Goal: Task Accomplishment & Management: Manage account settings

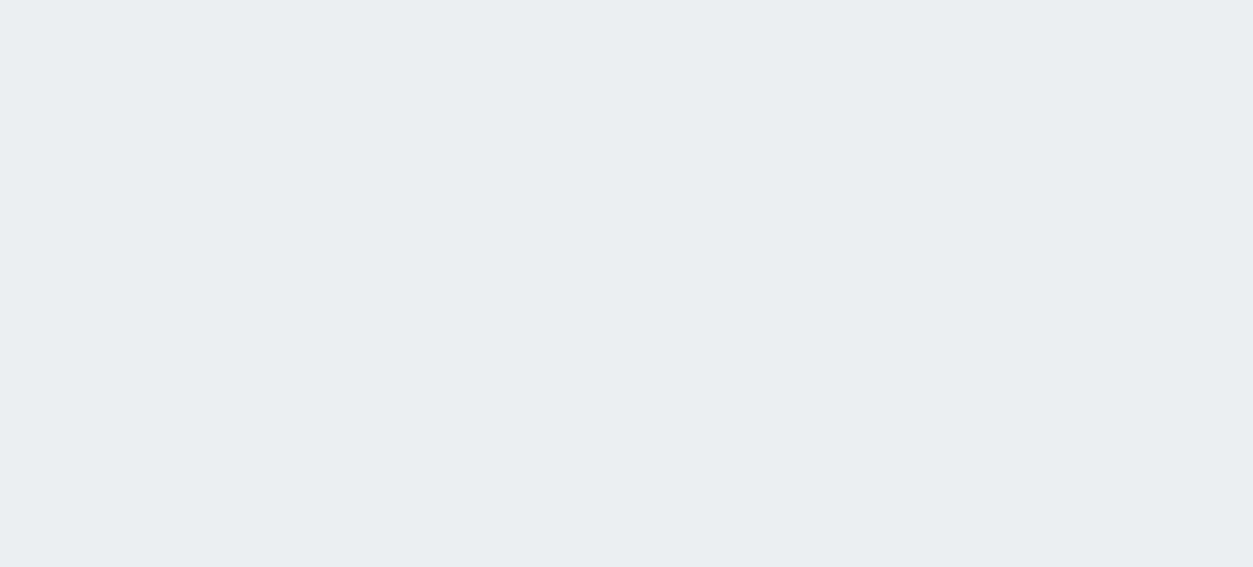
click at [142, 0] on html at bounding box center [626, 0] width 1253 height 0
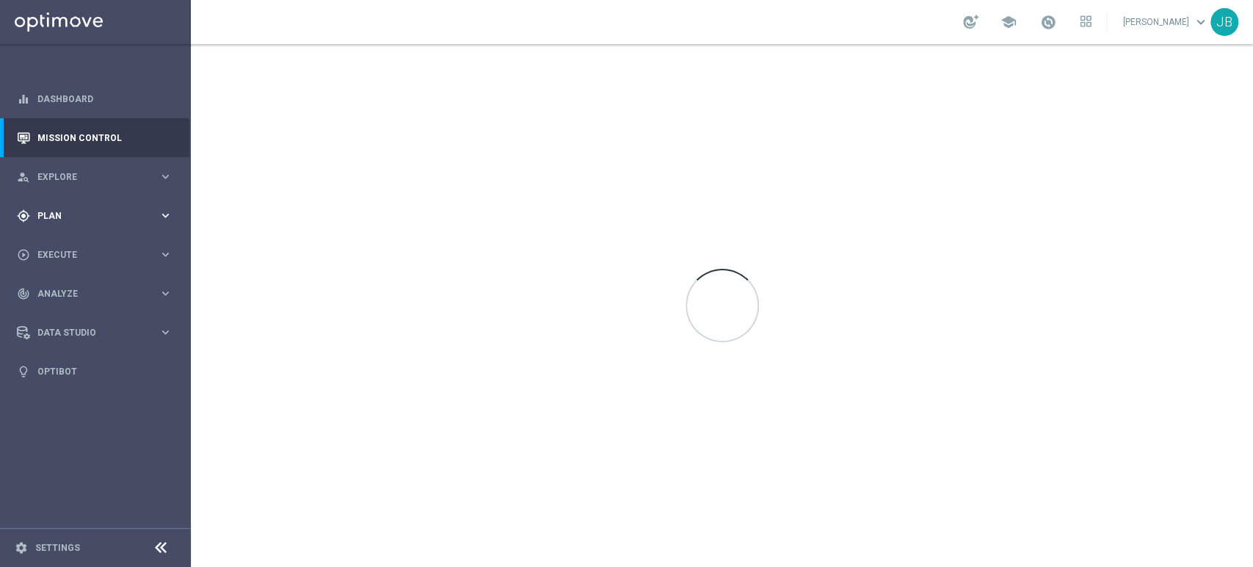
click at [107, 204] on div "gps_fixed Plan keyboard_arrow_right" at bounding box center [94, 215] width 189 height 39
click at [98, 247] on link "Target Groups" at bounding box center [95, 246] width 115 height 12
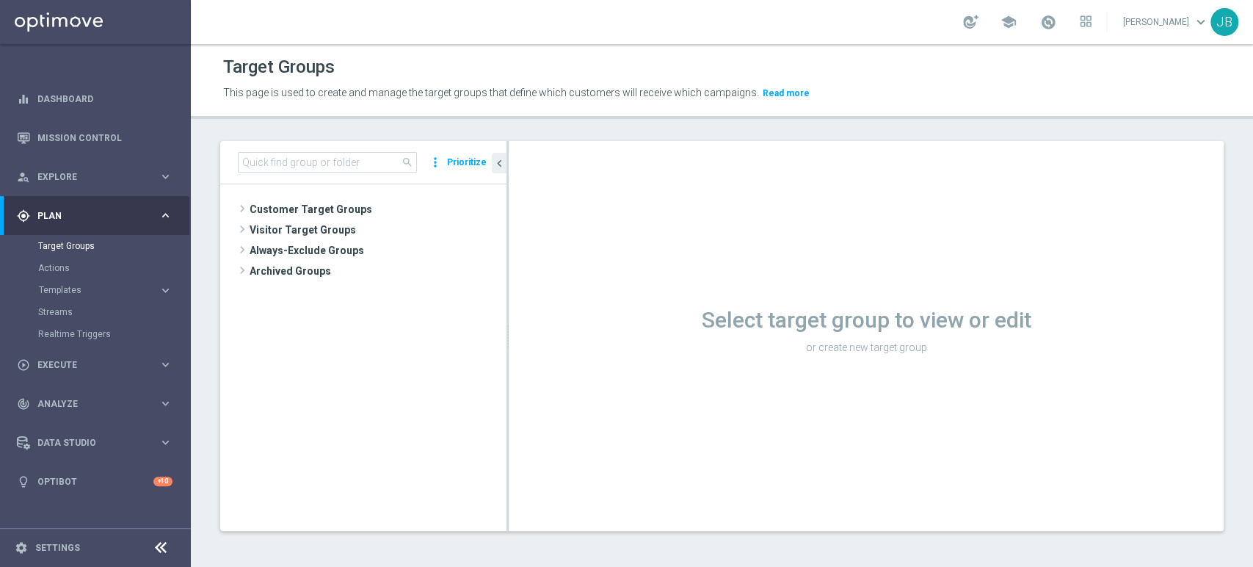
click at [91, 255] on div "Target Groups" at bounding box center [113, 246] width 151 height 22
click at [306, 215] on span "Customer Target Groups" at bounding box center [361, 209] width 222 height 21
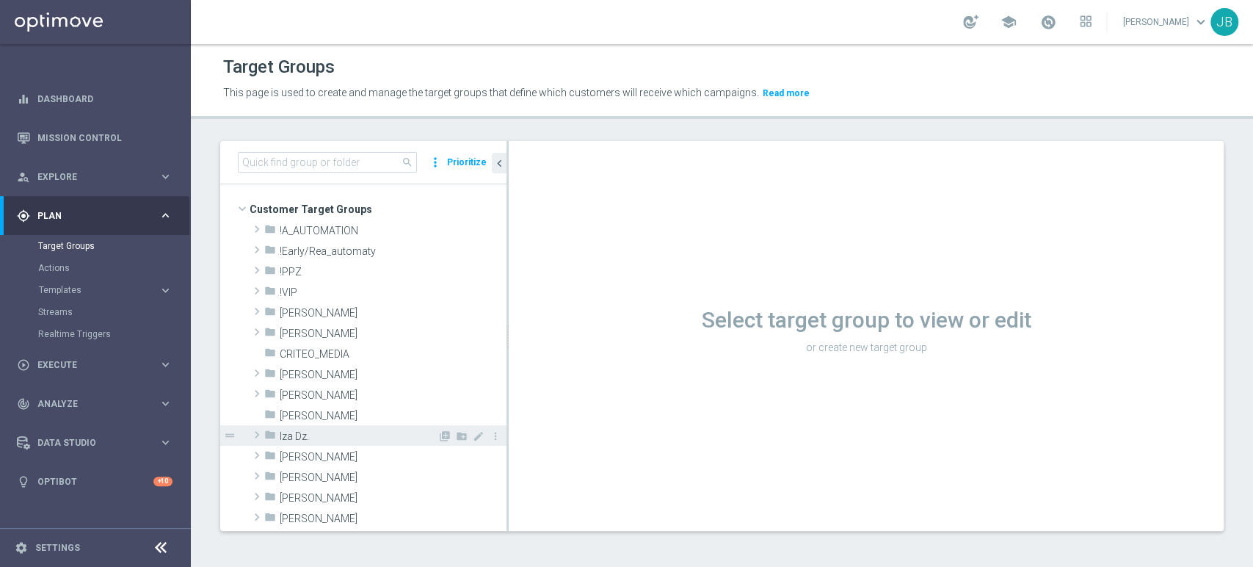
click at [349, 442] on div "folder Iza Dz." at bounding box center [350, 435] width 173 height 21
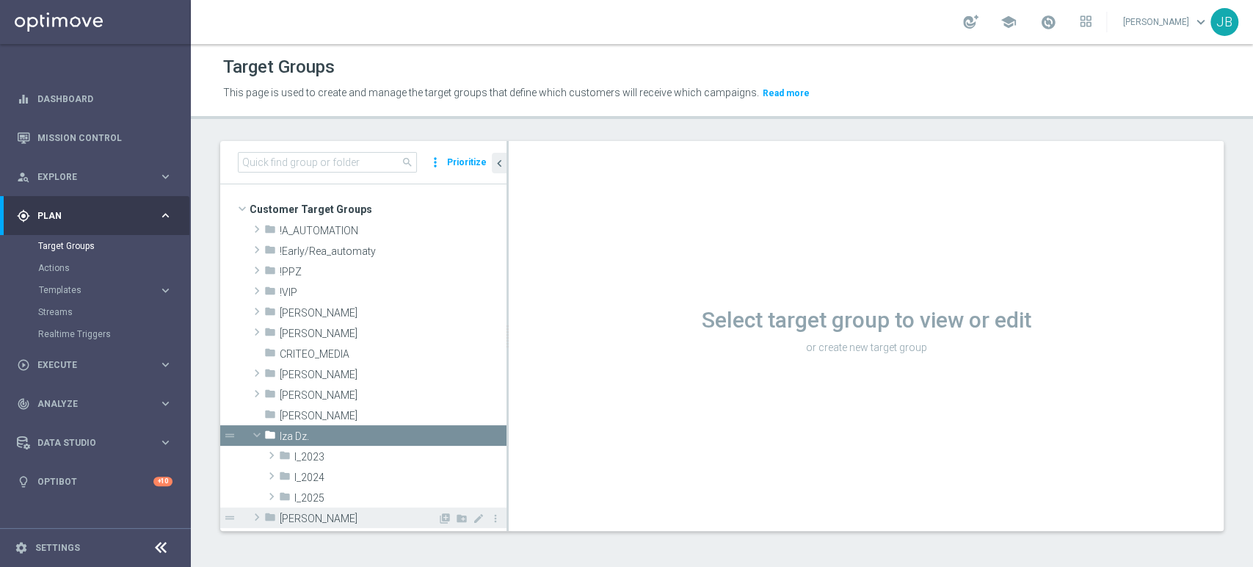
click at [347, 514] on span "[PERSON_NAME]" at bounding box center [359, 518] width 158 height 12
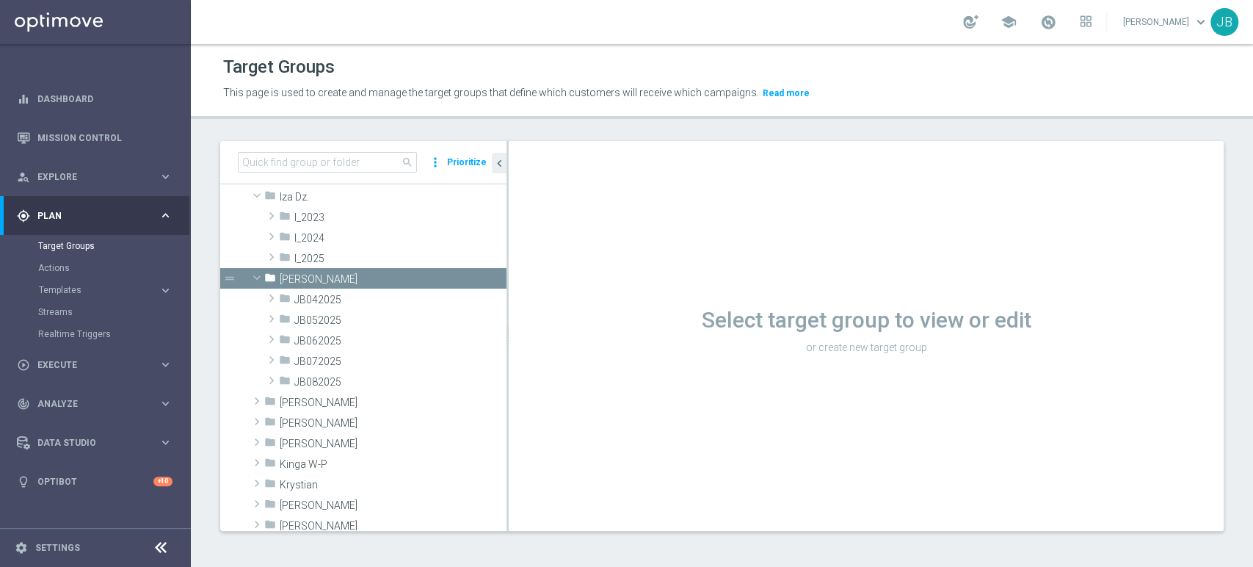
scroll to position [261, 0]
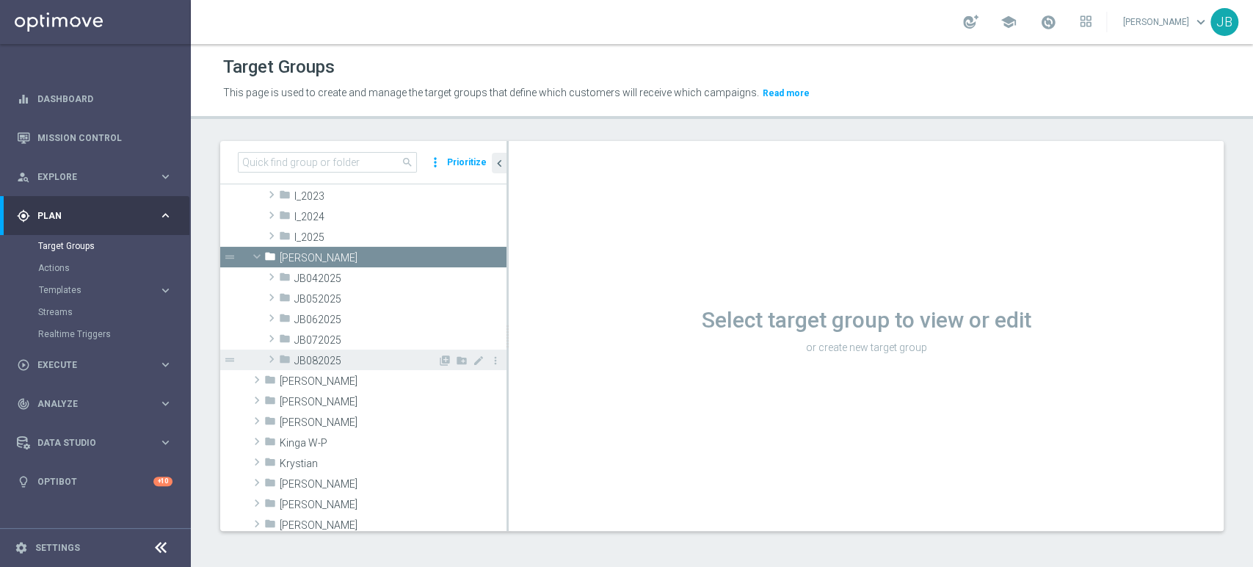
click at [386, 349] on div "folder JB082025" at bounding box center [358, 359] width 159 height 21
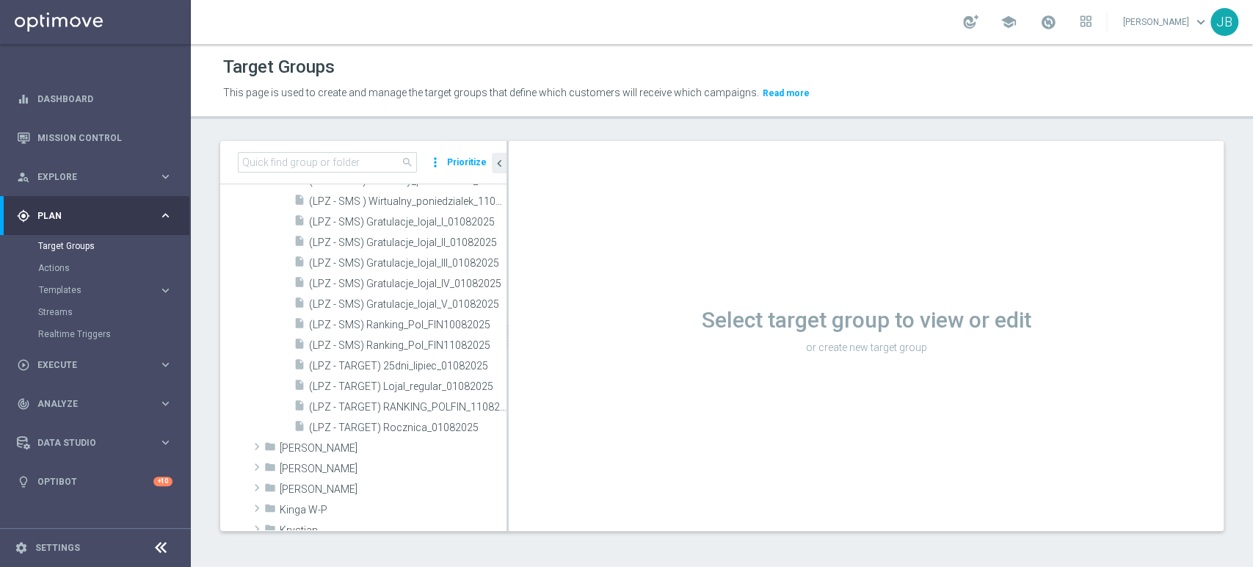
scroll to position [568, 0]
click at [342, 445] on span "Kamil R." at bounding box center [359, 451] width 158 height 12
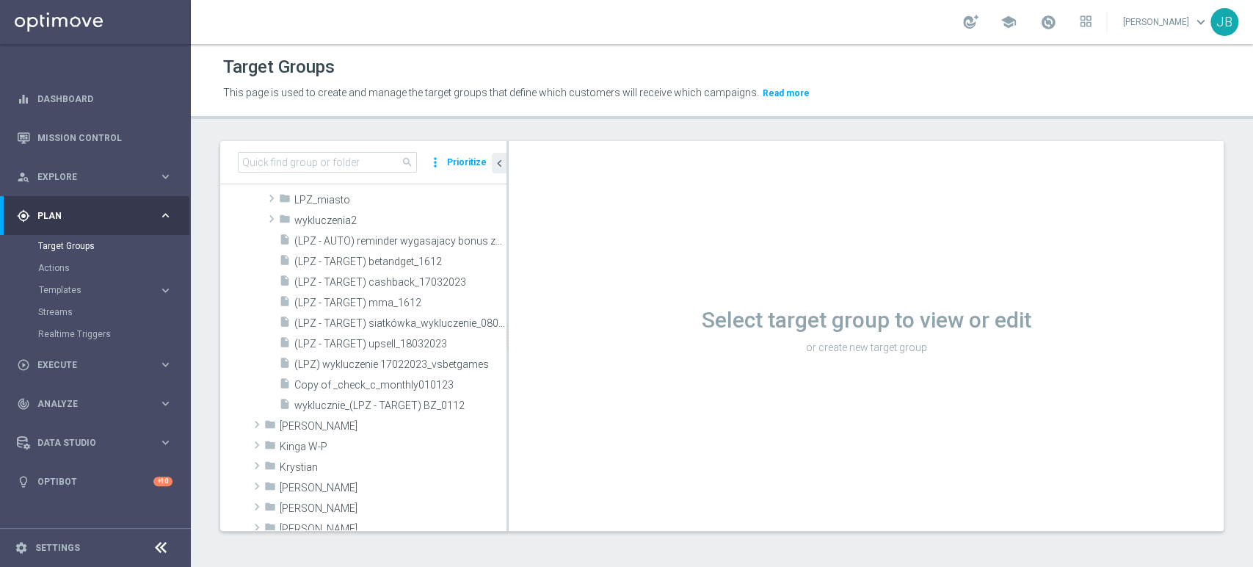
scroll to position [1112, 0]
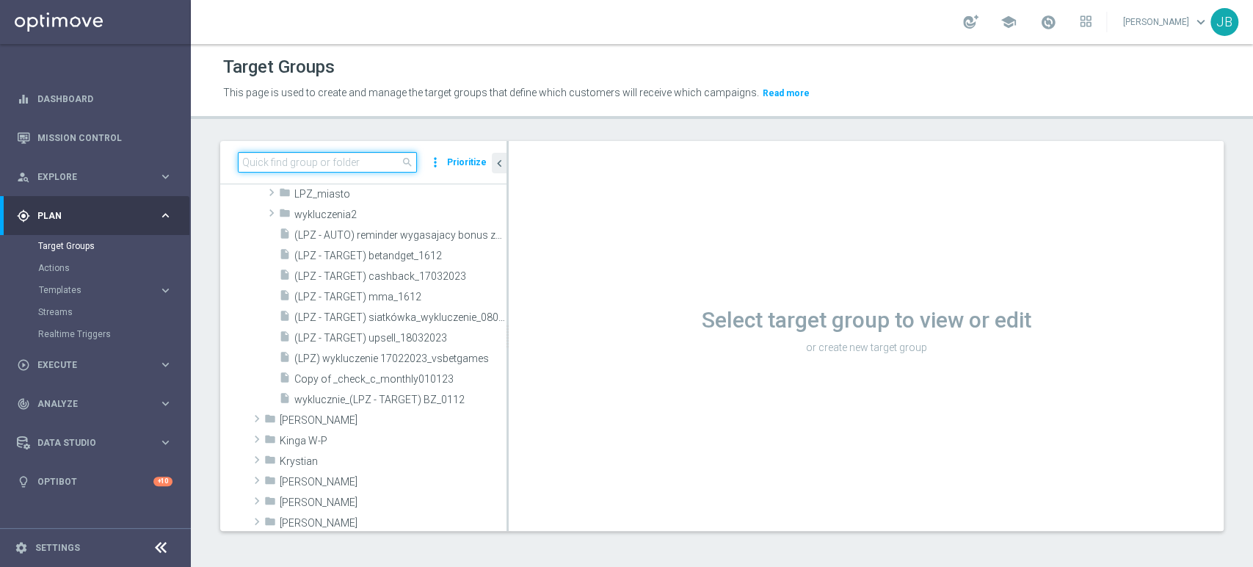
click at [376, 159] on input at bounding box center [327, 162] width 179 height 21
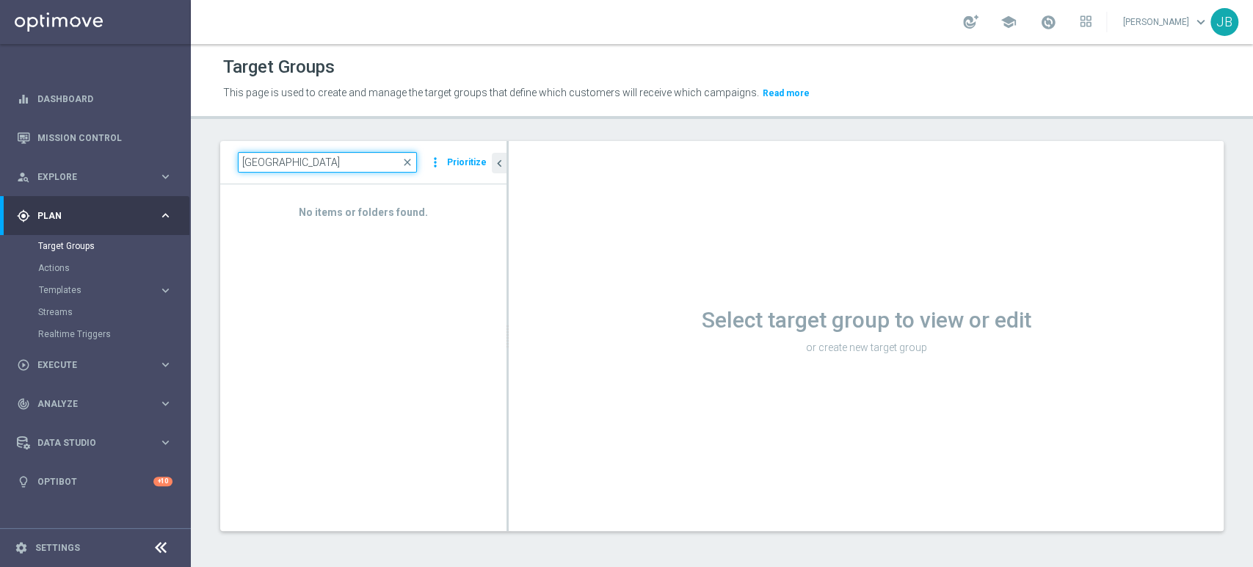
click at [376, 159] on input "finlandia" at bounding box center [327, 162] width 179 height 21
type input "f"
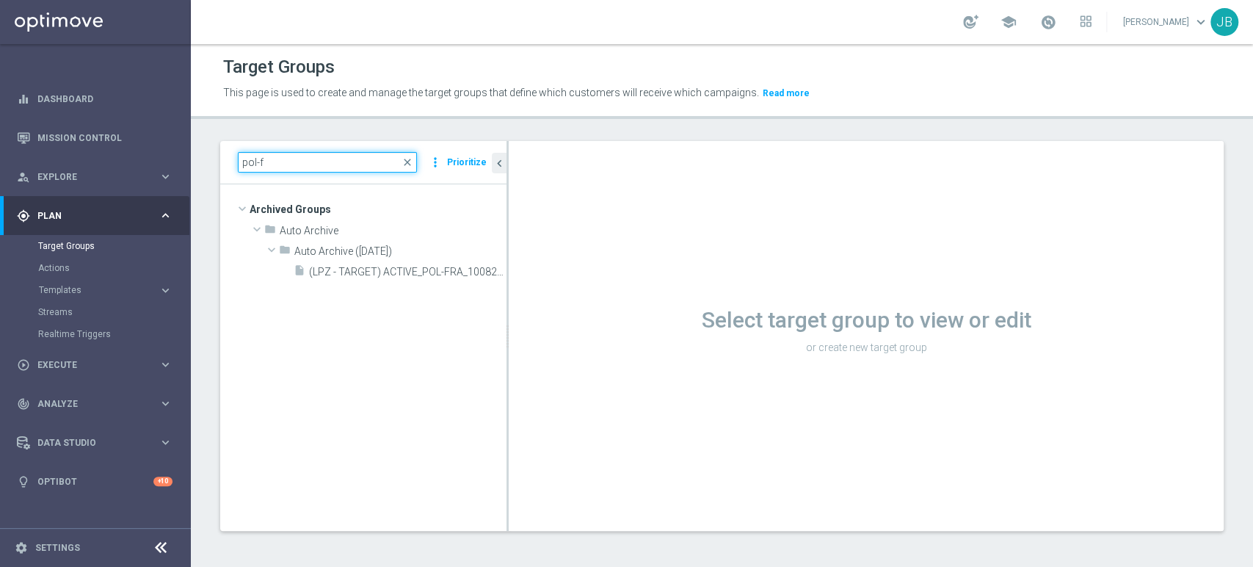
scroll to position [0, 0]
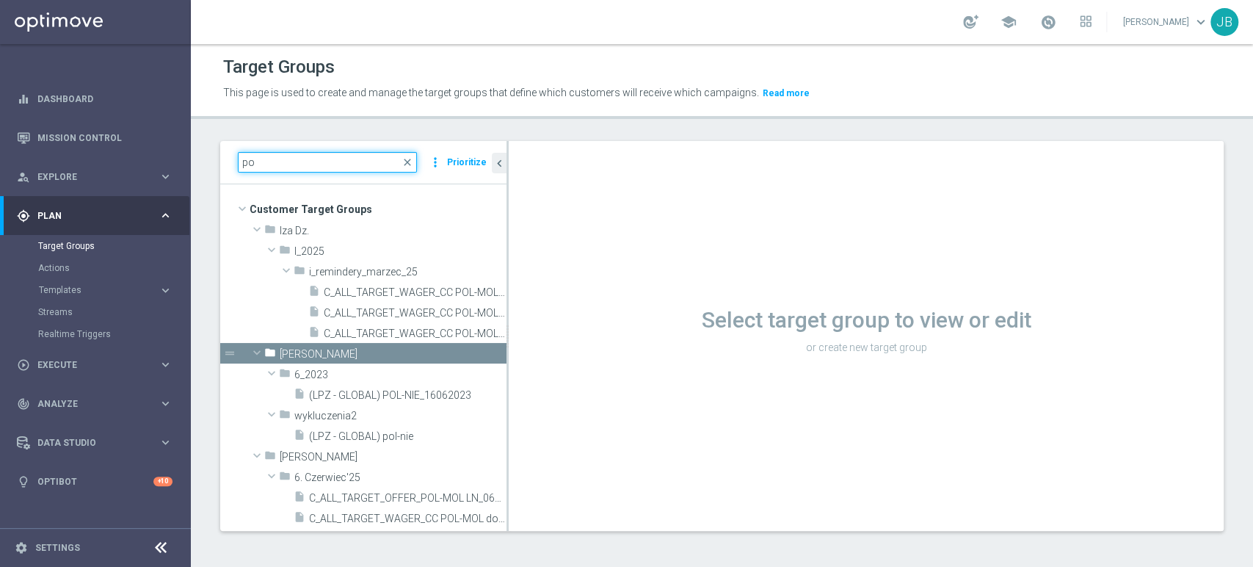
type input "p"
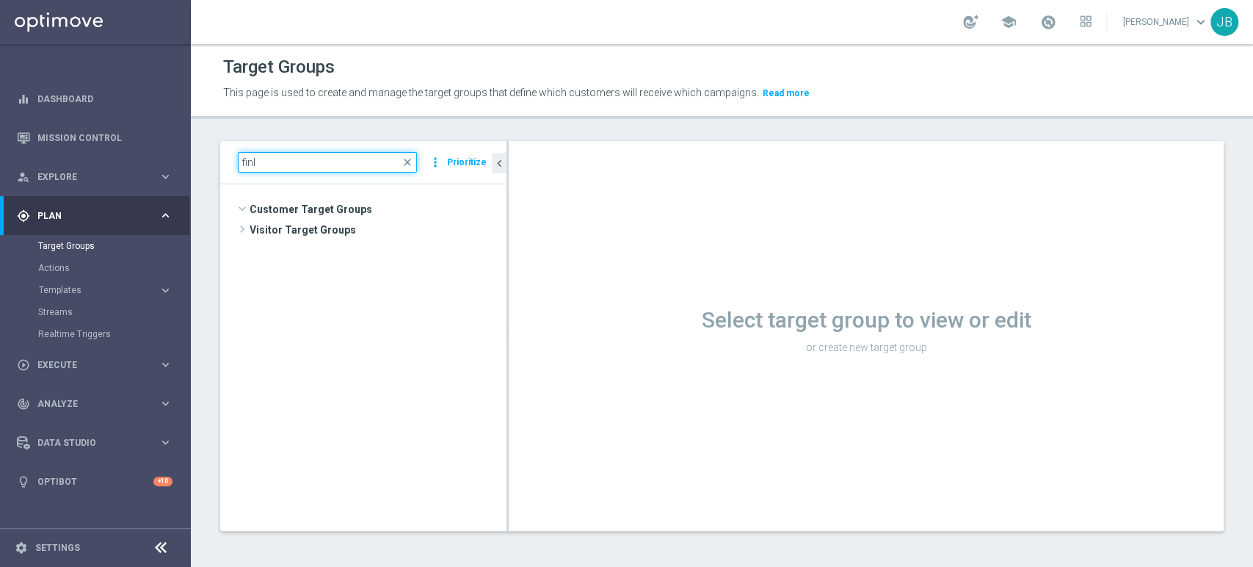
scroll to position [29033, 0]
type input "f"
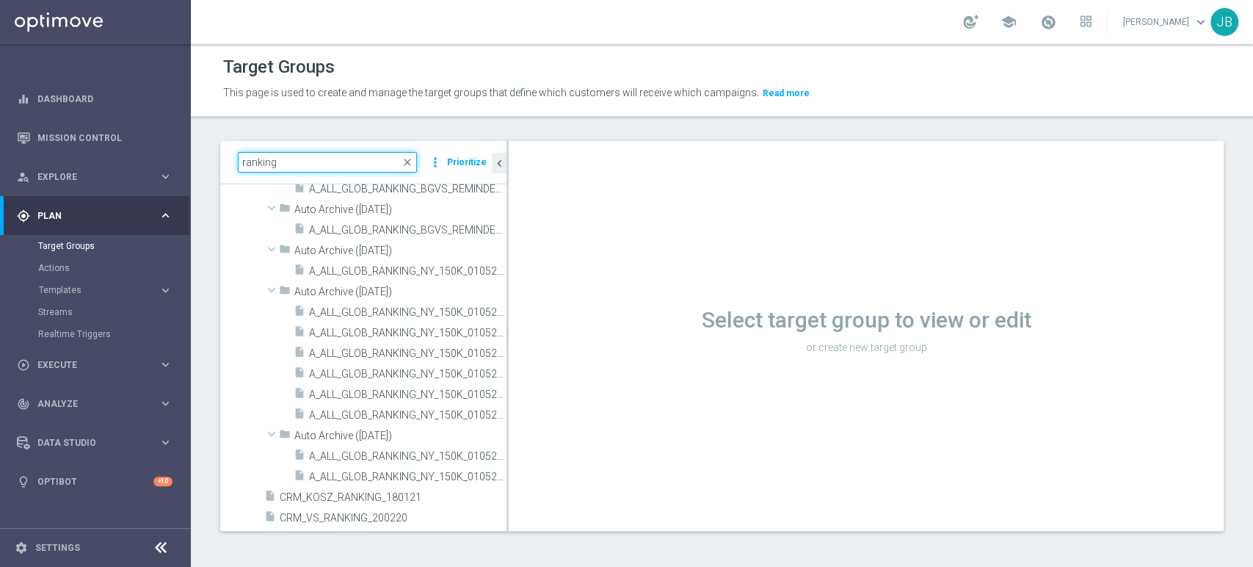
scroll to position [24637, 0]
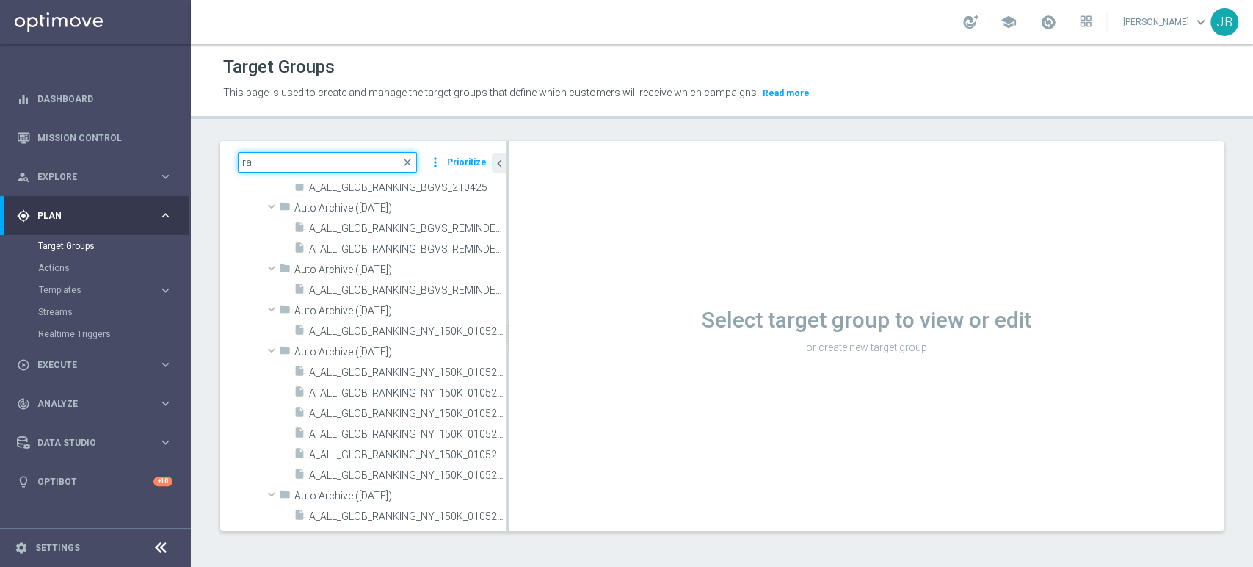
type input "r"
paste input "(LPZ - TARGET) RANKING_POLFIN_07082025"
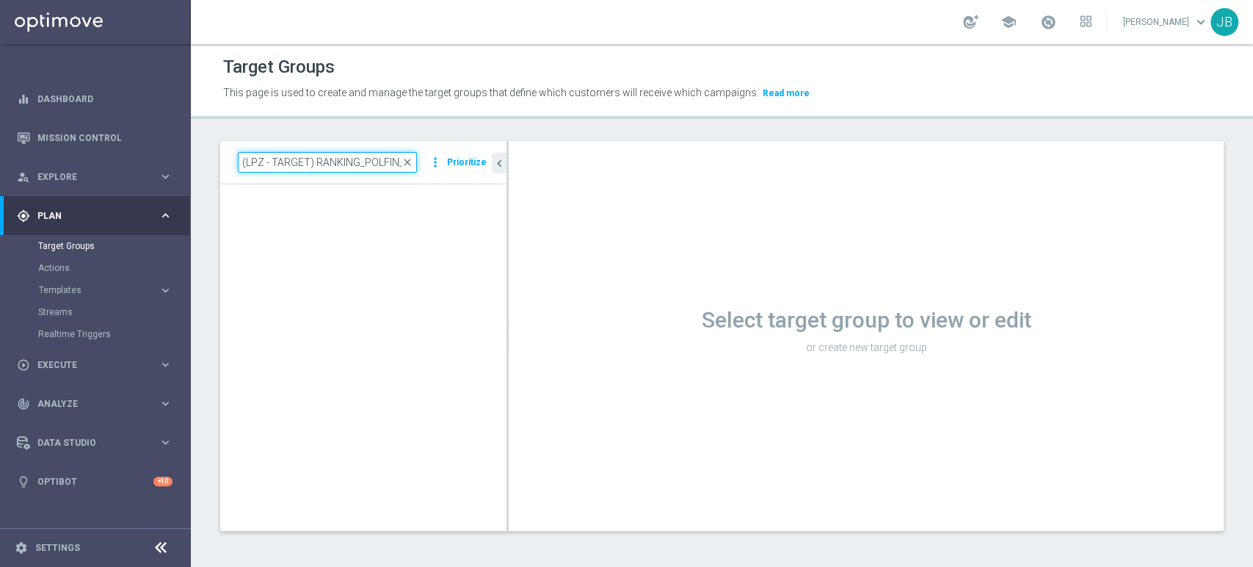
scroll to position [34721, 0]
click at [401, 166] on input "(LPZ - TARGET) RANKING_POLFIN_07082025" at bounding box center [327, 162] width 179 height 21
type input "(LPZ - TARGET) RANKING_POLFIN_07082025"
click at [345, 161] on input "(LPZ - TARGET) RANKING_POLFIN_07082025" at bounding box center [327, 162] width 179 height 21
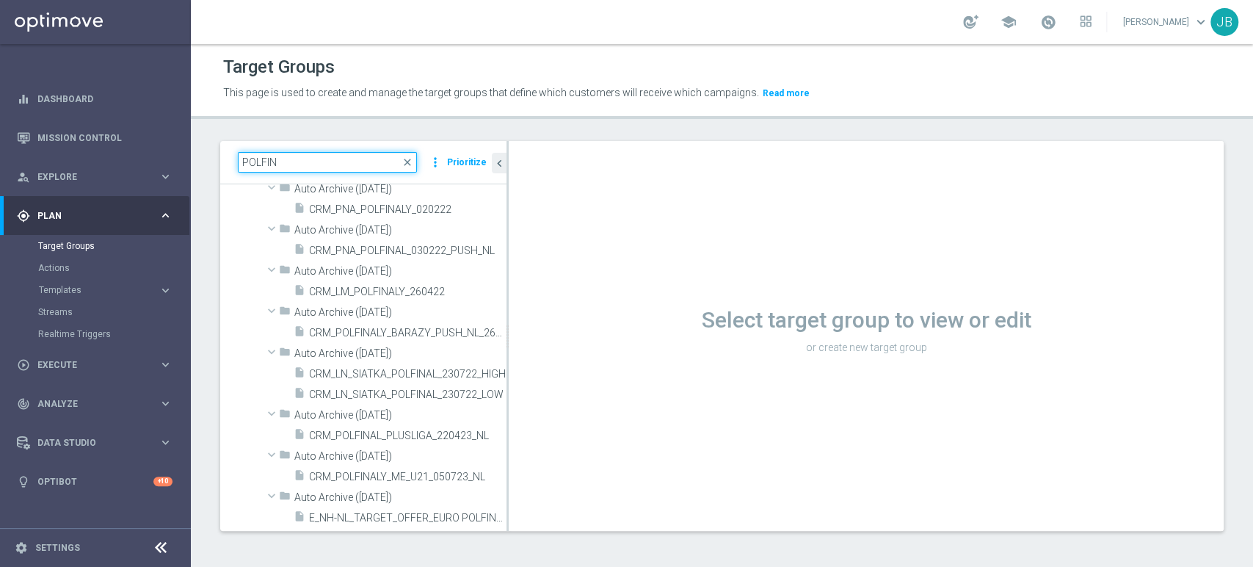
scroll to position [309, 0]
type input "POLFIN"
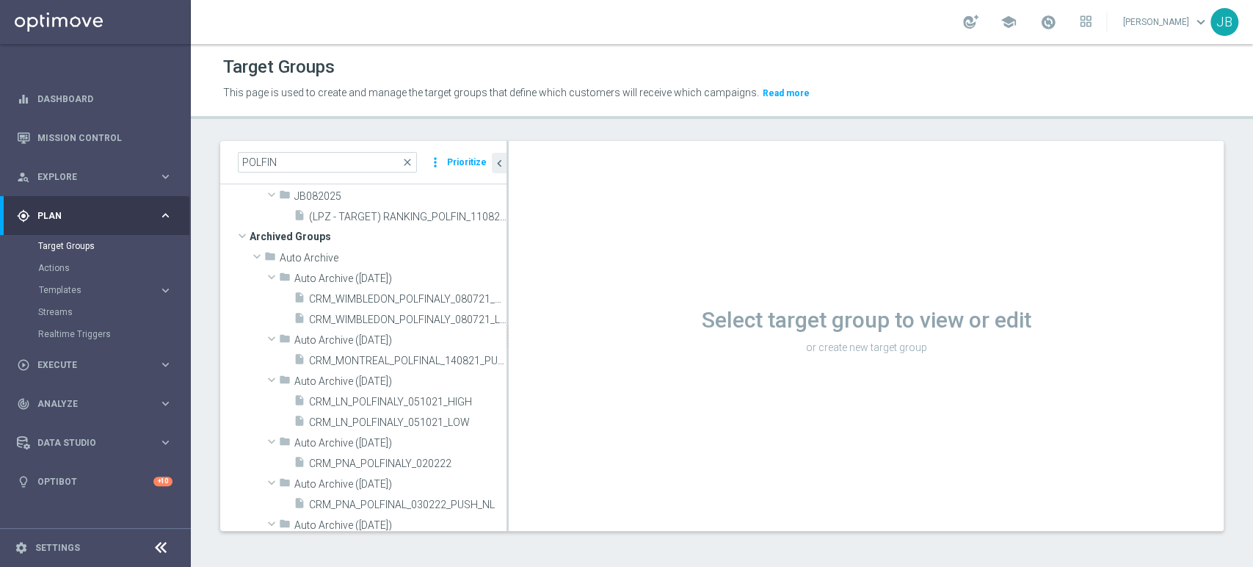
scroll to position [0, 0]
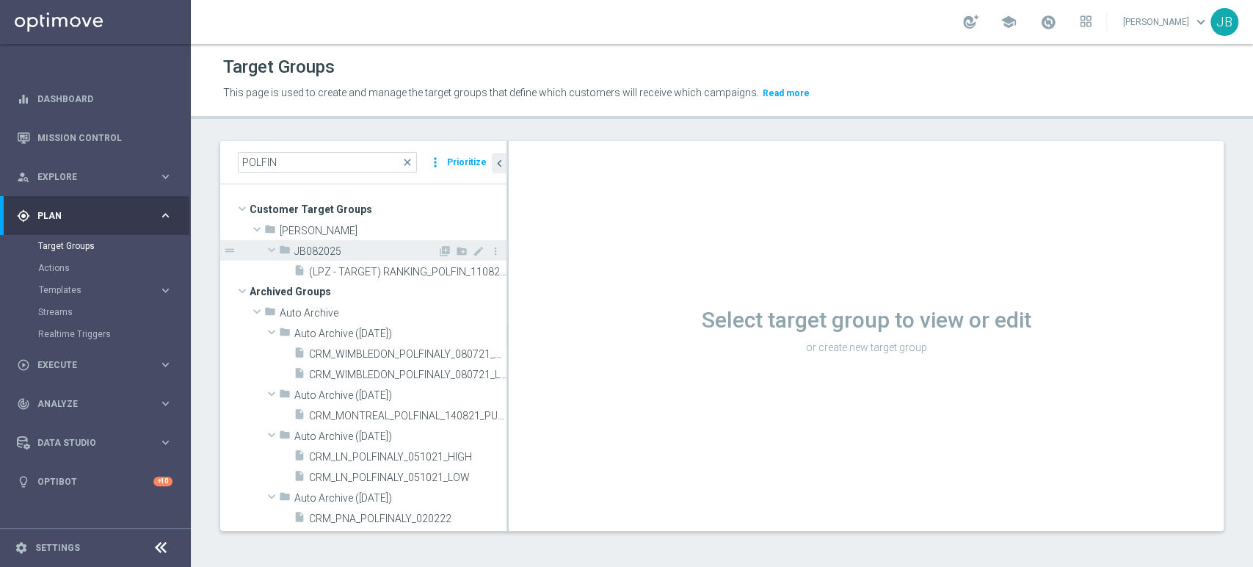
click at [273, 246] on span at bounding box center [272, 249] width 18 height 15
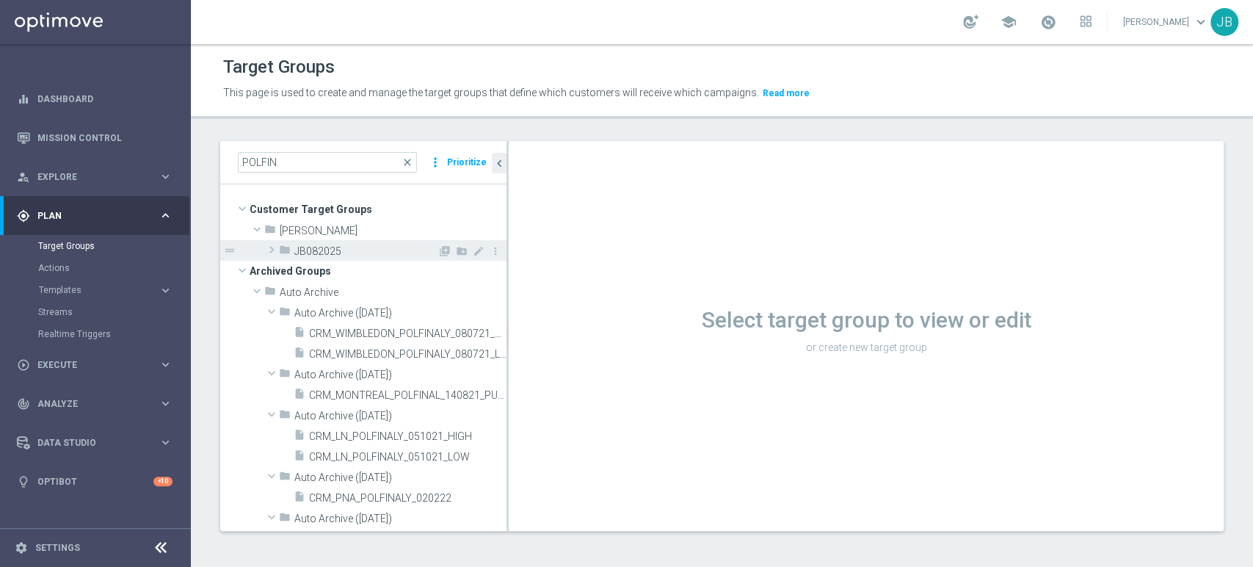
click at [273, 246] on span at bounding box center [271, 250] width 15 height 18
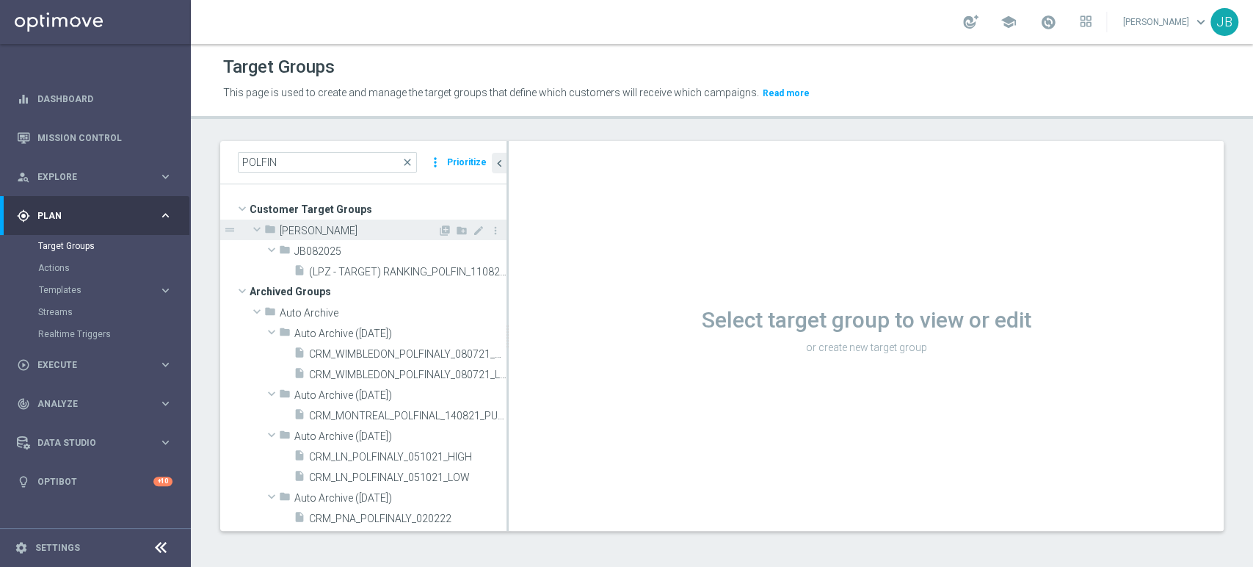
click at [249, 225] on span at bounding box center [257, 229] width 18 height 15
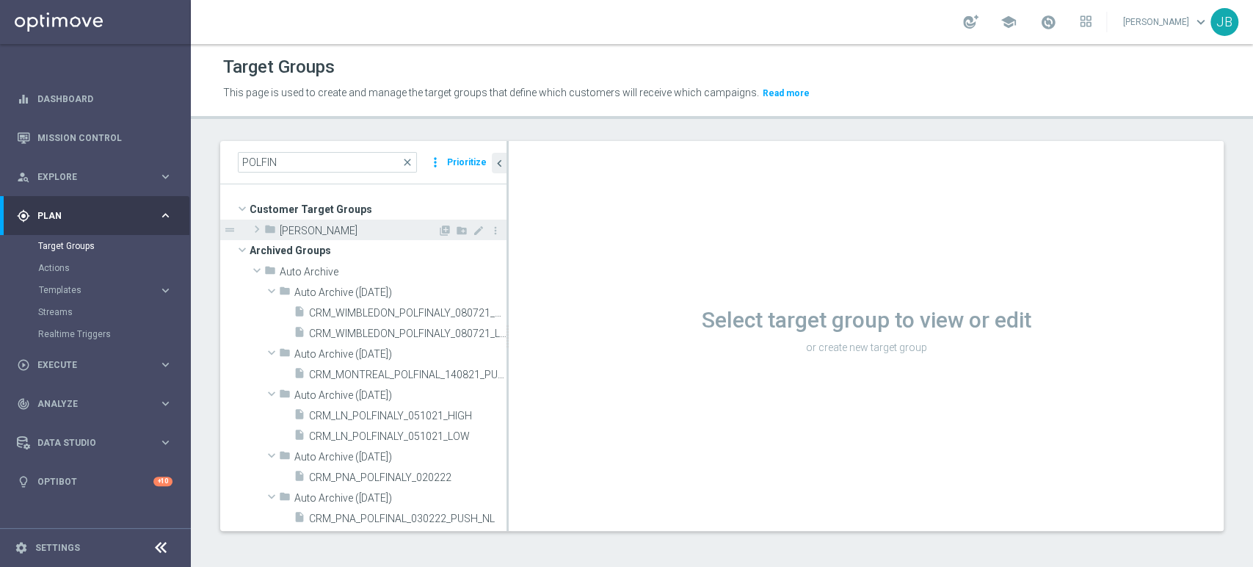
click at [294, 230] on span "[PERSON_NAME]" at bounding box center [359, 231] width 158 height 12
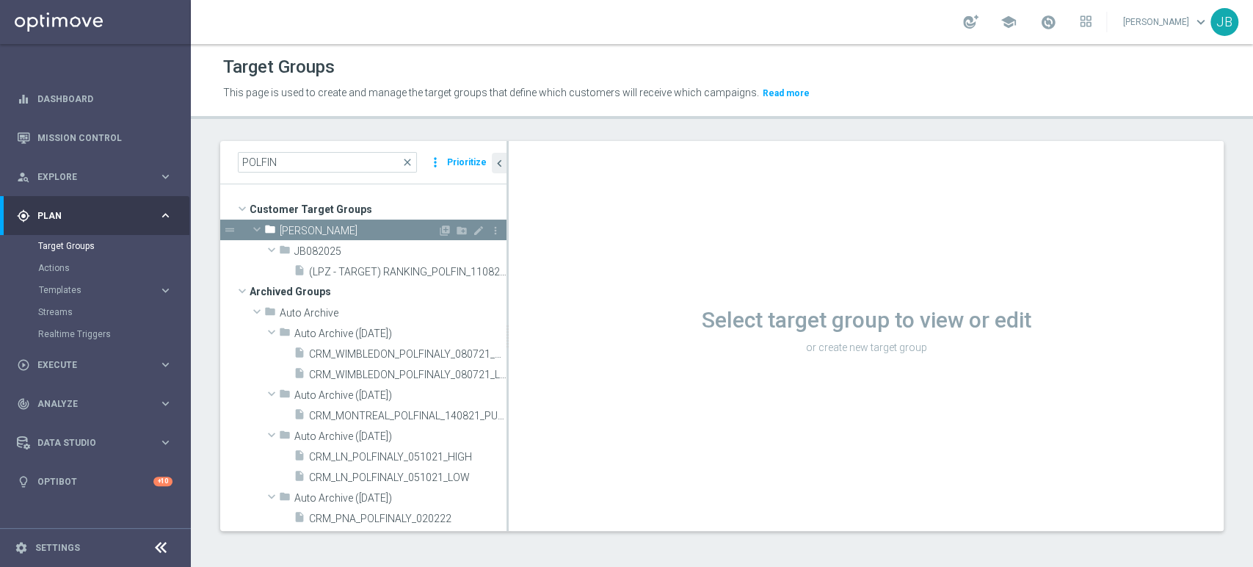
click at [335, 228] on span "[PERSON_NAME]" at bounding box center [359, 231] width 158 height 12
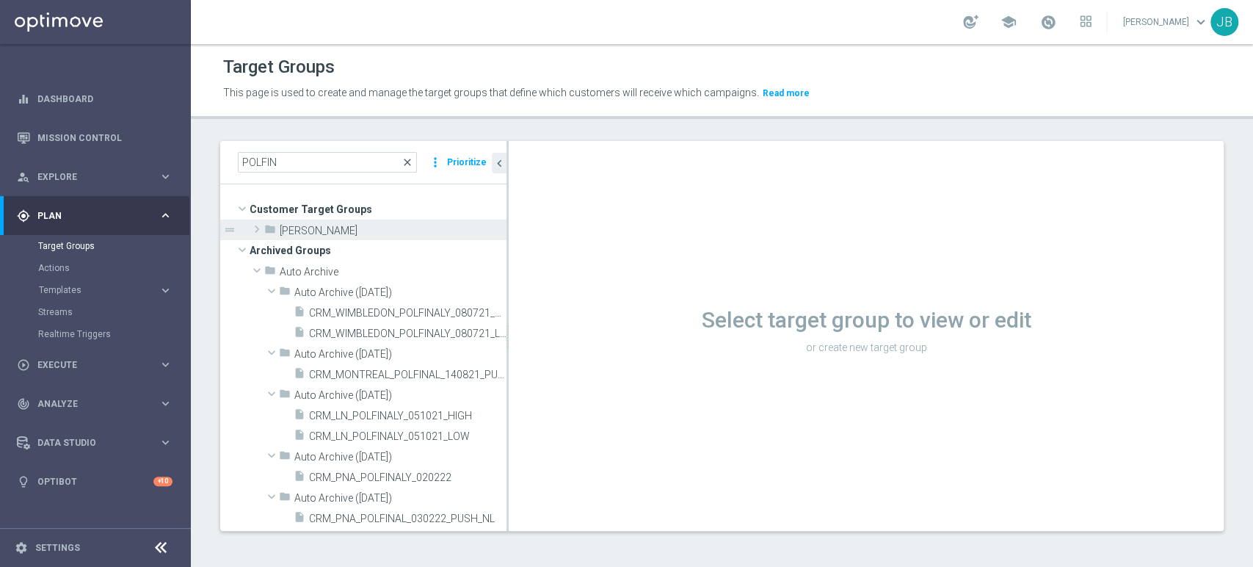
click at [411, 161] on span "close" at bounding box center [408, 162] width 12 height 12
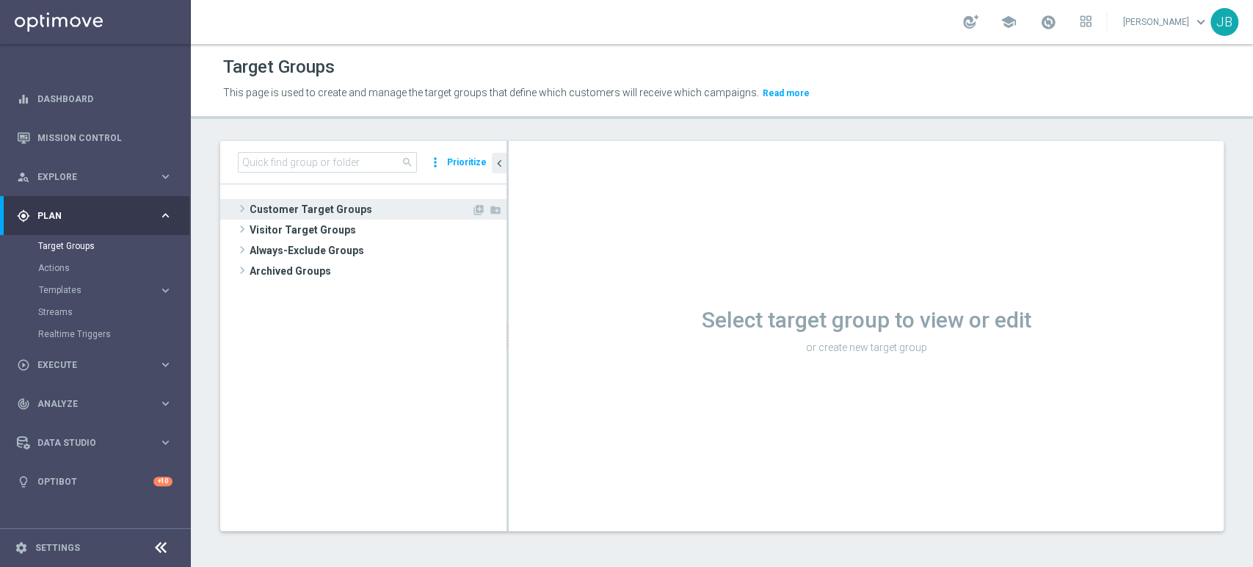
click at [346, 206] on span "Customer Target Groups" at bounding box center [361, 209] width 222 height 21
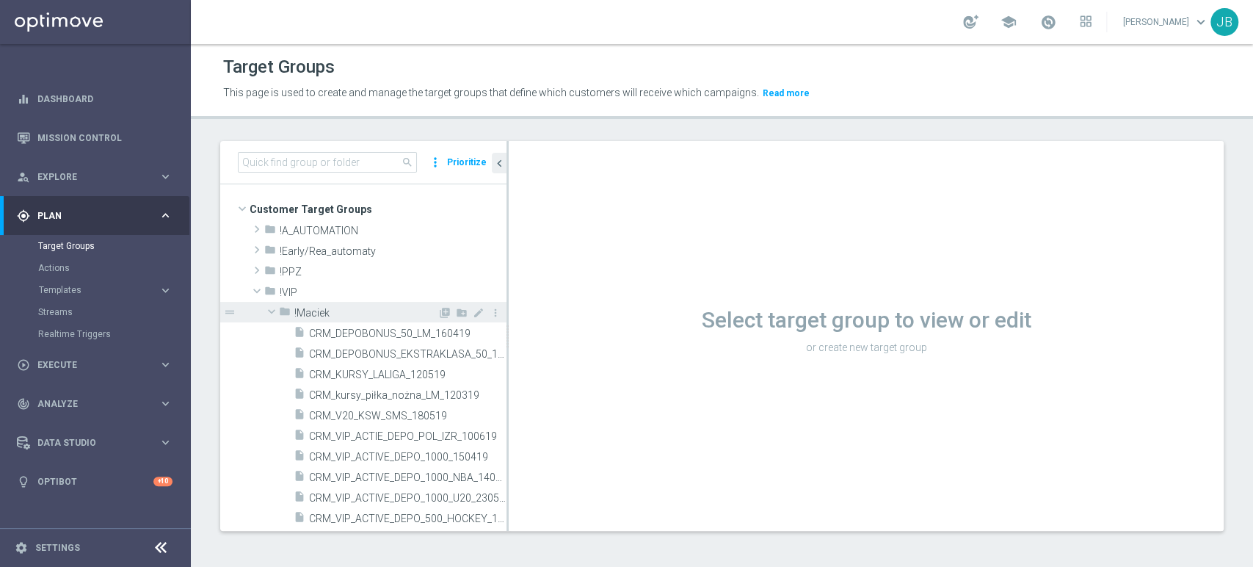
click at [266, 310] on span at bounding box center [272, 311] width 18 height 15
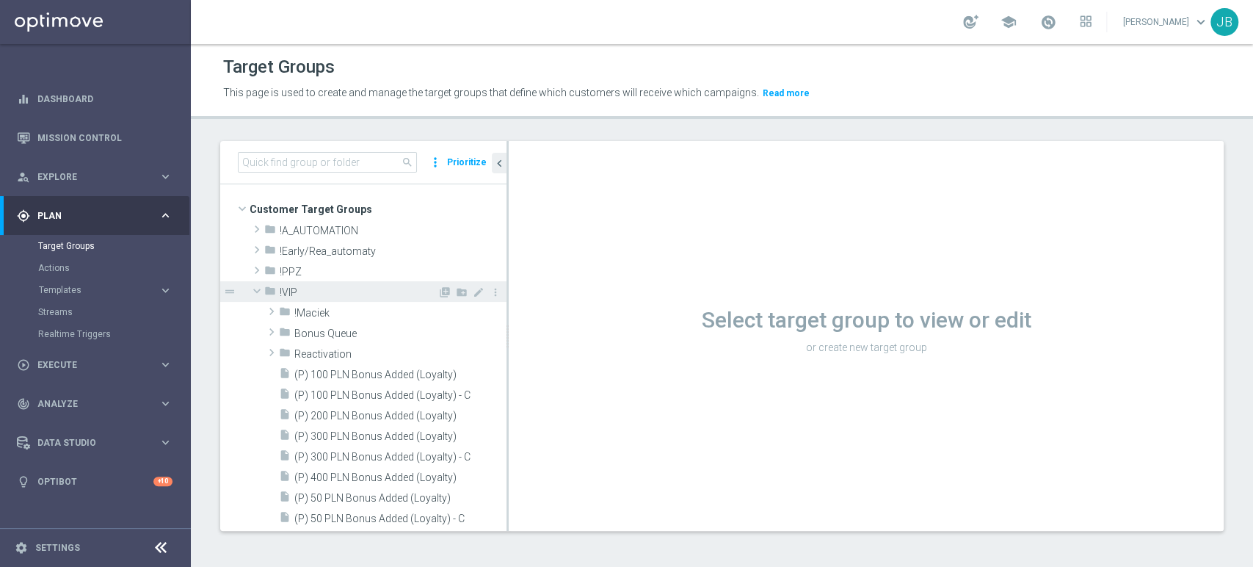
click at [253, 287] on span at bounding box center [257, 290] width 18 height 15
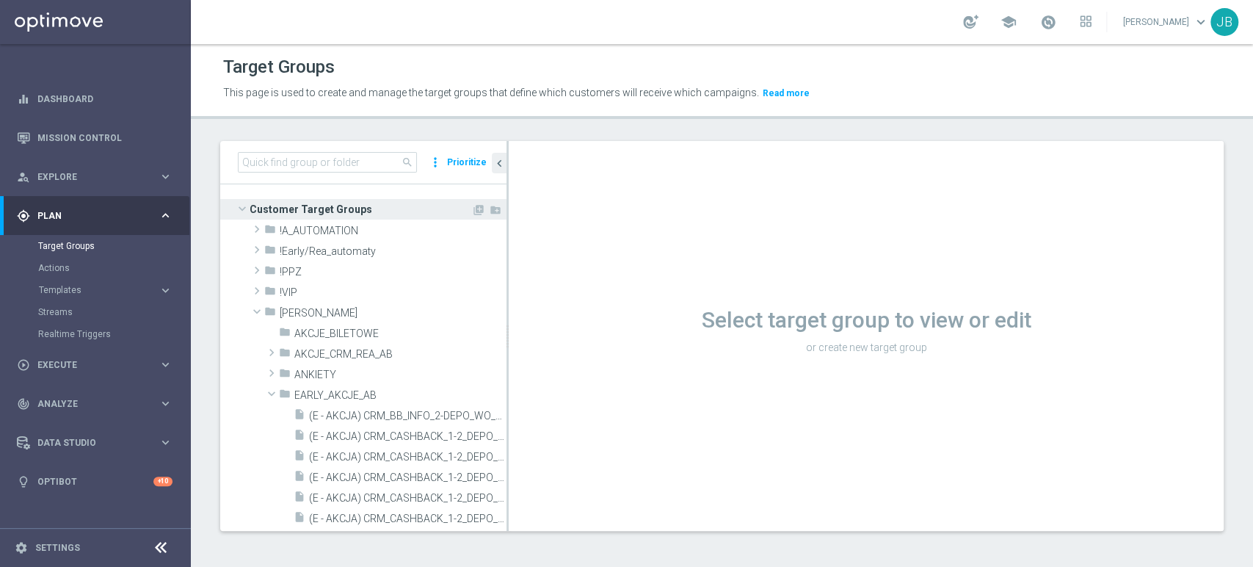
click at [245, 204] on span at bounding box center [242, 208] width 18 height 15
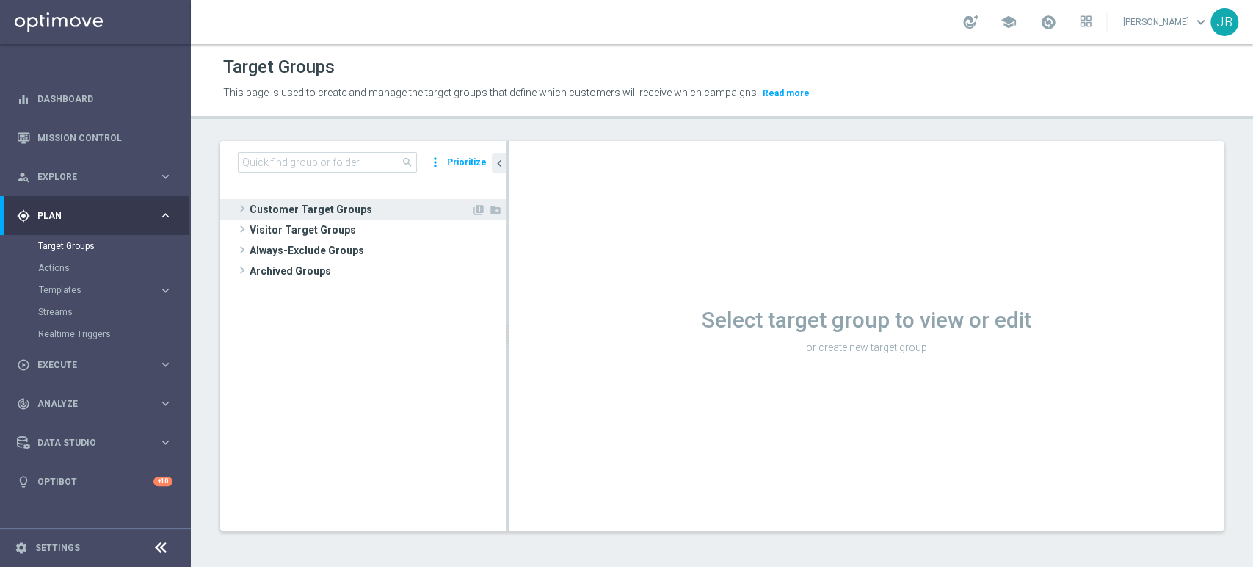
click at [239, 214] on span at bounding box center [242, 209] width 15 height 18
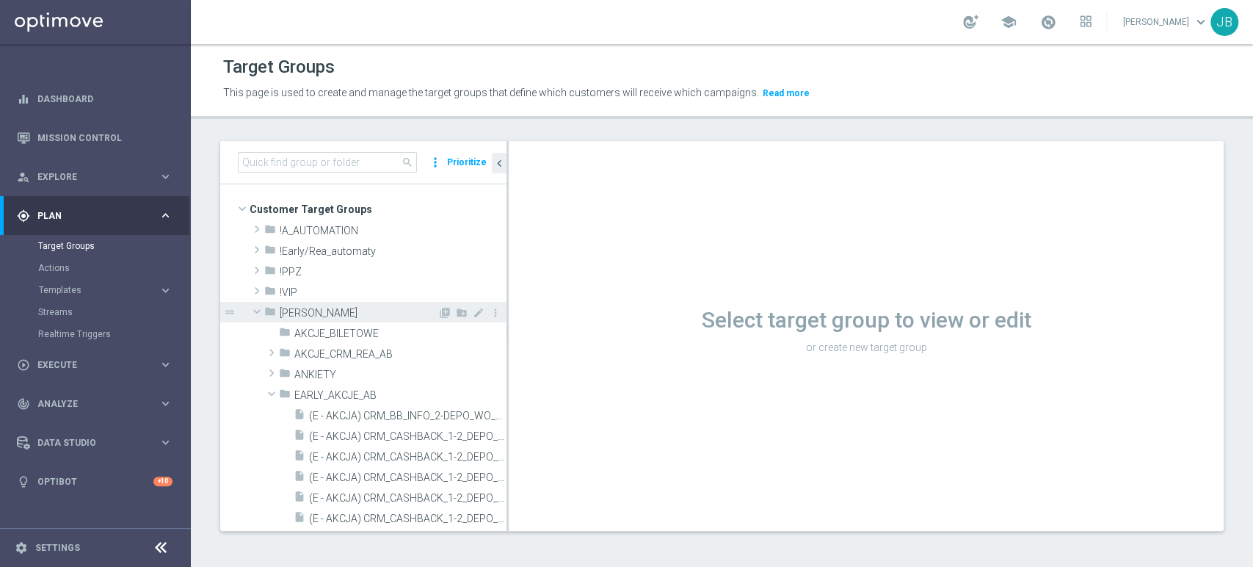
click at [250, 311] on span at bounding box center [257, 311] width 18 height 15
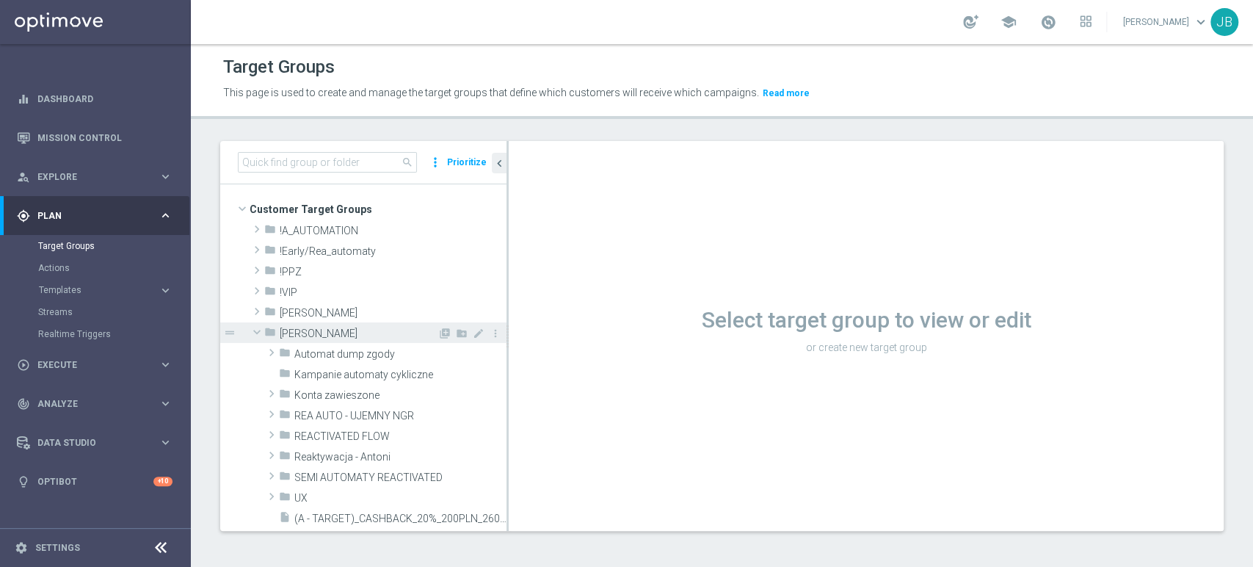
click at [254, 330] on span at bounding box center [257, 332] width 18 height 15
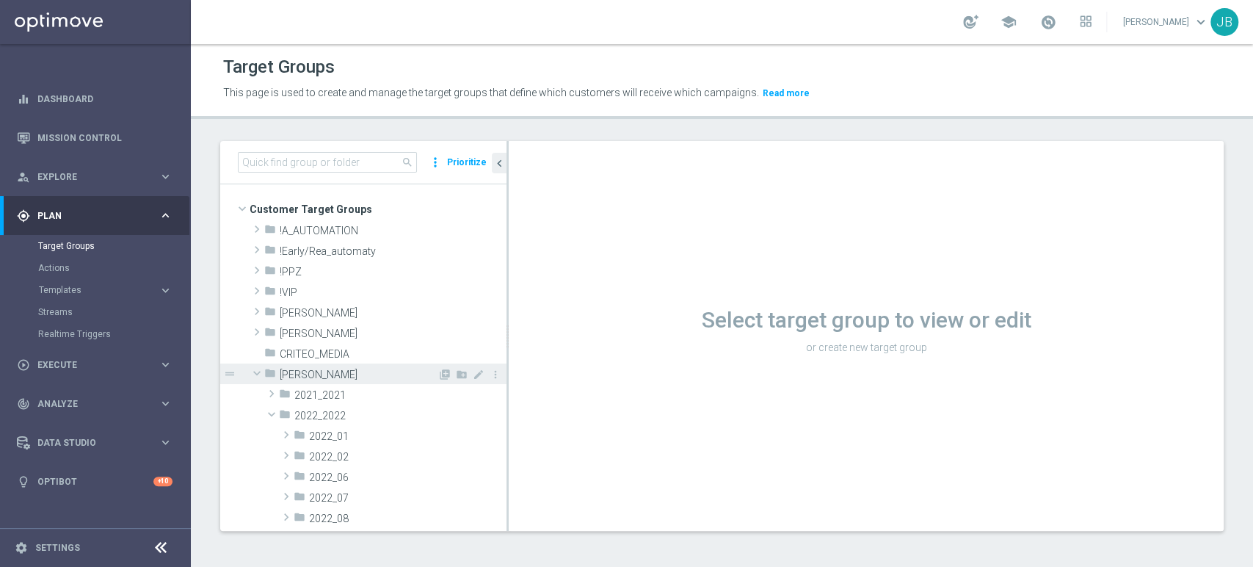
click at [255, 379] on span at bounding box center [257, 373] width 18 height 15
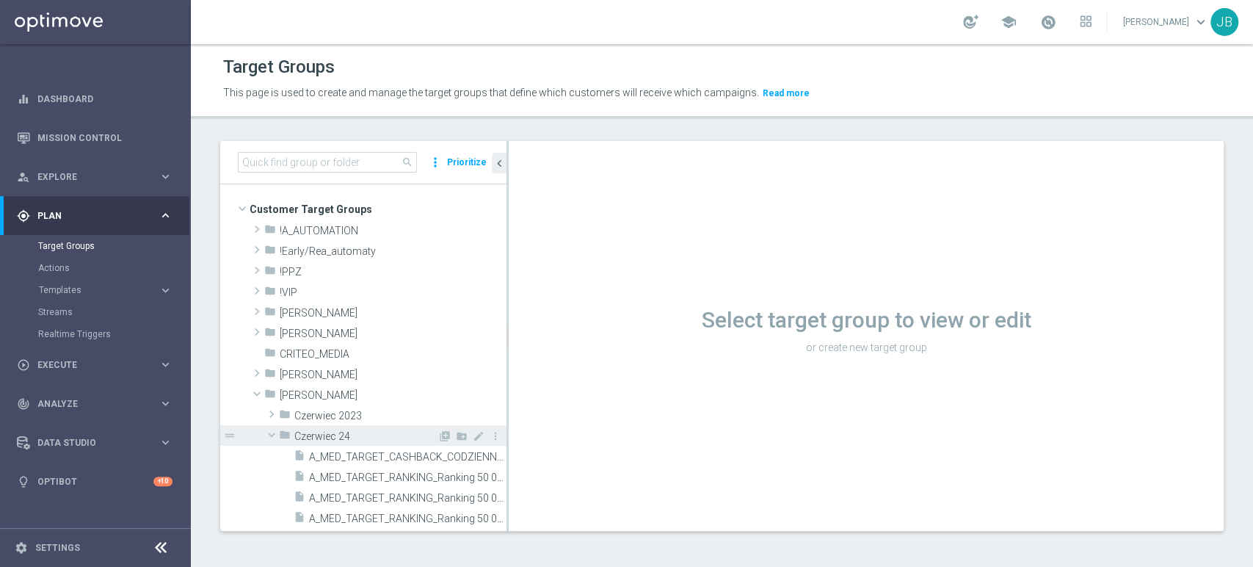
click at [273, 435] on span at bounding box center [272, 434] width 18 height 15
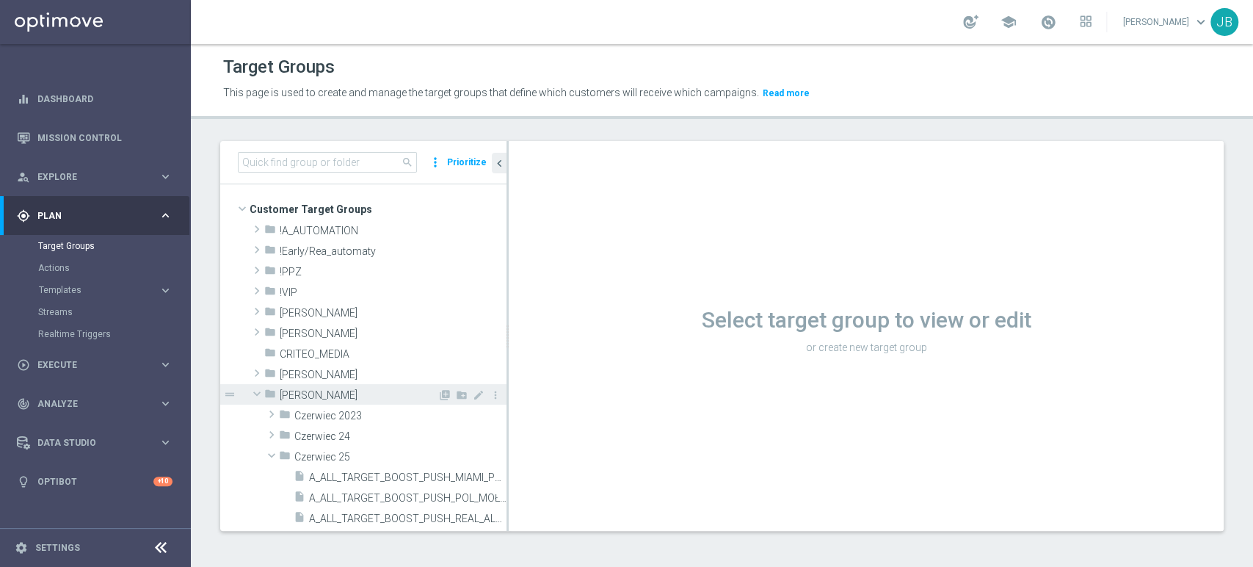
click at [258, 396] on span at bounding box center [257, 393] width 18 height 15
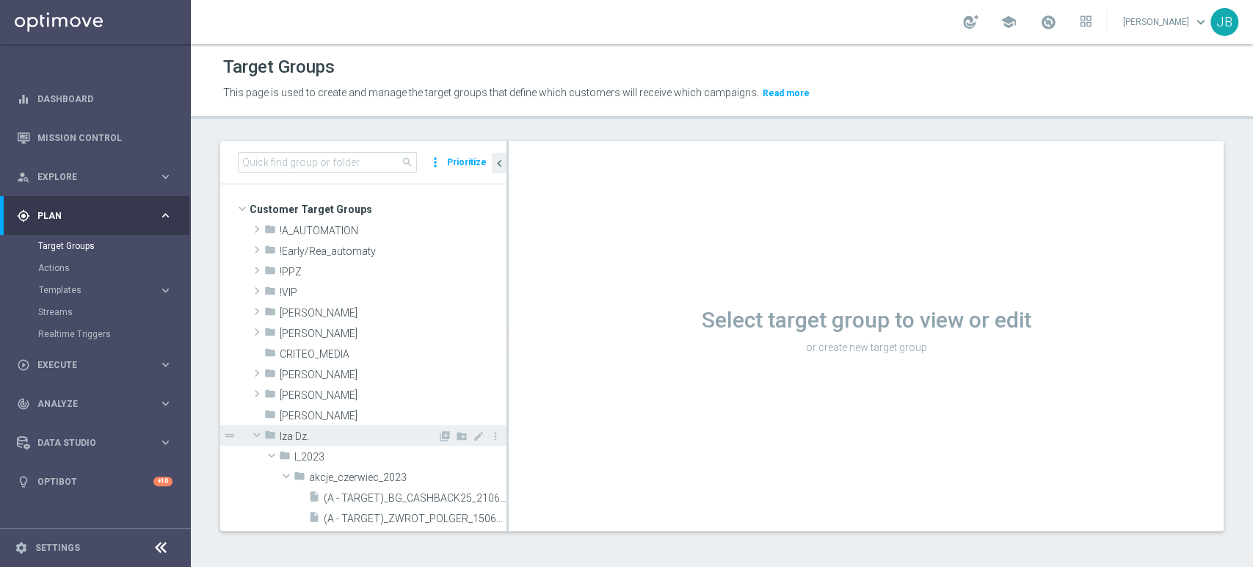
click at [261, 438] on span at bounding box center [257, 434] width 18 height 15
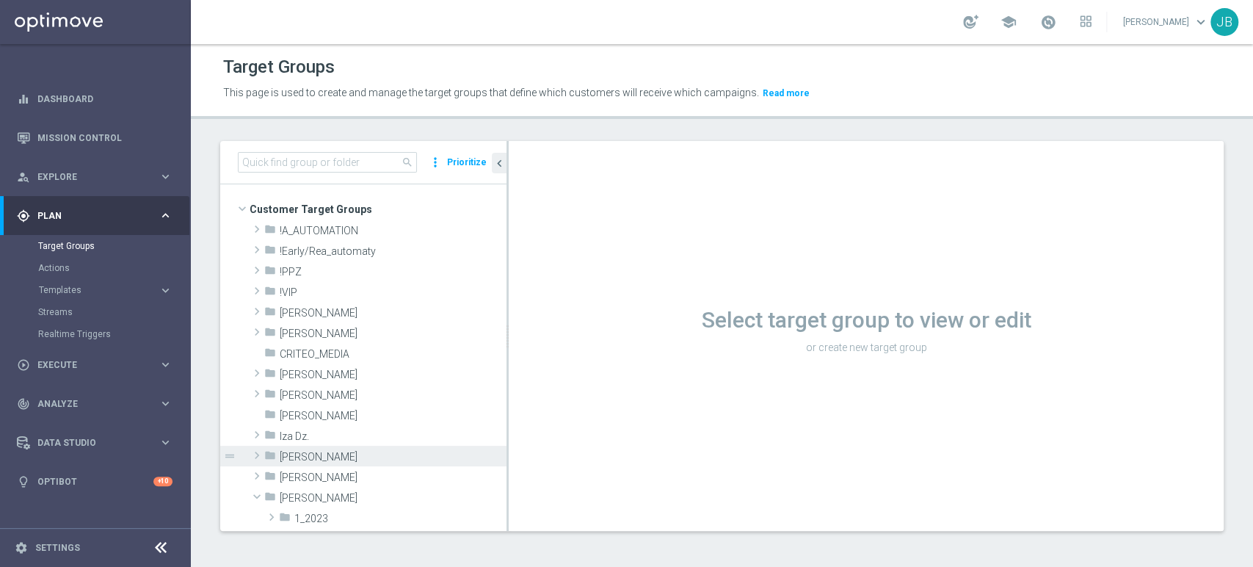
click at [509, 521] on div "Select target group to view or edit or create new target group" at bounding box center [866, 336] width 715 height 390
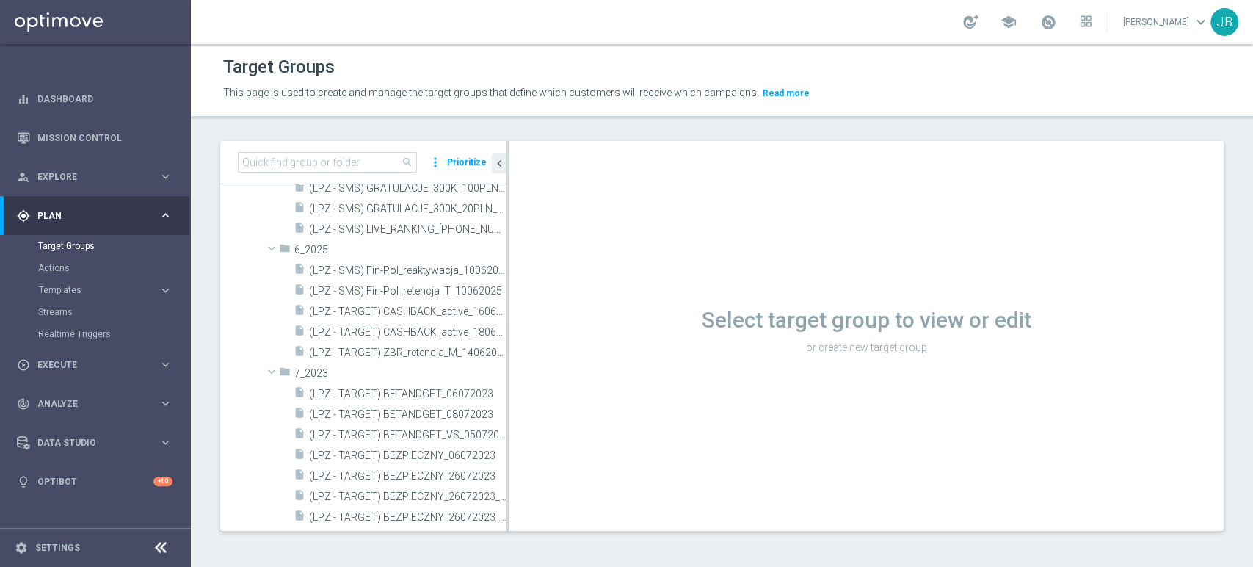
scroll to position [1065, 0]
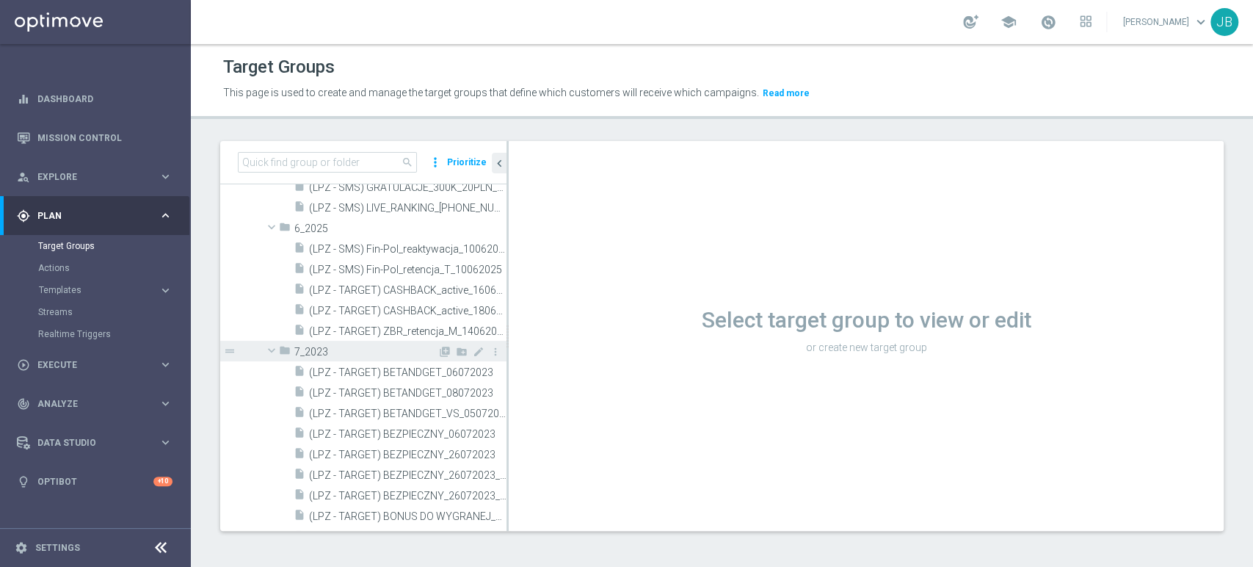
click at [263, 353] on span at bounding box center [272, 350] width 18 height 15
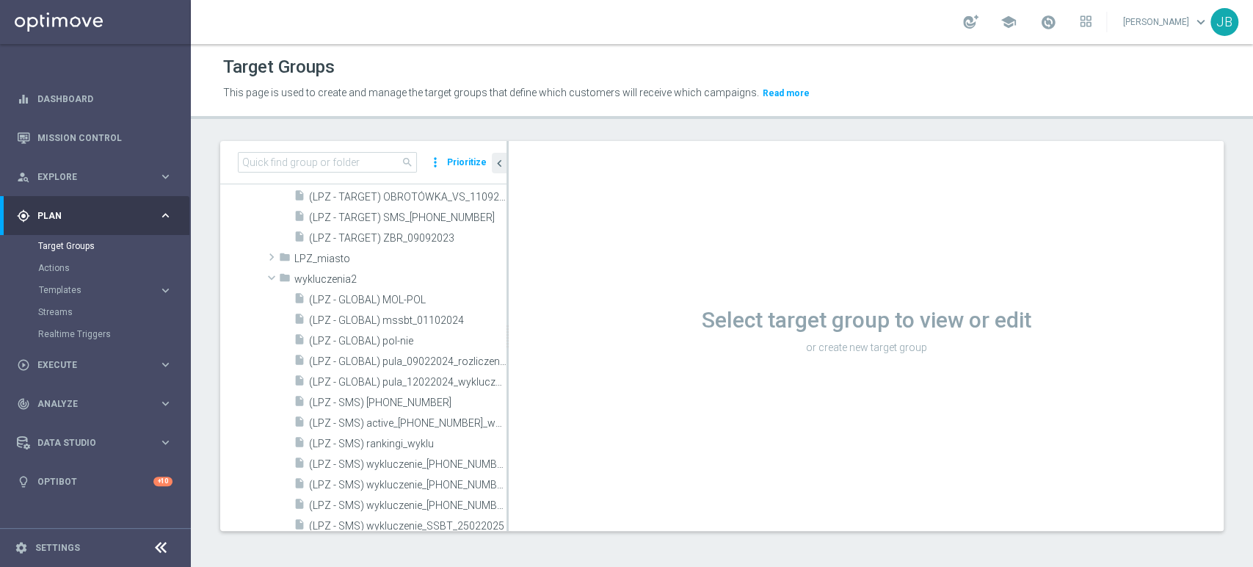
scroll to position [1479, 0]
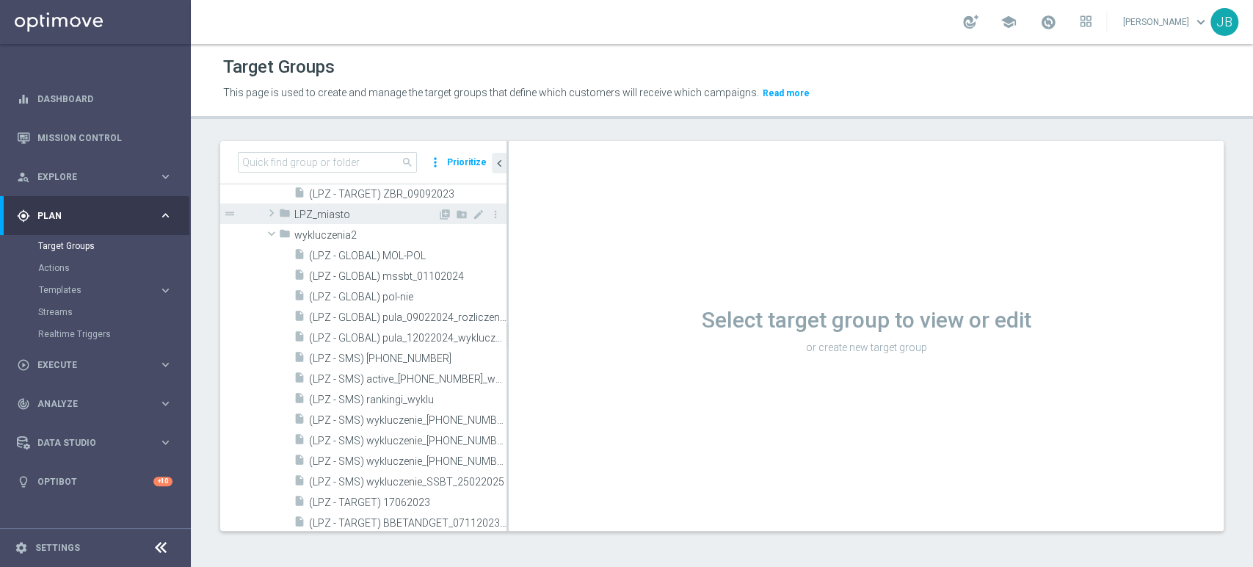
click at [265, 208] on span at bounding box center [271, 213] width 15 height 18
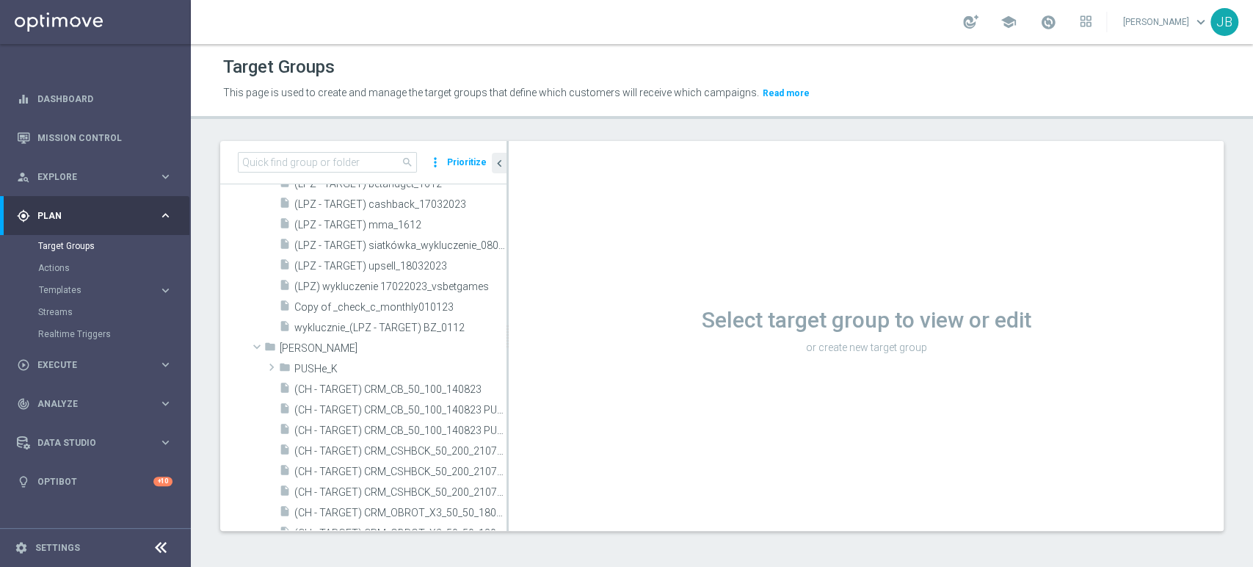
scroll to position [0, 0]
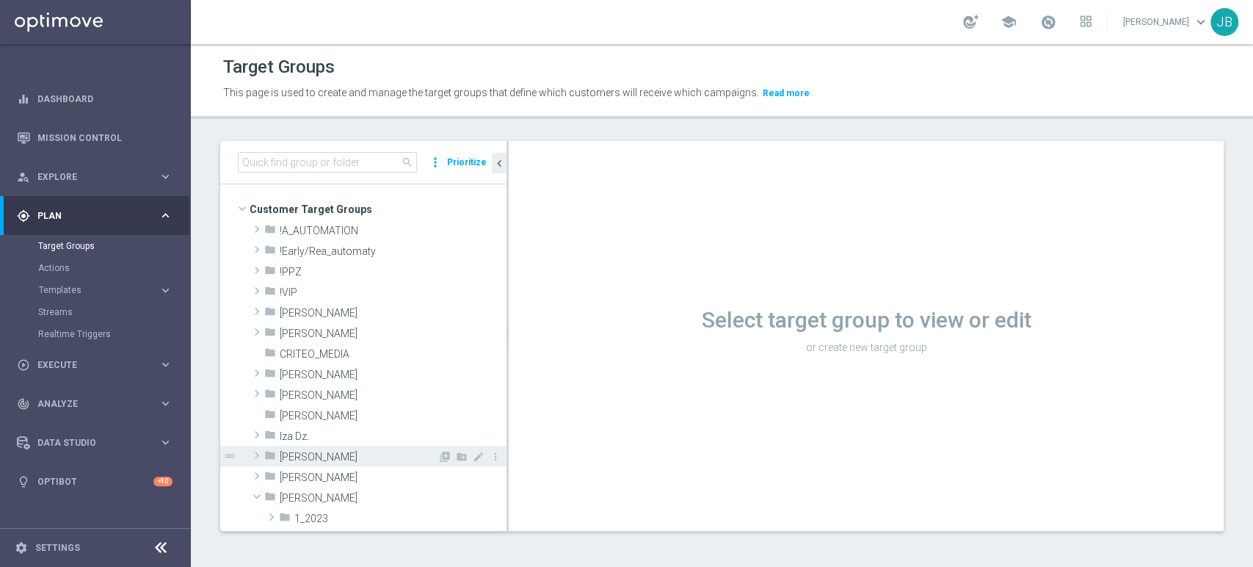
click at [258, 450] on span at bounding box center [257, 455] width 15 height 18
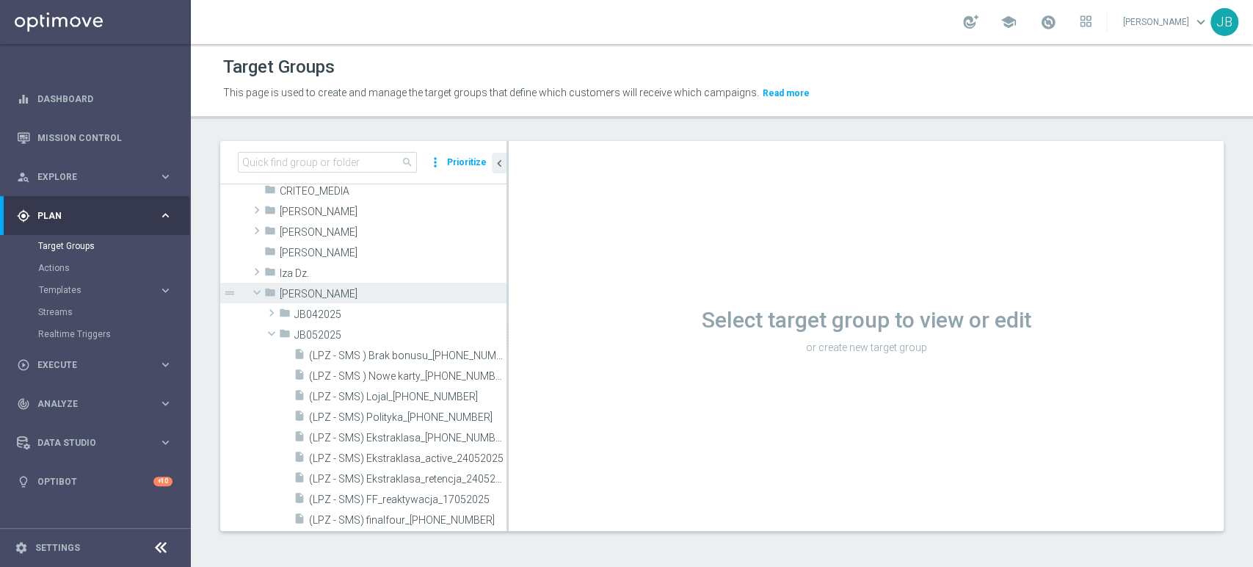
scroll to position [271, 0]
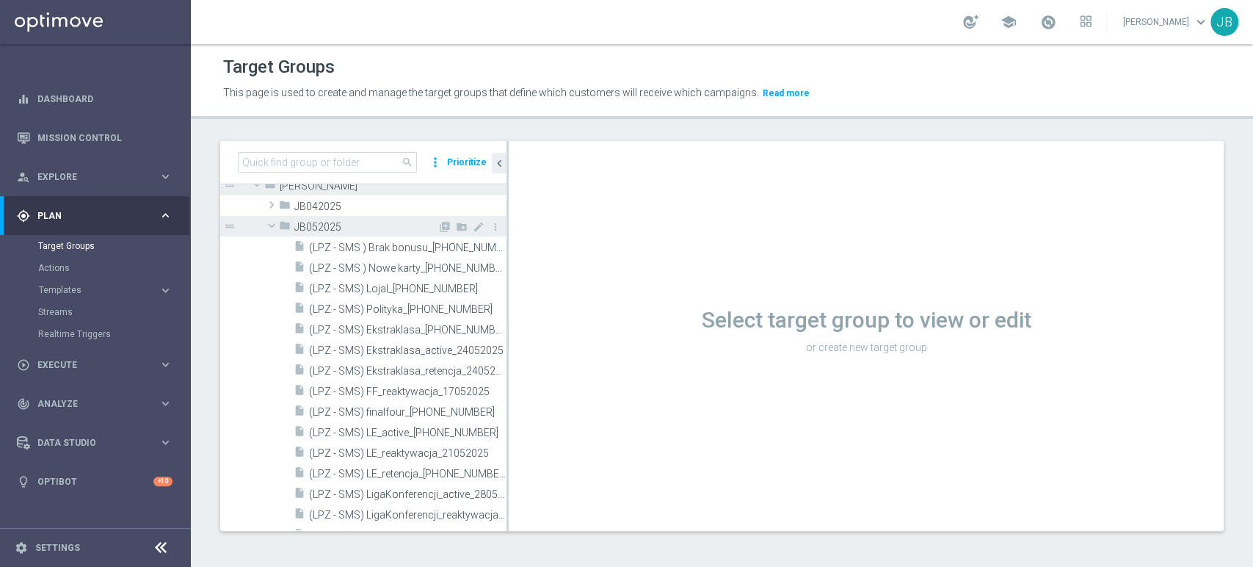
click at [271, 228] on span at bounding box center [272, 225] width 18 height 15
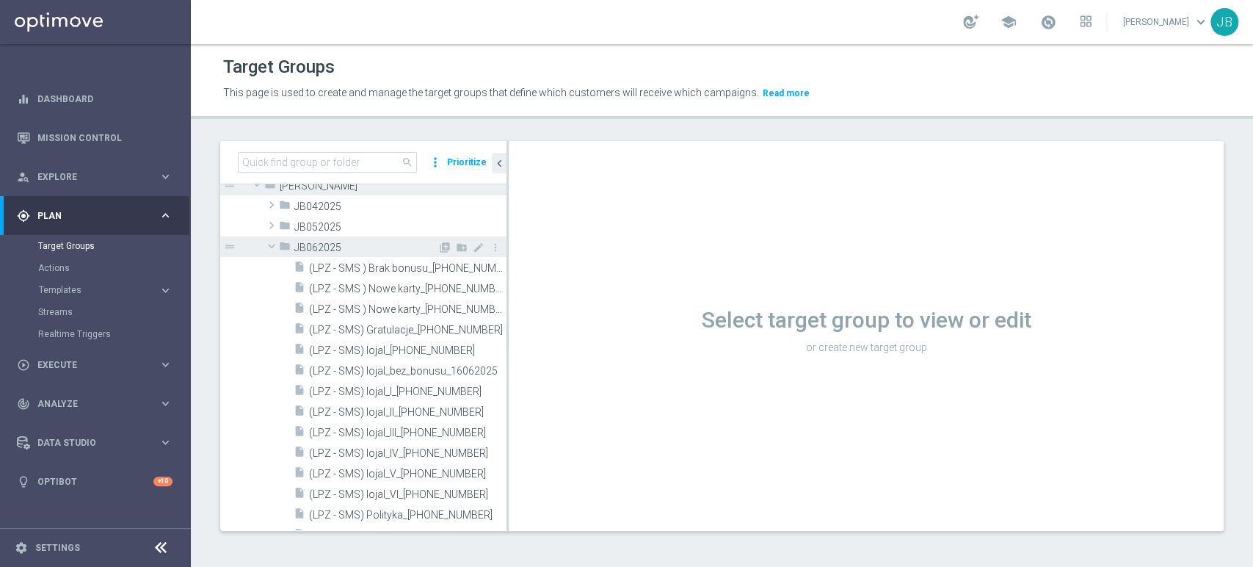
click at [270, 236] on tree-node-expander at bounding box center [271, 246] width 15 height 21
click at [270, 245] on span at bounding box center [272, 246] width 18 height 15
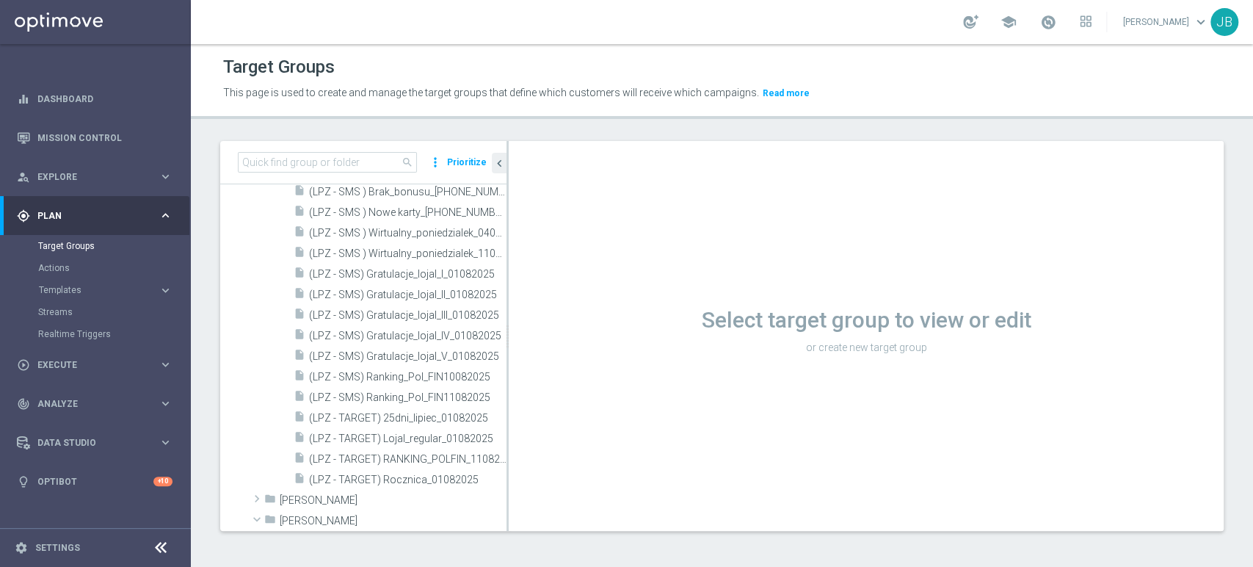
scroll to position [532, 0]
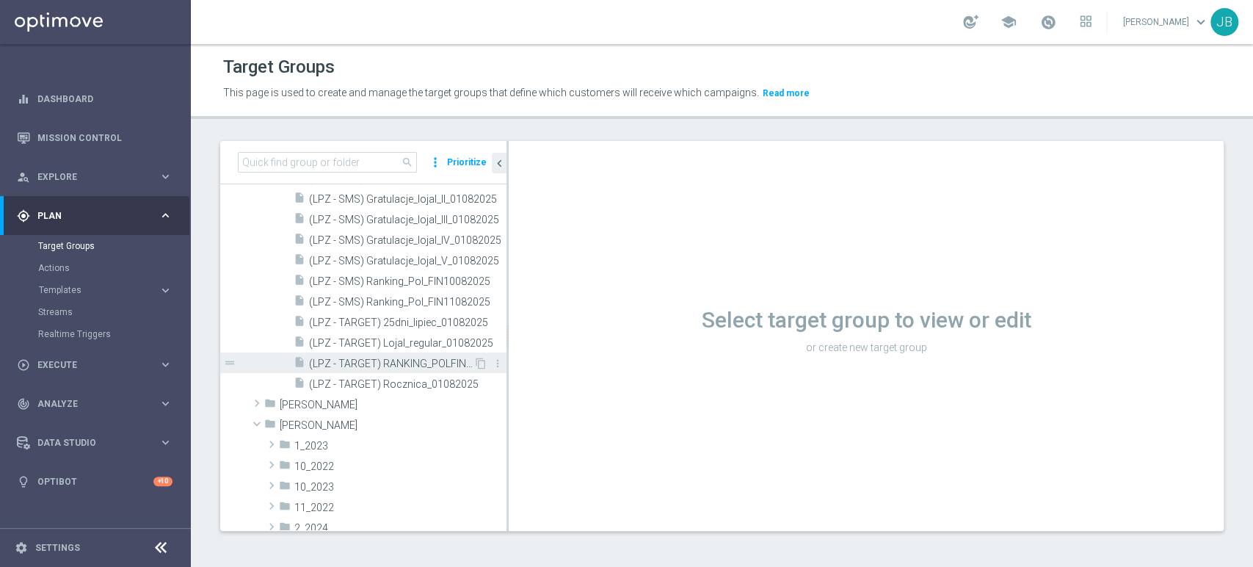
click at [424, 366] on span "(LPZ - TARGET) RANKING_POLFIN_11082025" at bounding box center [391, 364] width 164 height 12
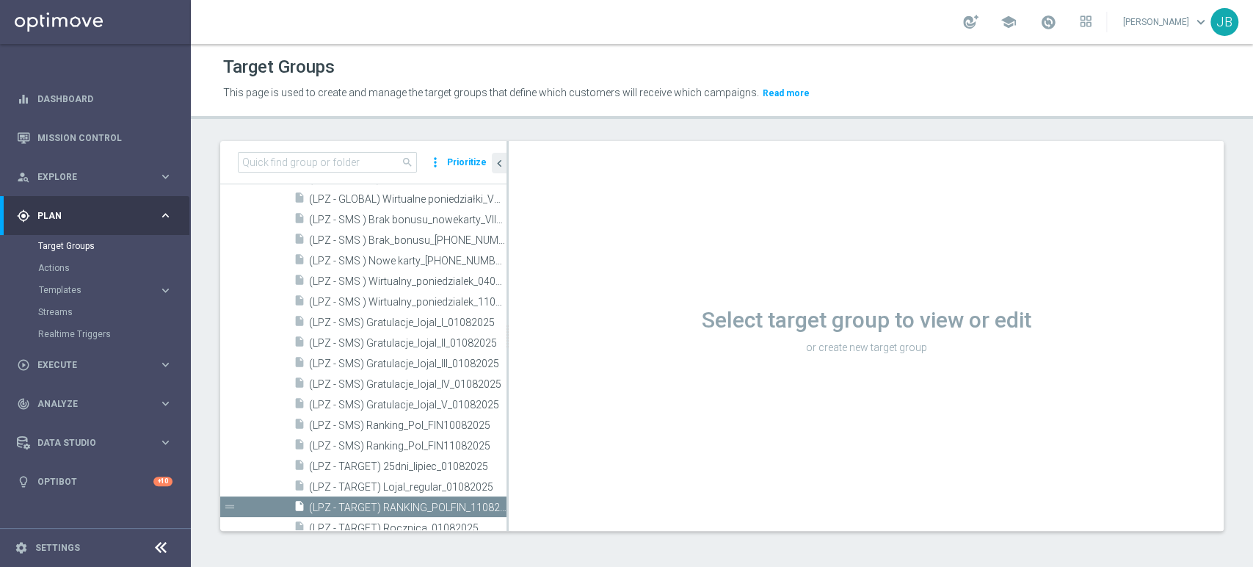
scroll to position [369, 0]
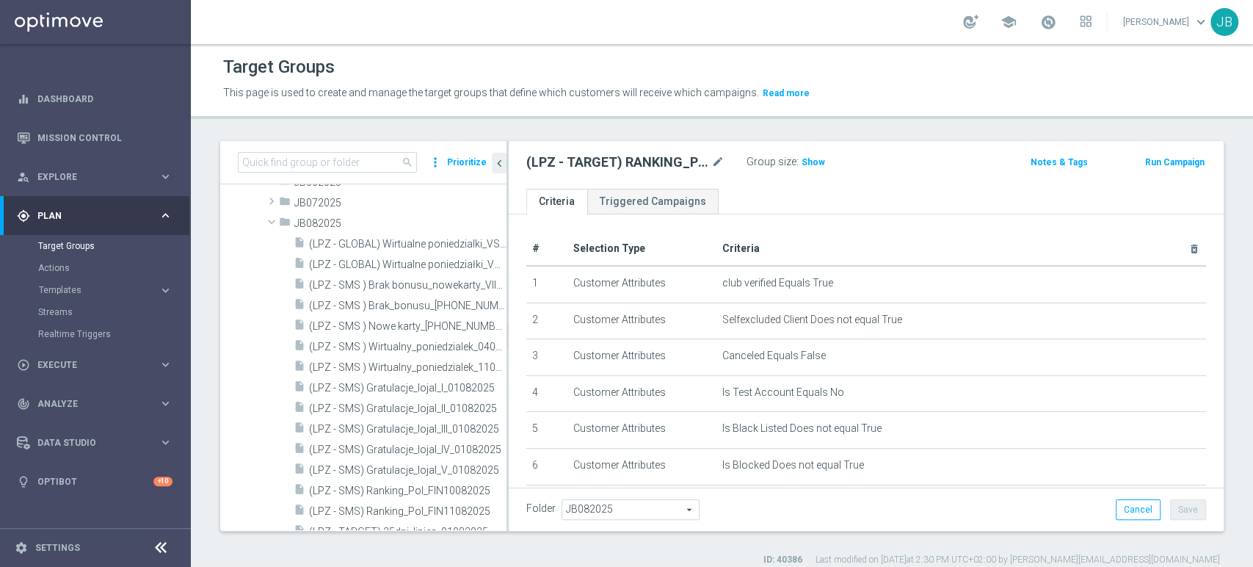
scroll to position [250, 0]
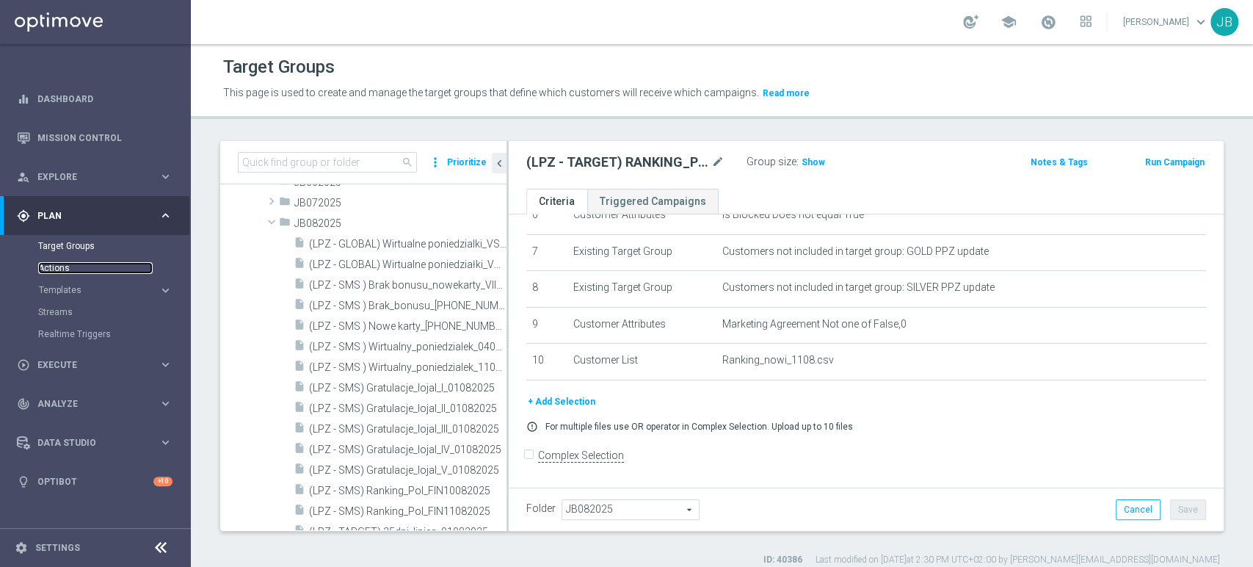
click at [112, 272] on link "Actions" at bounding box center [95, 268] width 115 height 12
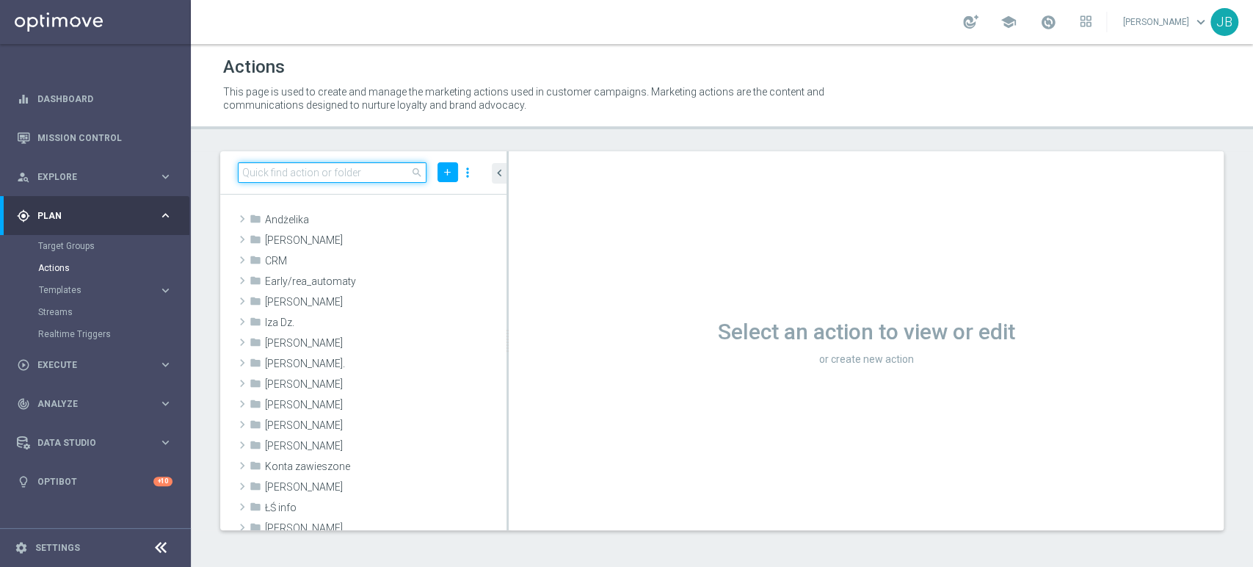
click at [258, 169] on input at bounding box center [332, 172] width 189 height 21
paste input "(LPZ - TARGET) RANKING_POLFIN_07082025"
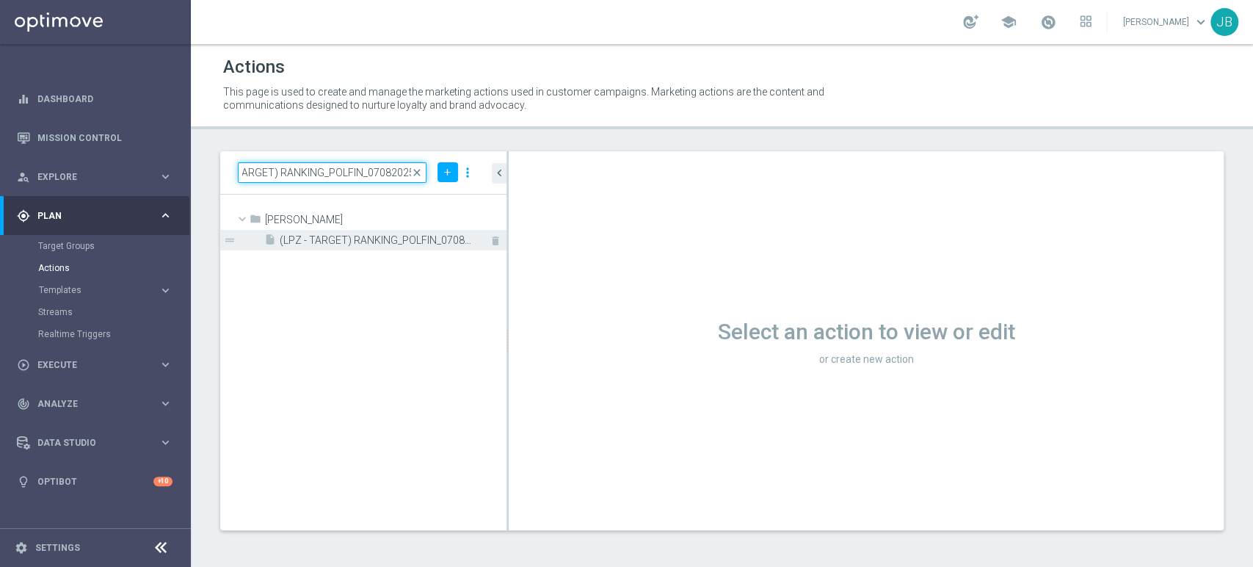
type input "(LPZ - TARGET) RANKING_POLFIN_07082025"
click at [344, 239] on span "(LPZ - TARGET) RANKING_POLFIN_07082025" at bounding box center [377, 240] width 194 height 12
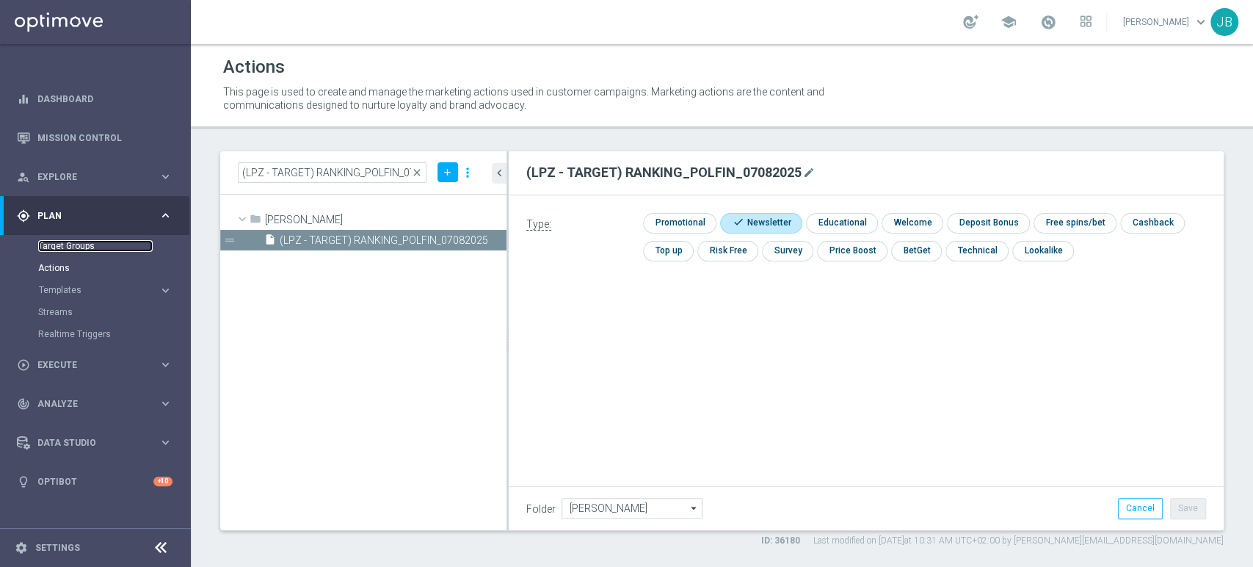
click at [54, 247] on link "Target Groups" at bounding box center [95, 246] width 115 height 12
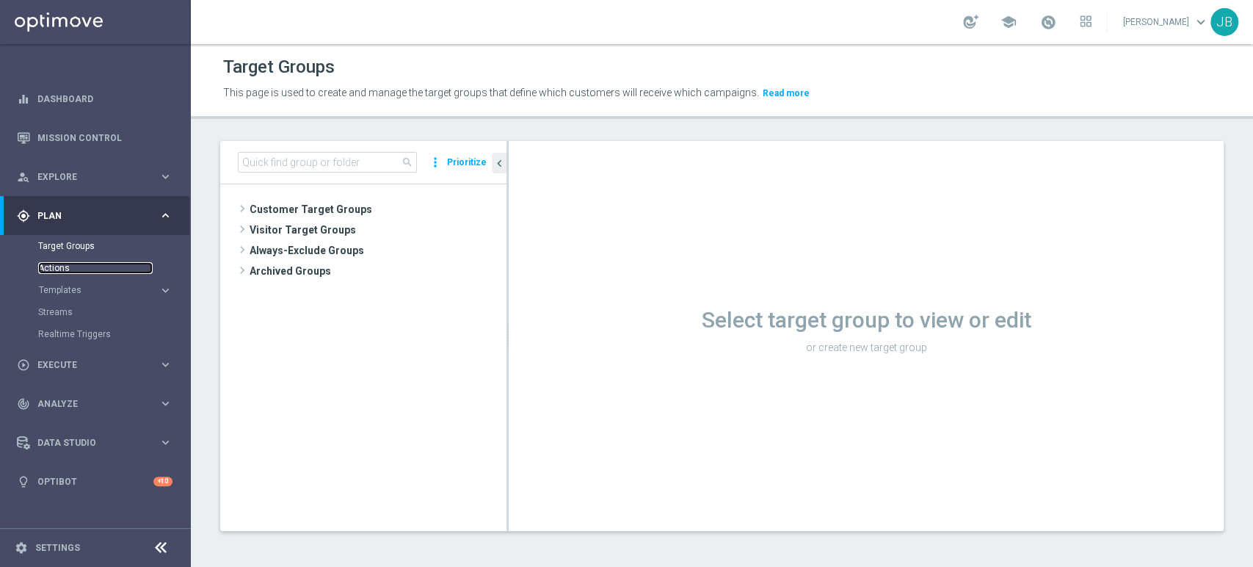
click at [83, 268] on link "Actions" at bounding box center [95, 268] width 115 height 12
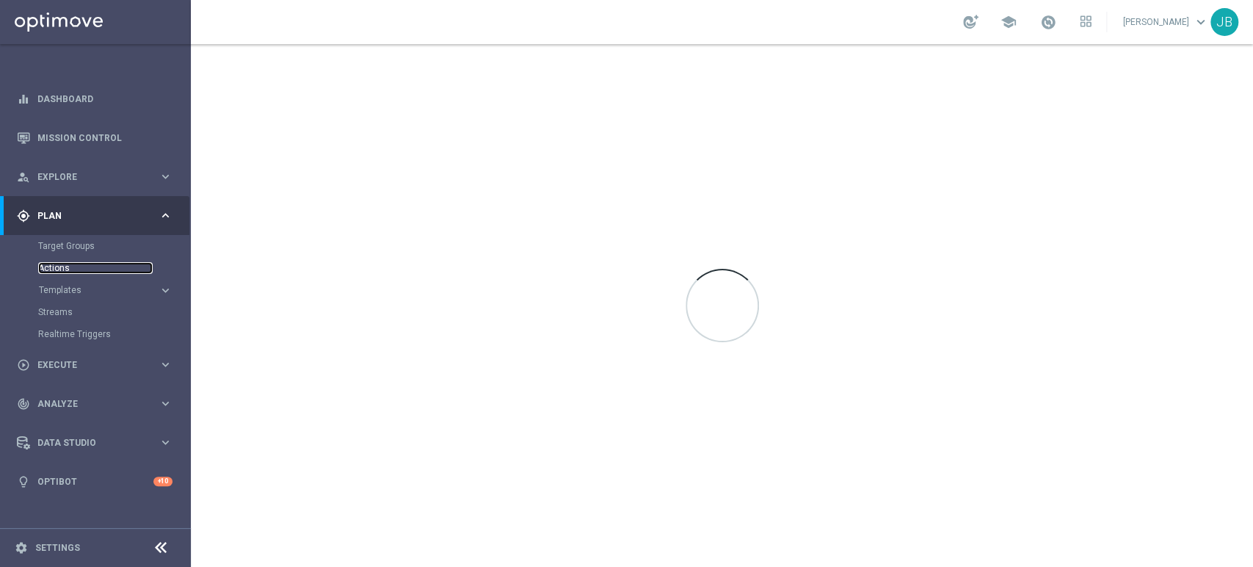
click at [65, 267] on link "Actions" at bounding box center [95, 268] width 115 height 12
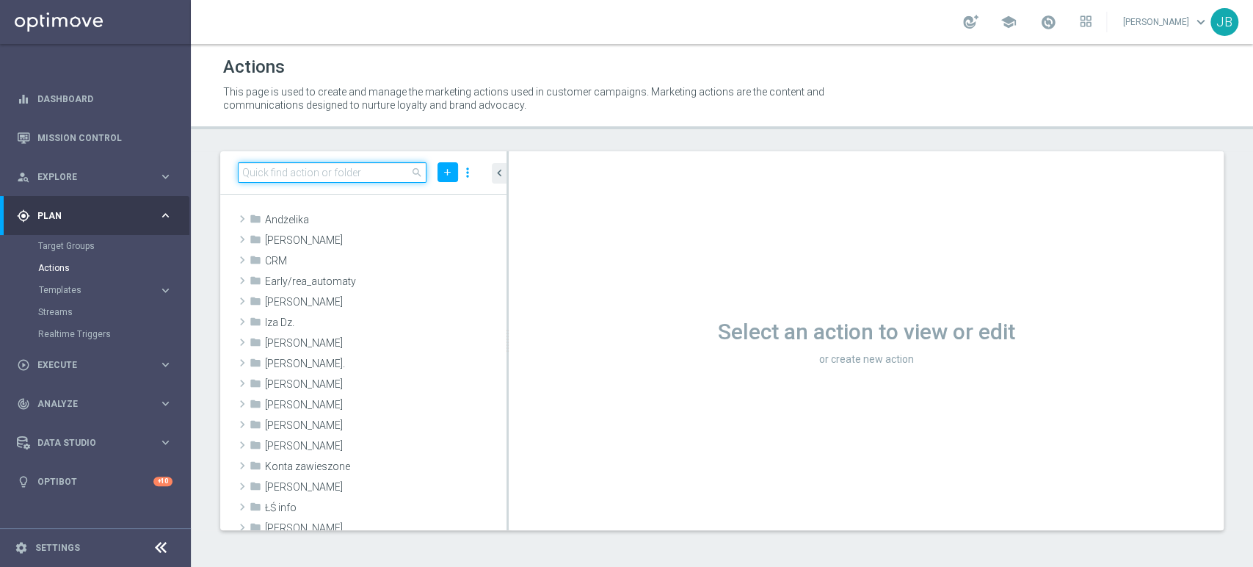
click at [321, 171] on input at bounding box center [332, 172] width 189 height 21
paste input "(LPZ - TARGET) RANKING_POLFIN_07082025"
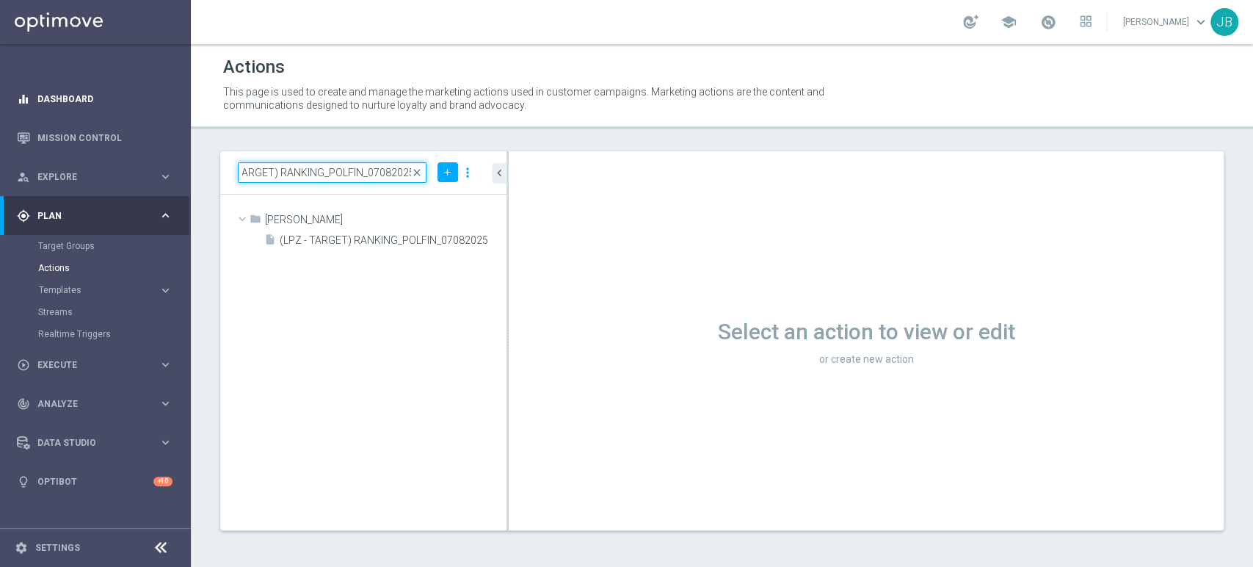
type input "(LPZ - TARGET) RANKING_POLFIN_07082025"
click at [100, 102] on link "Dashboard" at bounding box center [104, 98] width 135 height 39
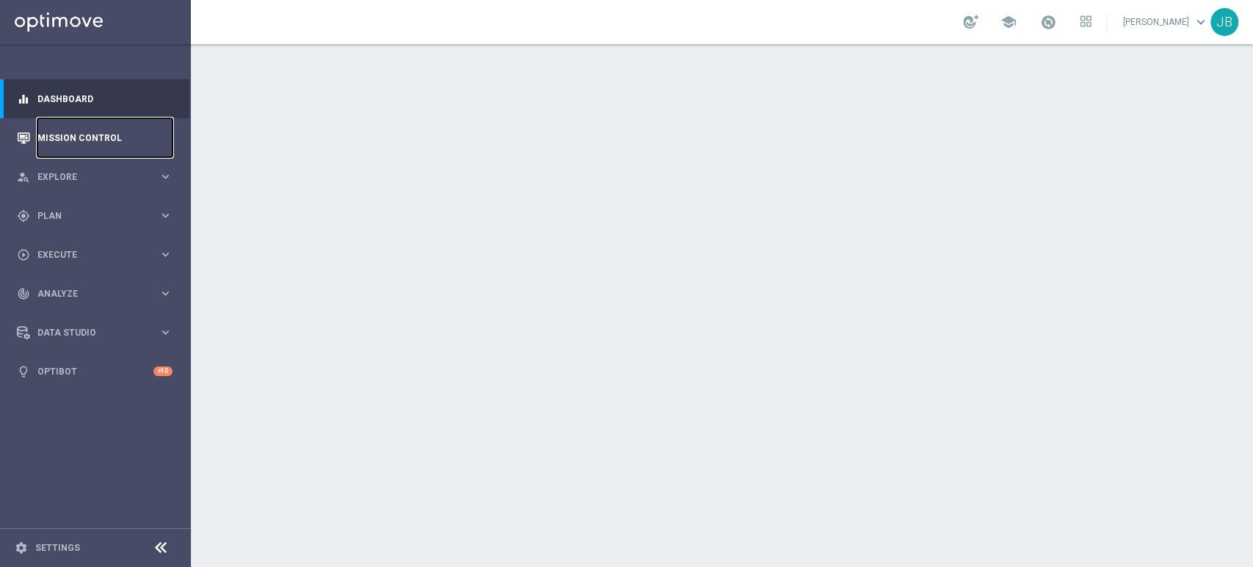
click at [81, 138] on link "Mission Control" at bounding box center [104, 137] width 135 height 39
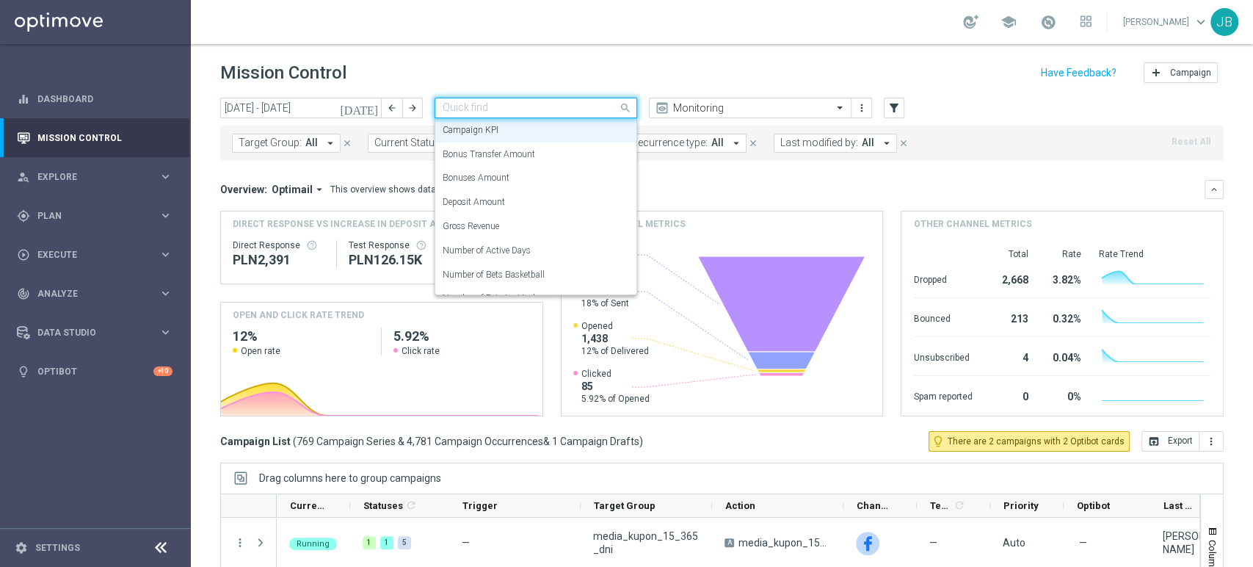
click at [523, 107] on input "text" at bounding box center [521, 108] width 157 height 12
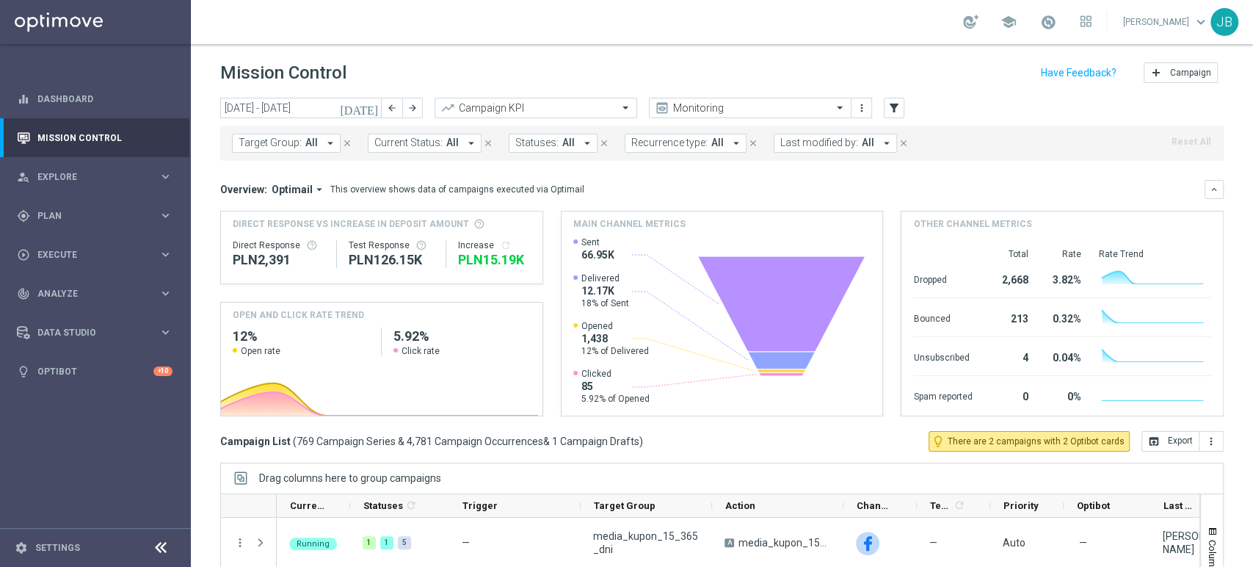
scroll to position [166, 0]
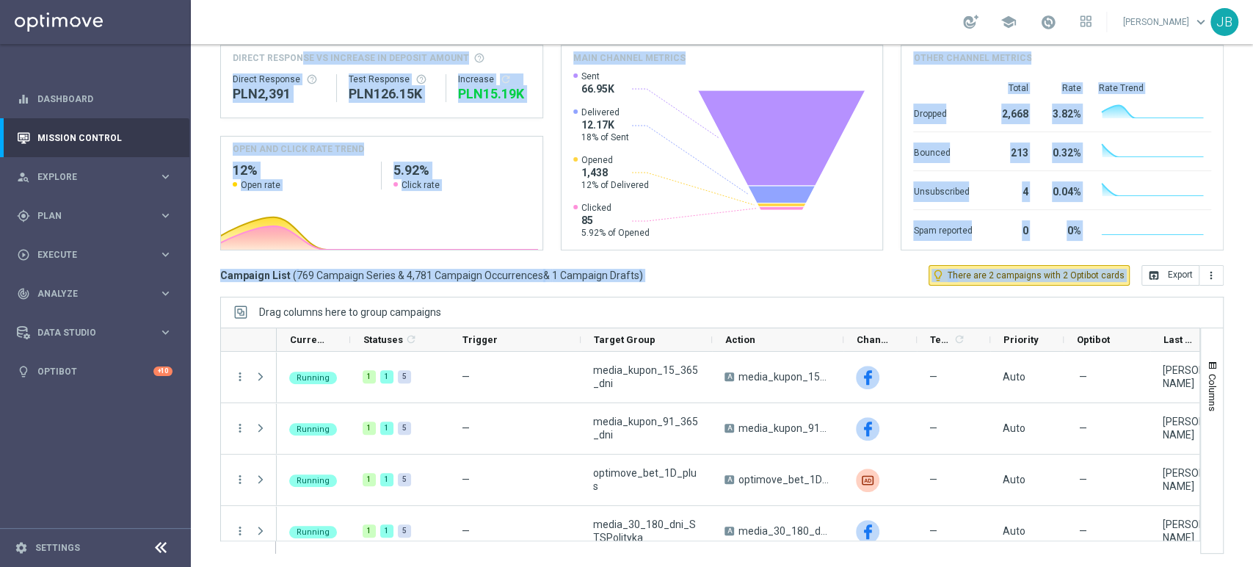
drag, startPoint x: 1252, startPoint y: 165, endPoint x: 1252, endPoint y: 308, distance: 142.4
click at [1252, 308] on div "Mission Control add Campaign today 11 Aug 2025 - 17 Aug 2025 arrow_back arrow_f…" at bounding box center [722, 305] width 1062 height 523
click at [862, 297] on div "Drag columns here to group campaigns" at bounding box center [722, 312] width 1004 height 31
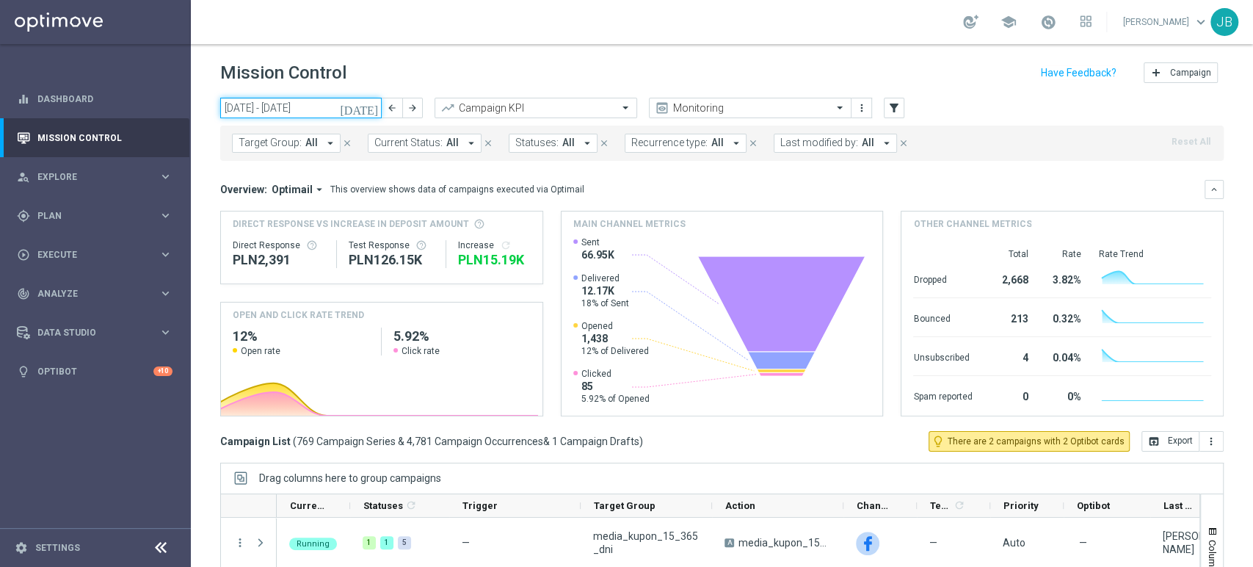
click at [277, 114] on input "11 Aug 2025 - 17 Aug 2025" at bounding box center [301, 108] width 162 height 21
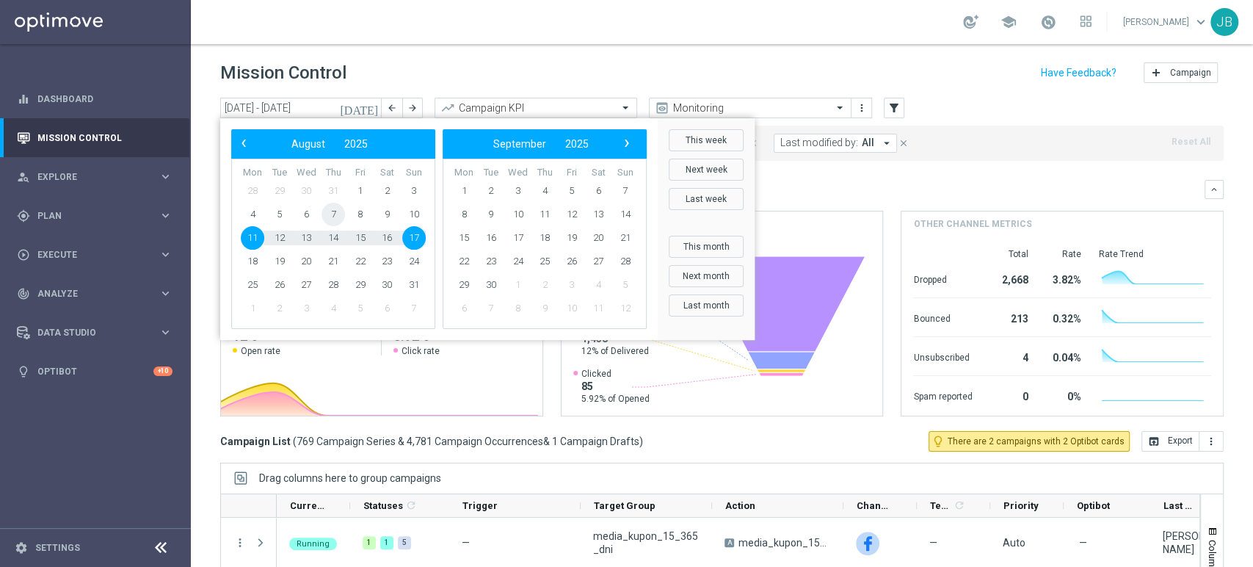
click at [333, 217] on span "7" at bounding box center [333, 214] width 23 height 23
click at [303, 214] on span "6" at bounding box center [305, 214] width 23 height 23
click at [325, 210] on span "7" at bounding box center [333, 214] width 23 height 23
type input "[DATE] - [DATE]"
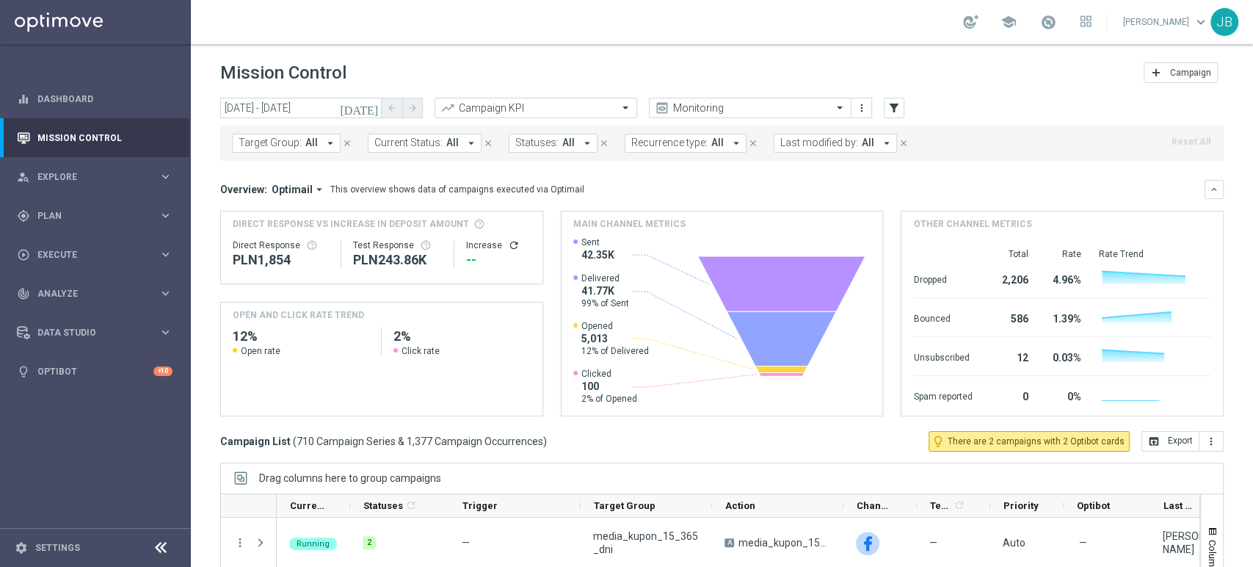
scroll to position [166, 0]
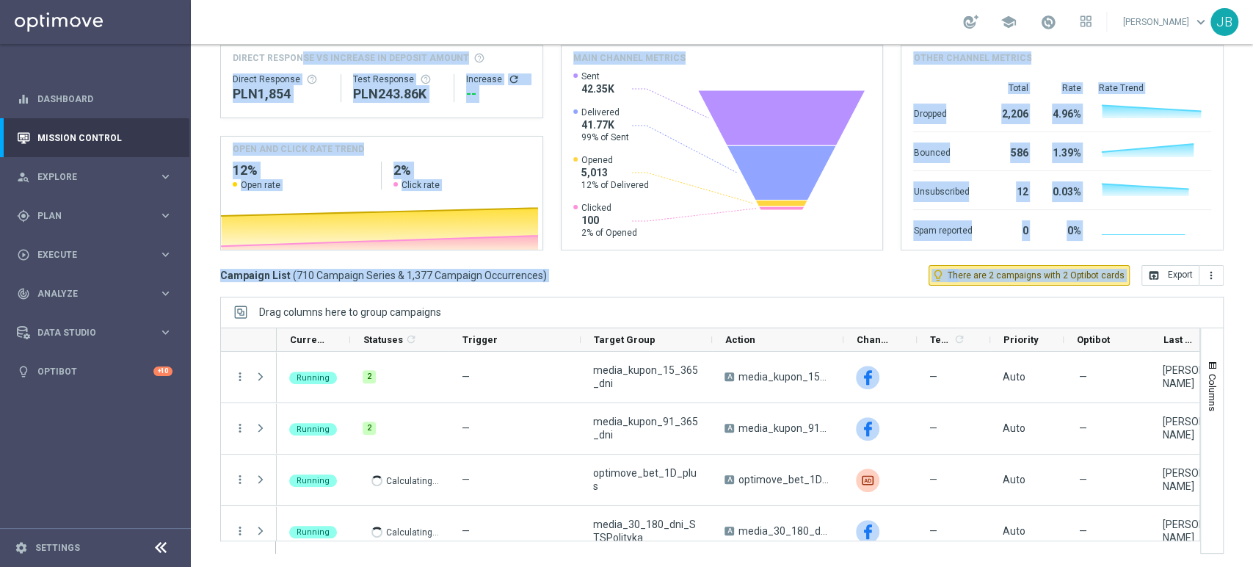
drag, startPoint x: 1252, startPoint y: 178, endPoint x: 1252, endPoint y: 339, distance: 161.5
click at [1252, 339] on div "Mission Control add Campaign today 06 Aug 2025 - 07 Aug 2025 arrow_back arrow_f…" at bounding box center [722, 305] width 1062 height 523
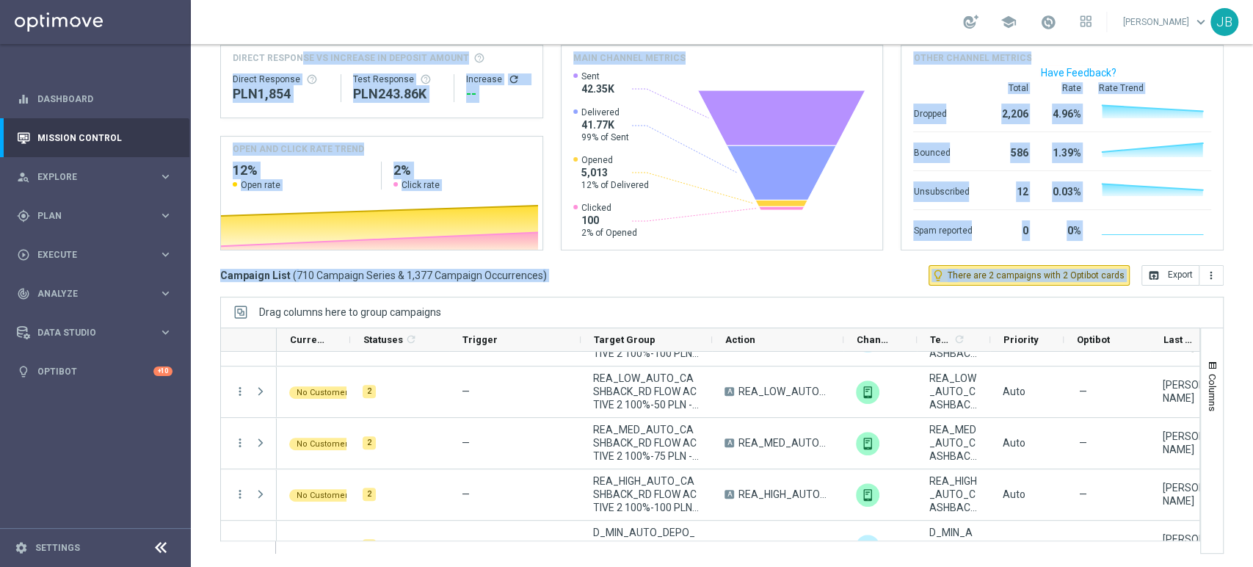
scroll to position [0, 0]
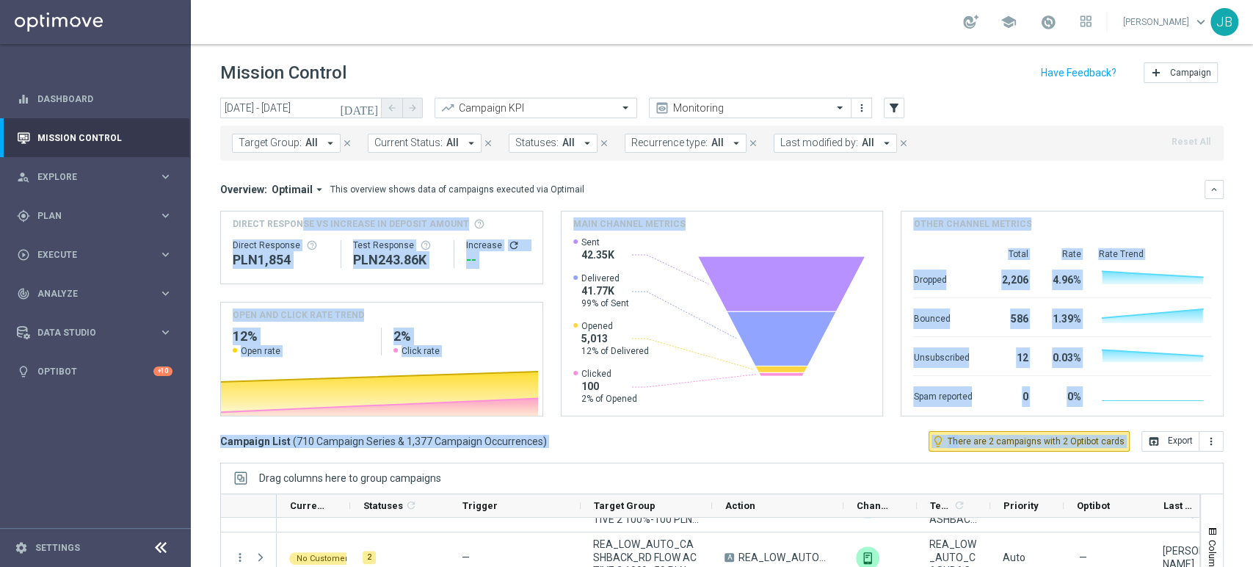
click at [291, 137] on span "Target Group:" at bounding box center [270, 143] width 63 height 12
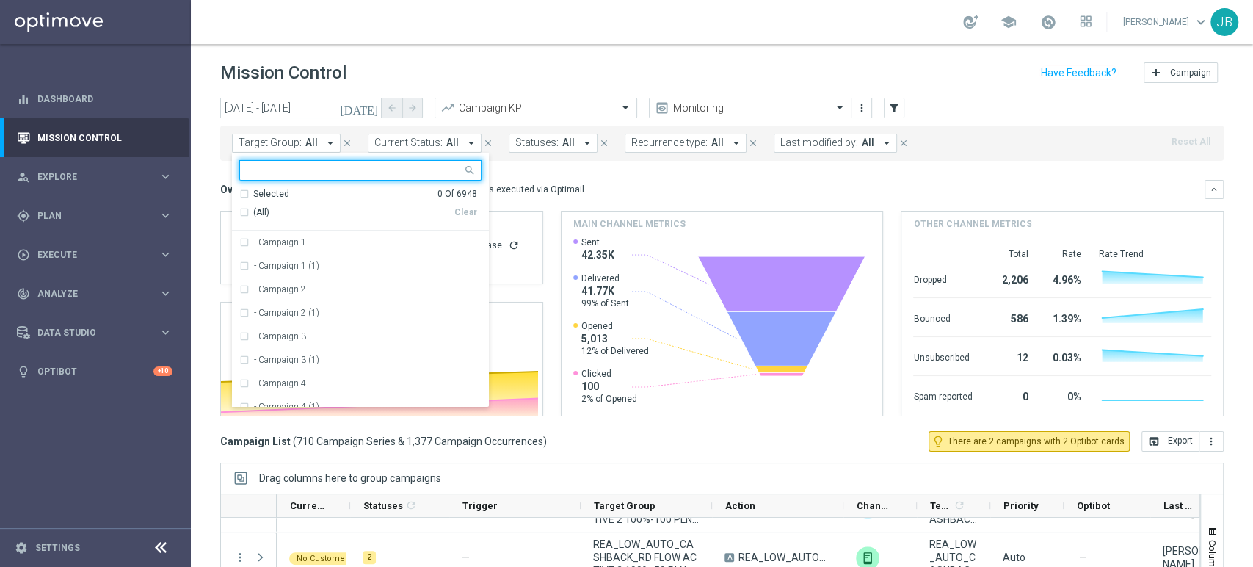
click at [288, 163] on div at bounding box center [351, 170] width 222 height 18
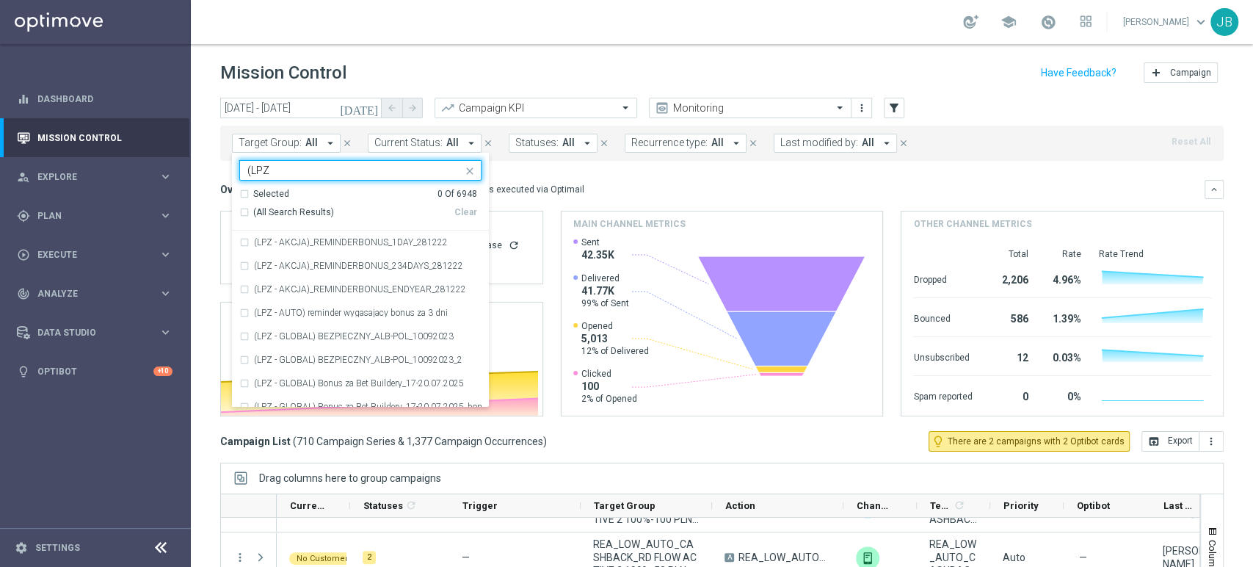
type input "(LPZ"
click at [617, 170] on mini-dashboard "Overview: Optimail arrow_drop_down This overview shows data of campaigns execut…" at bounding box center [722, 296] width 1004 height 270
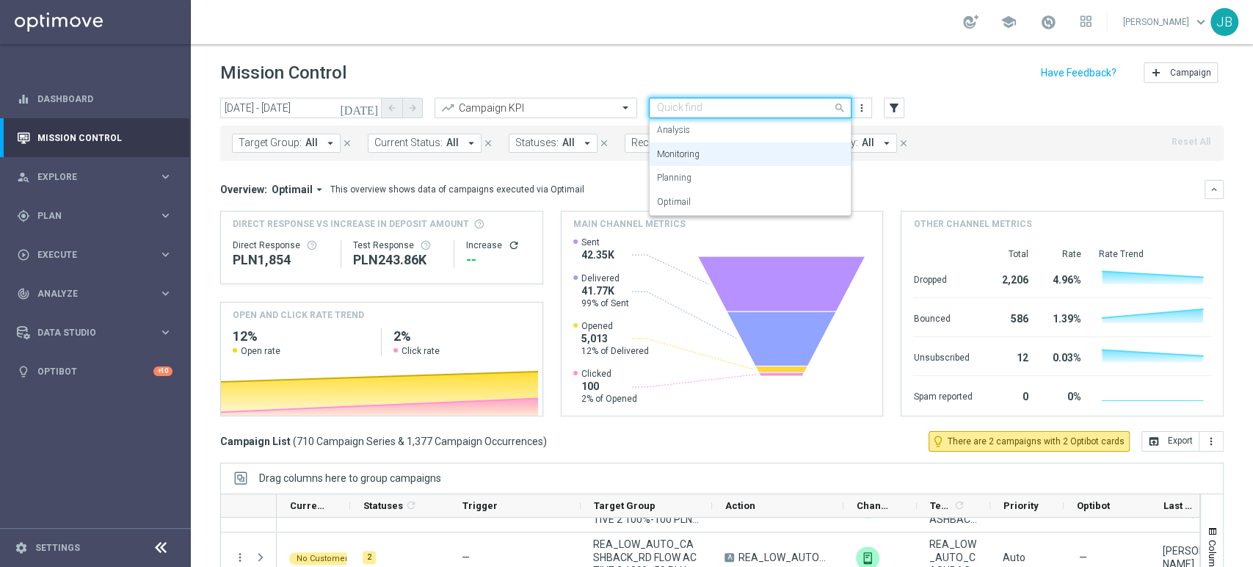
click at [726, 109] on input "text" at bounding box center [735, 108] width 157 height 12
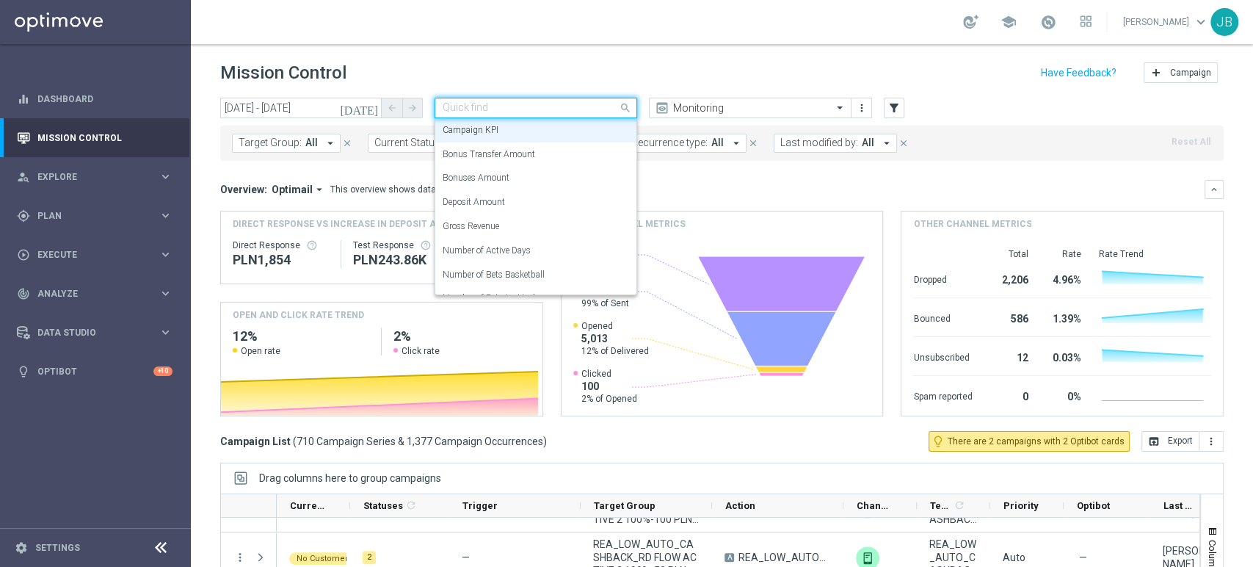
click at [535, 103] on input "text" at bounding box center [521, 108] width 157 height 12
click at [822, 191] on div "Overview: Optimail arrow_drop_down This overview shows data of campaigns execut…" at bounding box center [712, 189] width 985 height 13
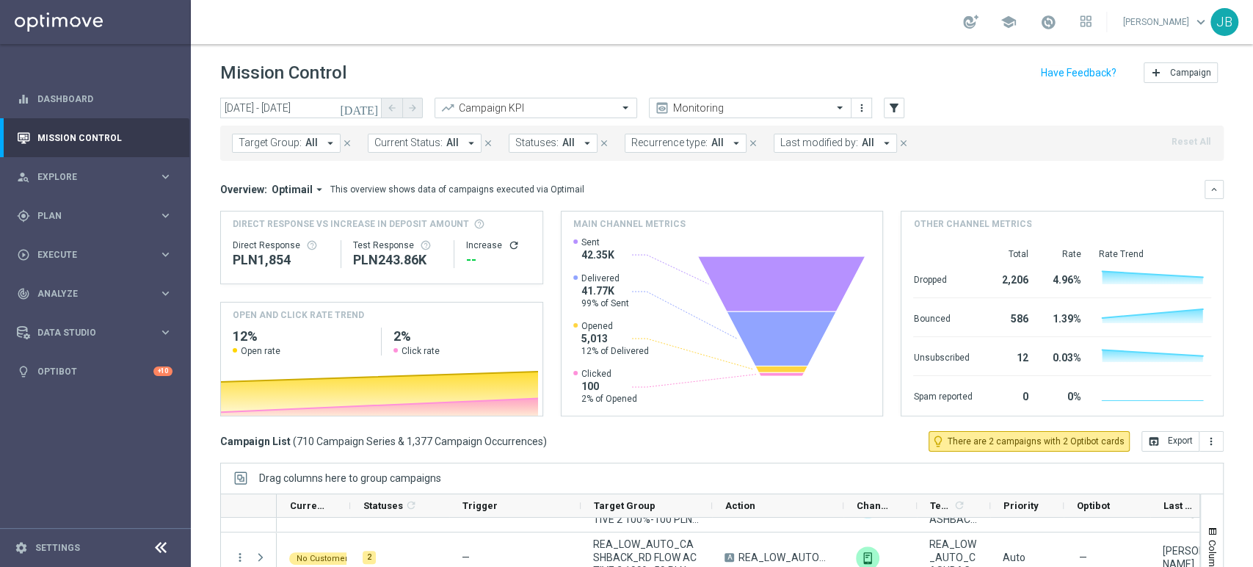
drag, startPoint x: 1252, startPoint y: 145, endPoint x: 1252, endPoint y: 109, distance: 36.7
click at [1252, 109] on div "Mission Control add Campaign today 06 Aug 2025 - 07 Aug 2025 arrow_back arrow_f…" at bounding box center [722, 305] width 1062 height 523
click at [99, 165] on div "person_search Explore keyboard_arrow_right" at bounding box center [94, 176] width 189 height 39
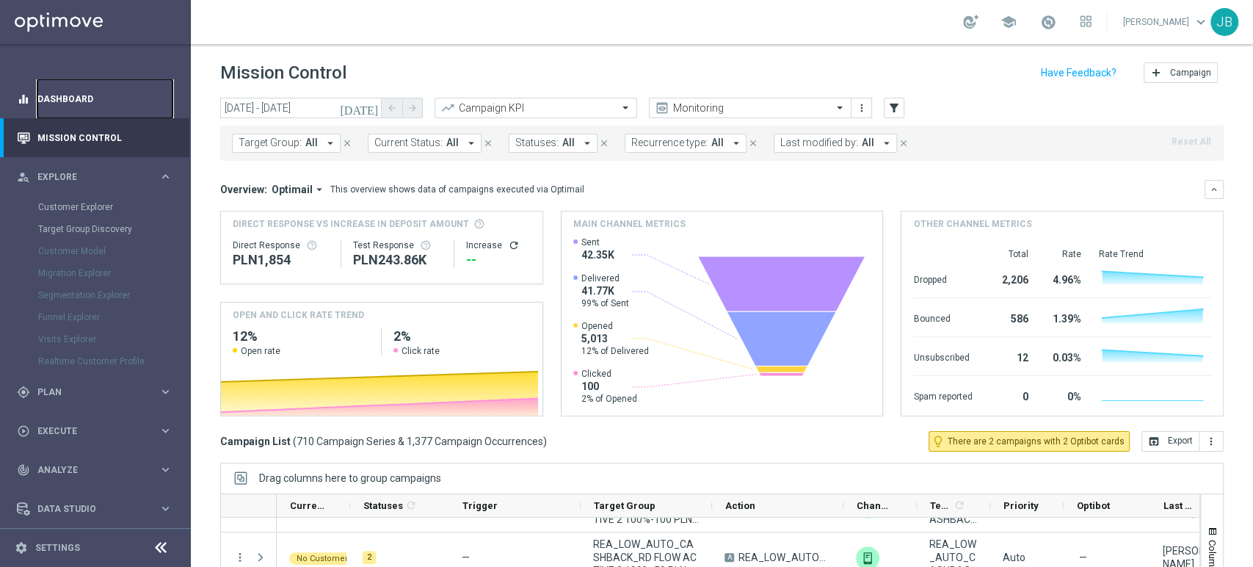
click at [91, 105] on link "Dashboard" at bounding box center [104, 98] width 135 height 39
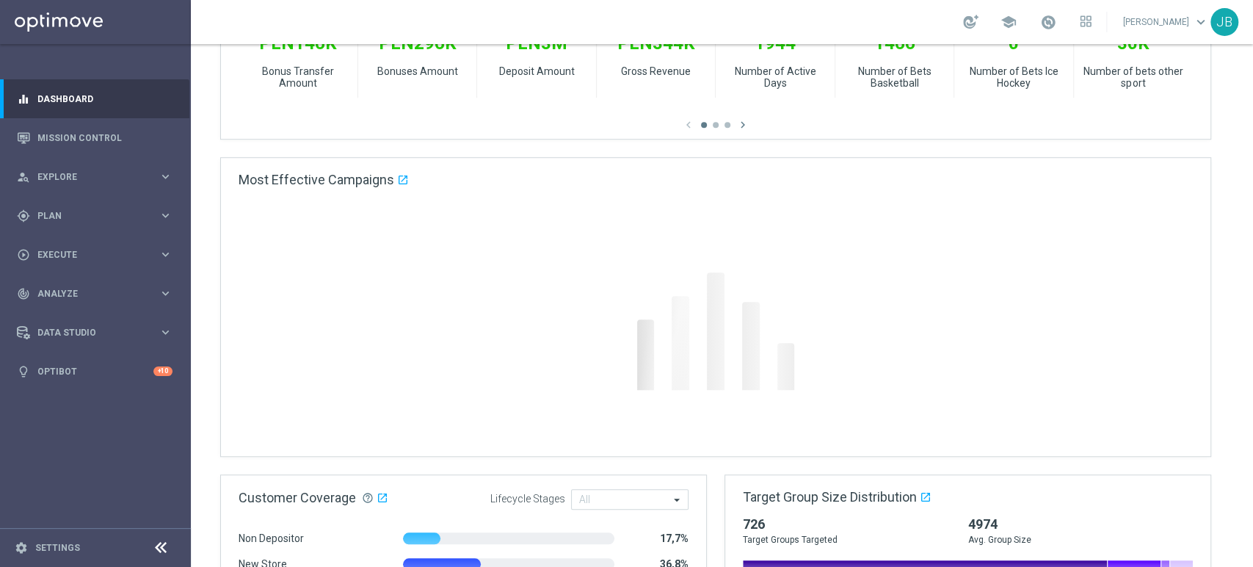
scroll to position [863, 0]
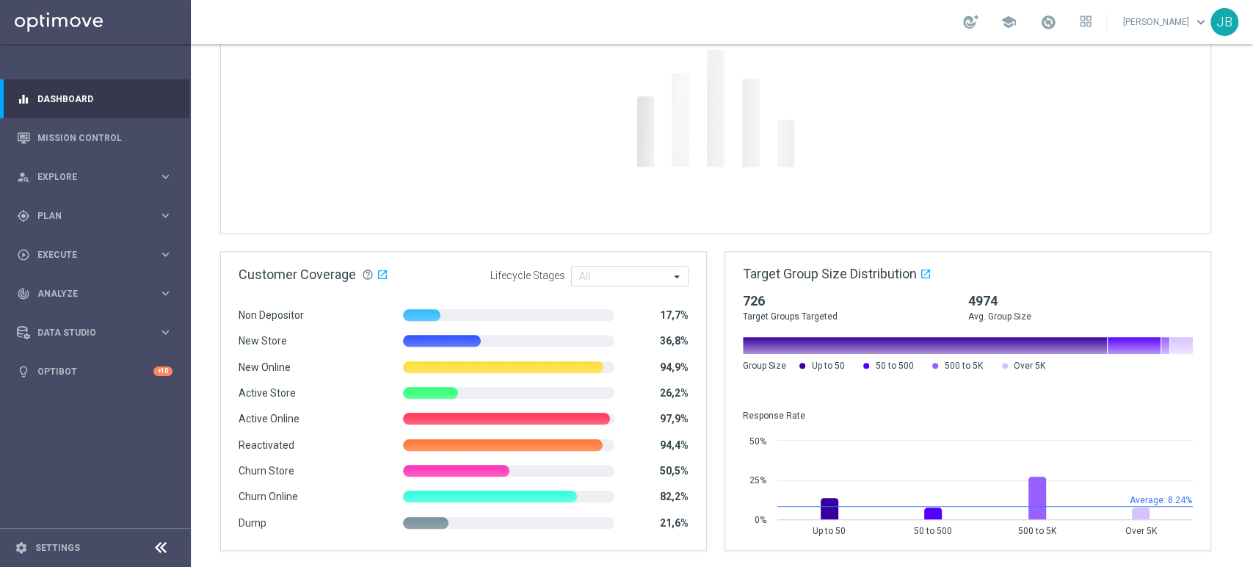
drag, startPoint x: 1252, startPoint y: 130, endPoint x: 1235, endPoint y: 112, distance: 24.4
click at [1235, 112] on div at bounding box center [722, 305] width 1062 height 523
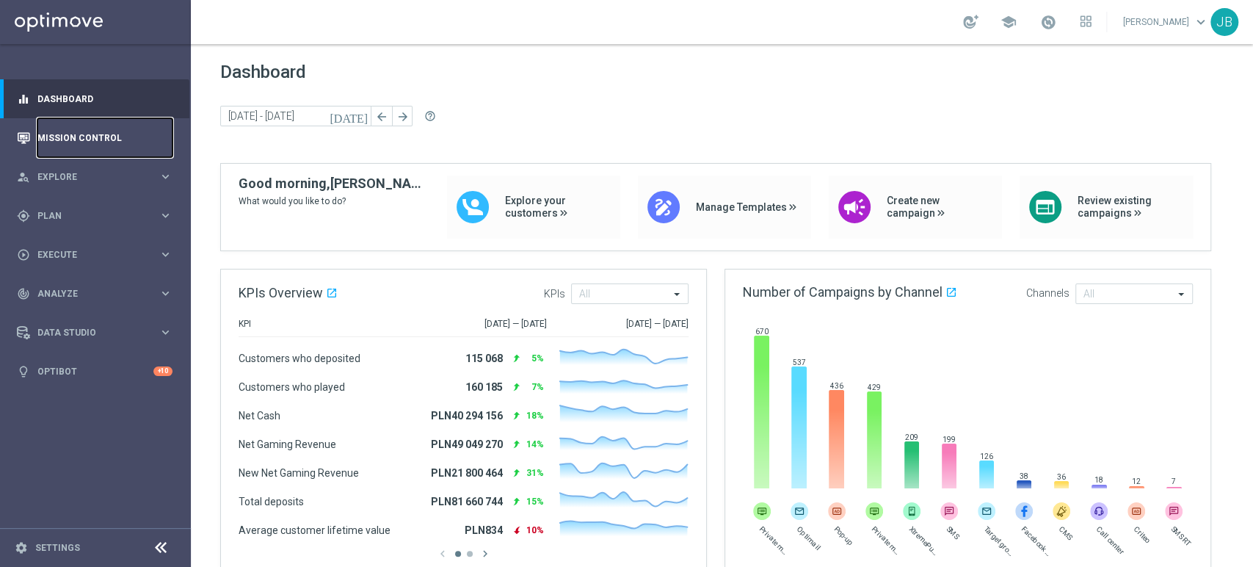
click at [114, 144] on link "Mission Control" at bounding box center [104, 137] width 135 height 39
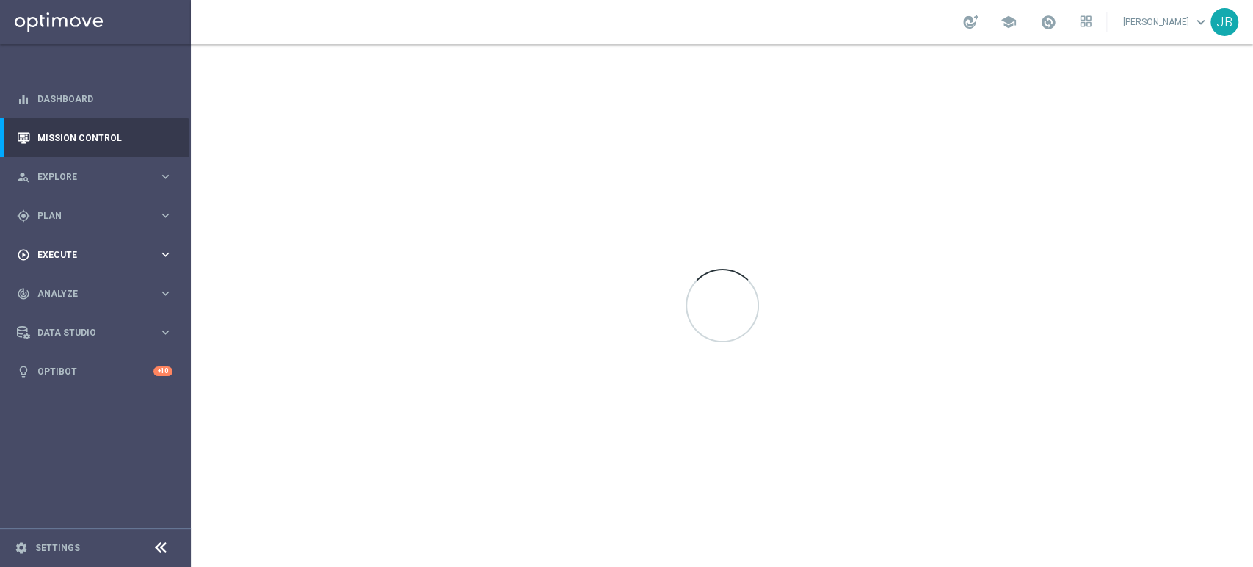
click at [82, 243] on div "play_circle_outline Execute keyboard_arrow_right" at bounding box center [94, 254] width 189 height 39
click at [75, 286] on link "Campaign Builder" at bounding box center [95, 285] width 115 height 12
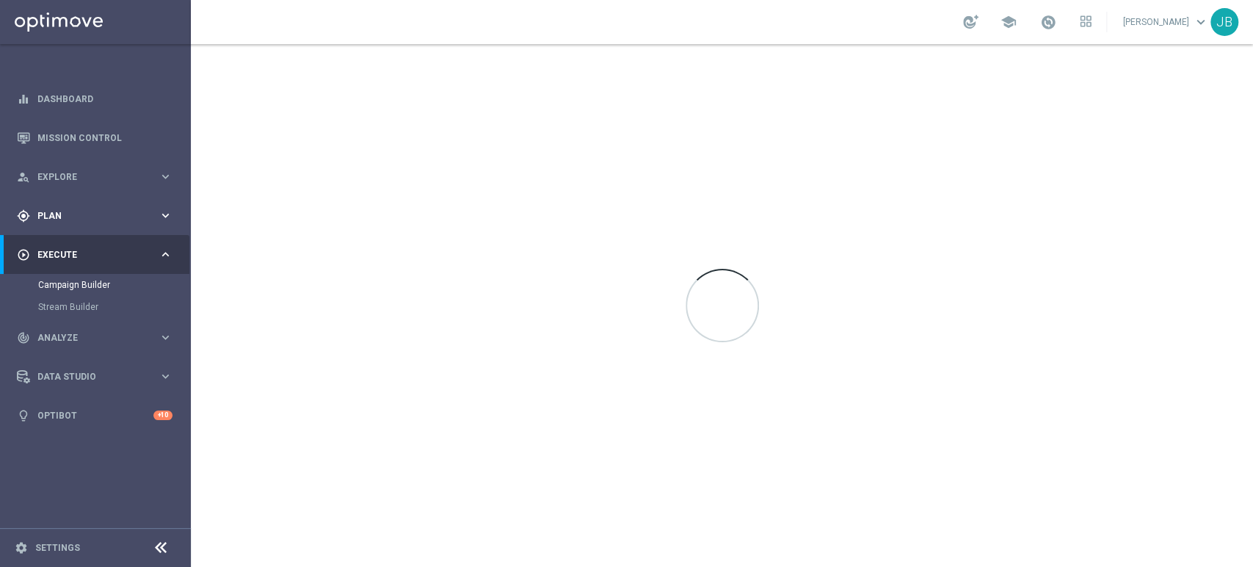
click at [72, 211] on span "Plan" at bounding box center [97, 215] width 121 height 9
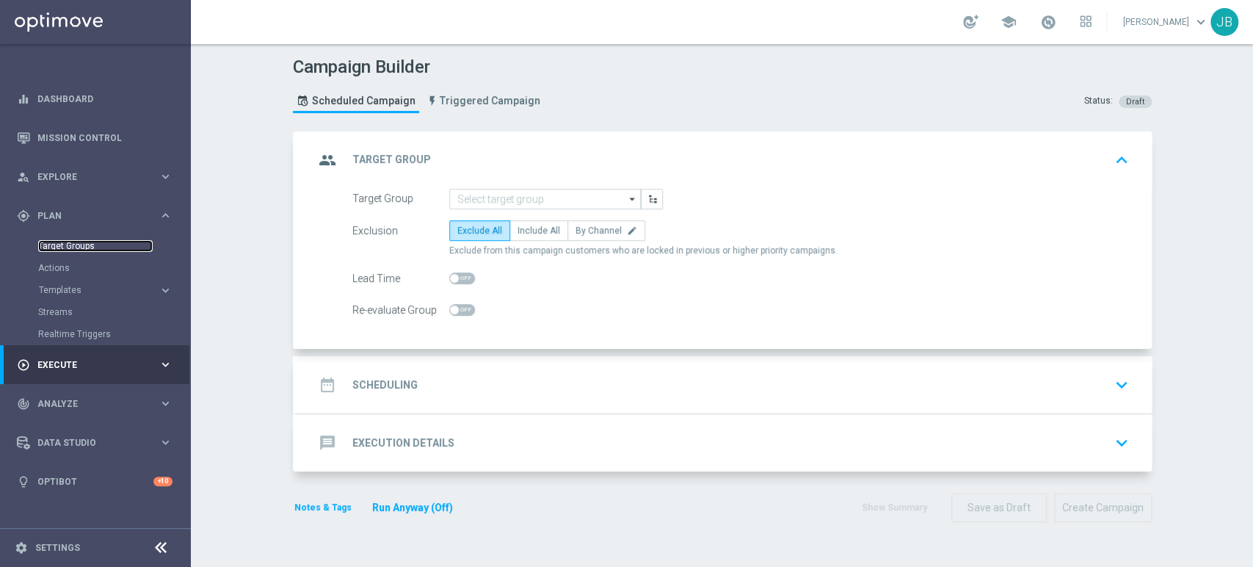
click at [70, 247] on link "Target Groups" at bounding box center [95, 246] width 115 height 12
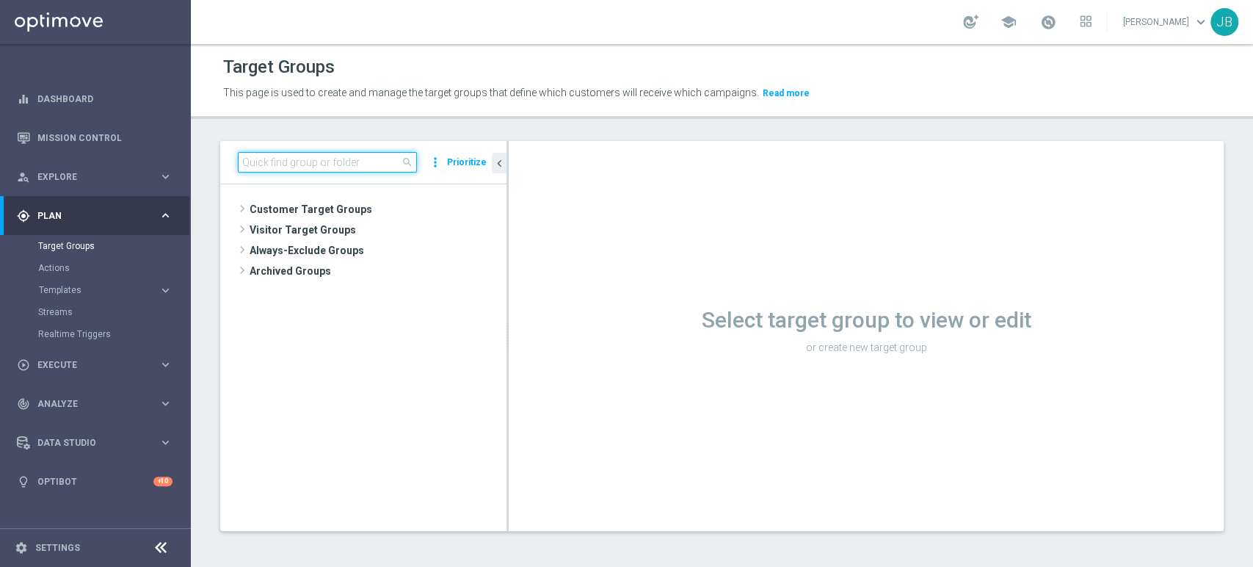
click at [329, 159] on input at bounding box center [327, 162] width 179 height 21
type input "polska"
type input "f"
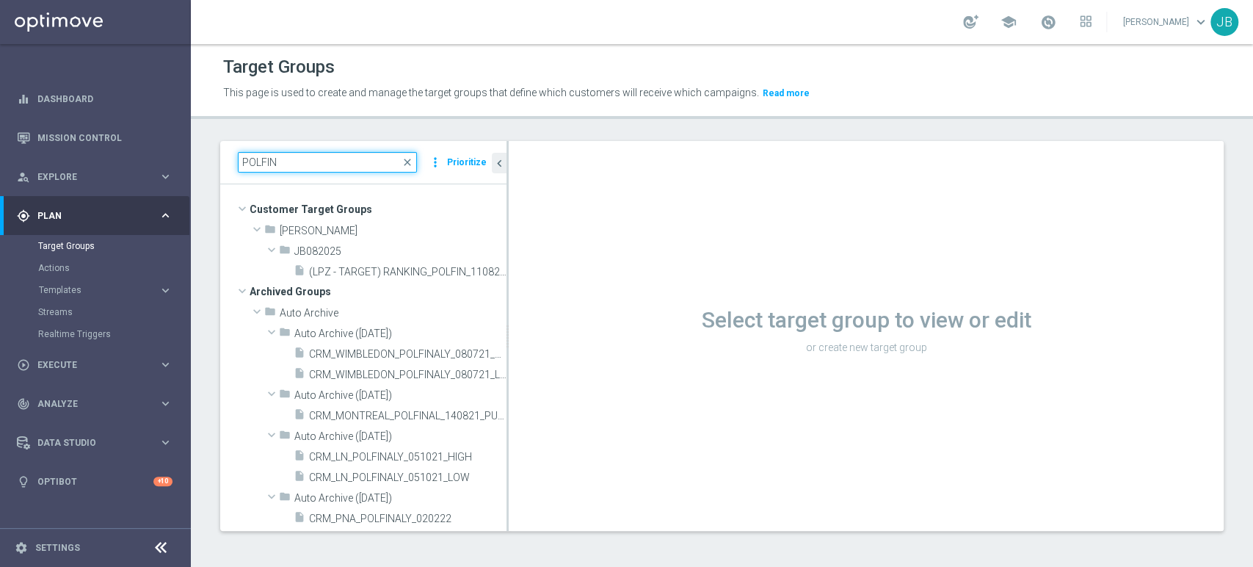
type input "POLFIN"
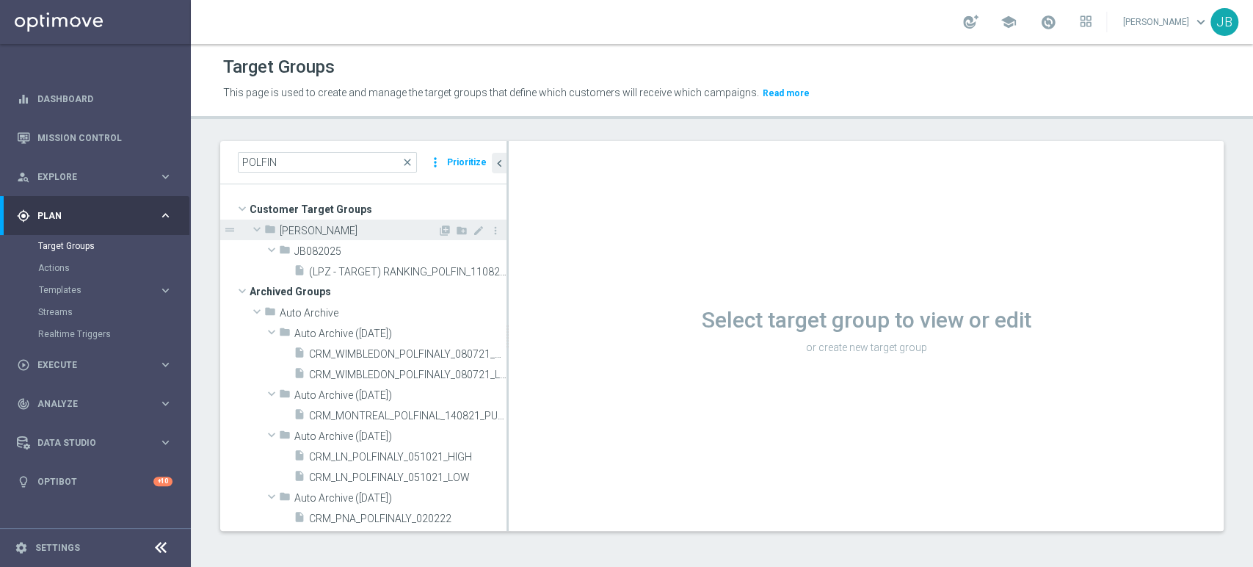
click at [253, 227] on span at bounding box center [257, 229] width 18 height 15
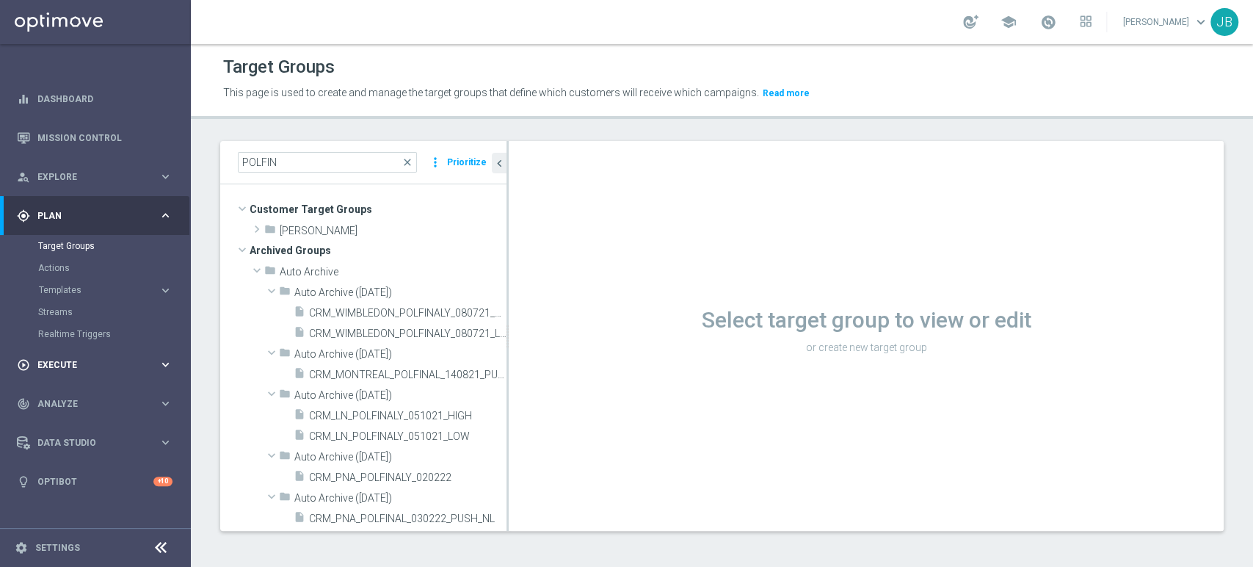
click at [69, 372] on div "play_circle_outline Execute keyboard_arrow_right" at bounding box center [94, 364] width 189 height 39
click at [74, 109] on link "Dashboard" at bounding box center [104, 98] width 135 height 39
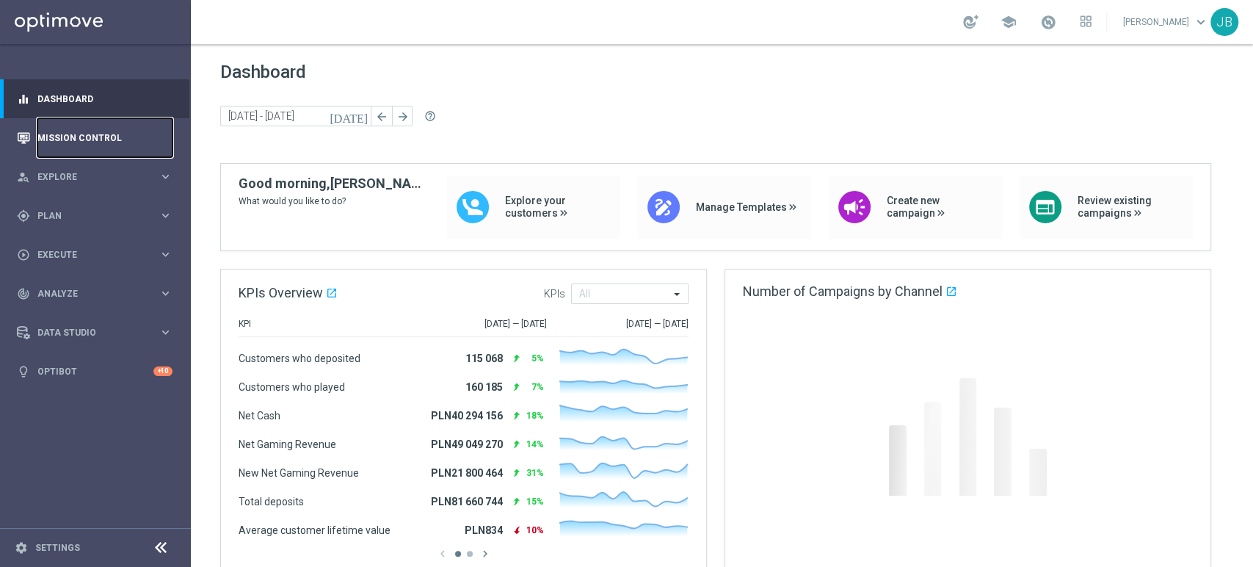
click at [83, 139] on link "Mission Control" at bounding box center [104, 137] width 135 height 39
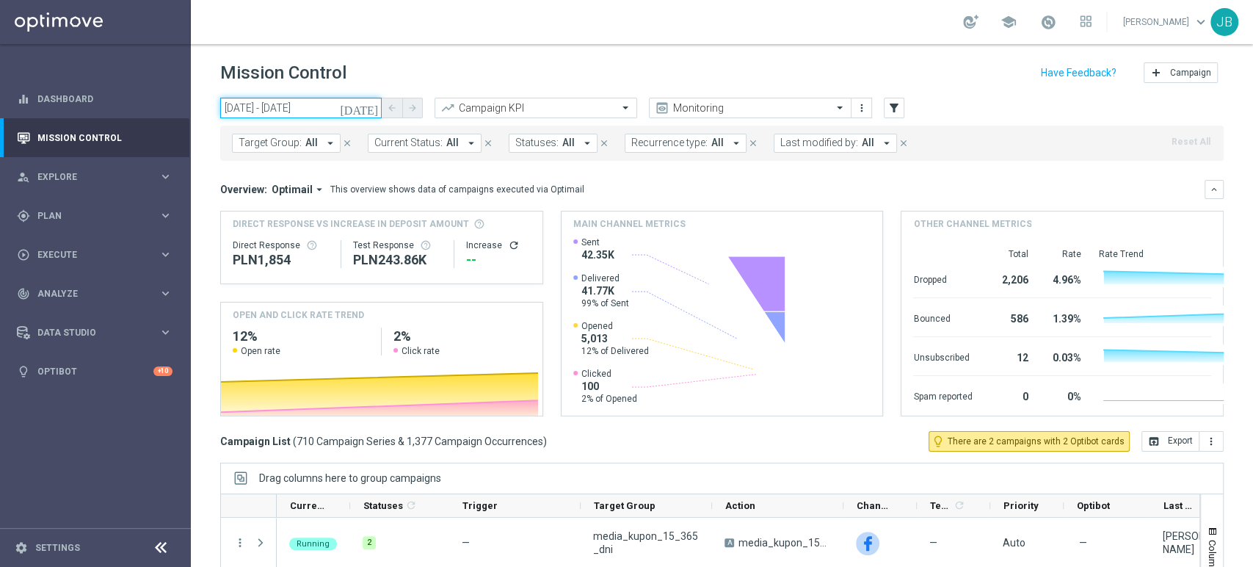
click at [323, 110] on input "[DATE] - [DATE]" at bounding box center [301, 108] width 162 height 21
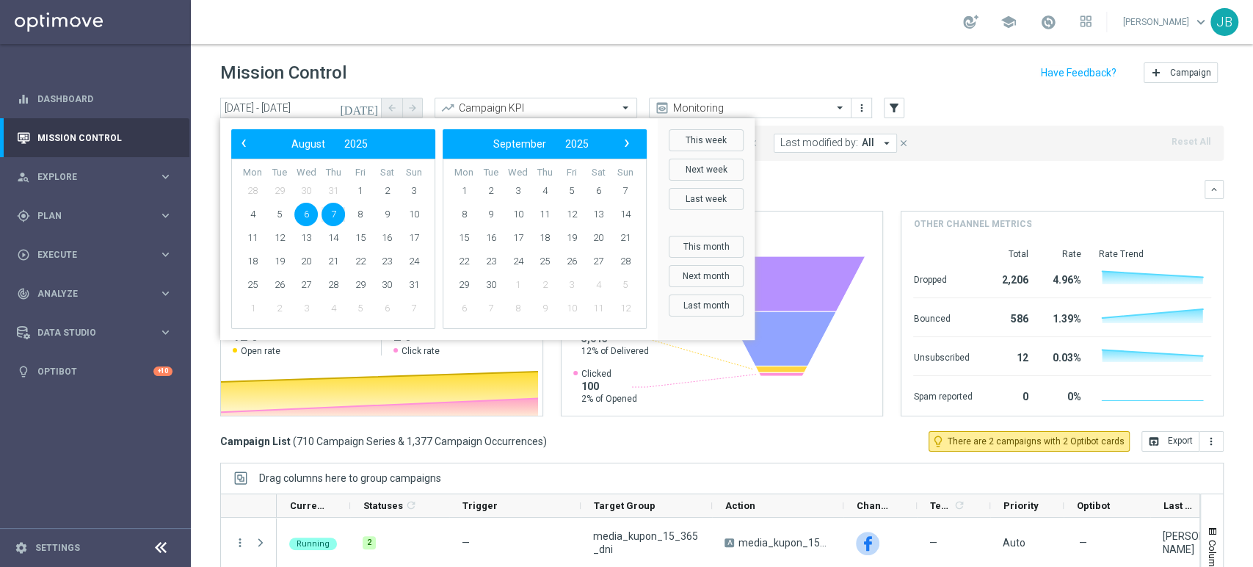
click at [333, 211] on span "7" at bounding box center [333, 214] width 23 height 23
click at [733, 74] on div "Mission Control add Campaign" at bounding box center [722, 73] width 1004 height 29
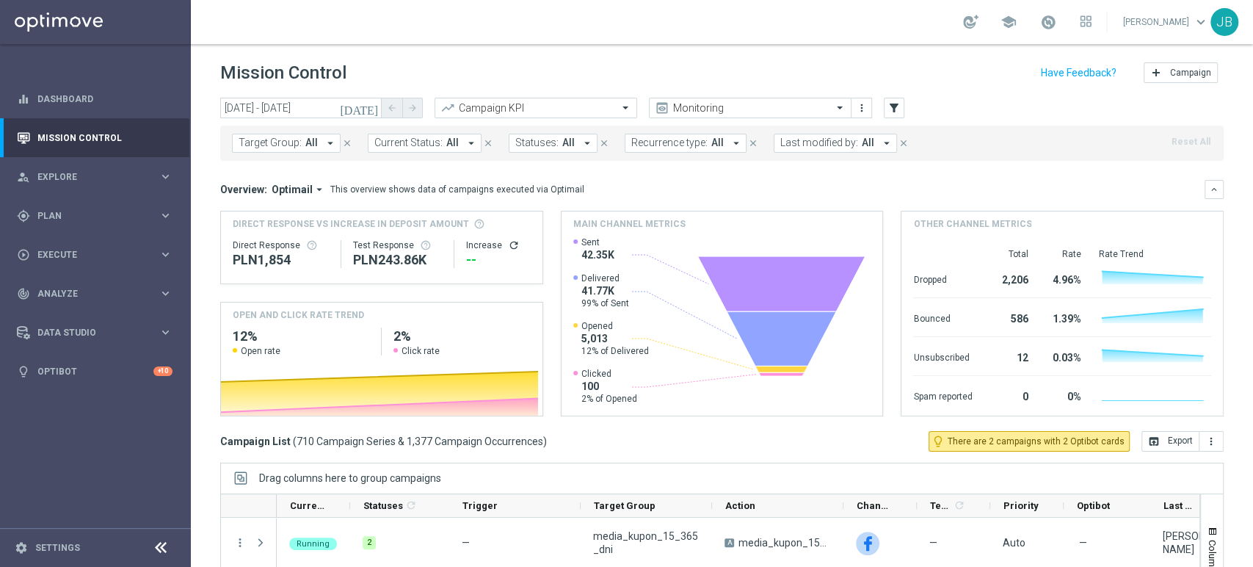
click at [940, 163] on mini-dashboard "Overview: Optimail arrow_drop_down This overview shows data of campaigns execut…" at bounding box center [722, 296] width 1004 height 270
click at [333, 106] on input "[DATE] - [DATE]" at bounding box center [301, 108] width 162 height 21
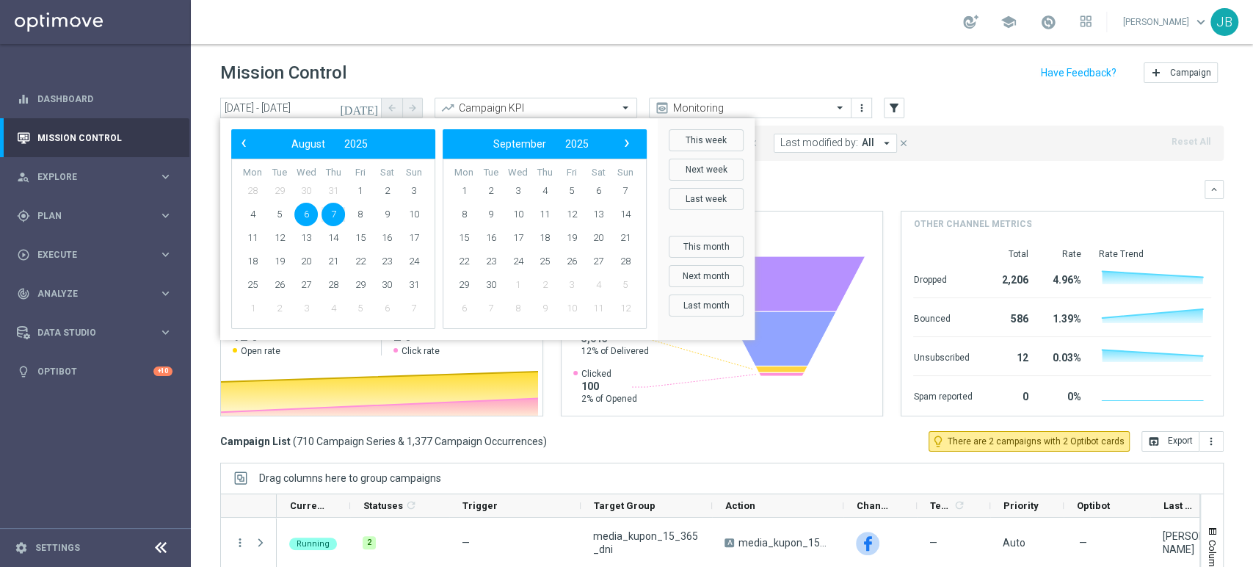
click at [330, 210] on span "7" at bounding box center [333, 214] width 23 height 23
click at [606, 64] on div "Mission Control add Campaign" at bounding box center [722, 73] width 1004 height 29
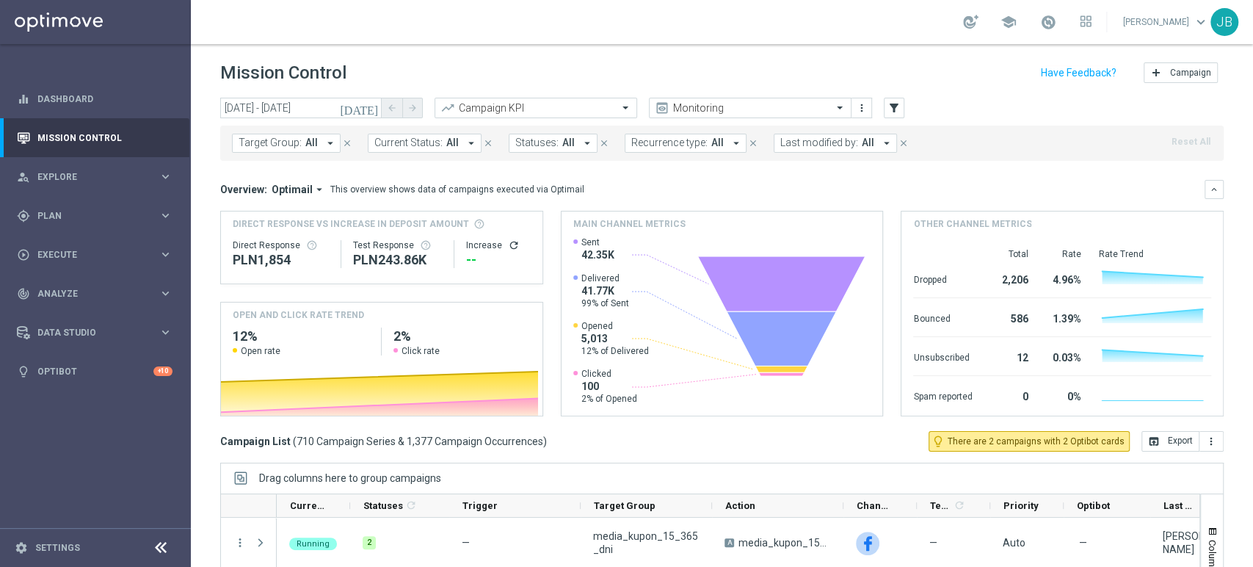
click at [369, 109] on icon "[DATE]" at bounding box center [360, 107] width 40 height 13
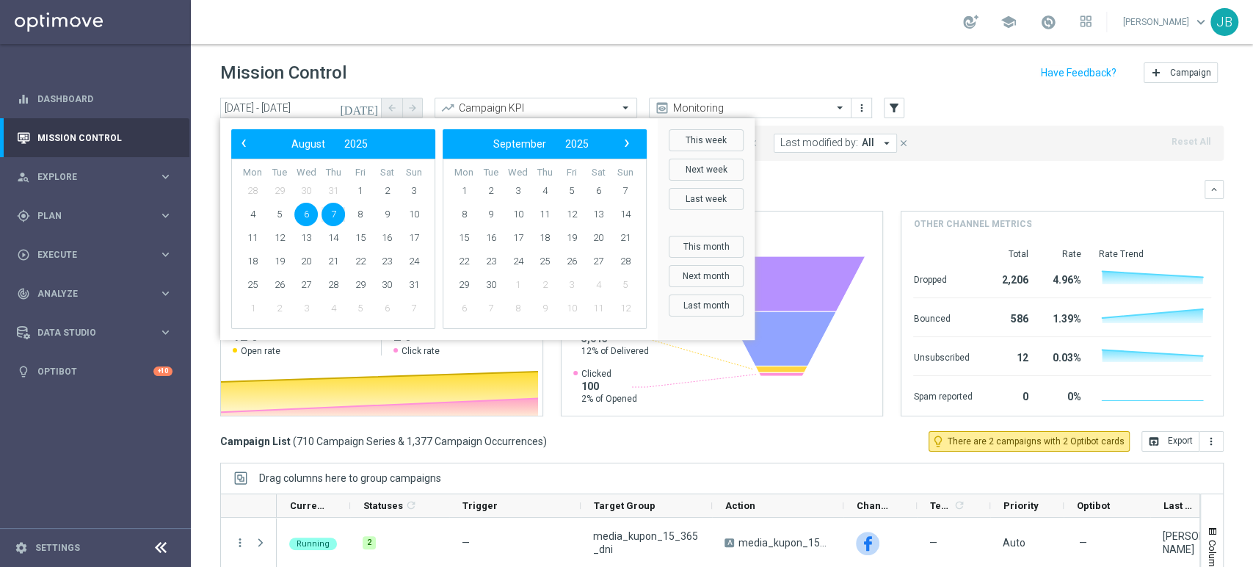
click at [336, 222] on span "7" at bounding box center [333, 214] width 23 height 23
click at [564, 62] on div "Mission Control add Campaign" at bounding box center [722, 73] width 1004 height 29
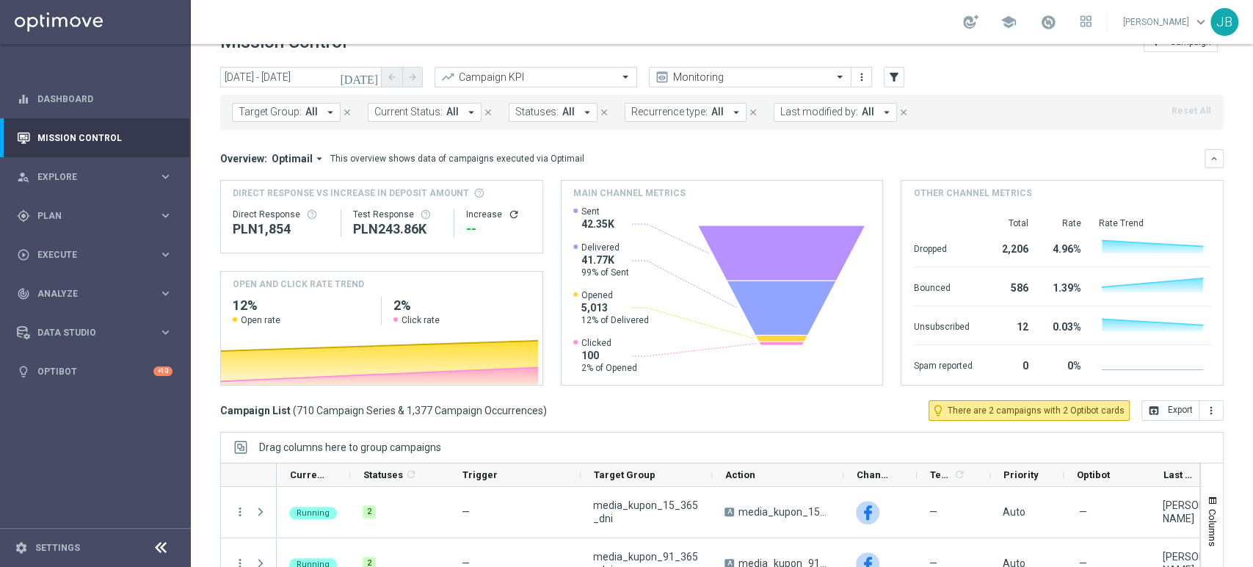
drag, startPoint x: 1252, startPoint y: 109, endPoint x: 1246, endPoint y: 122, distance: 14.5
click at [1246, 122] on div "Mission Control add Campaign today 06 Aug 2025 - 07 Aug 2025 arrow_back arrow_f…" at bounding box center [722, 305] width 1062 height 523
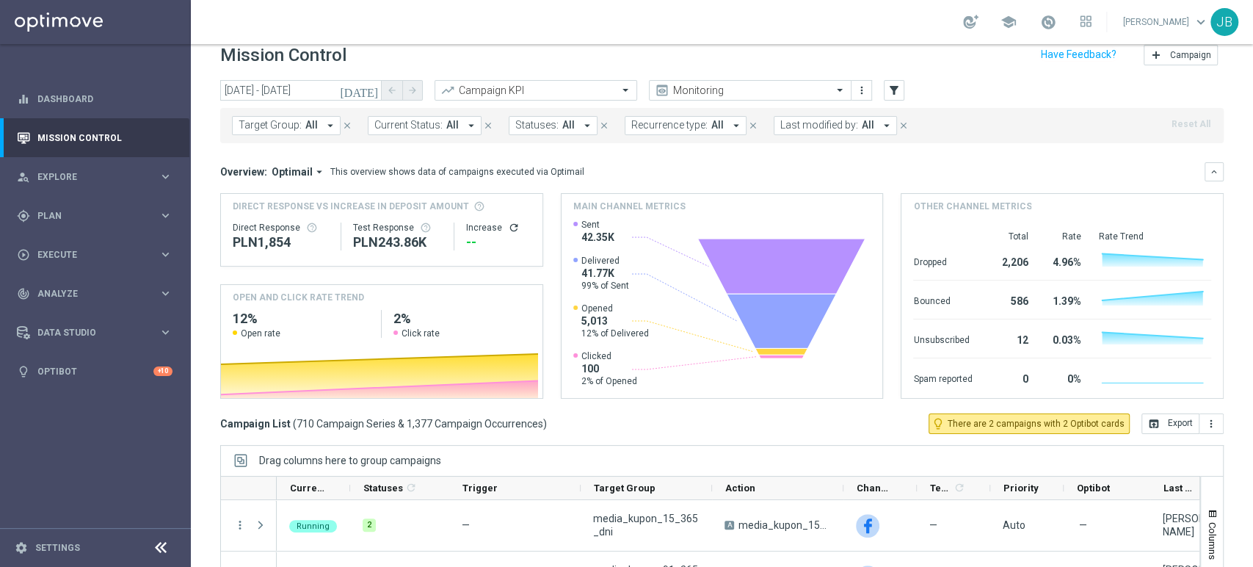
click at [278, 123] on span "Target Group:" at bounding box center [270, 125] width 63 height 12
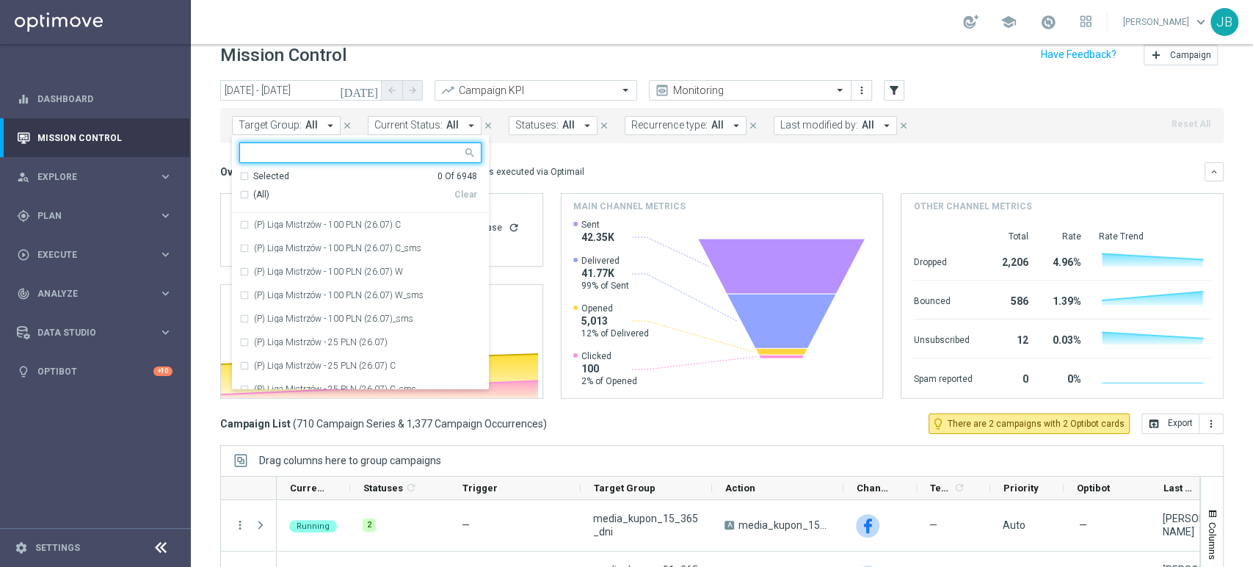
scroll to position [3413, 0]
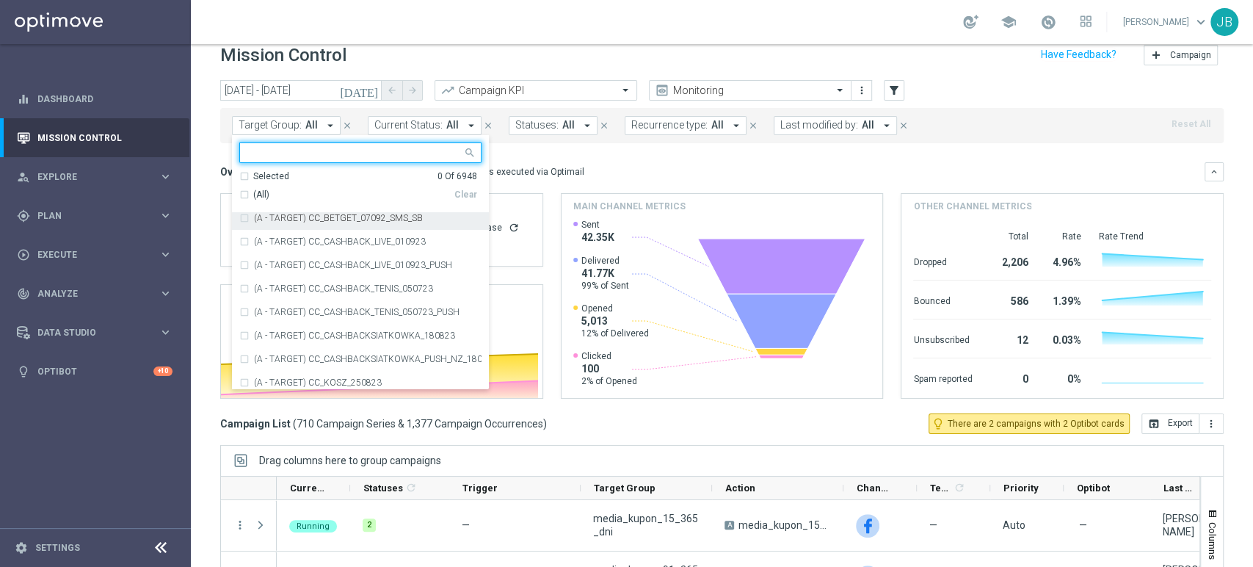
click at [415, 145] on div at bounding box center [351, 152] width 222 height 18
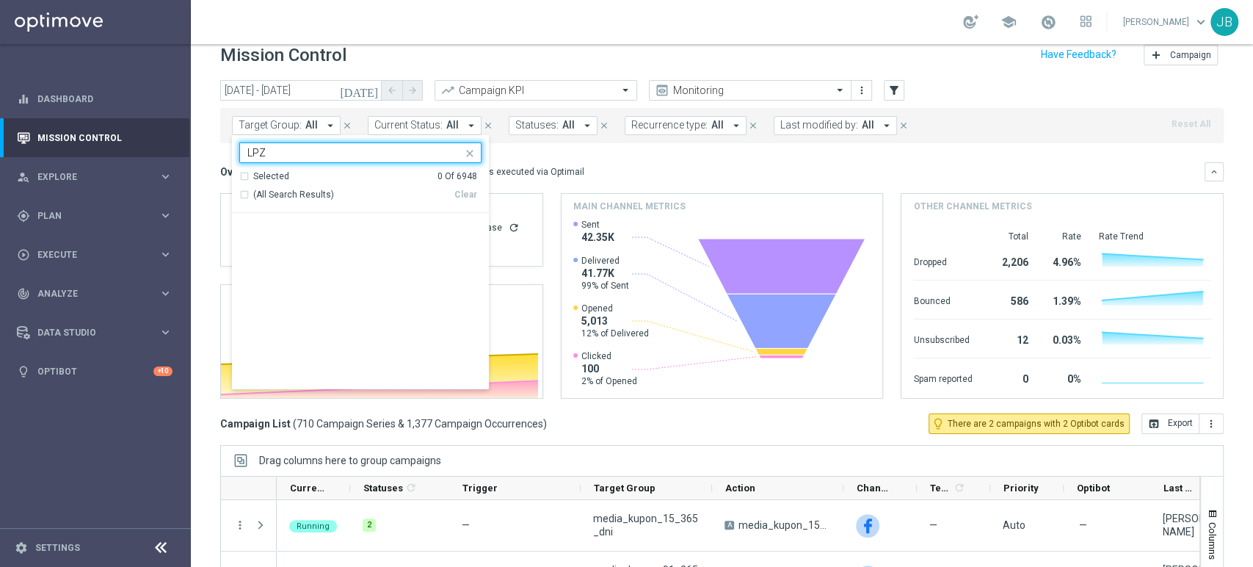
scroll to position [7812, 0]
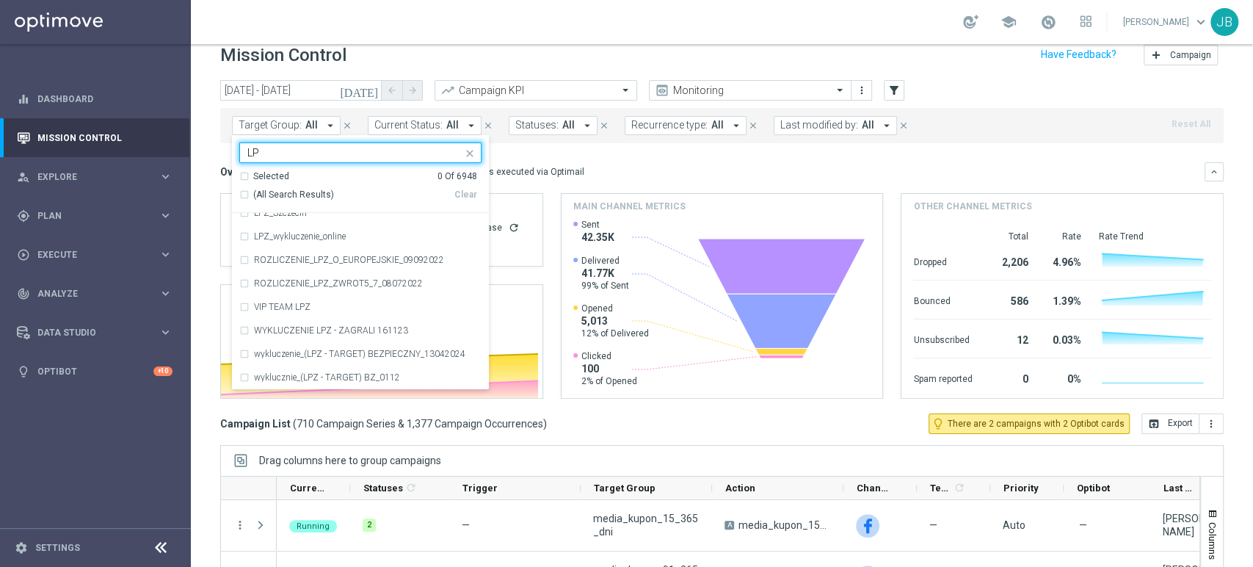
type input "L"
type input "f"
type input "(LPZ - SMS)"
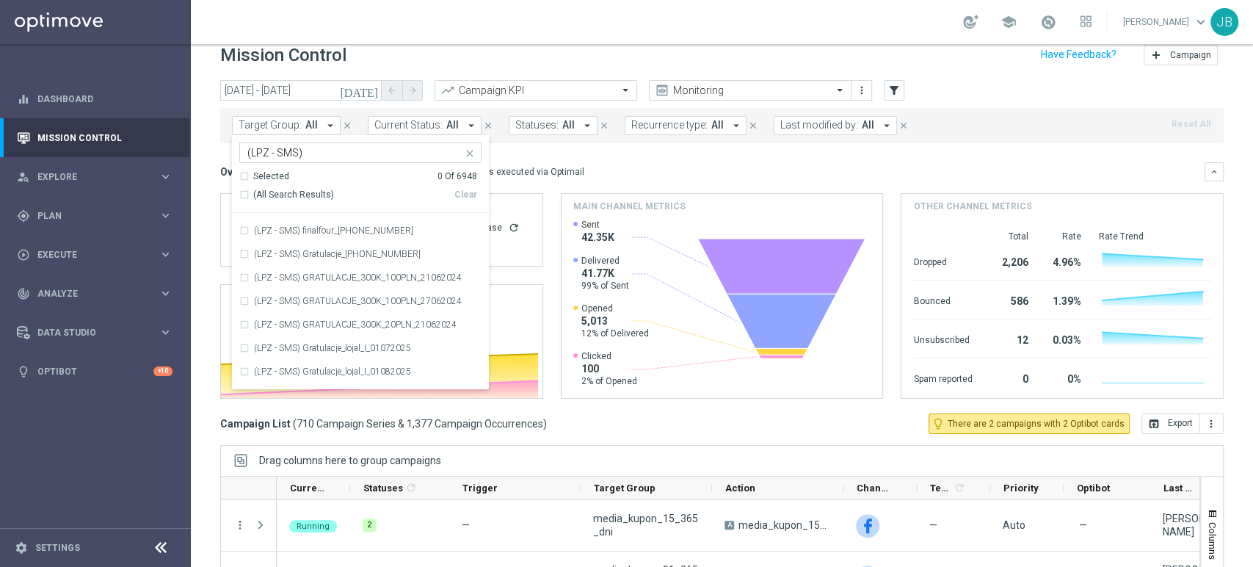
click at [1184, 118] on div "Target Group: All arrow_drop_down (LPZ - SMS) Selected 0 Of 6948 (All Search Re…" at bounding box center [722, 125] width 1004 height 35
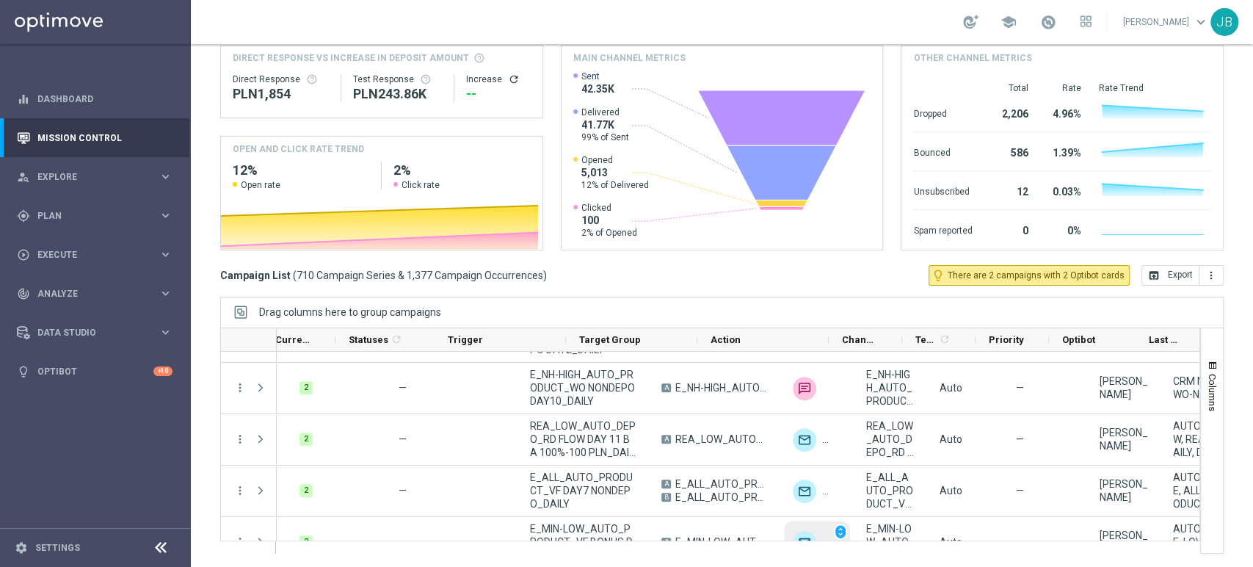
scroll to position [0, 0]
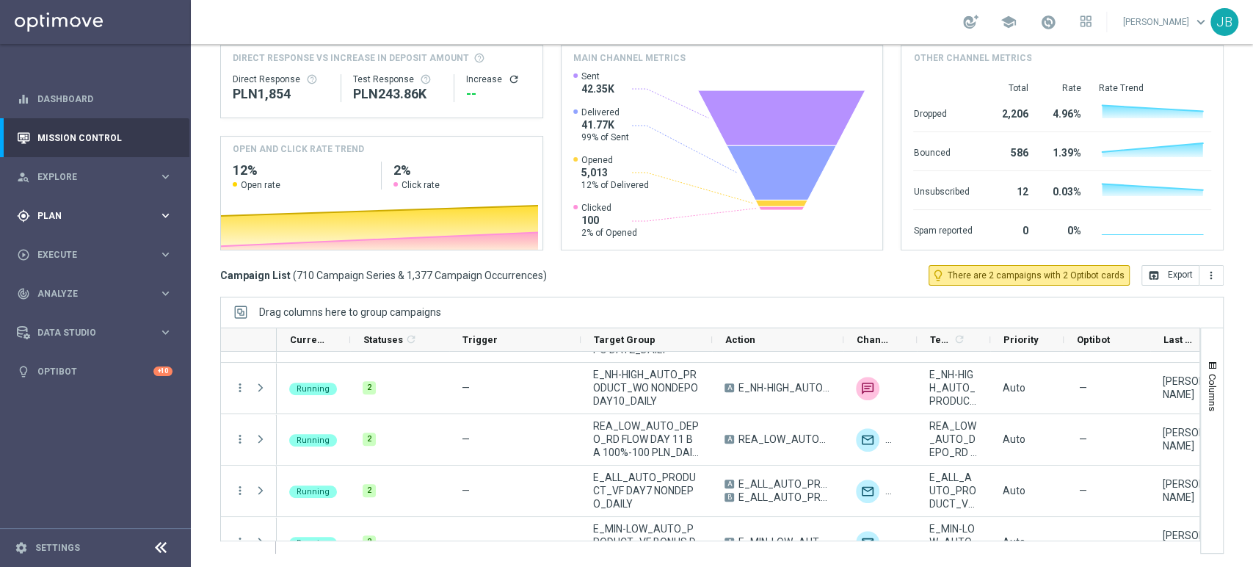
drag, startPoint x: 1252, startPoint y: 3, endPoint x: 68, endPoint y: 215, distance: 1202.4
click at [68, 215] on span "Plan" at bounding box center [97, 215] width 121 height 9
click at [76, 245] on link "Target Groups" at bounding box center [95, 246] width 115 height 12
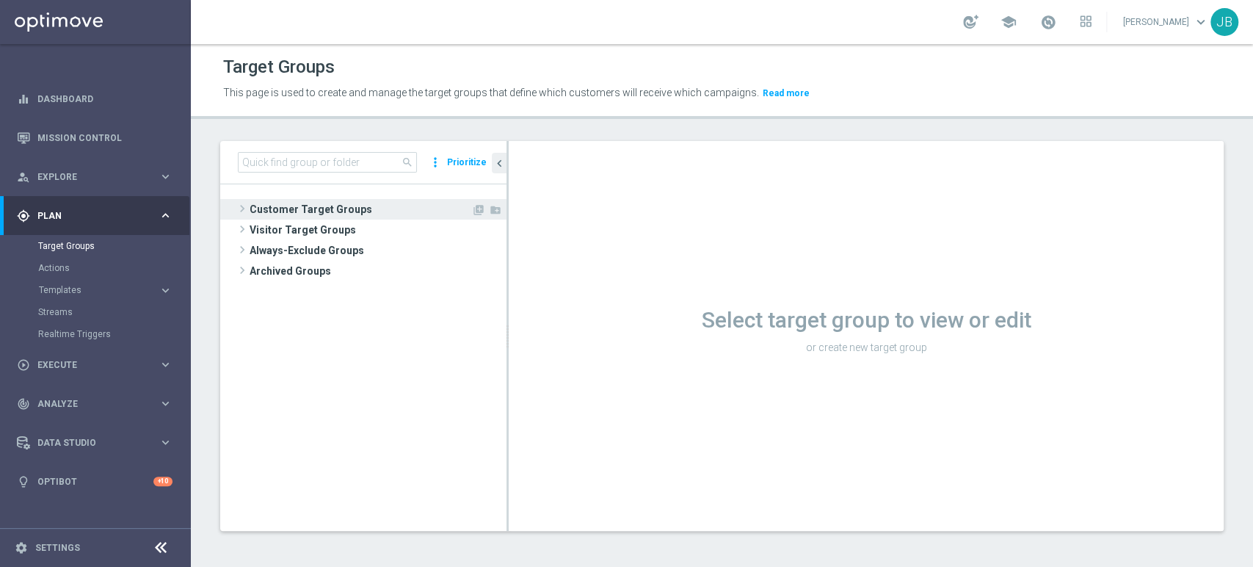
click at [321, 203] on span "Customer Target Groups" at bounding box center [361, 209] width 222 height 21
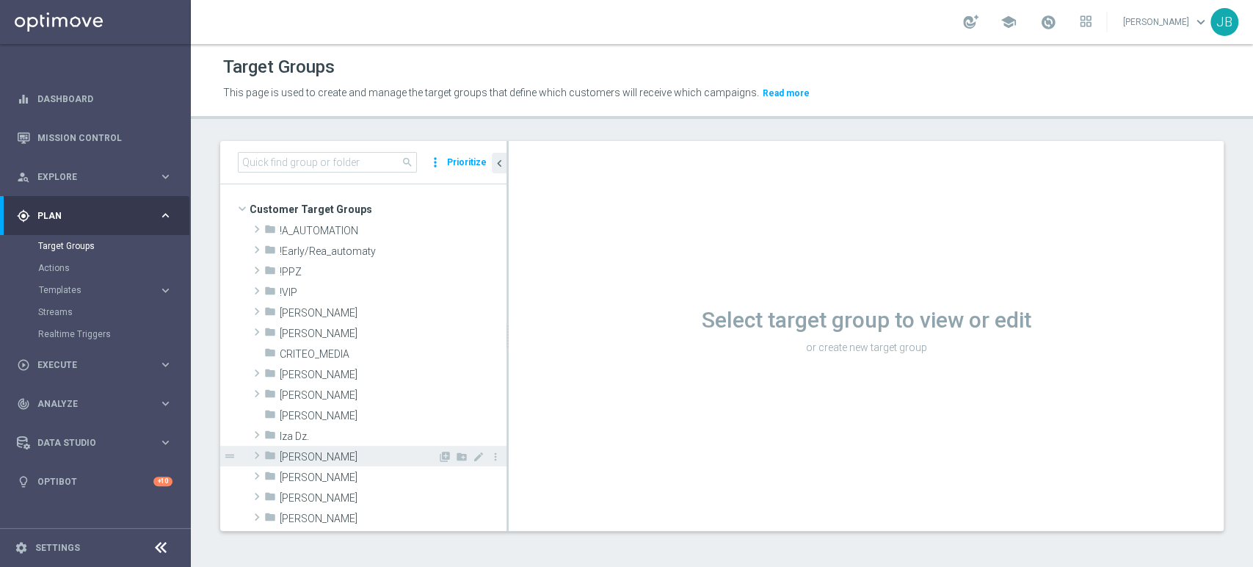
click at [252, 457] on span at bounding box center [257, 455] width 15 height 18
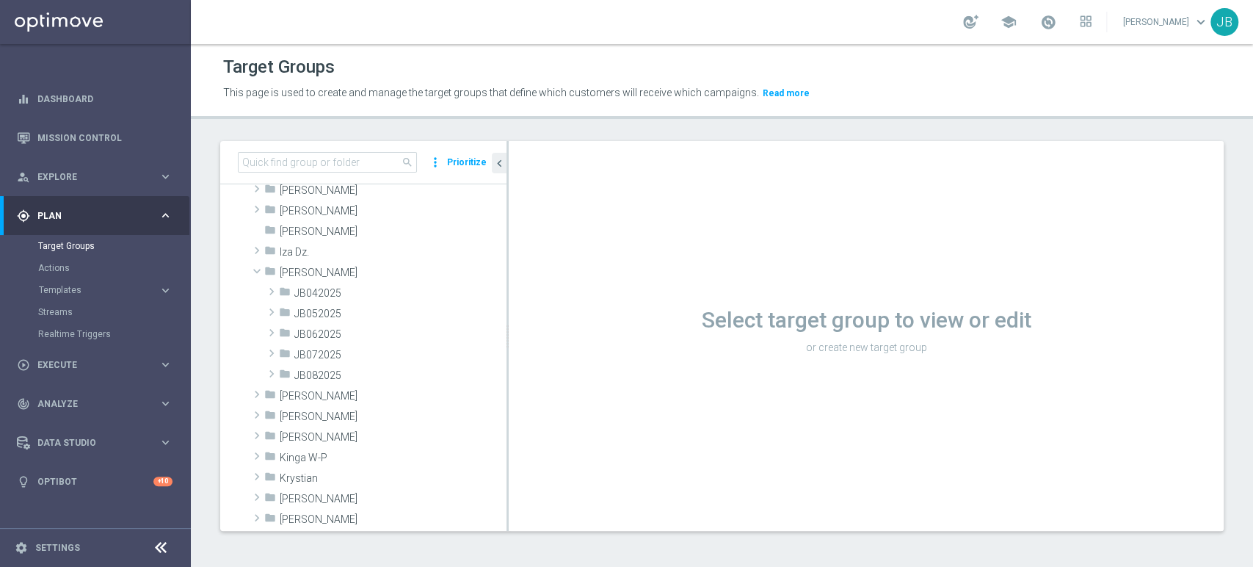
scroll to position [228, 0]
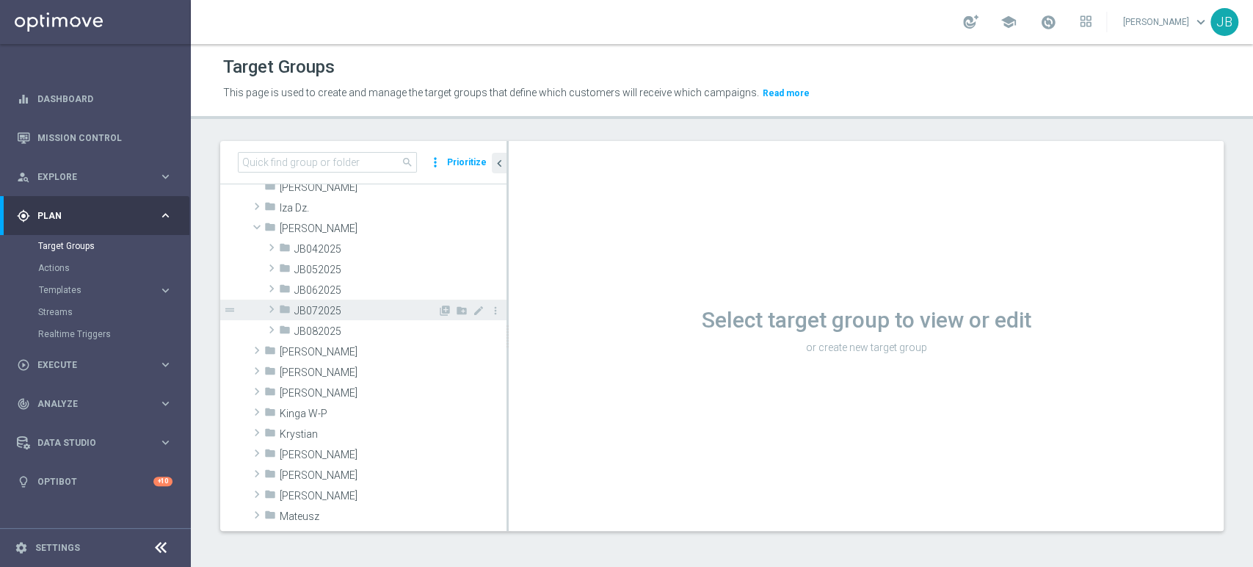
click at [271, 310] on span at bounding box center [271, 309] width 15 height 18
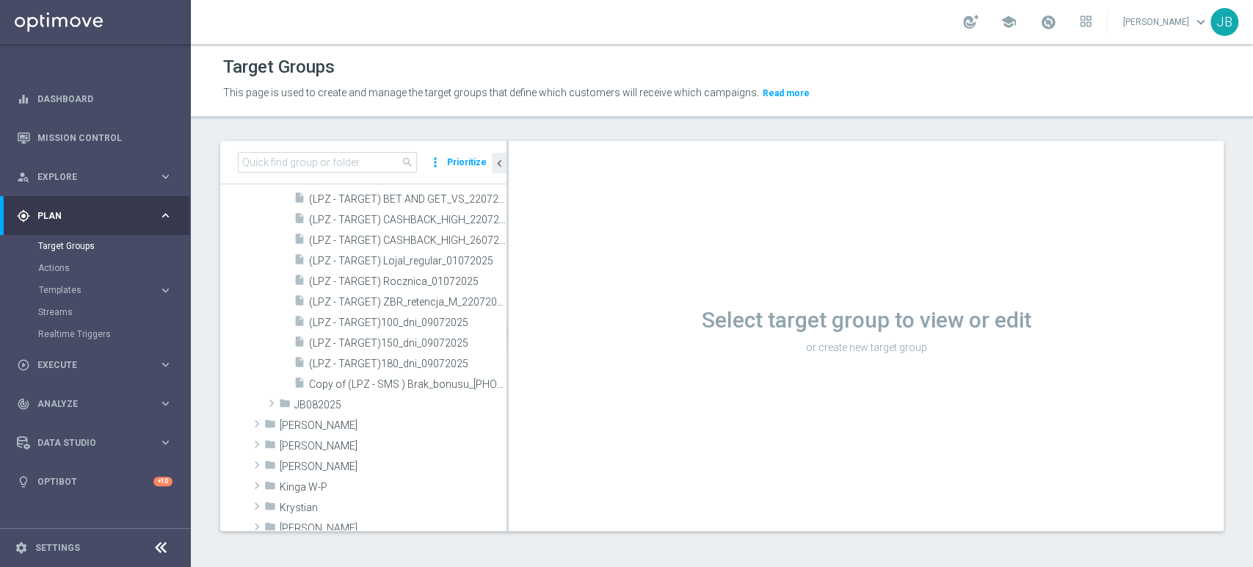
scroll to position [924, 0]
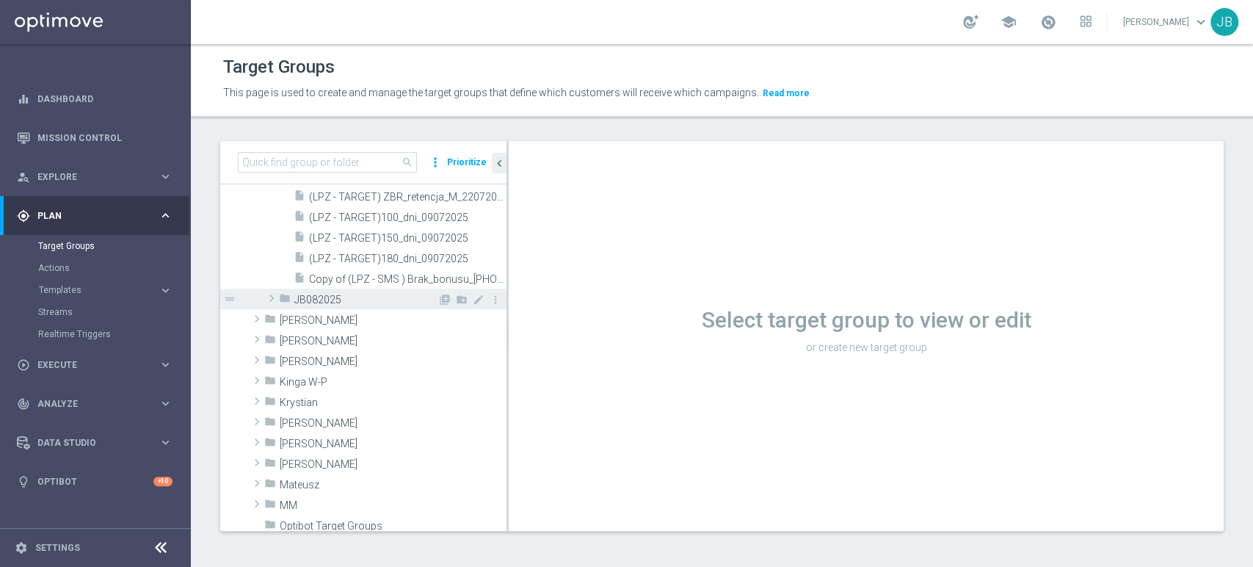
click at [266, 298] on span at bounding box center [271, 298] width 15 height 18
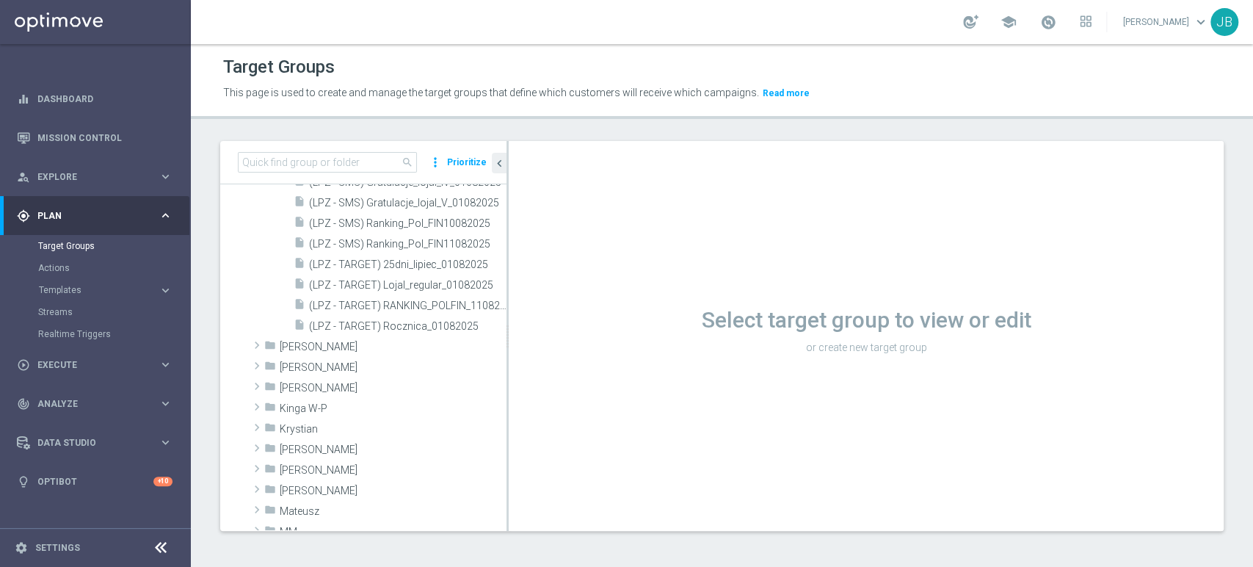
scroll to position [1236, 0]
click at [258, 358] on span at bounding box center [257, 360] width 15 height 18
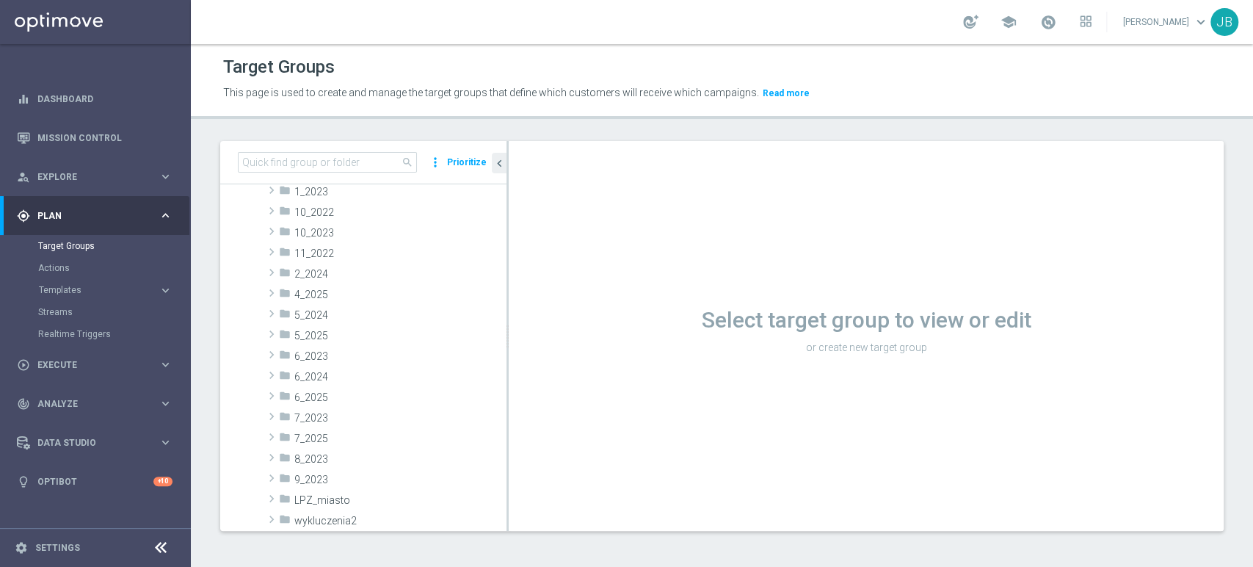
scroll to position [1410, 0]
click at [276, 421] on span at bounding box center [271, 425] width 15 height 18
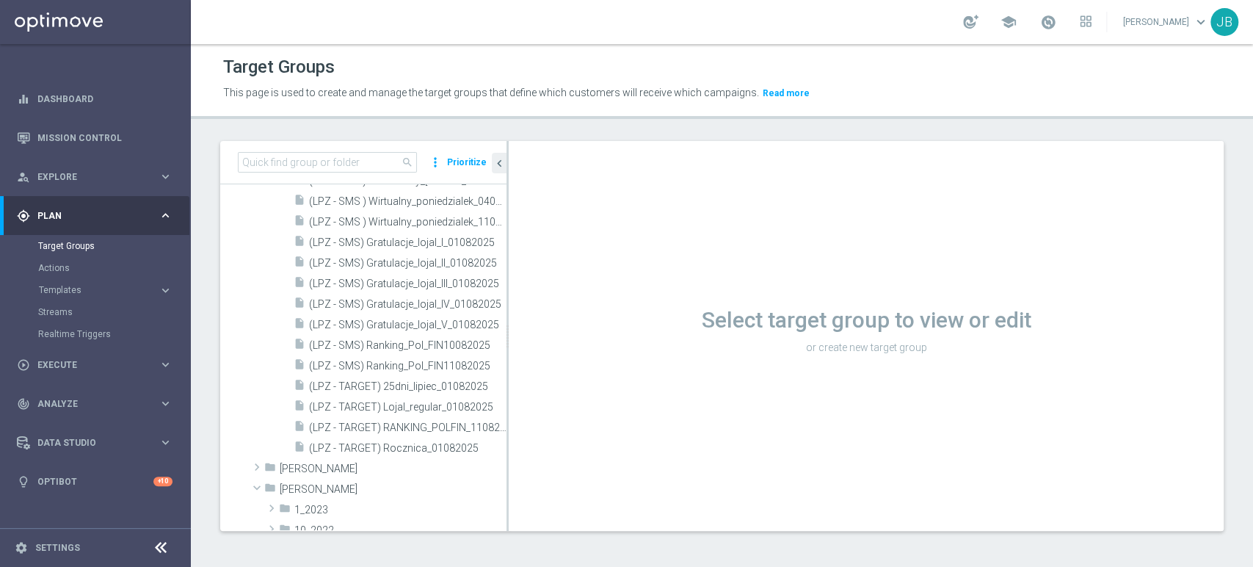
scroll to position [1128, 0]
click at [446, 327] on span "(LPZ - SMS) Ranking_Pol_FIN10082025" at bounding box center [391, 326] width 164 height 12
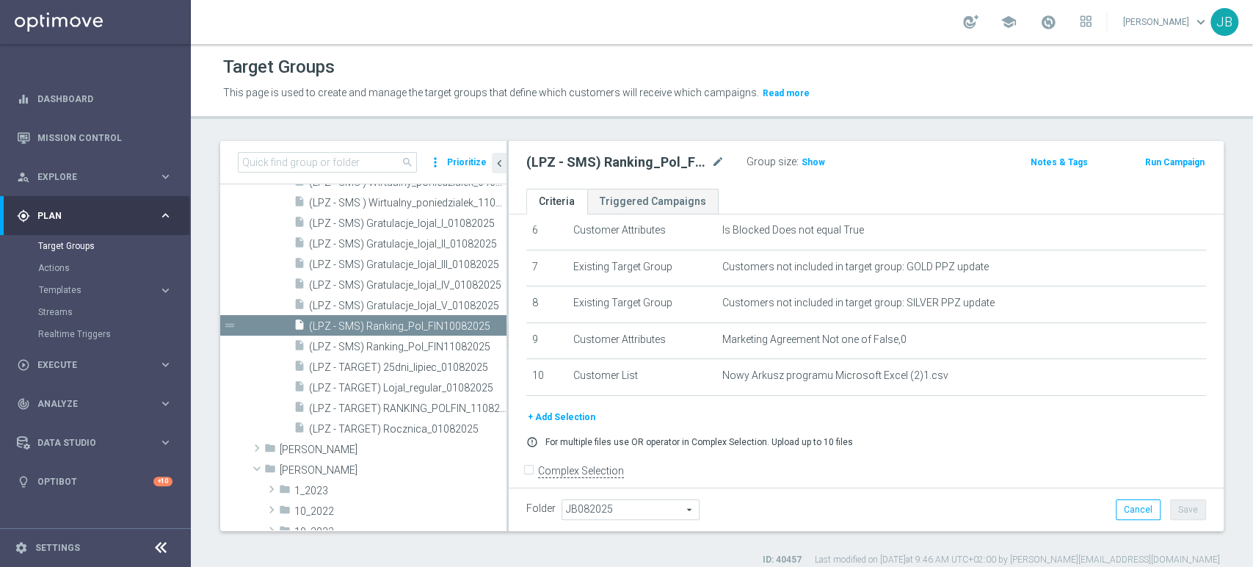
scroll to position [241, 0]
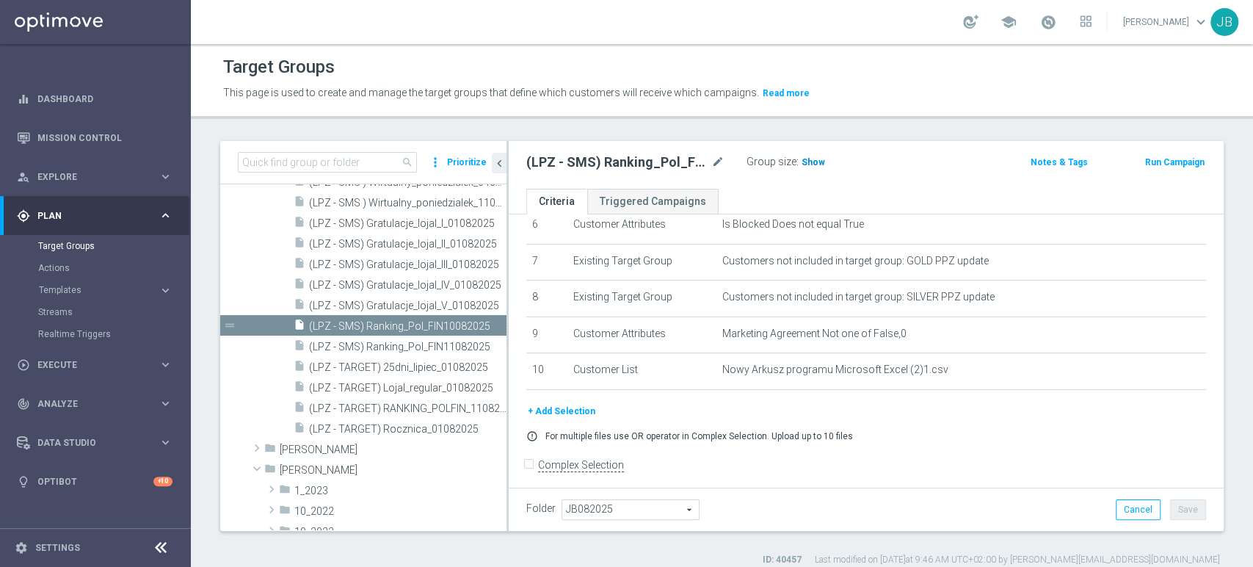
click at [805, 157] on span "Show" at bounding box center [813, 162] width 23 height 10
click at [418, 341] on span "(LPZ - SMS) Ranking_Pol_FIN11082025" at bounding box center [391, 347] width 164 height 12
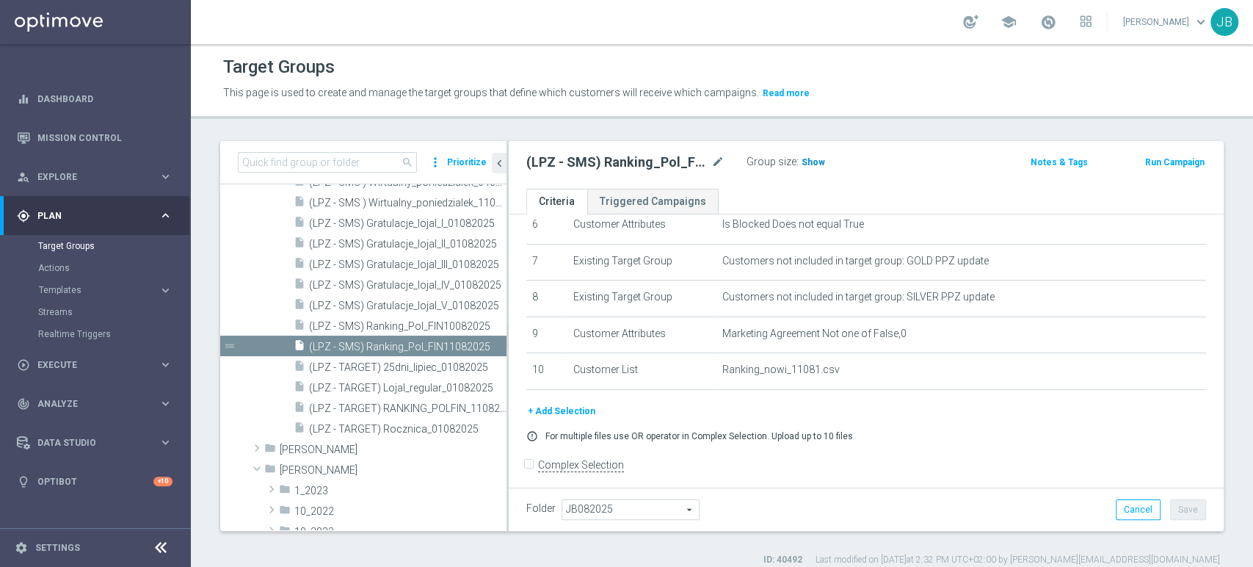
click at [802, 164] on span "Show" at bounding box center [813, 162] width 23 height 10
click at [407, 394] on div "insert_drive_file (LPZ - TARGET) Lojal_regular_01082025" at bounding box center [384, 387] width 180 height 21
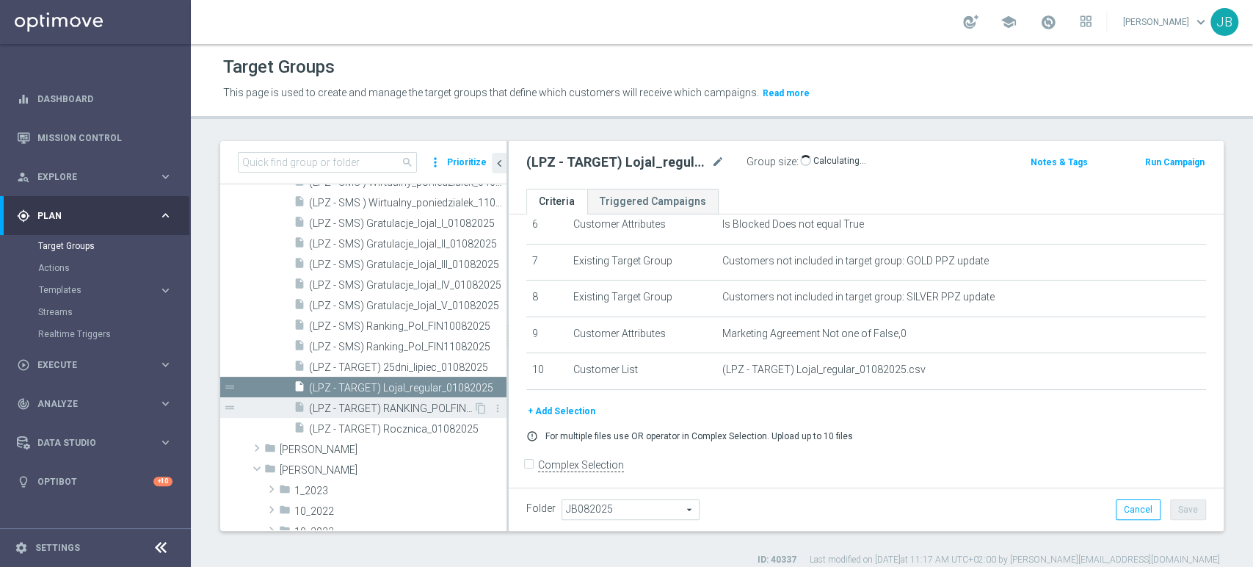
click at [400, 404] on span "(LPZ - TARGET) RANKING_POLFIN_11082025" at bounding box center [391, 408] width 164 height 12
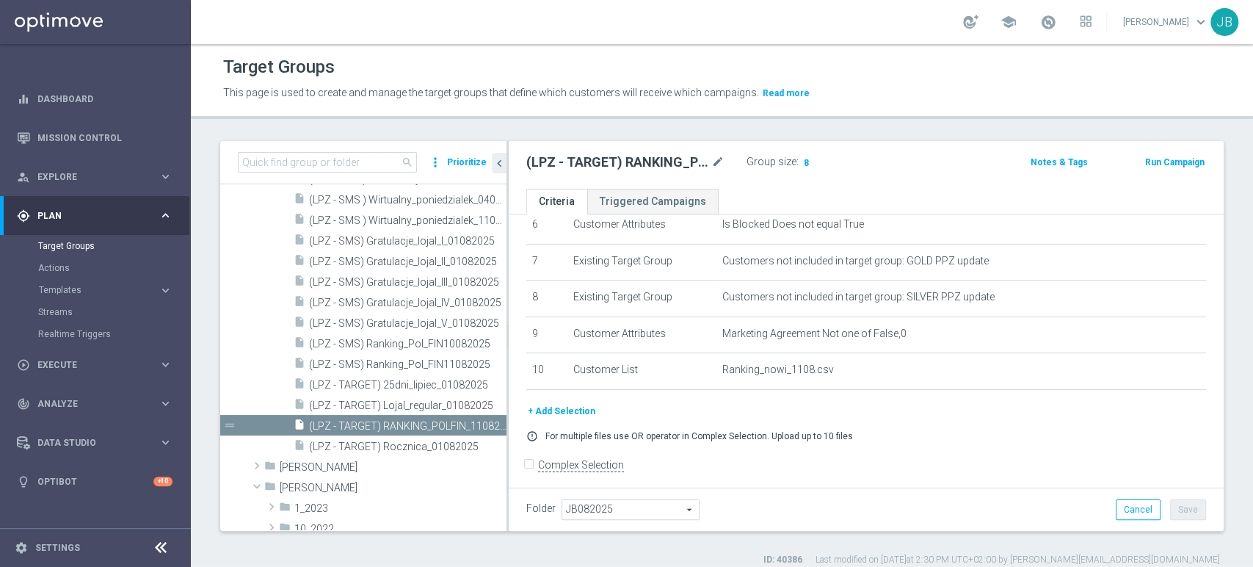
scroll to position [1117, 0]
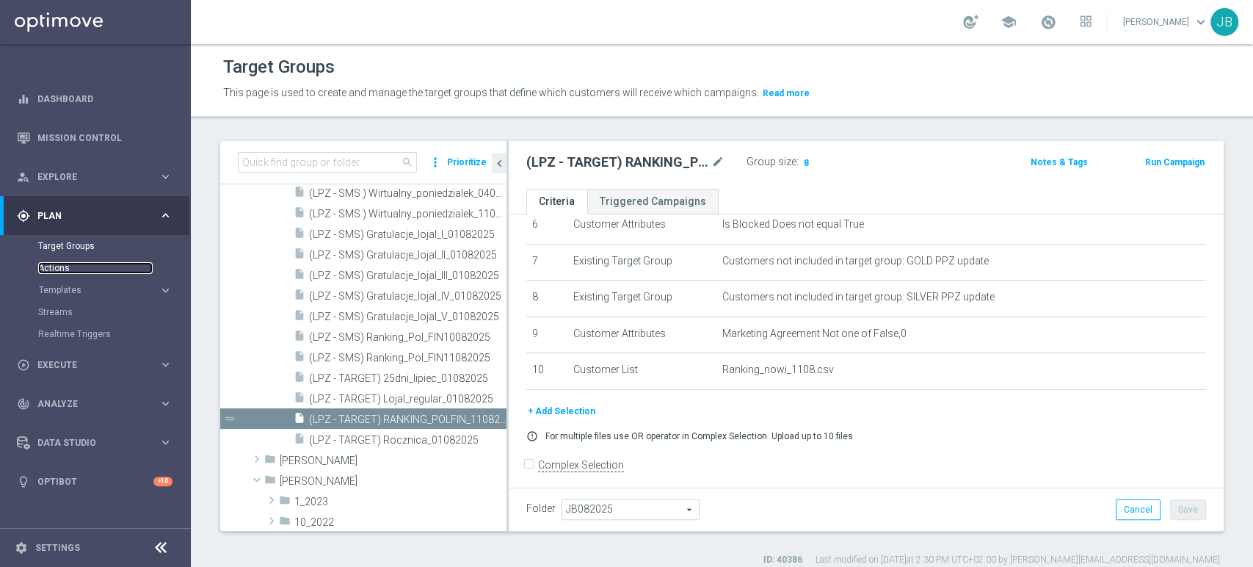
click at [128, 263] on link "Actions" at bounding box center [95, 268] width 115 height 12
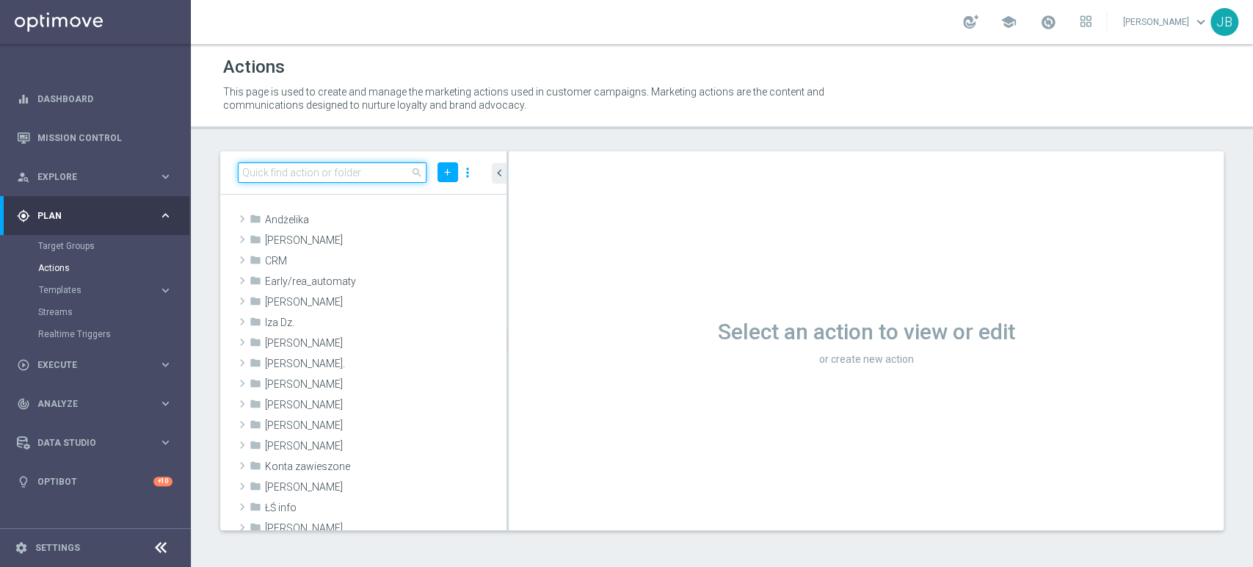
click at [298, 181] on input at bounding box center [332, 172] width 189 height 21
paste input "(LPZ - TARGET) RANKING_POLFIN_07082025"
type input "(LPZ - TARGET) RANKING_POLFIN_07082025"
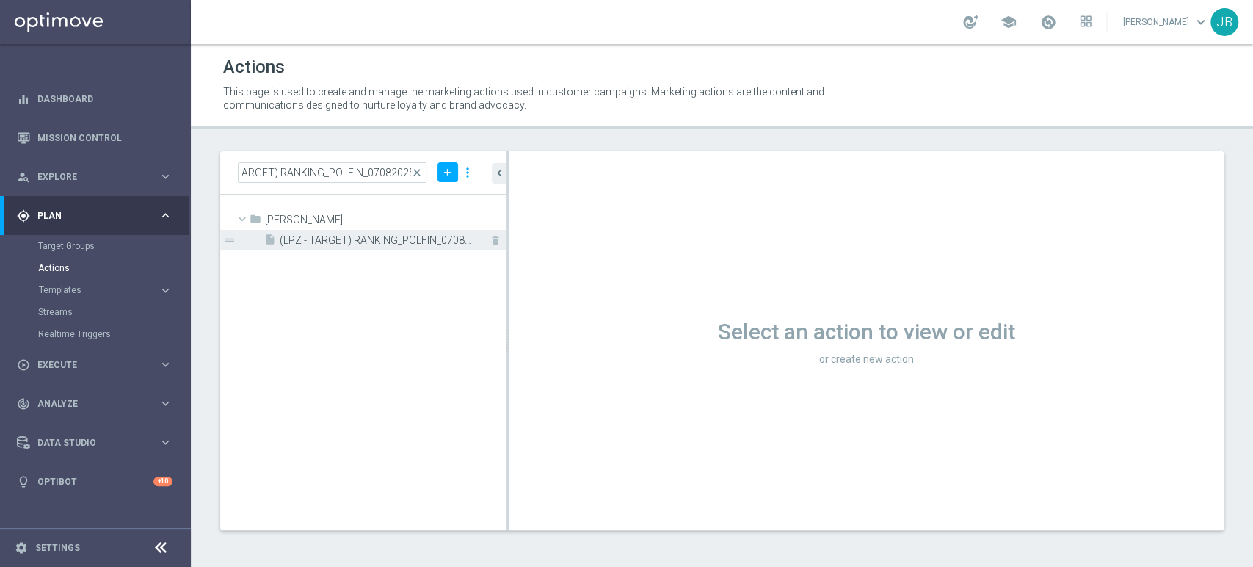
click at [368, 244] on span "(LPZ - TARGET) RANKING_POLFIN_07082025" at bounding box center [377, 240] width 194 height 12
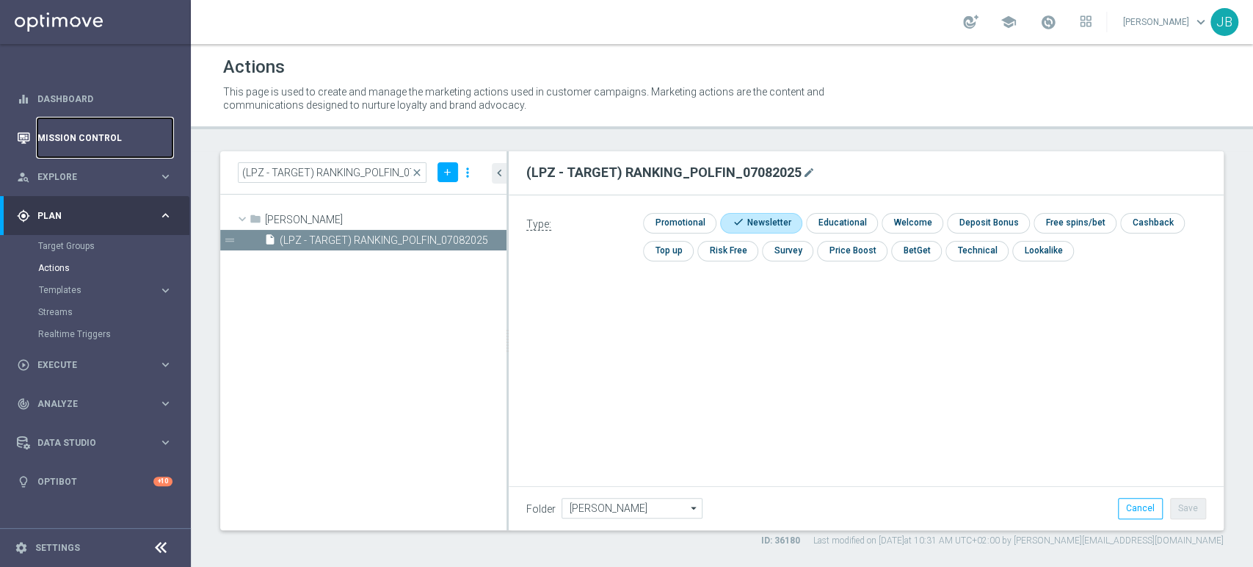
click at [106, 142] on link "Mission Control" at bounding box center [104, 137] width 135 height 39
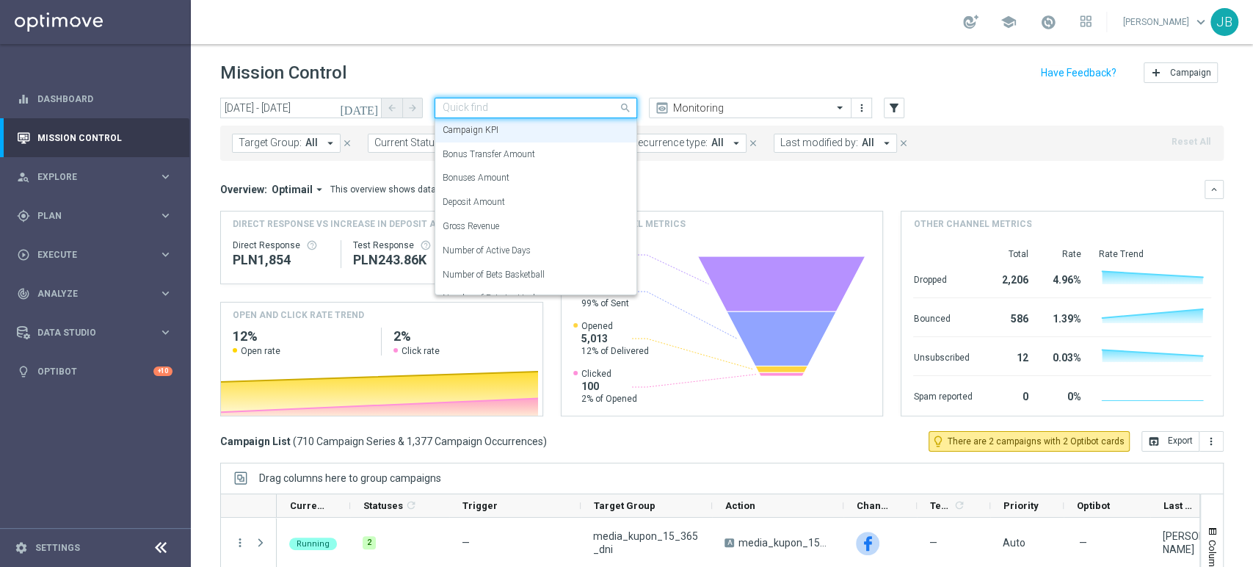
click at [503, 115] on div "Quick find Campaign KPI" at bounding box center [536, 108] width 203 height 21
click at [733, 98] on div "Monitoring" at bounding box center [750, 108] width 203 height 21
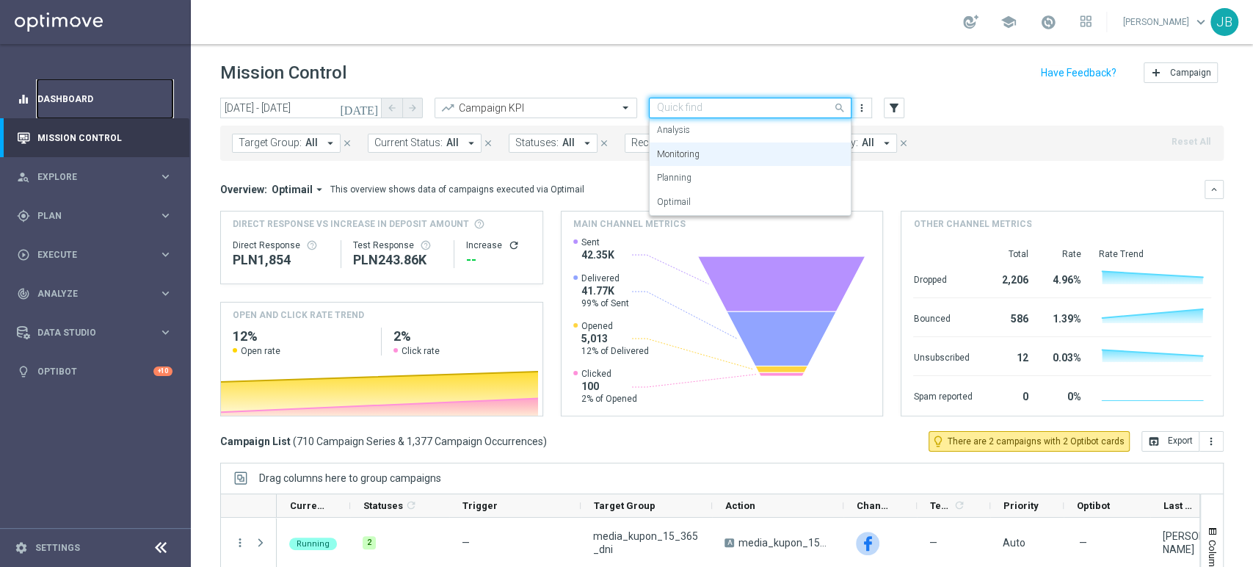
click at [71, 104] on link "Dashboard" at bounding box center [104, 98] width 135 height 39
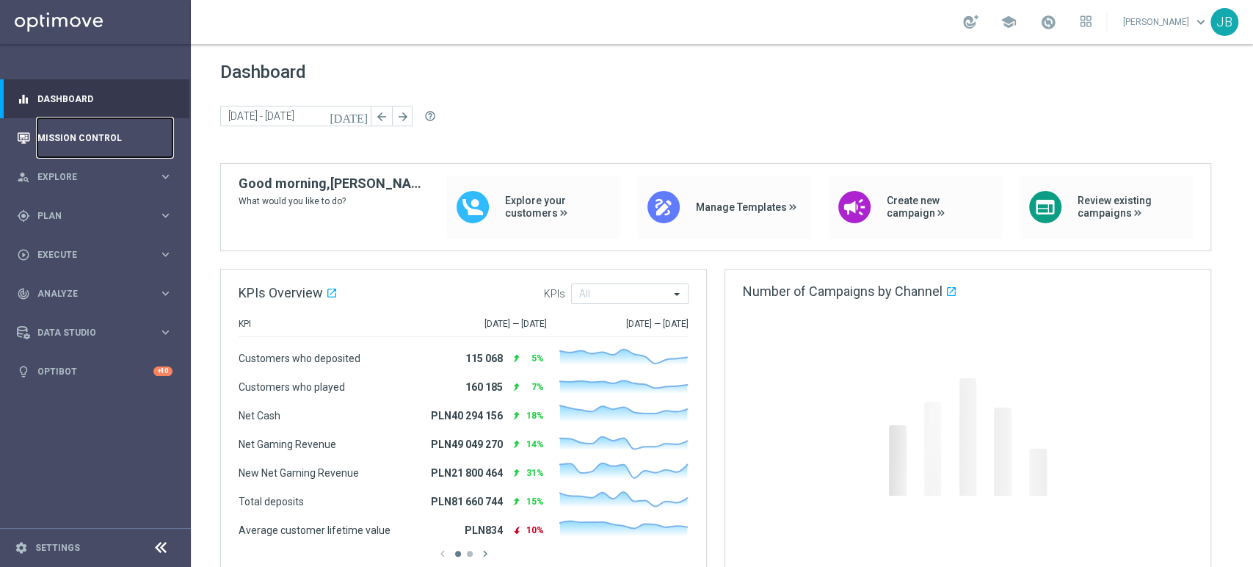
click at [43, 143] on link "Mission Control" at bounding box center [104, 137] width 135 height 39
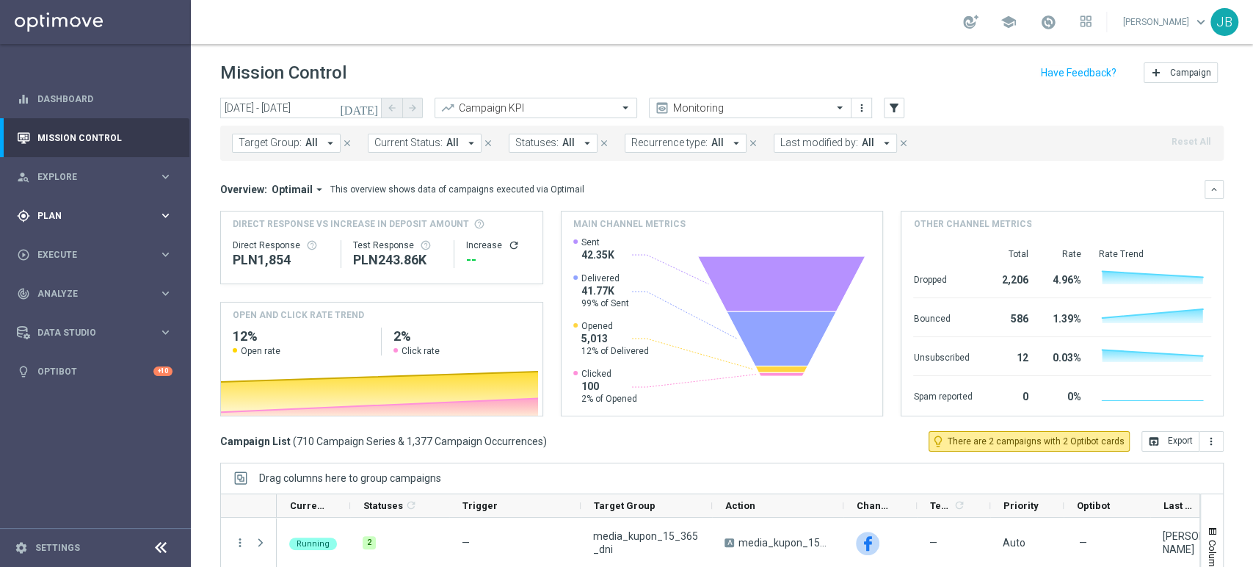
click at [30, 202] on div "gps_fixed Plan keyboard_arrow_right" at bounding box center [94, 215] width 189 height 39
click at [56, 351] on div "play_circle_outline Execute keyboard_arrow_right" at bounding box center [94, 364] width 189 height 39
click at [82, 291] on div "Campaign Builder" at bounding box center [113, 285] width 151 height 22
click at [85, 286] on link "Campaign Builder" at bounding box center [95, 285] width 115 height 12
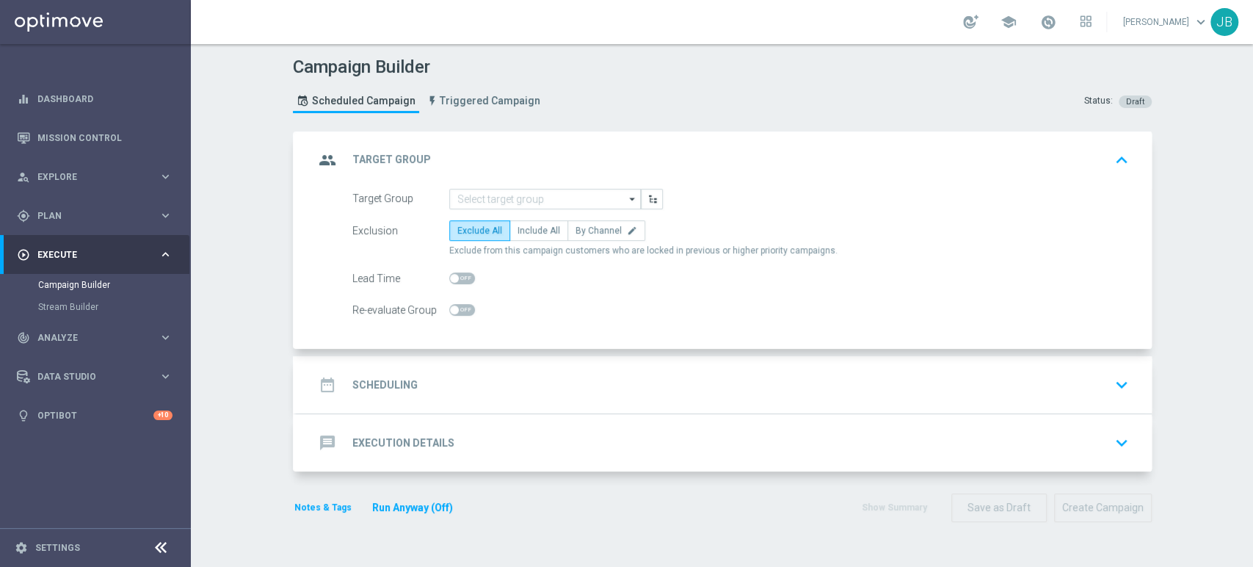
click at [1252, 209] on div "Campaign Builder Scheduled Campaign Triggered Campaign Status: Draft group Targ…" at bounding box center [722, 305] width 1062 height 523
click at [507, 205] on input at bounding box center [545, 199] width 192 height 21
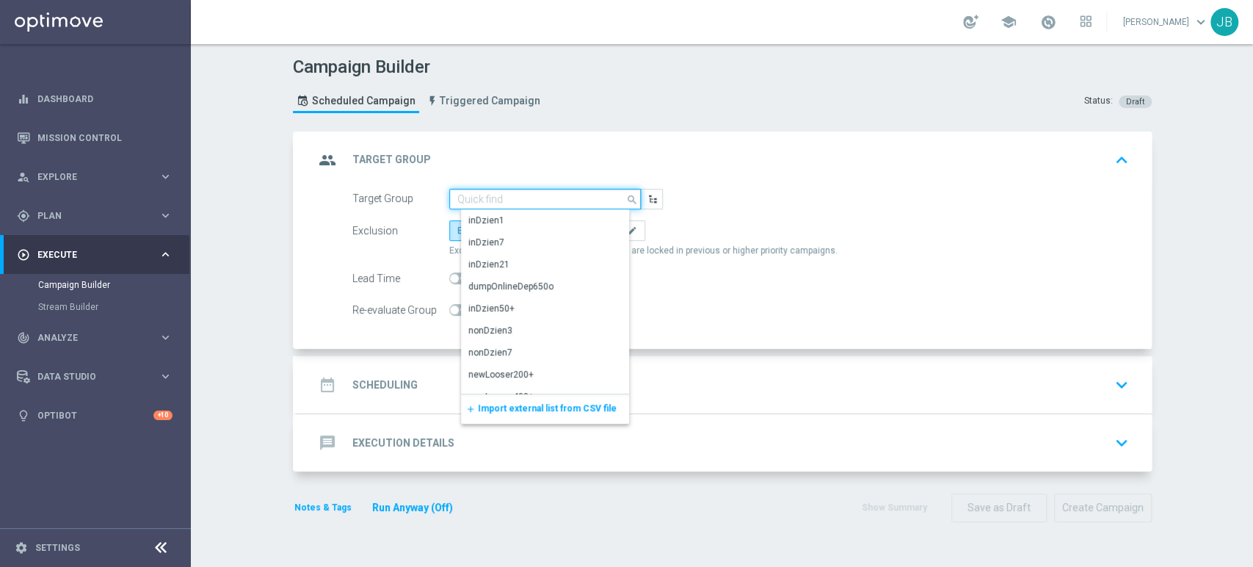
paste input "(LPZ - TARGET) RANKING_POLFIN_07082025"
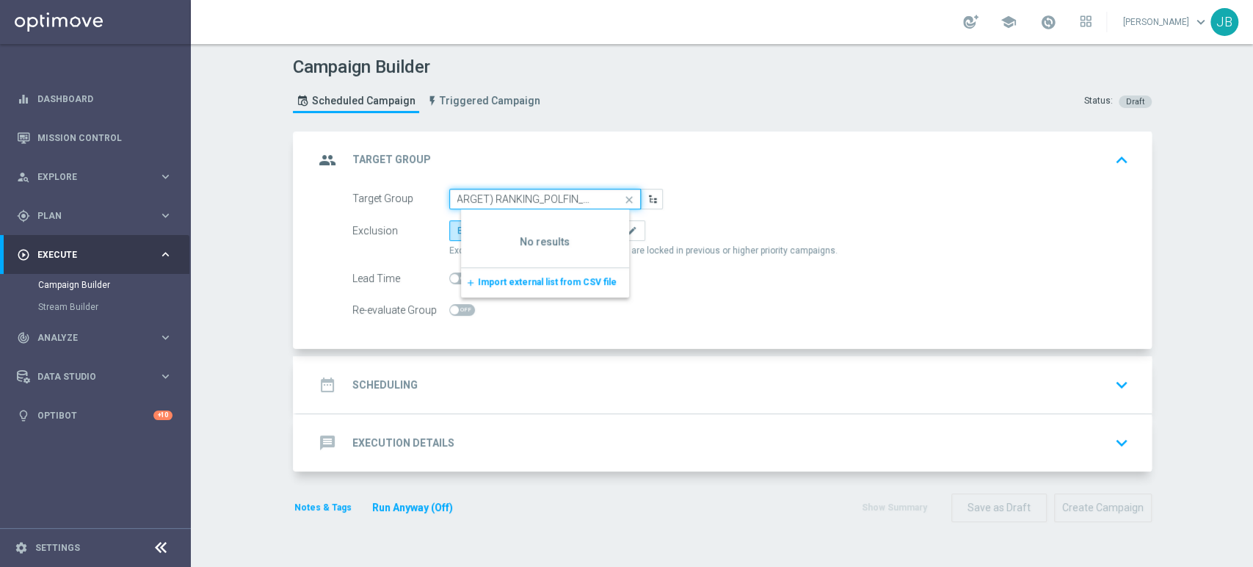
type input "(LPZ - TARGET) RANKING_POLFIN_07082025"
click at [1081, 244] on div "Exclude from this campaign customers who are locked in previous or higher prior…" at bounding box center [789, 250] width 680 height 12
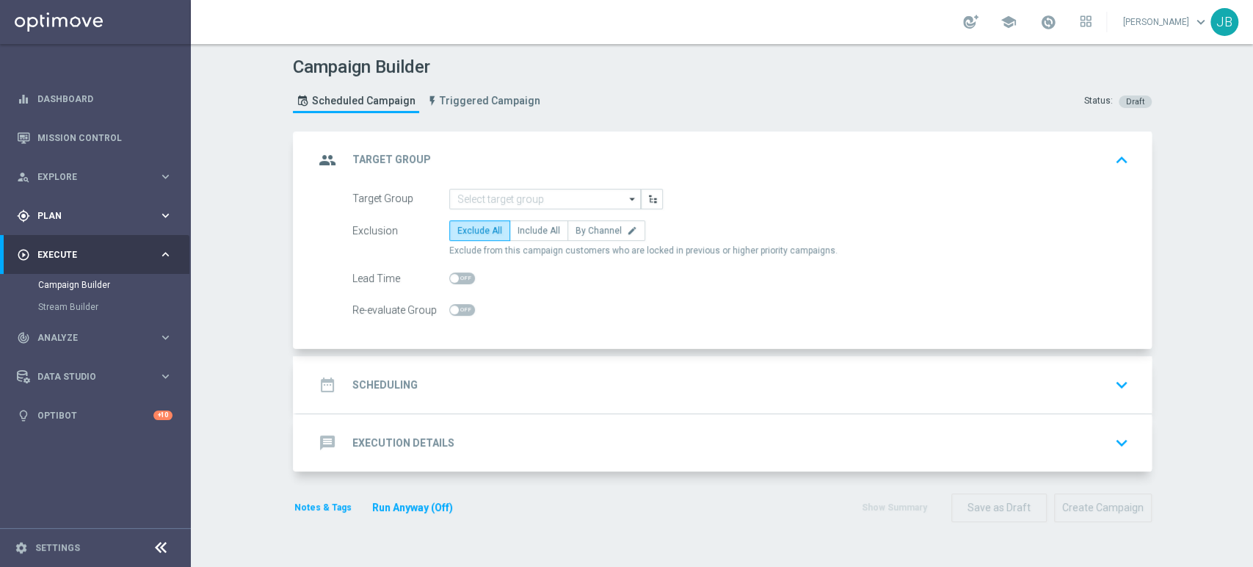
click at [80, 211] on span "Plan" at bounding box center [97, 215] width 121 height 9
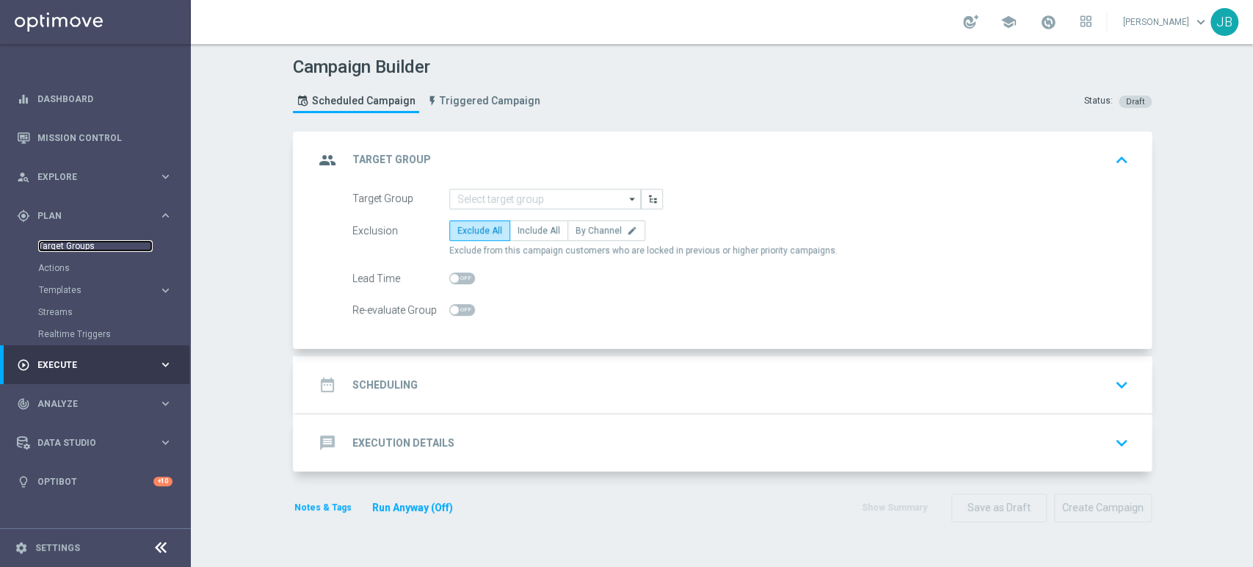
click at [71, 244] on link "Target Groups" at bounding box center [95, 246] width 115 height 12
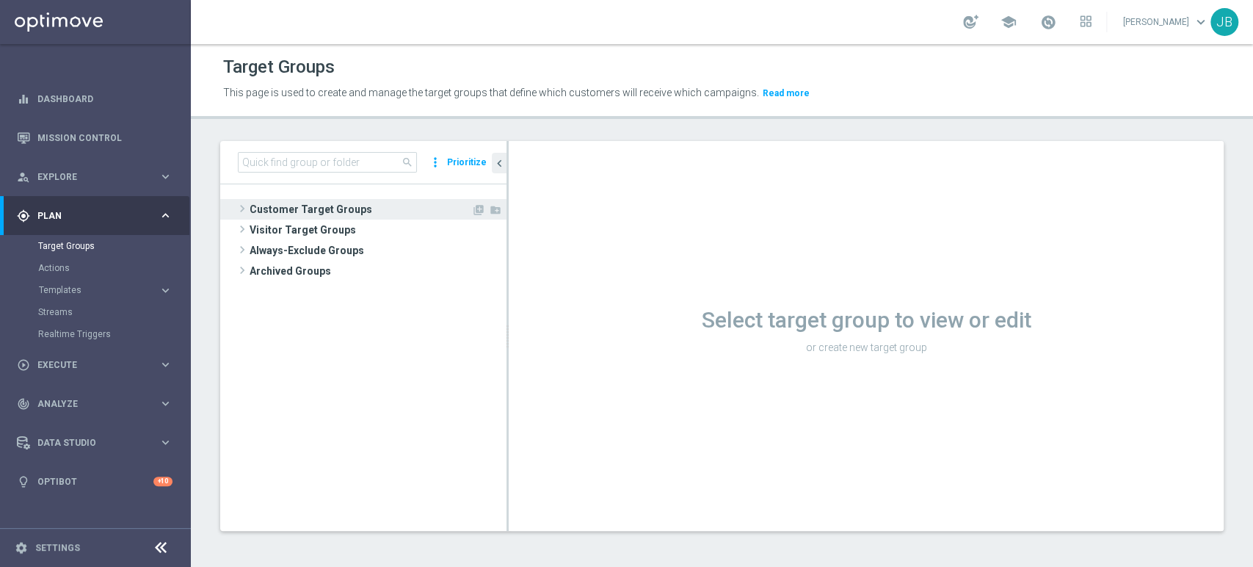
click at [329, 204] on span "Customer Target Groups" at bounding box center [361, 209] width 222 height 21
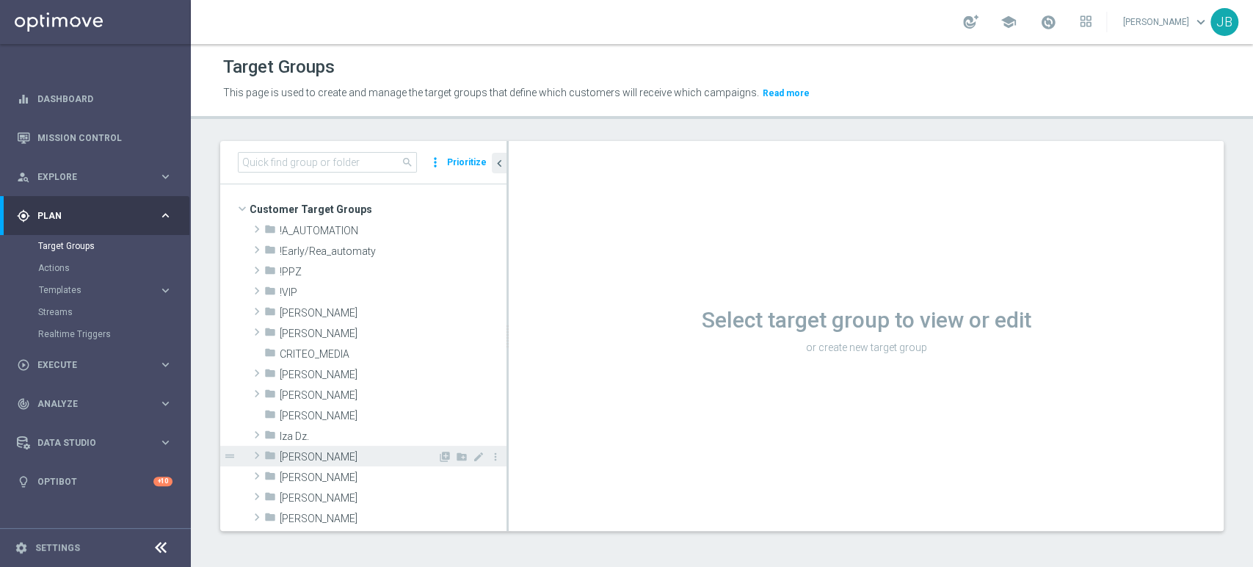
click at [289, 453] on span "[PERSON_NAME]" at bounding box center [359, 457] width 158 height 12
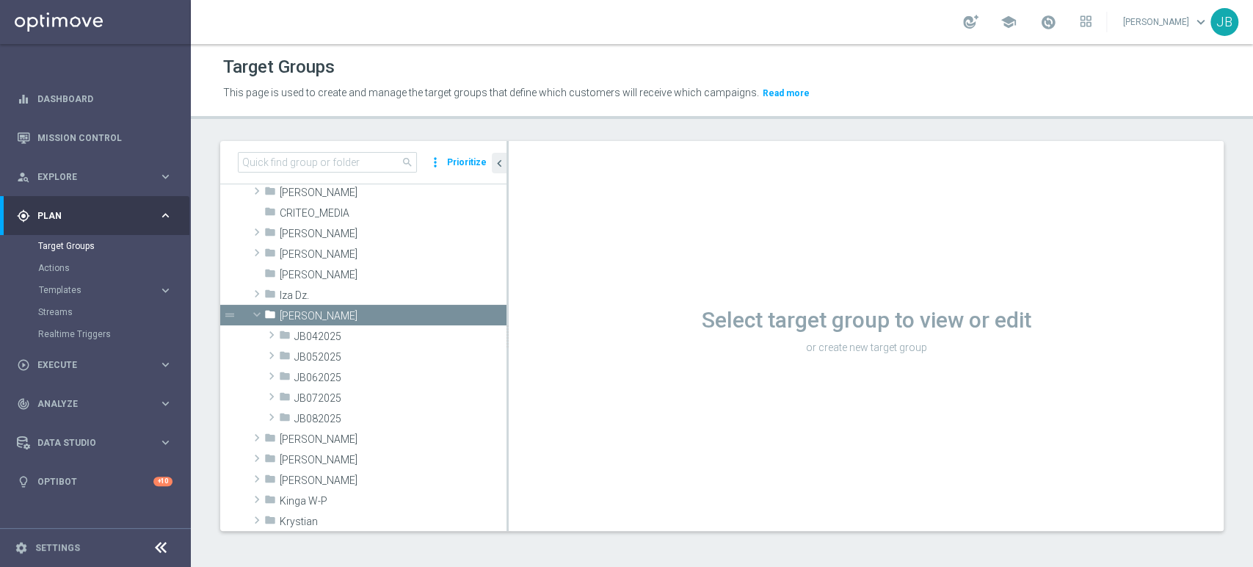
scroll to position [228, 0]
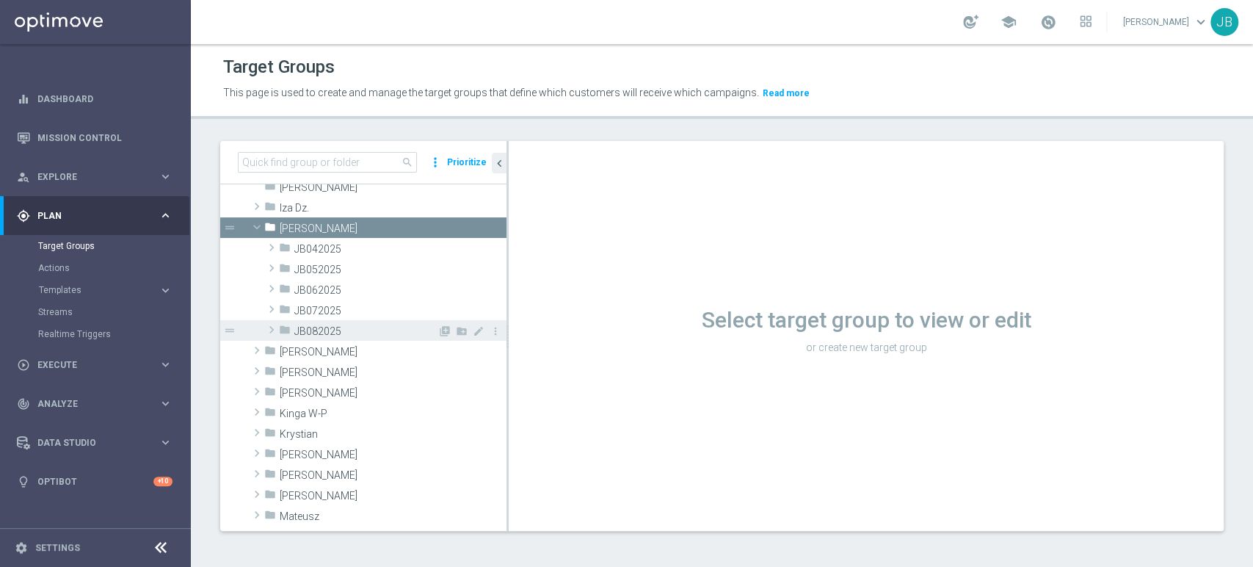
click at [399, 335] on span "JB082025" at bounding box center [365, 331] width 143 height 12
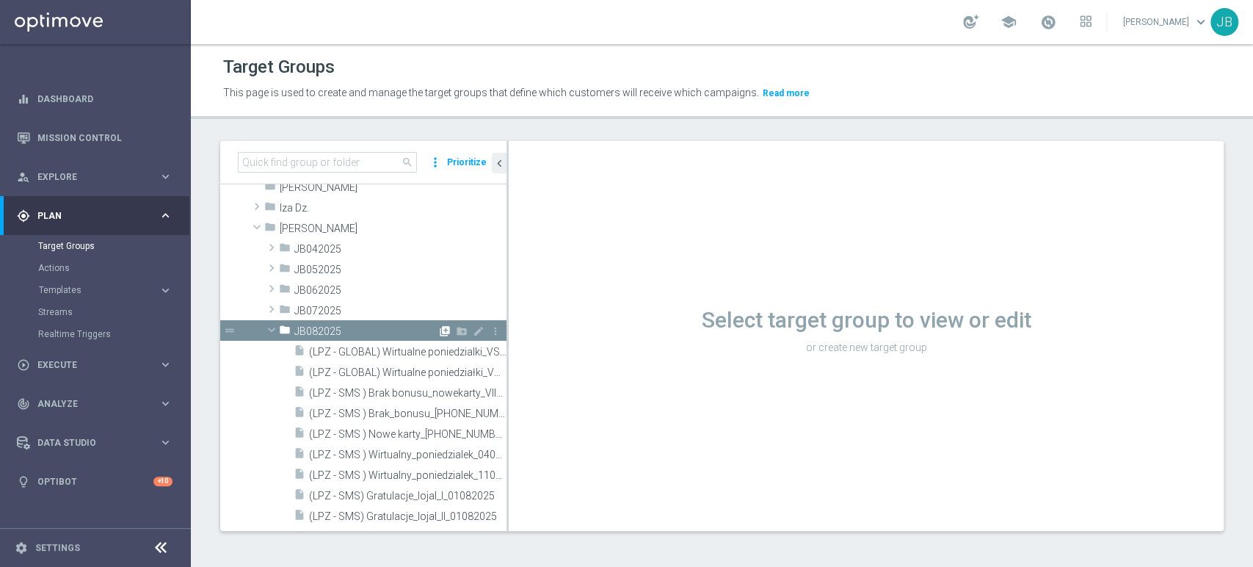
click at [439, 327] on icon "library_add" at bounding box center [445, 331] width 12 height 12
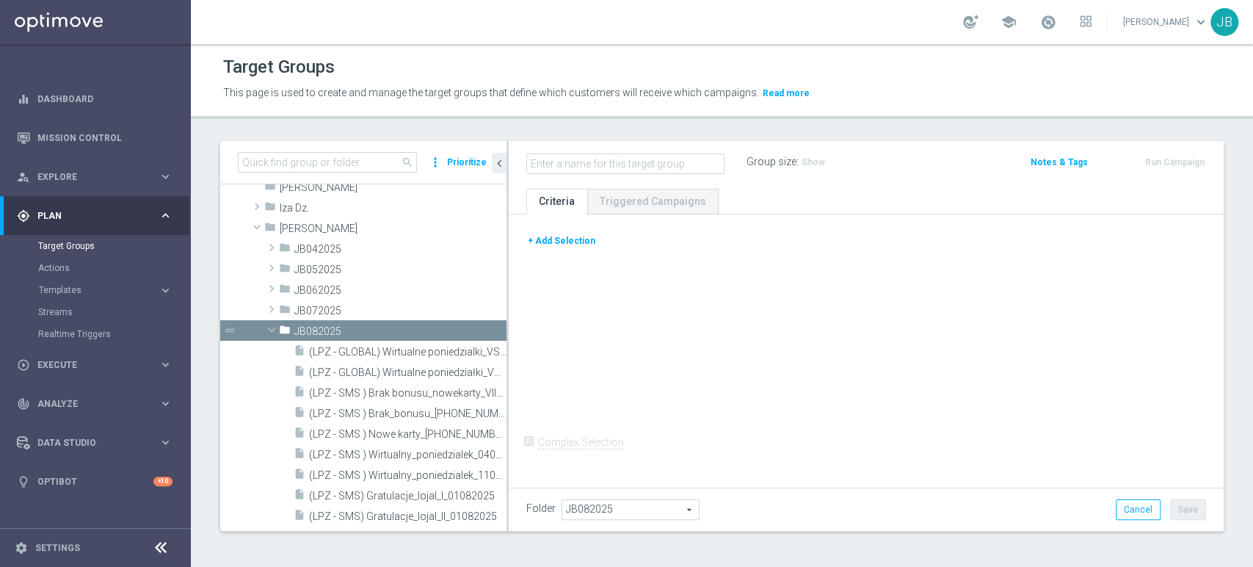
click at [597, 163] on input "text" at bounding box center [625, 163] width 198 height 21
click at [475, 351] on icon "content_copy" at bounding box center [481, 352] width 12 height 12
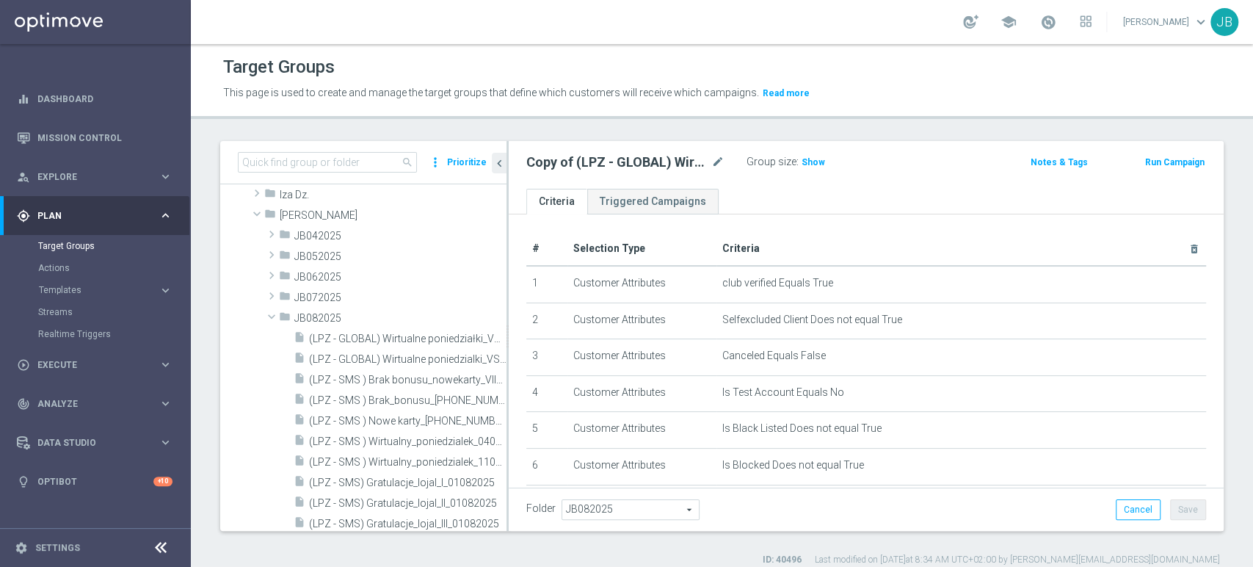
scroll to position [514, 0]
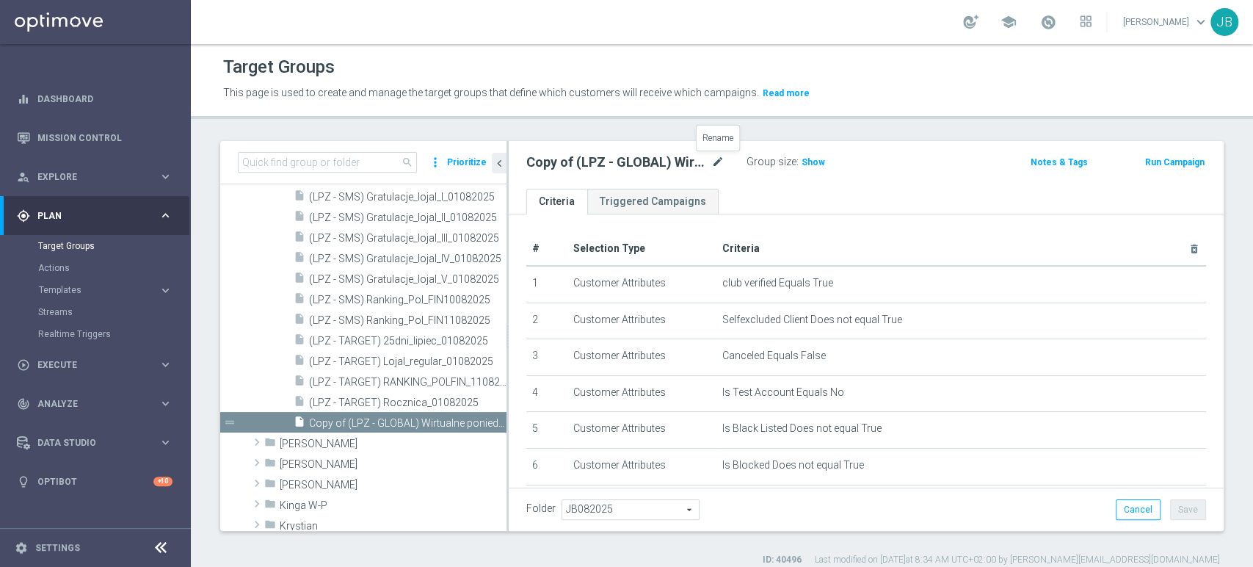
click at [719, 163] on icon "mode_edit" at bounding box center [717, 162] width 13 height 18
type input "Ostatnie 3 dni na wygranie biletow na mecz POLSKA-FINLANDIA w Chorzowie! Wejdz …"
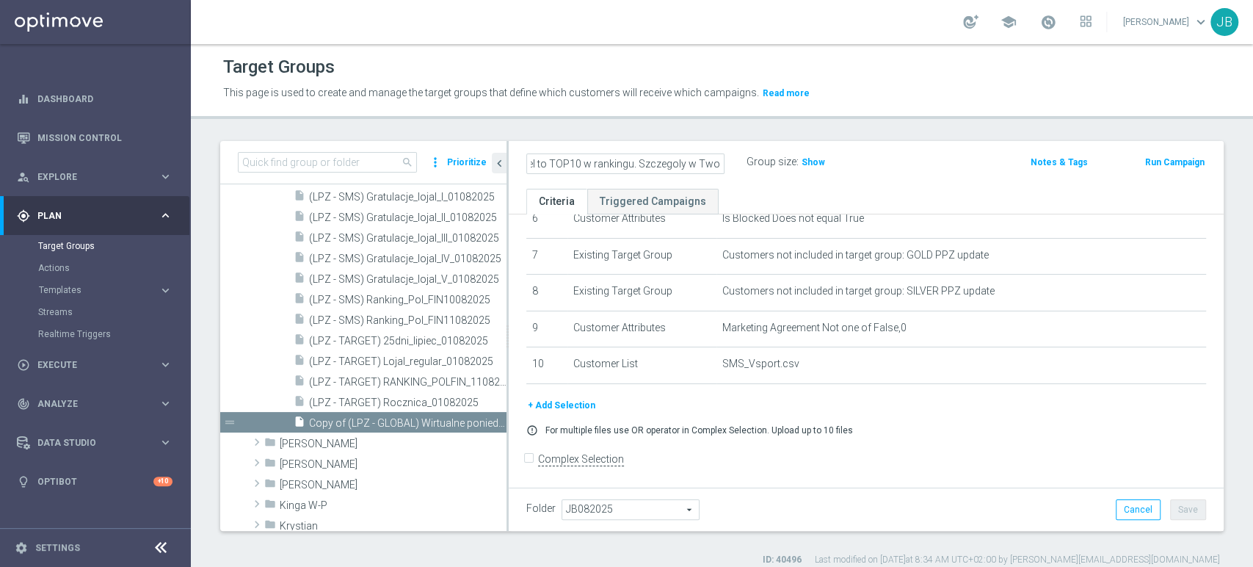
scroll to position [250, 0]
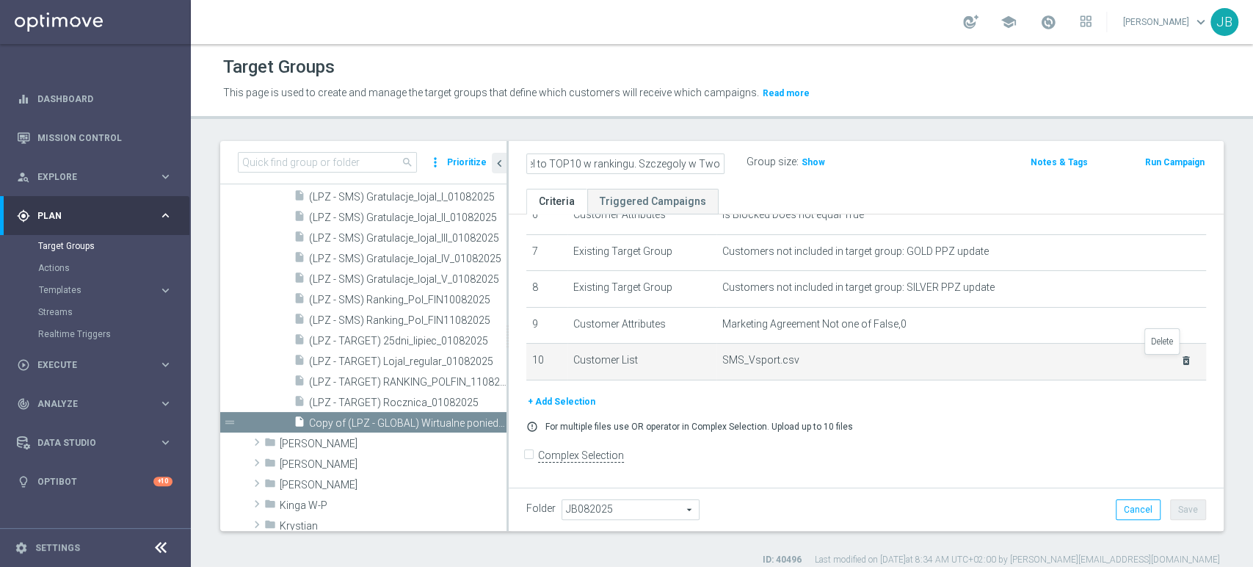
click at [1181, 360] on icon "delete_forever" at bounding box center [1187, 361] width 12 height 12
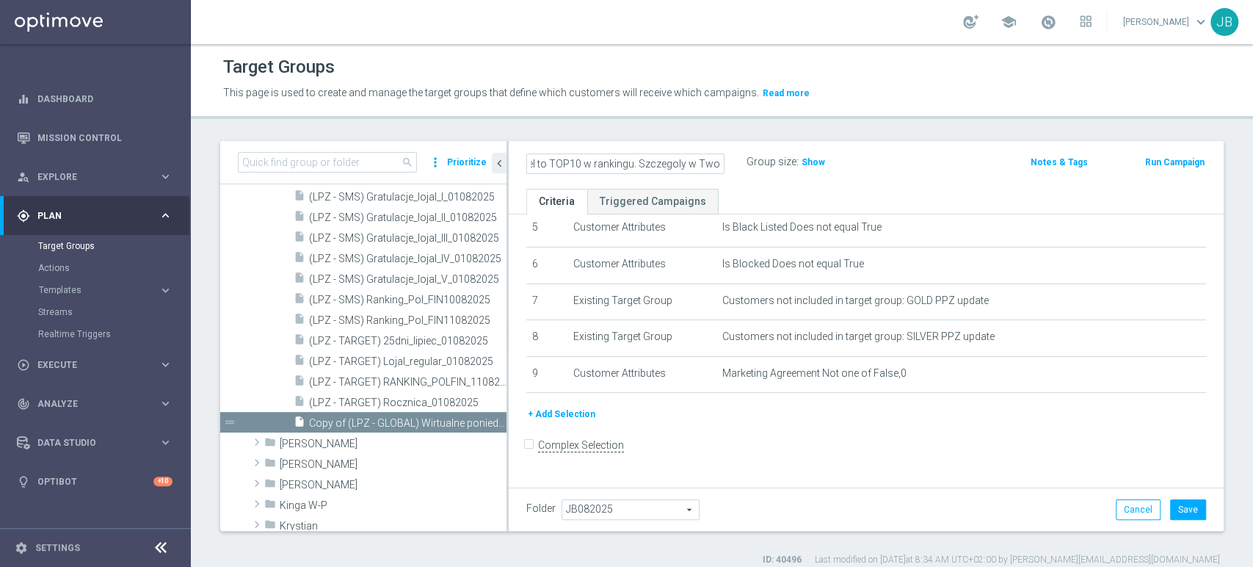
scroll to position [191, 0]
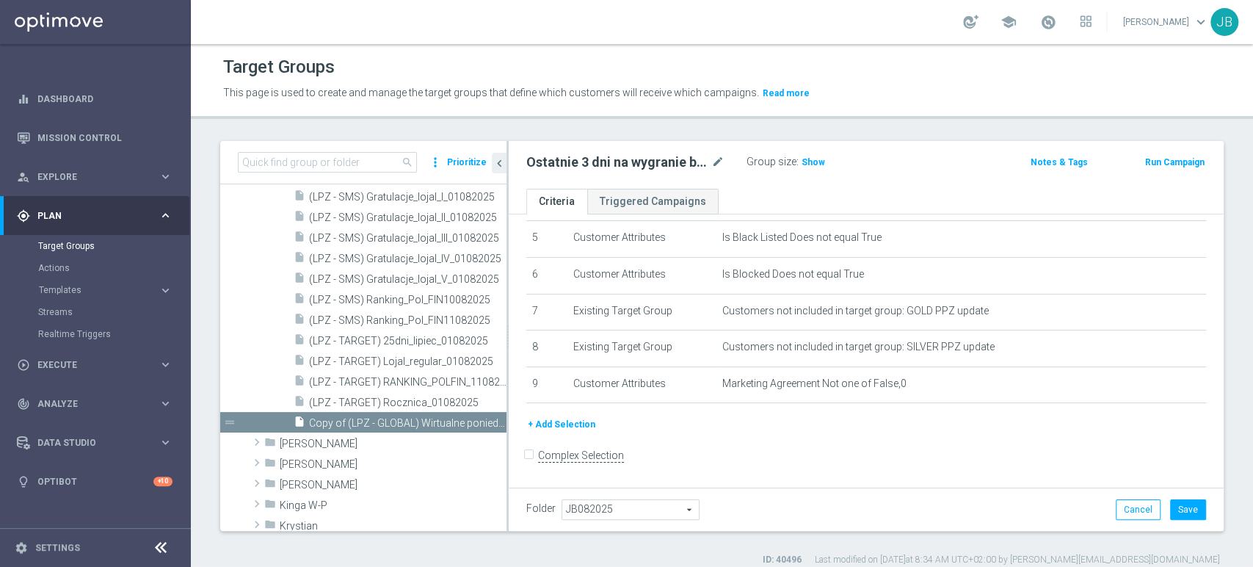
click at [536, 424] on button "+ Add Selection" at bounding box center [561, 424] width 70 height 16
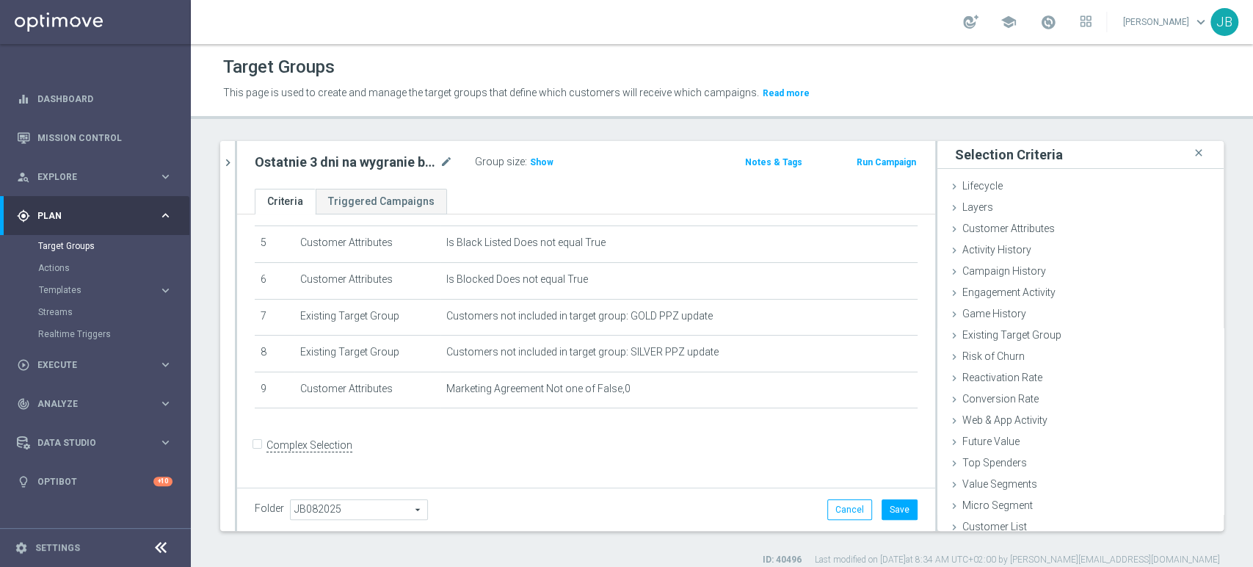
scroll to position [175, 0]
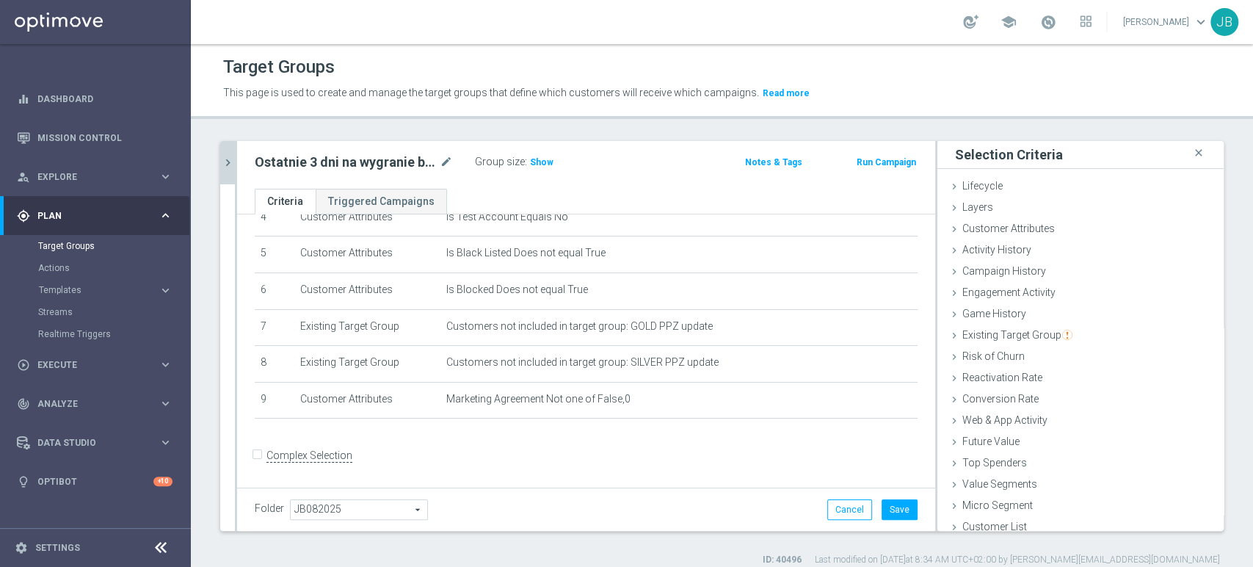
click at [228, 154] on button "chevron_right" at bounding box center [227, 162] width 15 height 43
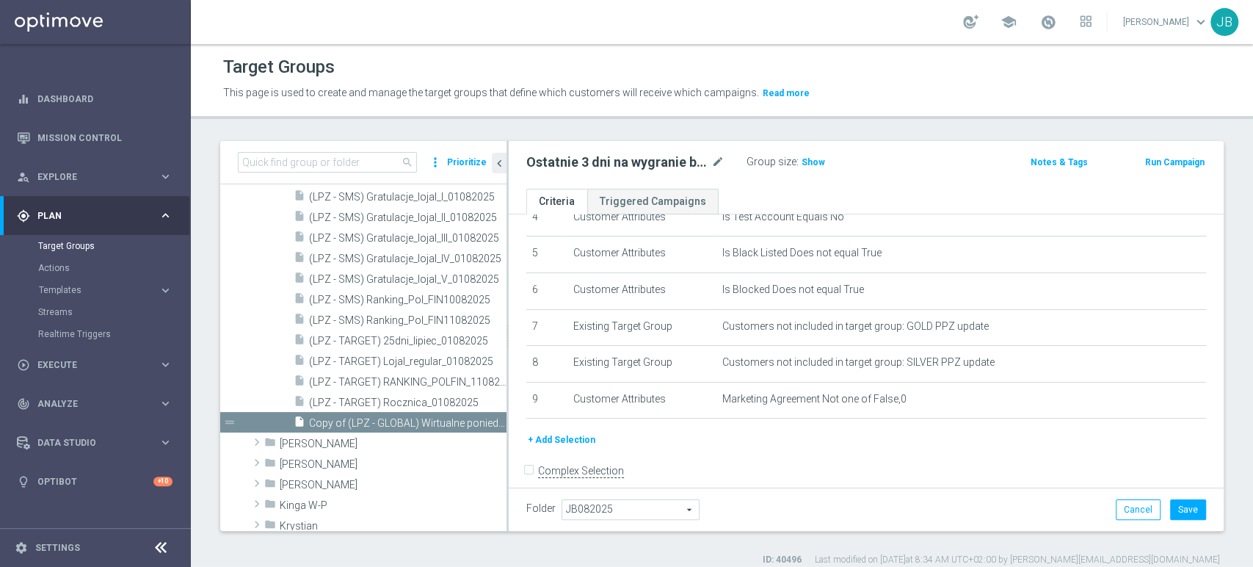
click at [710, 158] on div "Ostatnie 3 dni na wygranie biletow na mecz POLSKA-FINLANDIA w Chorzowie! Wejdz …" at bounding box center [625, 162] width 198 height 18
click at [711, 159] on div "Ostatnie 3 dni na wygranie biletow na mecz POLSKA-FINLANDIA w Chorzowie! Wejdz …" at bounding box center [625, 162] width 198 height 18
click at [713, 162] on icon "mode_edit" at bounding box center [717, 162] width 13 height 18
click at [576, 164] on input "text" at bounding box center [625, 163] width 198 height 21
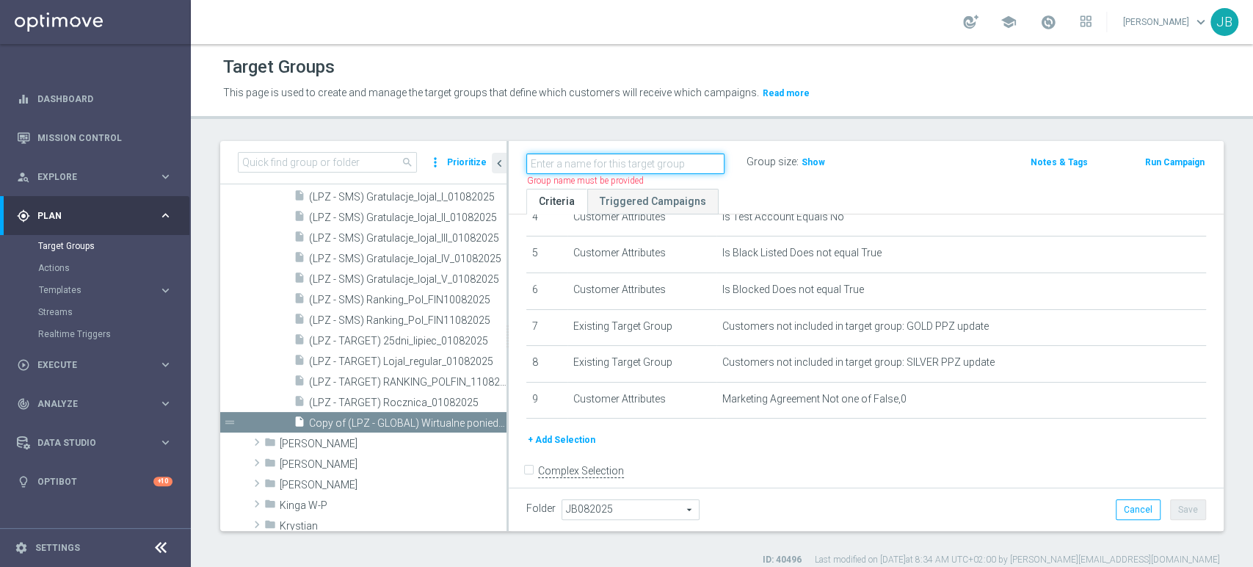
paste input "(LPZ - TARGET) RANKING_POLFIN_11082025"
type input "(LPZ - TARGET) RANKING_POLFIN_11082025"
click at [569, 435] on button "+ Add Selection" at bounding box center [561, 440] width 70 height 16
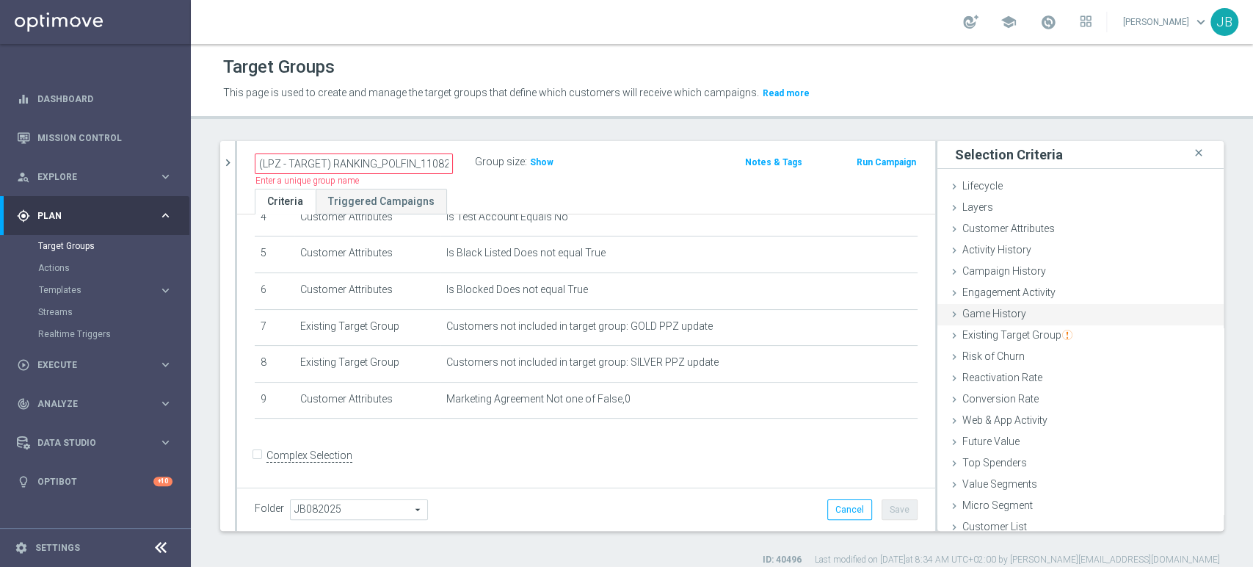
click at [954, 305] on div "Game History done" at bounding box center [1081, 315] width 286 height 22
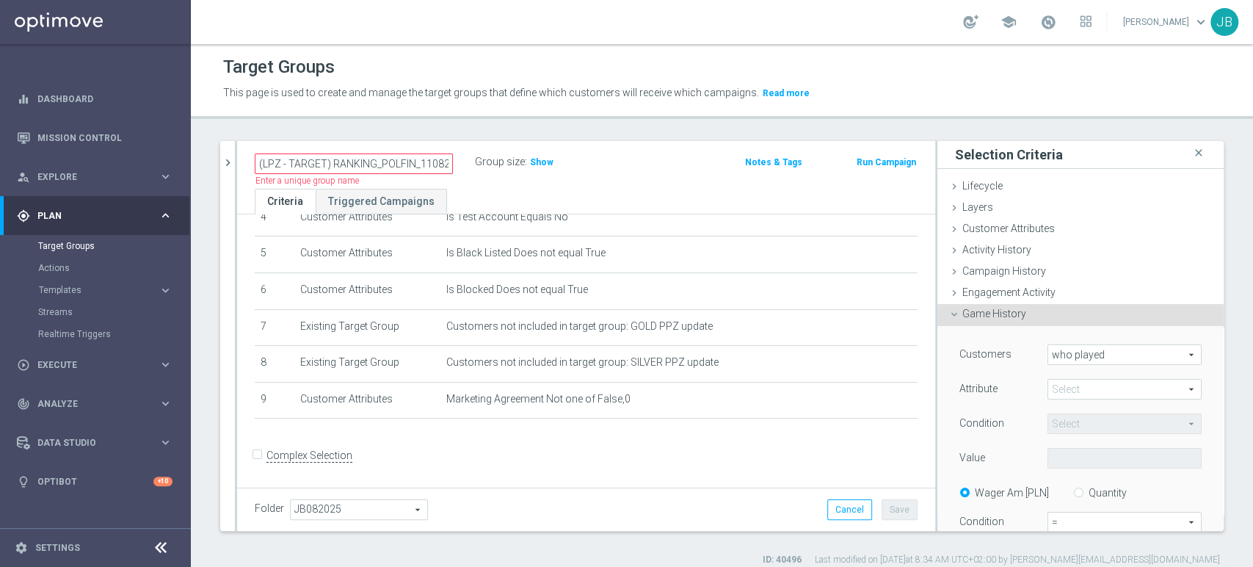
click at [1073, 358] on span "who played" at bounding box center [1124, 354] width 153 height 19
click at [1073, 377] on span "who played" at bounding box center [1125, 376] width 138 height 12
click at [1071, 389] on span at bounding box center [1124, 389] width 153 height 19
click at [1058, 472] on span "Branch" at bounding box center [1124, 469] width 139 height 12
type input "Branch"
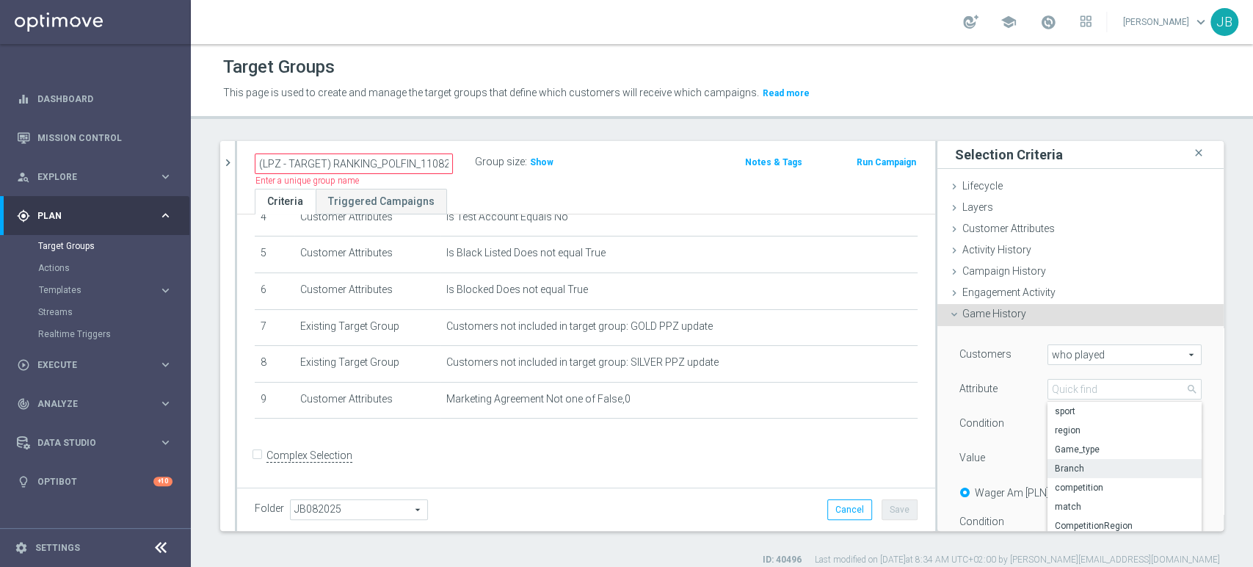
type input "Equals"
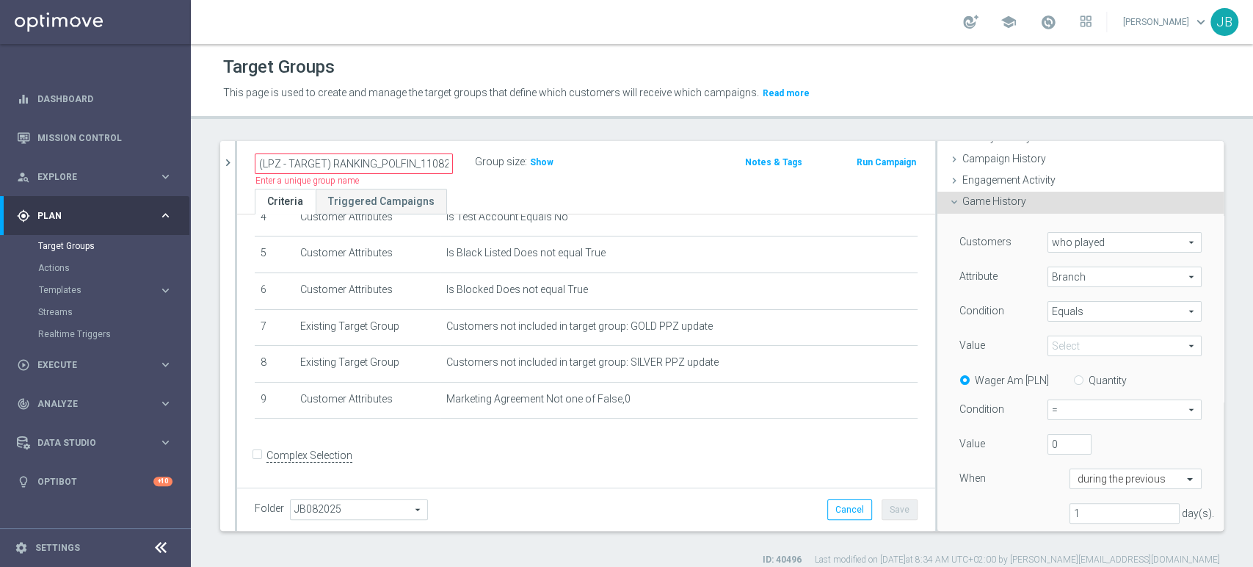
scroll to position [115, 0]
click at [1064, 383] on div "Quantity" at bounding box center [1094, 376] width 65 height 18
click at [1077, 372] on input "Quantity" at bounding box center [1082, 375] width 10 height 10
radio input "true"
click at [1134, 272] on span "Branch" at bounding box center [1124, 273] width 153 height 19
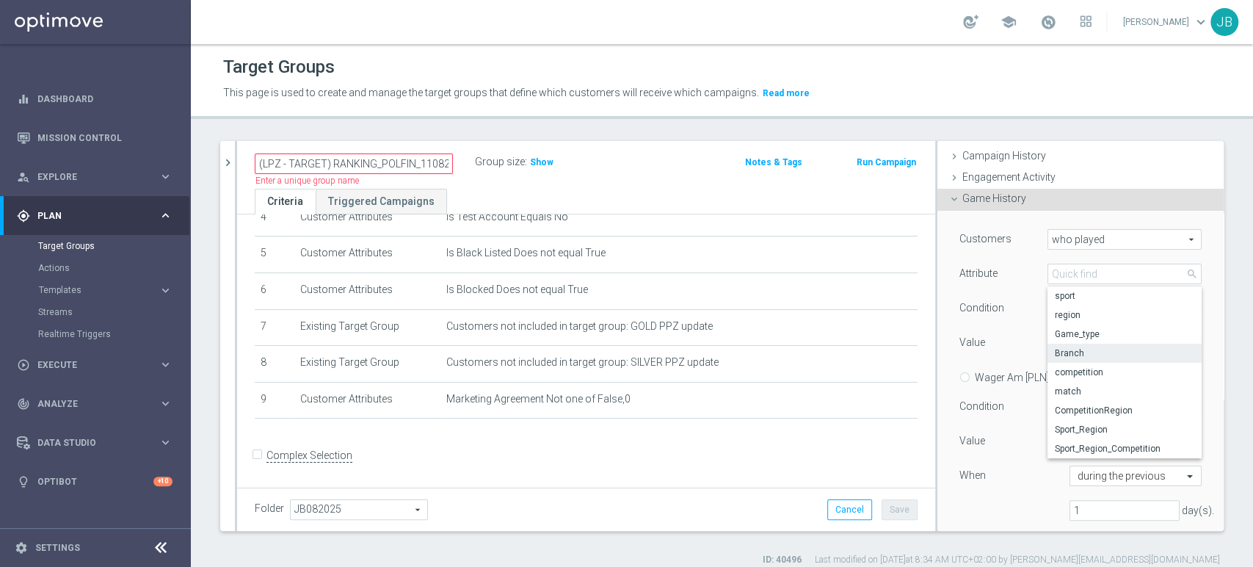
click at [1101, 352] on span "Branch" at bounding box center [1124, 353] width 139 height 12
click at [1101, 352] on div "Value Select arrow_drop_down search" at bounding box center [1081, 344] width 264 height 23
click at [1101, 349] on span at bounding box center [1124, 342] width 153 height 19
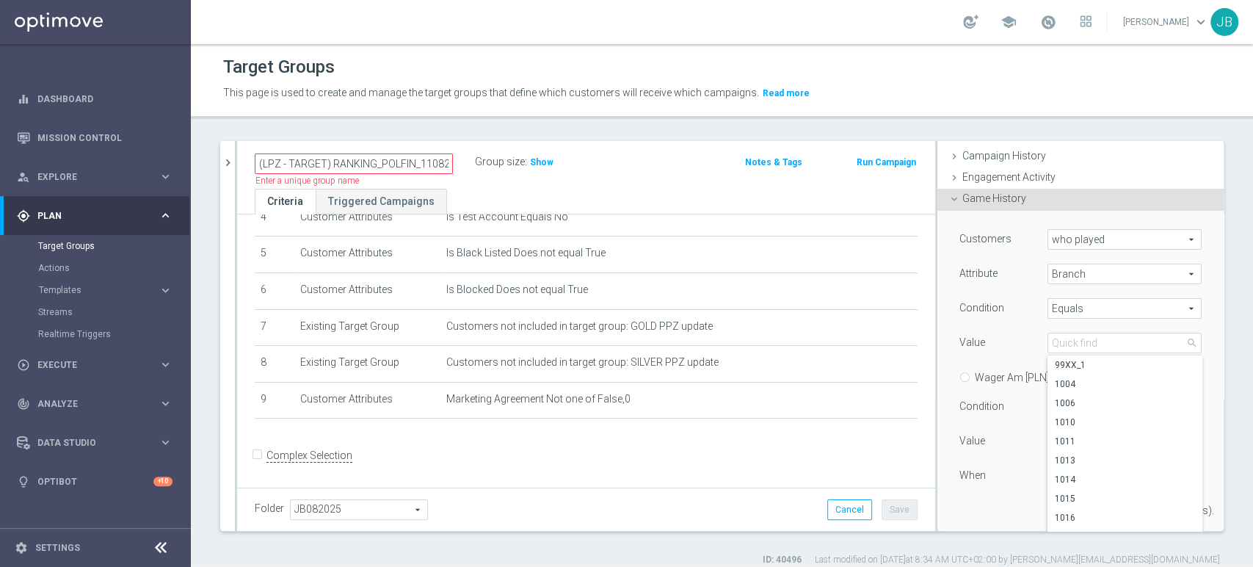
scroll to position [193, 0]
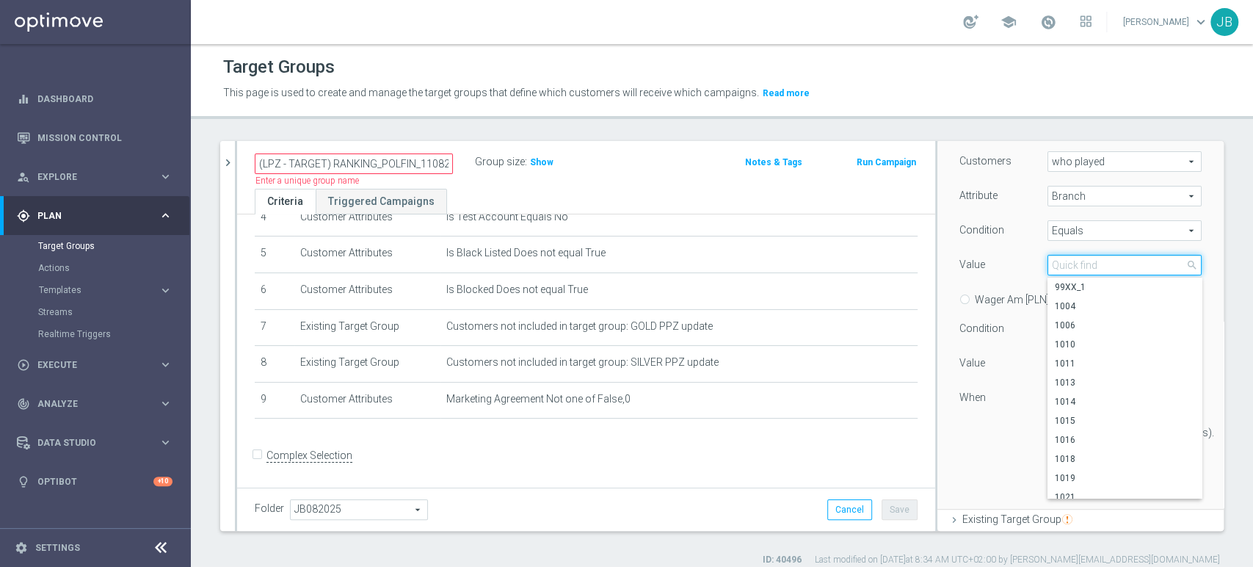
click at [1054, 261] on input "search" at bounding box center [1125, 265] width 154 height 21
paste input "2010"
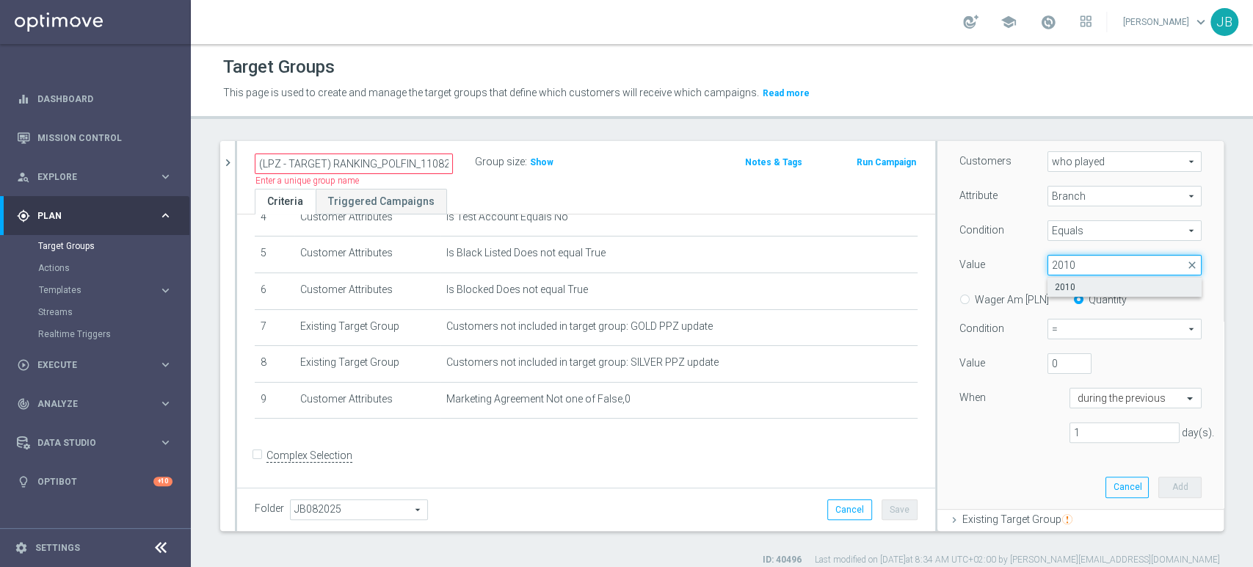
type input "2010"
click at [1055, 281] on span "2010" at bounding box center [1124, 287] width 139 height 12
type input "2010"
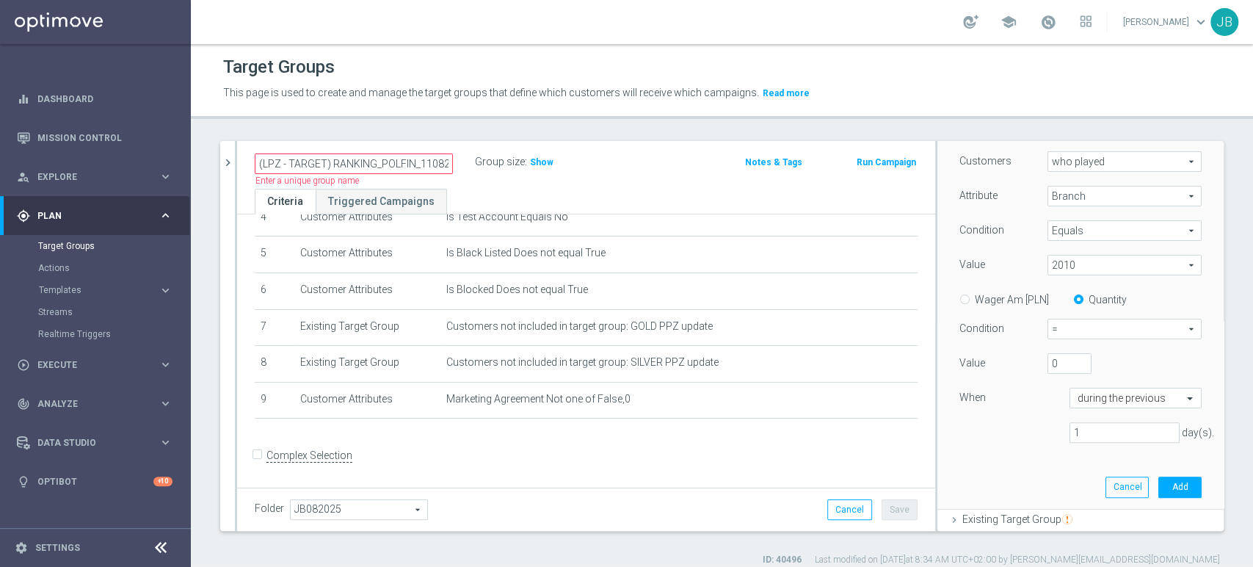
click at [1081, 267] on span "2010" at bounding box center [1124, 264] width 153 height 19
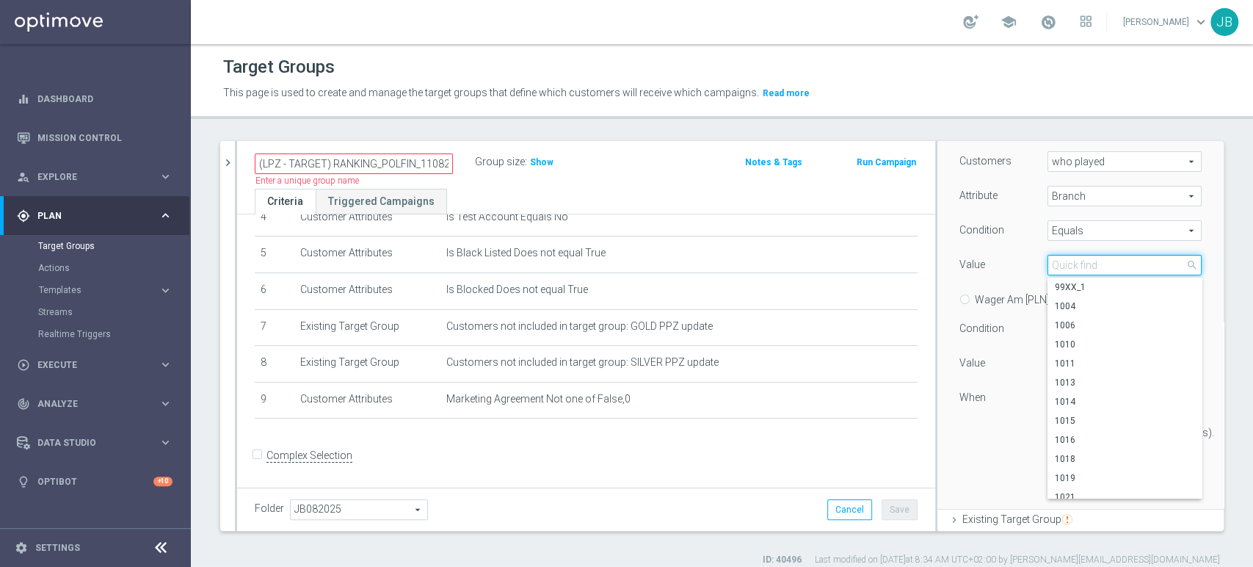
click at [1079, 267] on input "search" at bounding box center [1125, 265] width 154 height 21
paste input "2020"
type input "2020"
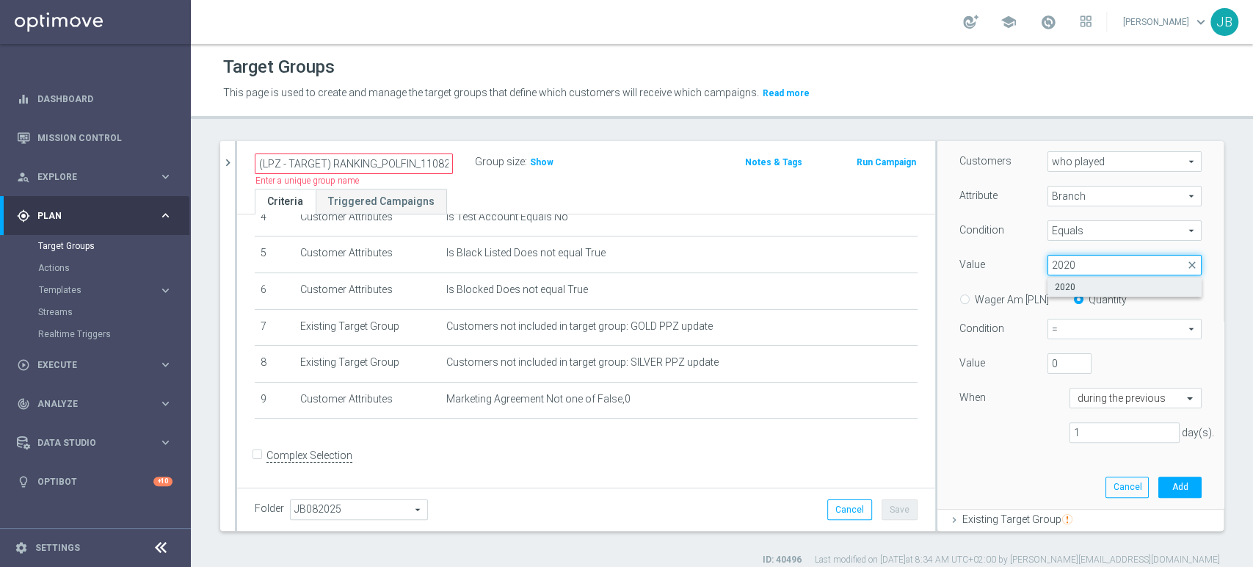
drag, startPoint x: 1079, startPoint y: 267, endPoint x: 1070, endPoint y: 280, distance: 15.7
click at [1070, 275] on div "2010 2010 arrow_drop_down 2020 close 2020" at bounding box center [1125, 265] width 154 height 21
click at [1090, 229] on span "Equals" at bounding box center [1124, 230] width 153 height 19
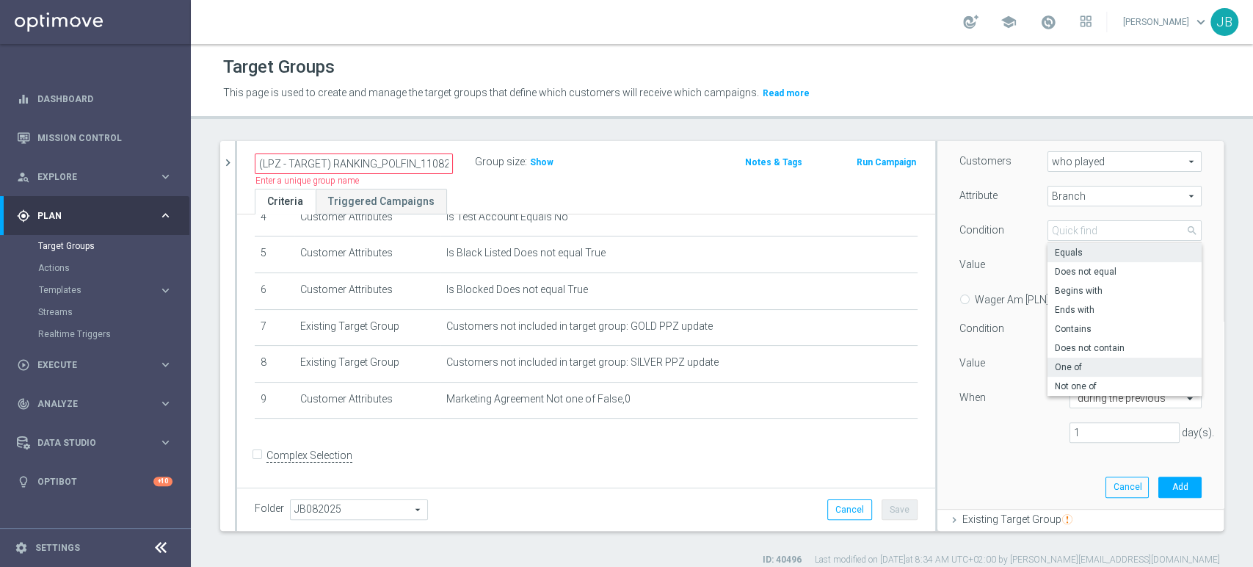
click at [1065, 363] on span "One of" at bounding box center [1124, 367] width 139 height 12
type input "One of"
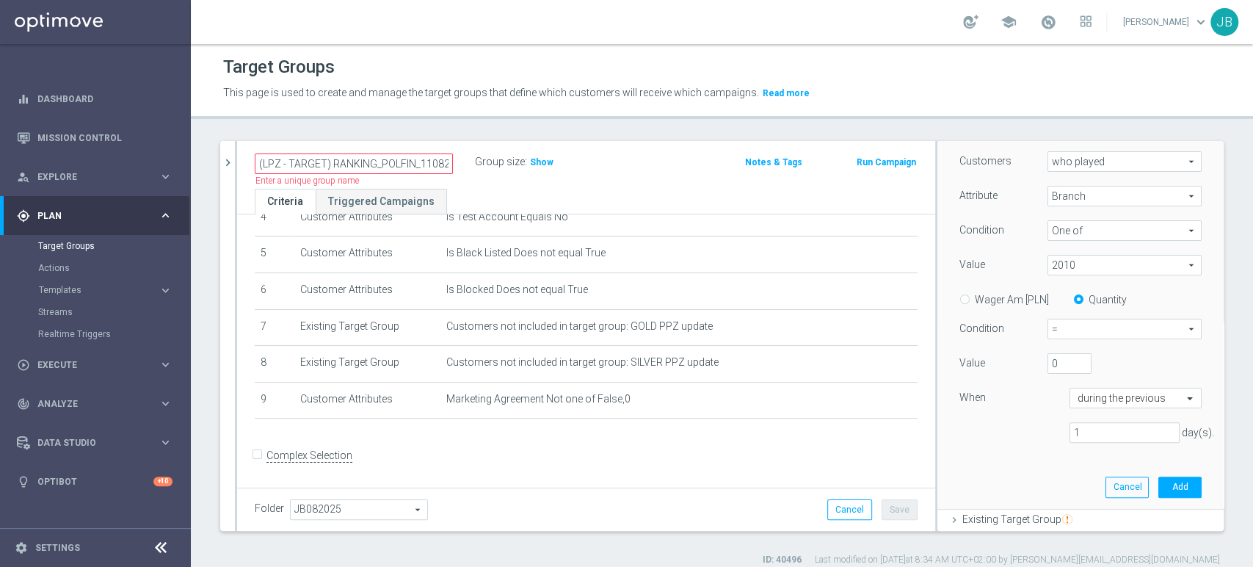
click at [1061, 255] on span "2010" at bounding box center [1124, 264] width 153 height 19
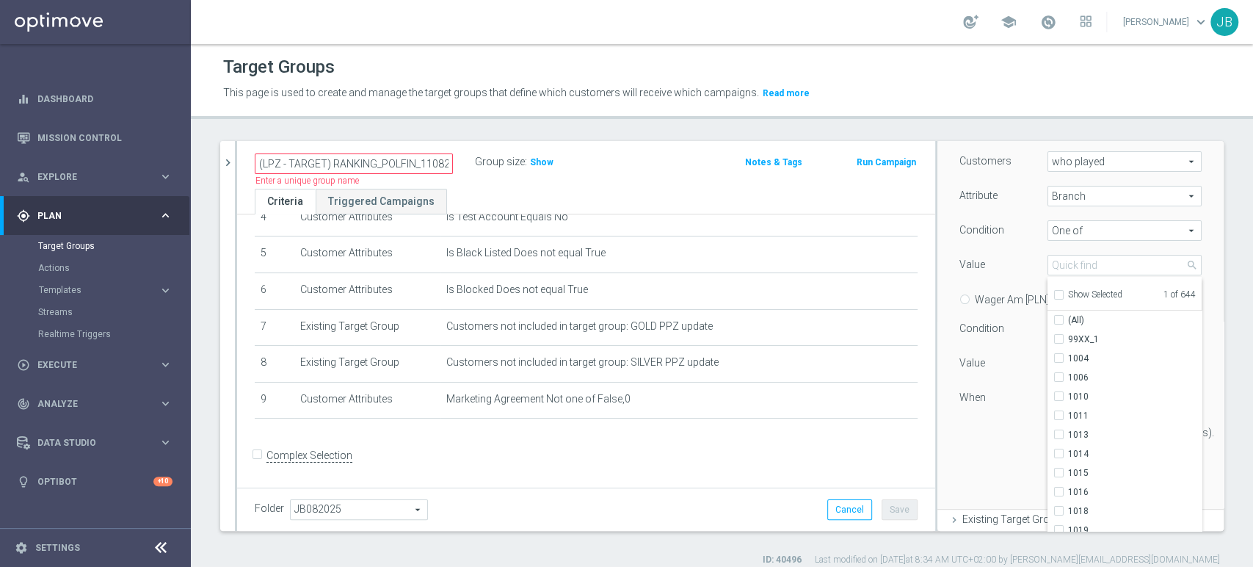
click at [1057, 277] on ul "Show Selected 1 of 644" at bounding box center [1125, 293] width 154 height 33
click at [1060, 272] on input "search" at bounding box center [1125, 265] width 154 height 21
paste input "2010"
type input "2010"
checkbox input "true"
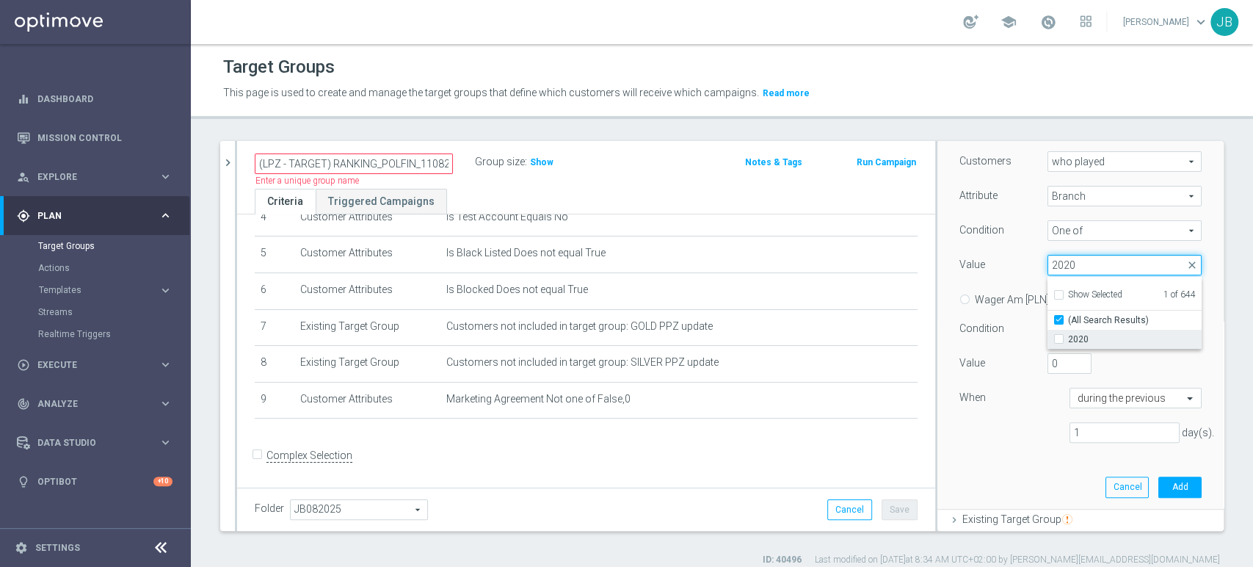
type input "2020"
click at [1059, 335] on input "2020" at bounding box center [1064, 340] width 10 height 10
checkbox input "true"
type input "Selected 2 of 644"
checkbox input "false"
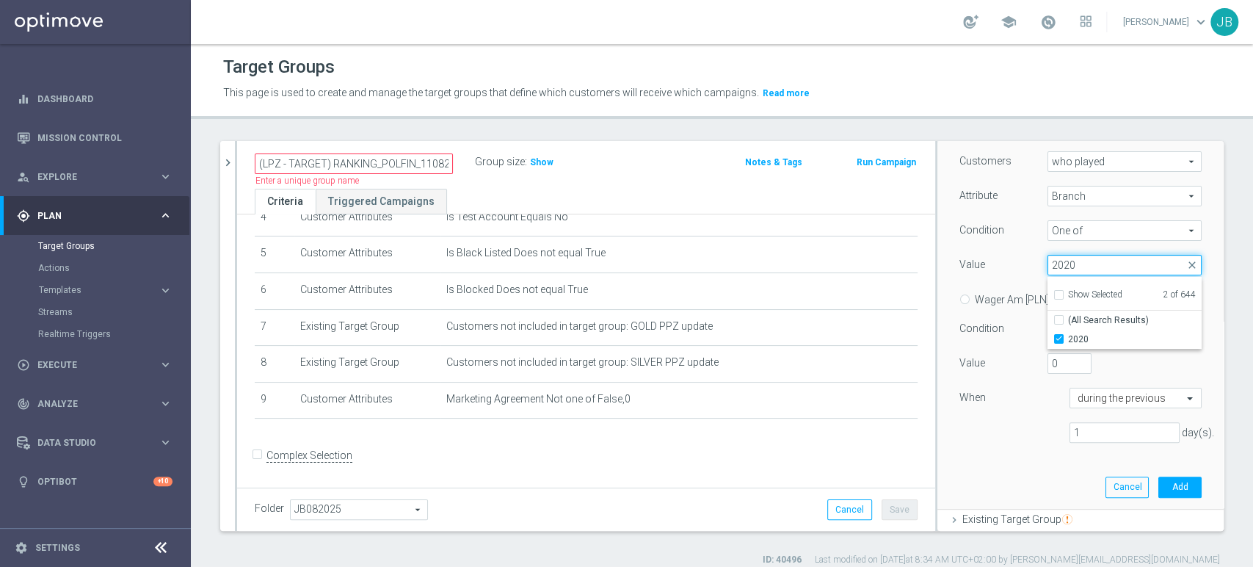
click at [1070, 271] on input "2020" at bounding box center [1125, 265] width 154 height 21
type input "2"
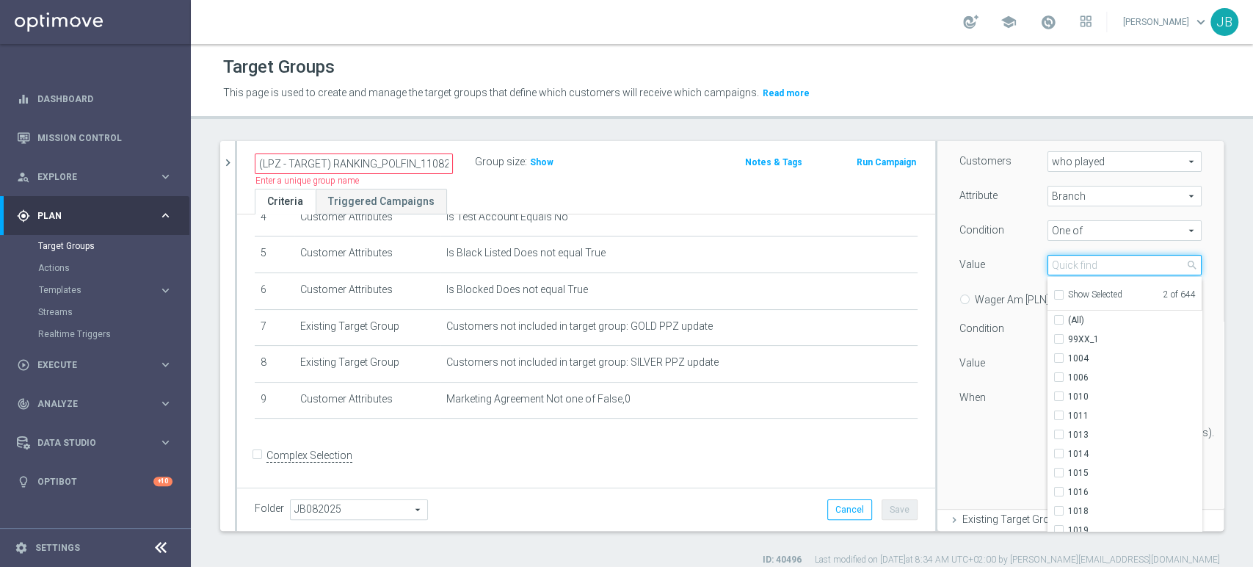
paste input "2028"
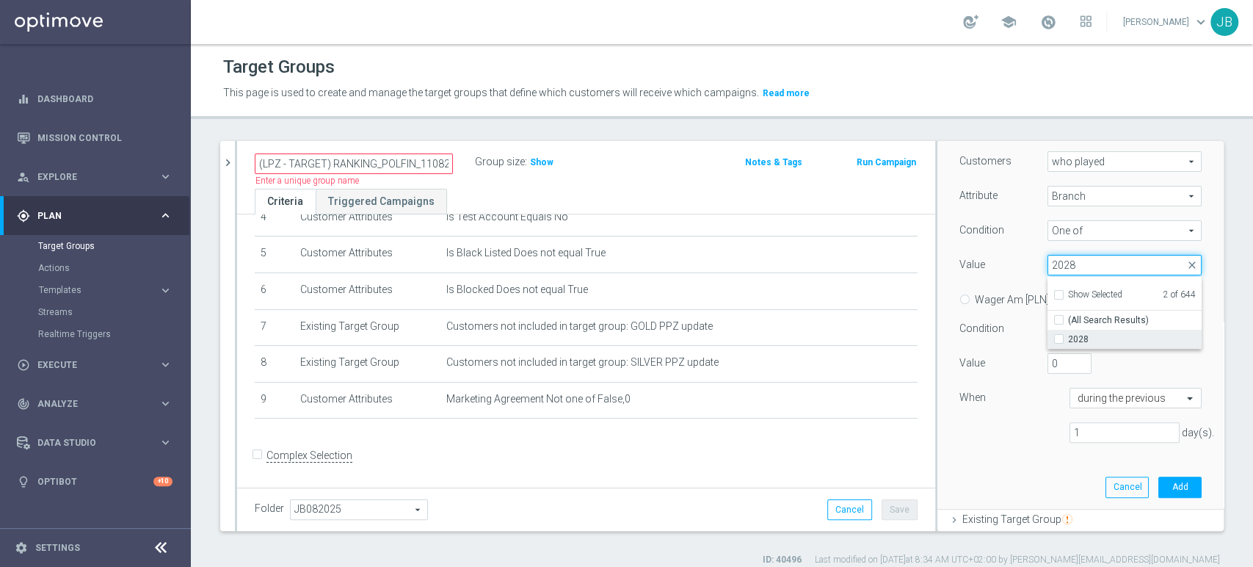
type input "2028"
click at [1068, 333] on span "2028" at bounding box center [1135, 339] width 134 height 12
click at [1062, 335] on input "2028" at bounding box center [1064, 340] width 10 height 10
checkbox input "true"
type input "Selected 3 of 644"
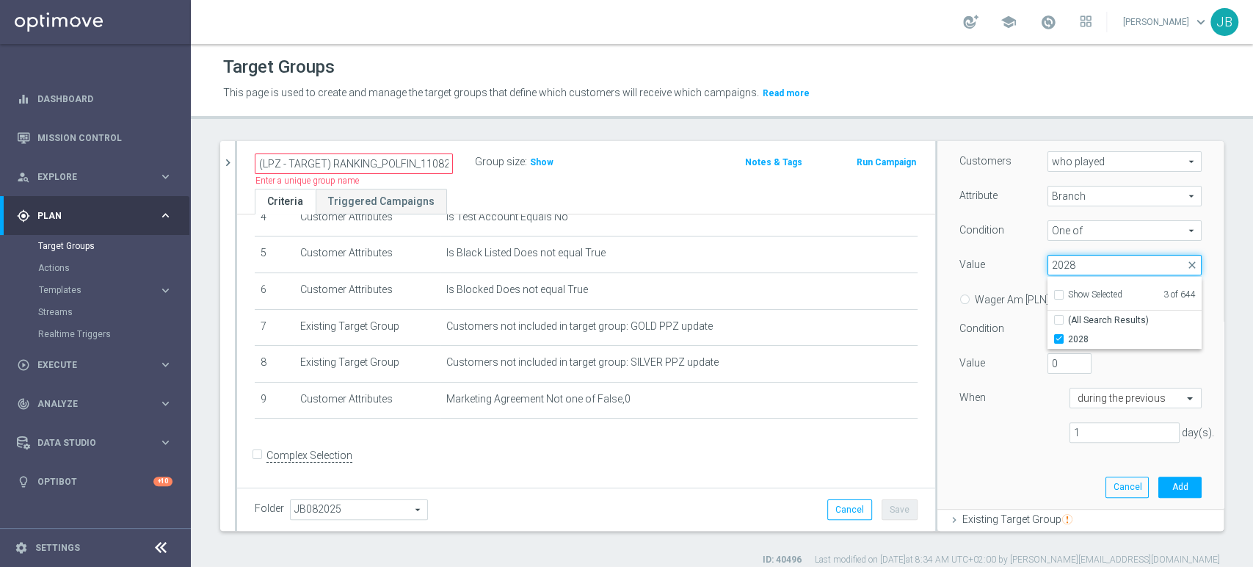
click at [1073, 259] on input "2028" at bounding box center [1125, 265] width 154 height 21
type input "2"
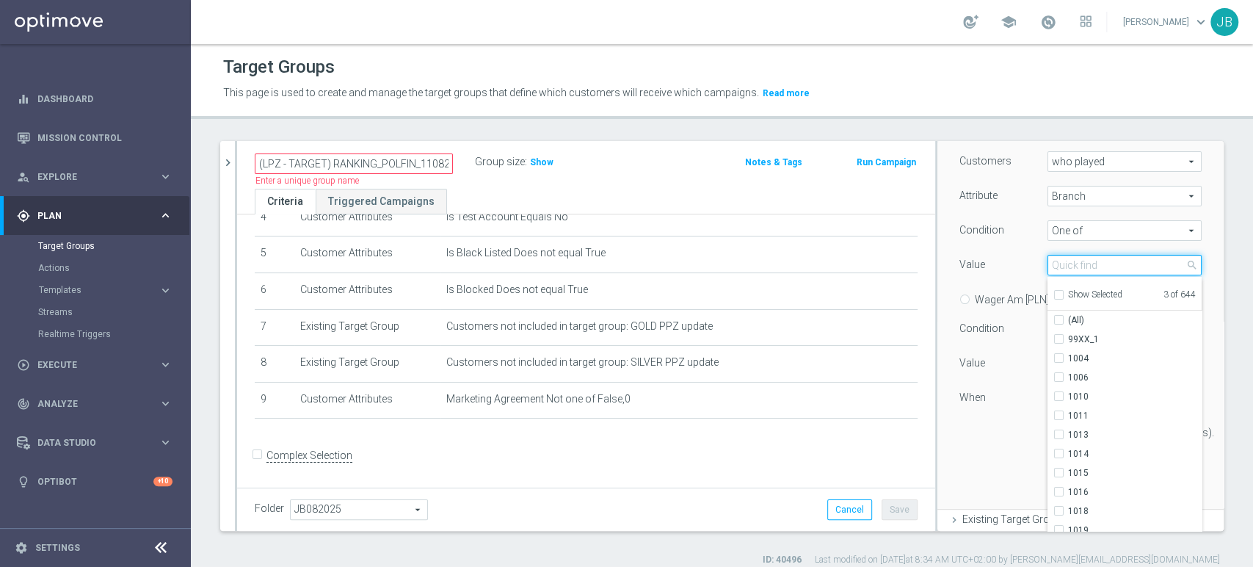
paste input "2036"
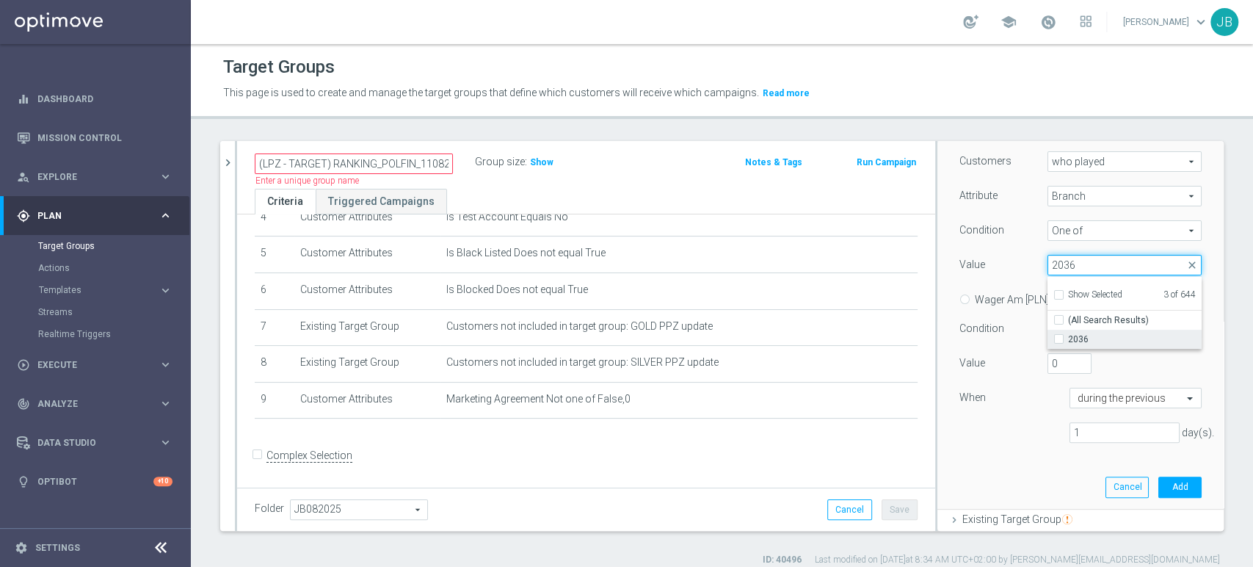
type input "2036"
click at [1069, 341] on span "2036" at bounding box center [1135, 339] width 134 height 12
click at [1068, 341] on input "2036" at bounding box center [1064, 340] width 10 height 10
checkbox input "true"
type input "Selected 4 of 644"
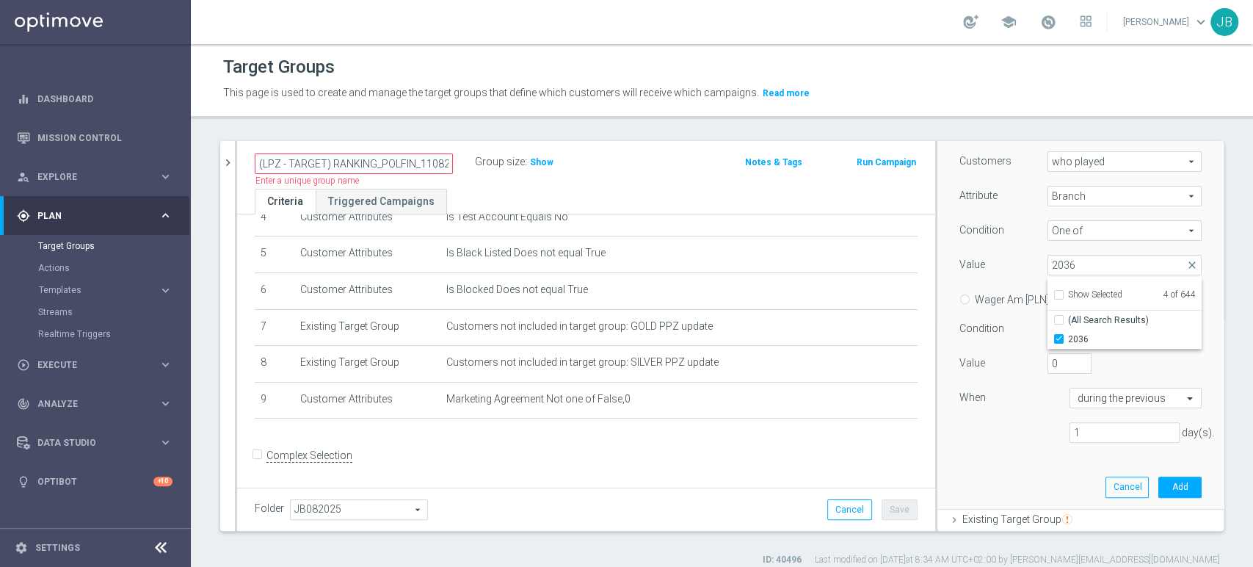
click at [996, 202] on div "Attribute" at bounding box center [993, 197] width 88 height 23
click at [1106, 481] on button "Cancel" at bounding box center [1127, 486] width 43 height 21
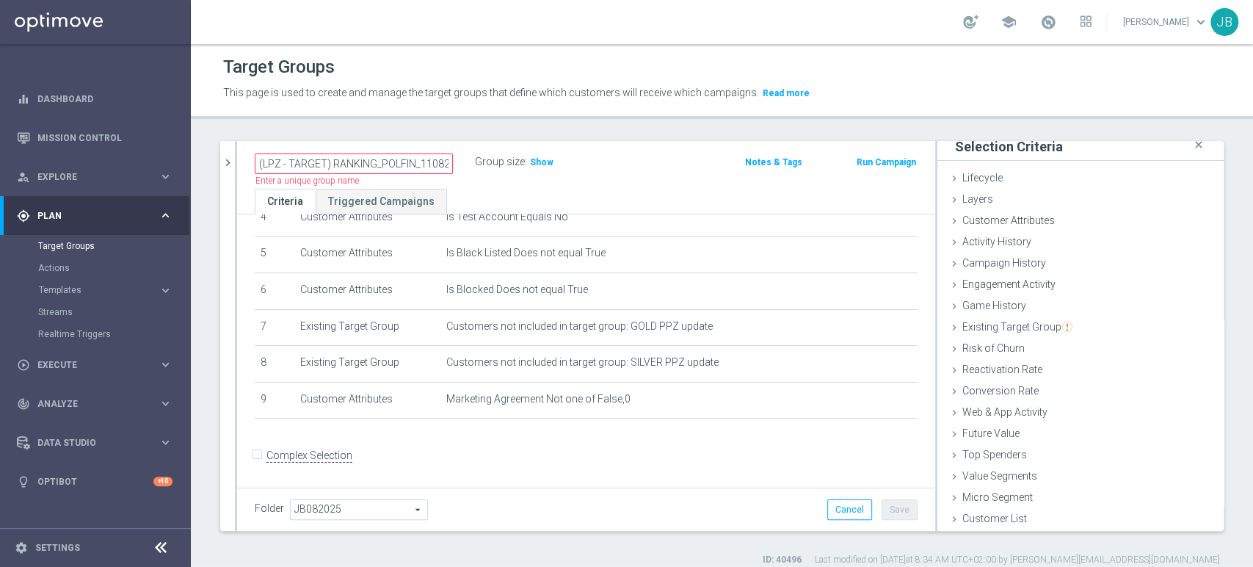
scroll to position [7, 0]
click at [232, 148] on button "chevron_right" at bounding box center [227, 162] width 15 height 43
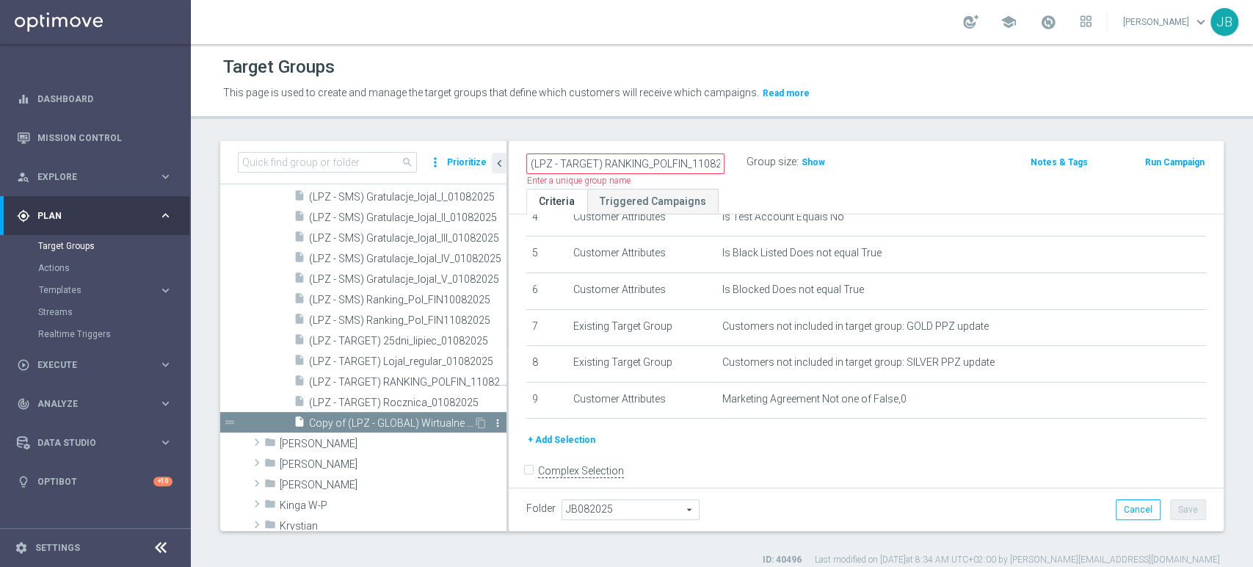
click at [492, 421] on icon "more_vert" at bounding box center [498, 423] width 12 height 12
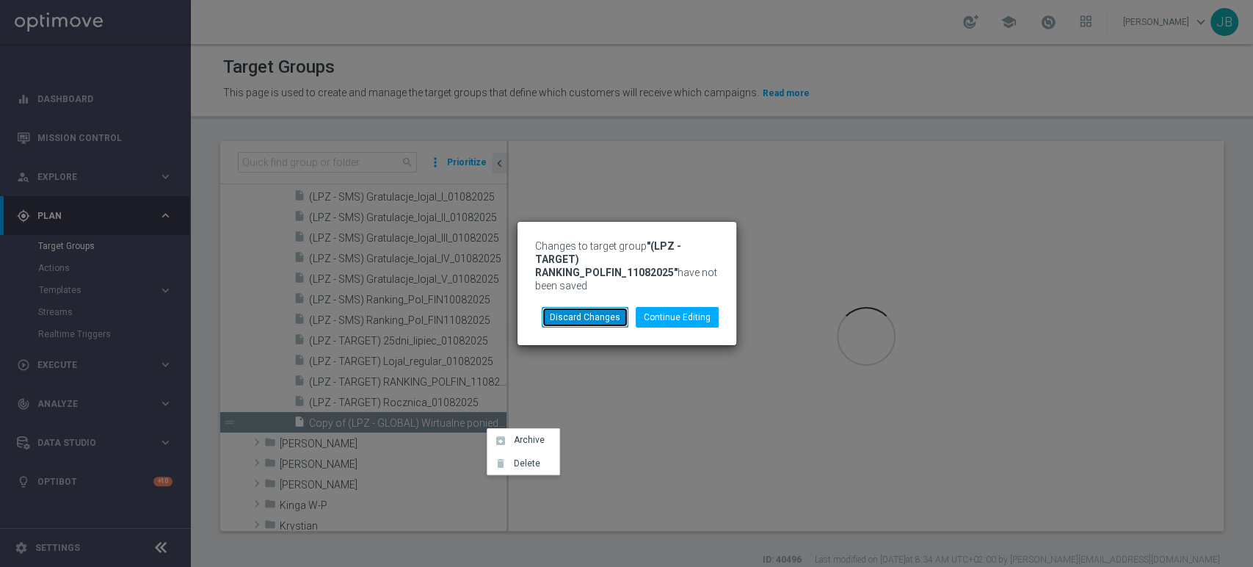
click at [603, 312] on button "Discard Changes" at bounding box center [585, 317] width 87 height 21
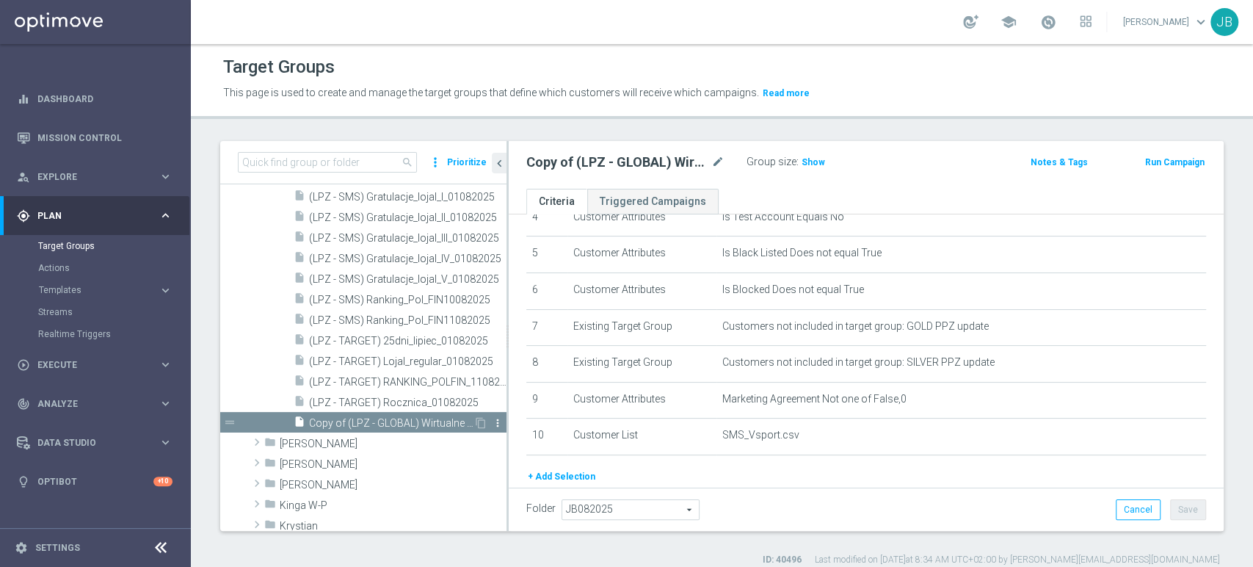
click at [492, 421] on icon "more_vert" at bounding box center [498, 423] width 12 height 12
click at [542, 474] on li "delete Delete" at bounding box center [526, 463] width 72 height 23
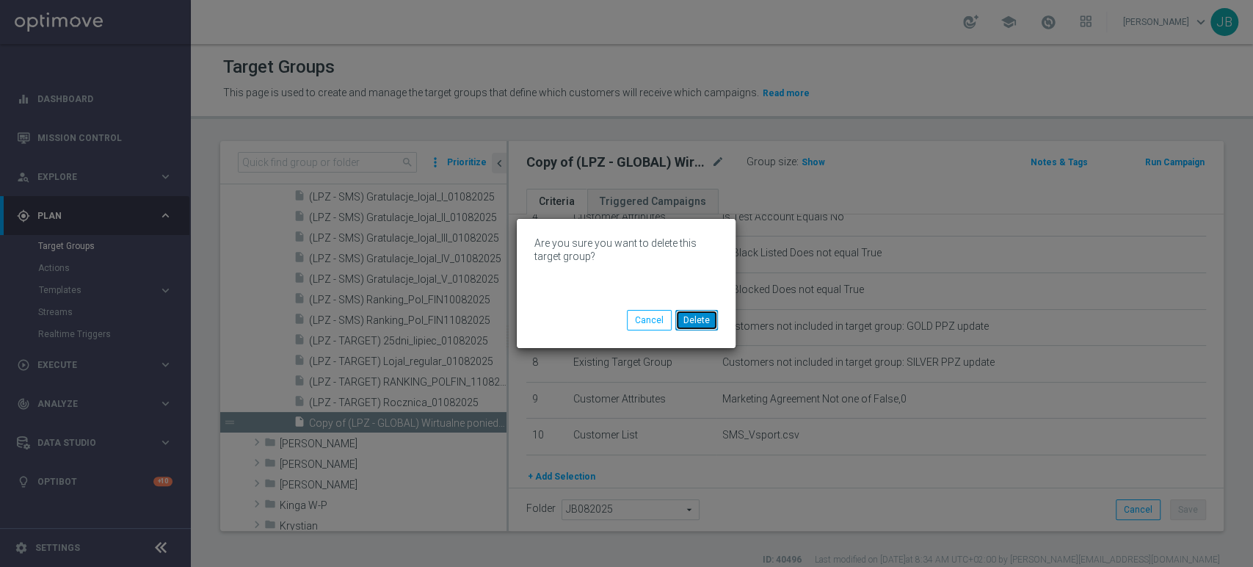
click at [697, 318] on button "Delete" at bounding box center [696, 320] width 43 height 21
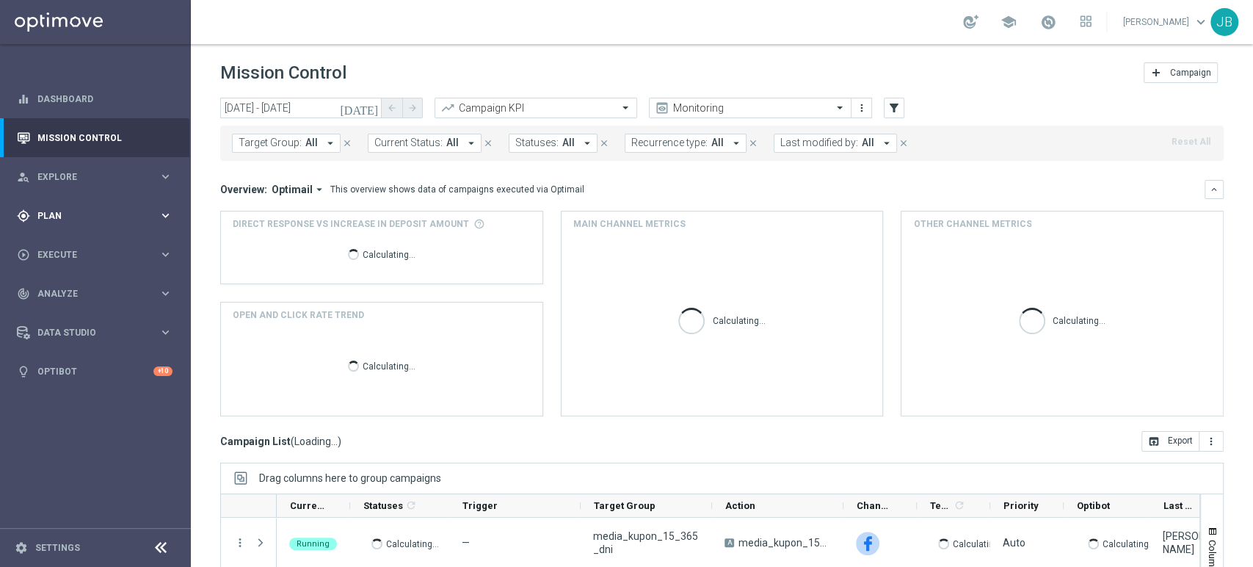
click at [67, 216] on span "Plan" at bounding box center [97, 215] width 121 height 9
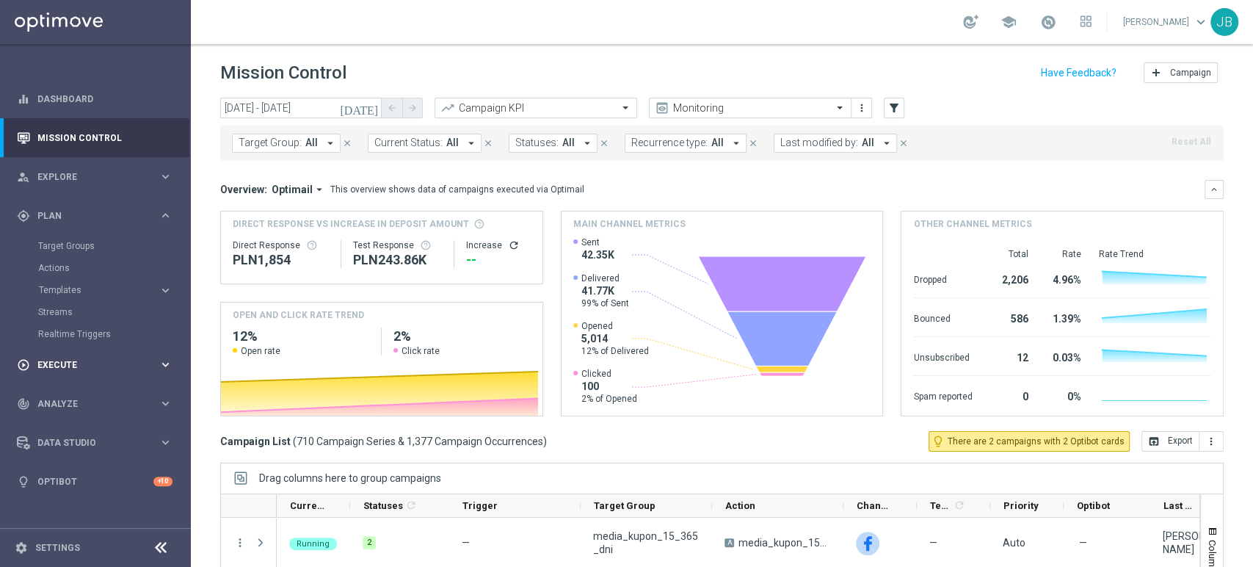
click at [71, 360] on span "Execute" at bounding box center [97, 364] width 121 height 9
click at [104, 283] on link "Campaign Builder" at bounding box center [95, 285] width 115 height 12
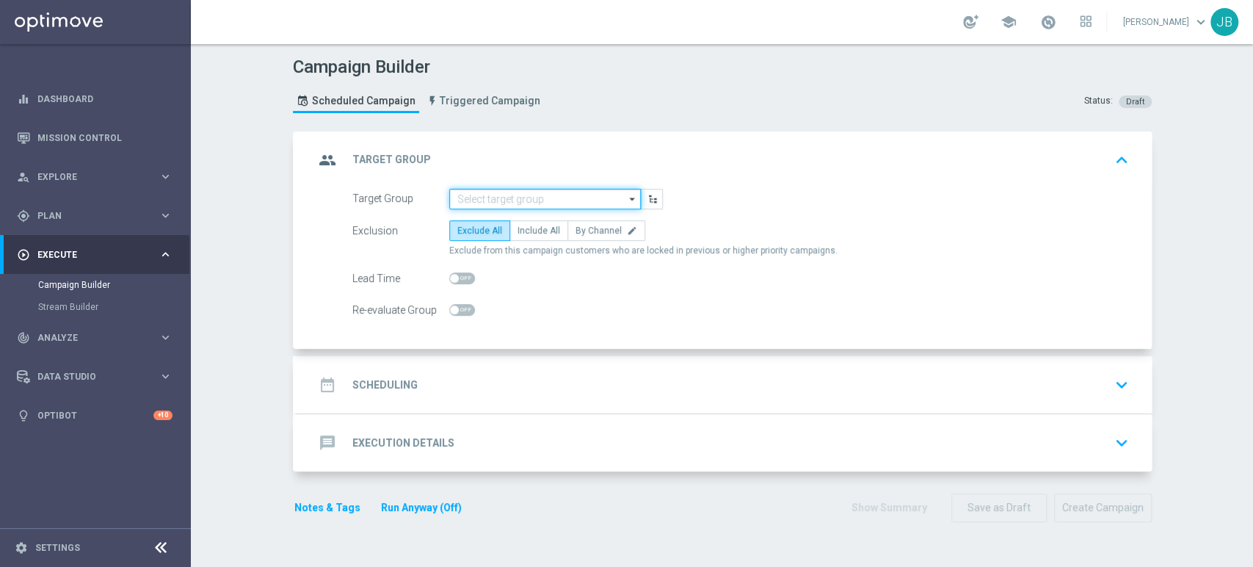
click at [562, 194] on input at bounding box center [545, 199] width 192 height 21
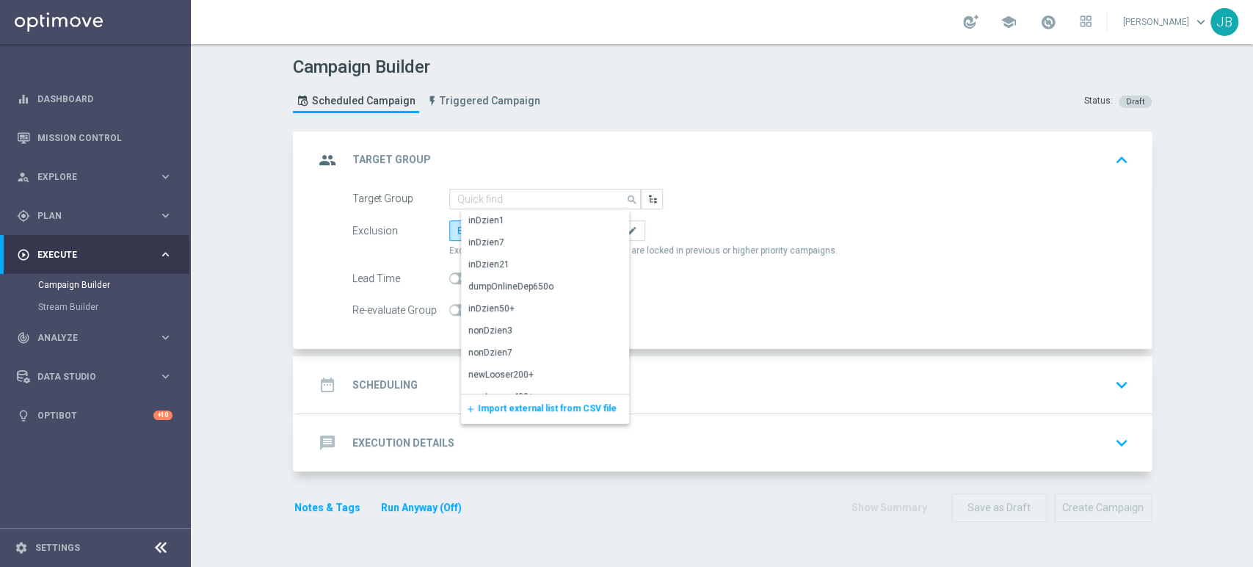
click at [487, 410] on span "Import external list from CSV file" at bounding box center [547, 408] width 139 height 10
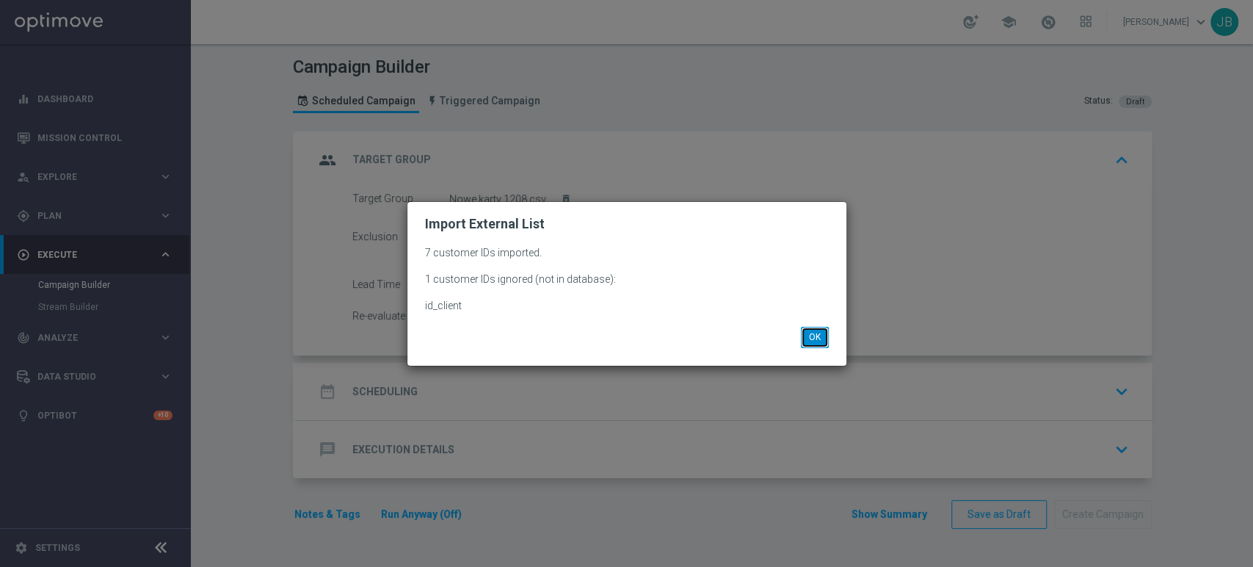
click at [811, 337] on button "OK" at bounding box center [815, 337] width 28 height 21
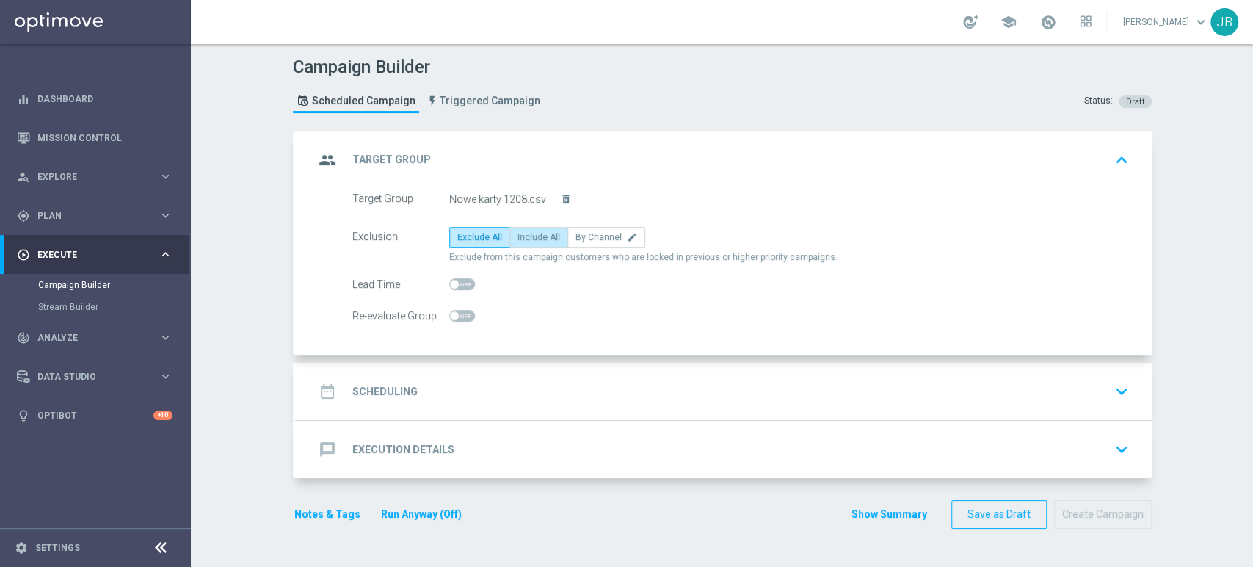
click at [521, 240] on span "Include All" at bounding box center [539, 237] width 43 height 10
click at [521, 240] on input "Include All" at bounding box center [523, 240] width 10 height 10
radio input "true"
click at [495, 394] on div "date_range Scheduling keyboard_arrow_down" at bounding box center [724, 391] width 820 height 28
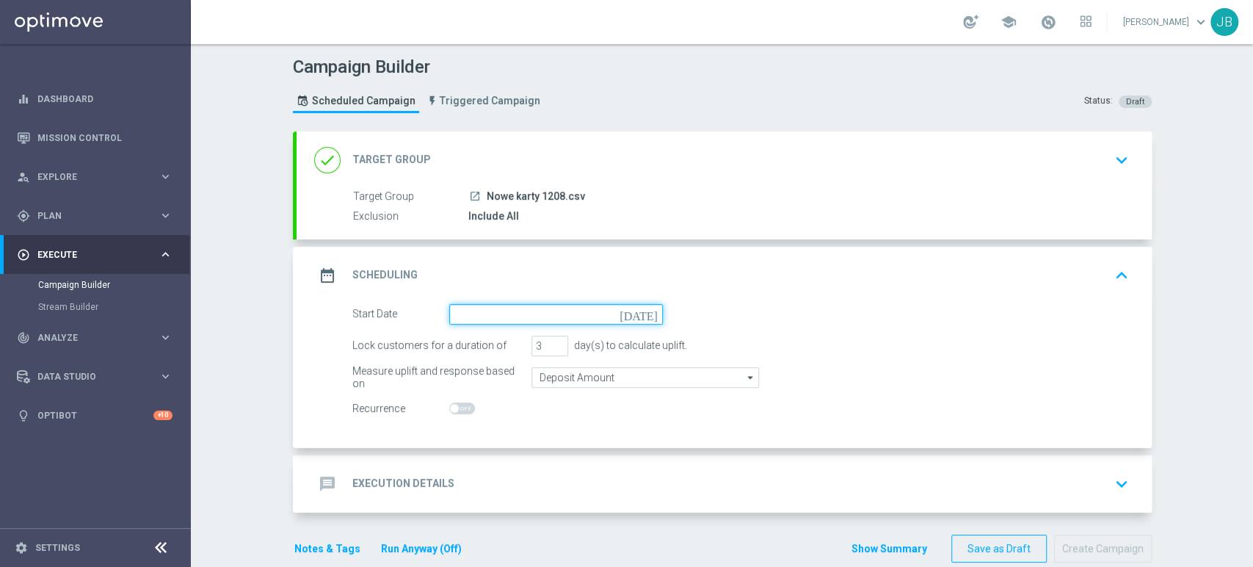
click at [537, 313] on input at bounding box center [556, 314] width 214 height 21
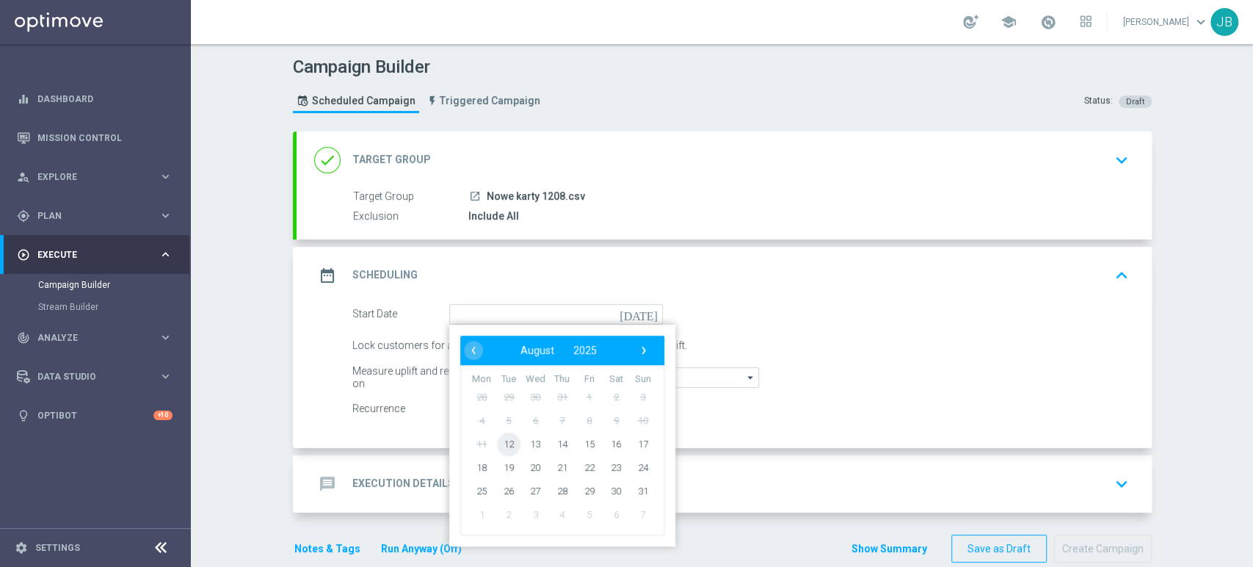
click at [506, 438] on span "12" at bounding box center [507, 443] width 23 height 23
type input "[DATE]"
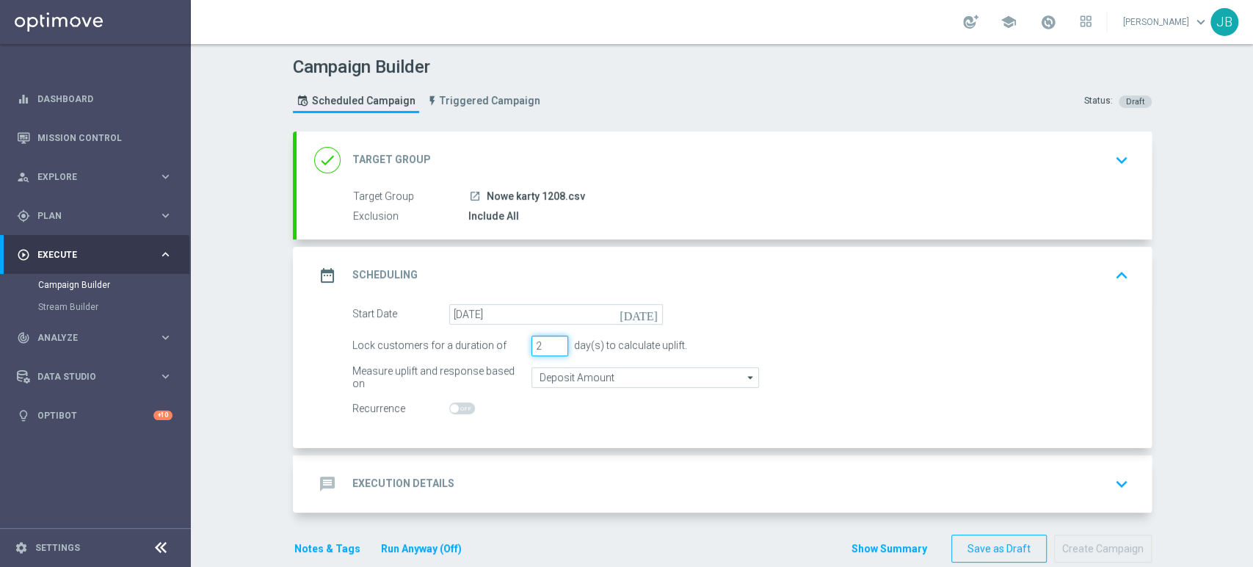
click at [552, 347] on input "2" at bounding box center [550, 346] width 37 height 21
type input "1"
click at [552, 347] on input "1" at bounding box center [550, 346] width 37 height 21
click at [487, 486] on div "message Execution Details keyboard_arrow_down" at bounding box center [724, 484] width 820 height 28
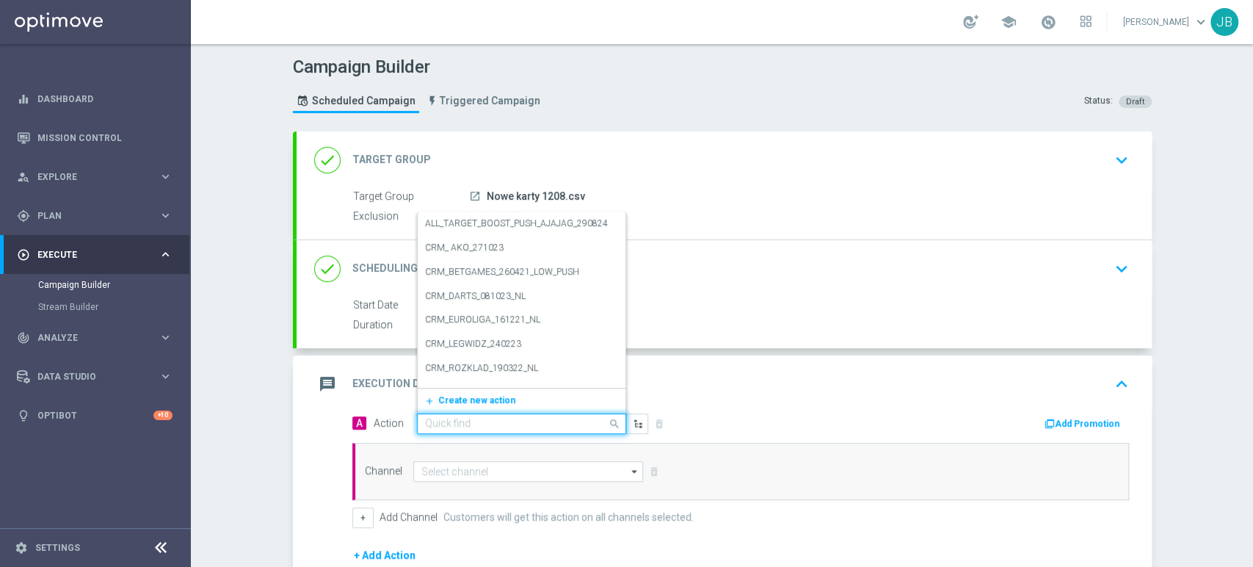
click at [468, 413] on div "Quick find" at bounding box center [521, 423] width 209 height 21
click at [470, 396] on span "Create new action" at bounding box center [476, 400] width 77 height 10
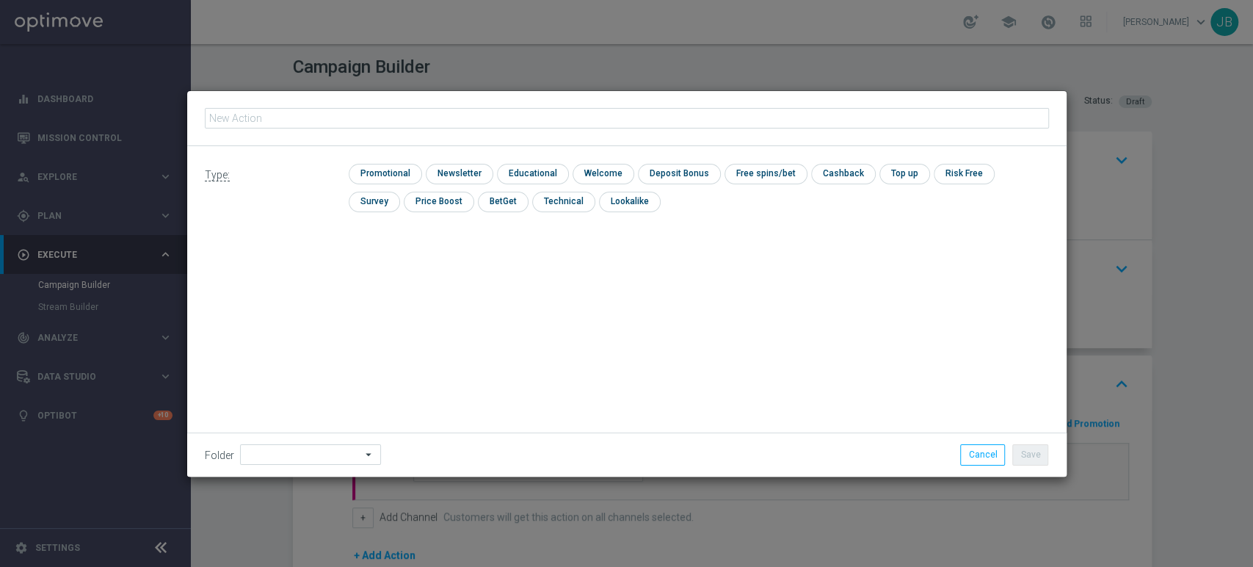
type input "S"
type input "(LPZ - SMS) nowy klient powitanie_12082025"
click at [460, 187] on div "check Promotional check Newsletter check Educational check Welcome check Deposi…" at bounding box center [699, 192] width 700 height 56
click at [462, 181] on input "checkbox" at bounding box center [458, 174] width 64 height 20
checkbox input "true"
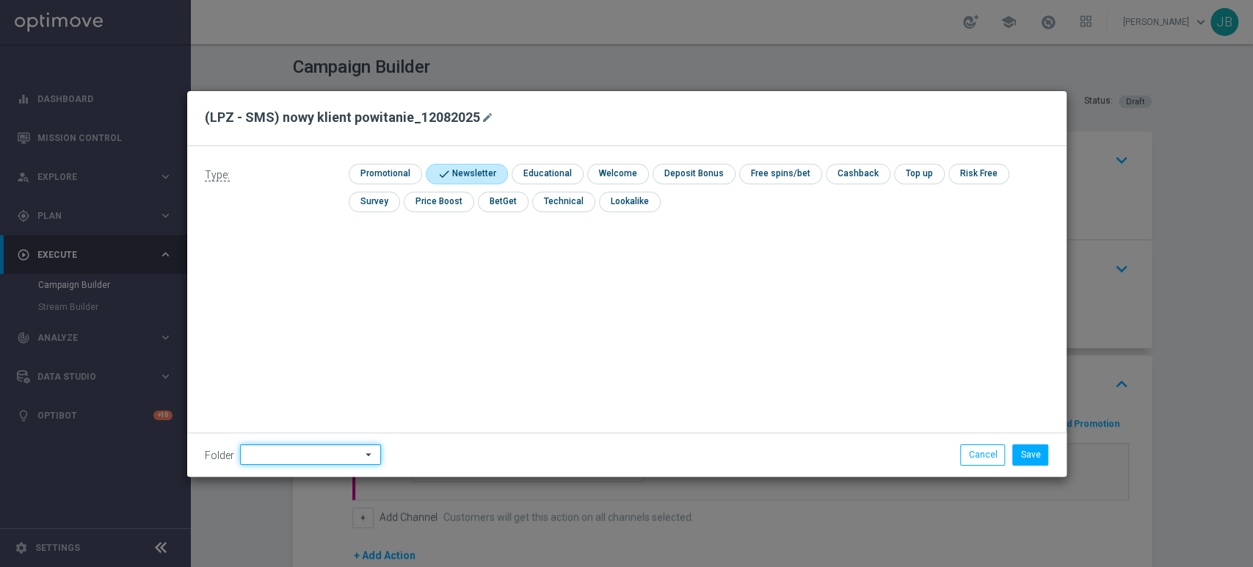
click at [306, 462] on input at bounding box center [310, 454] width 141 height 21
click at [327, 306] on div "[PERSON_NAME]" at bounding box center [320, 306] width 137 height 22
type input "[PERSON_NAME]"
click at [1036, 449] on button "Save" at bounding box center [1030, 454] width 36 height 21
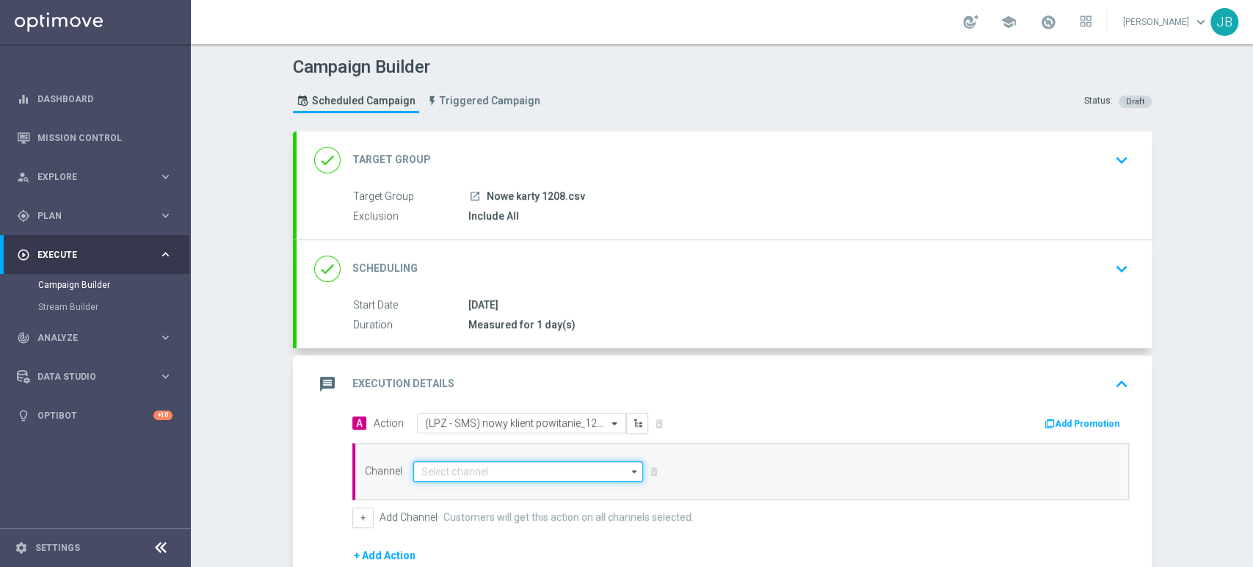
click at [564, 466] on input at bounding box center [528, 471] width 231 height 21
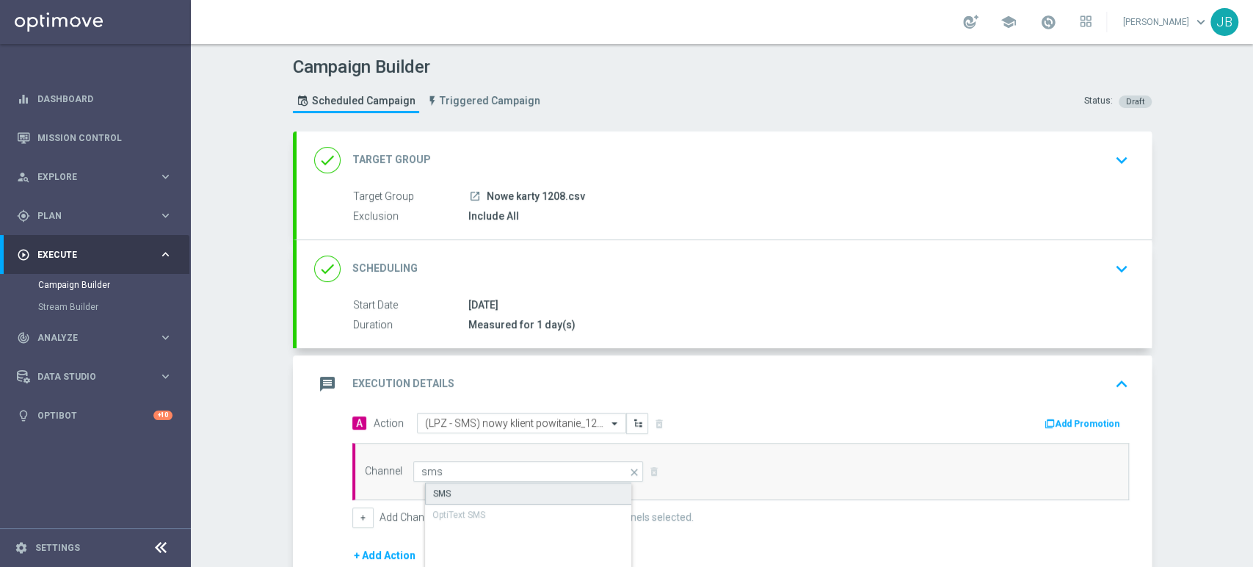
click at [557, 487] on div "SMS" at bounding box center [540, 493] width 231 height 22
type input "SMS"
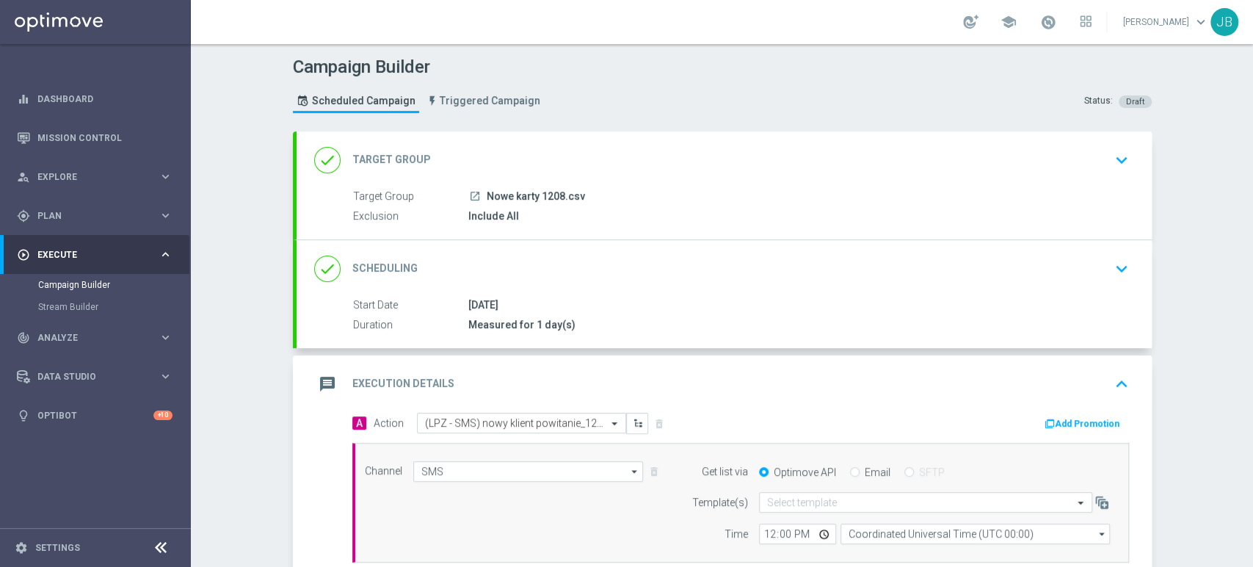
click at [1252, 474] on div "Campaign Builder Scheduled Campaign Triggered Campaign Status: Draft done Targe…" at bounding box center [722, 305] width 1062 height 523
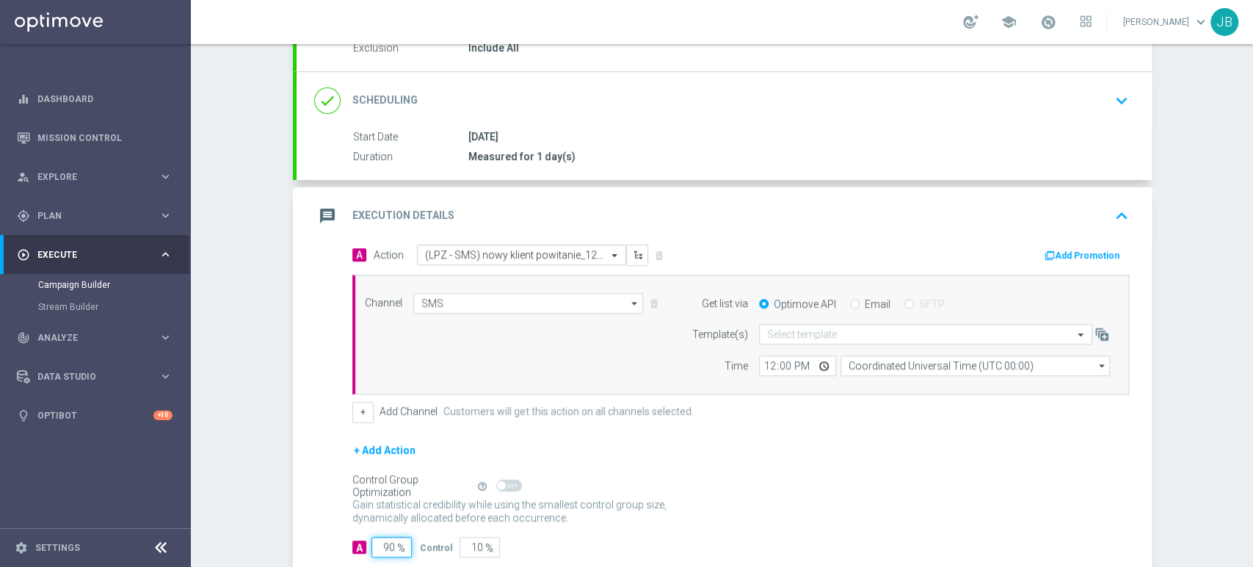
click at [399, 546] on input "90" at bounding box center [391, 547] width 40 height 21
type input "9"
type input "91"
type input "100"
type input "1"
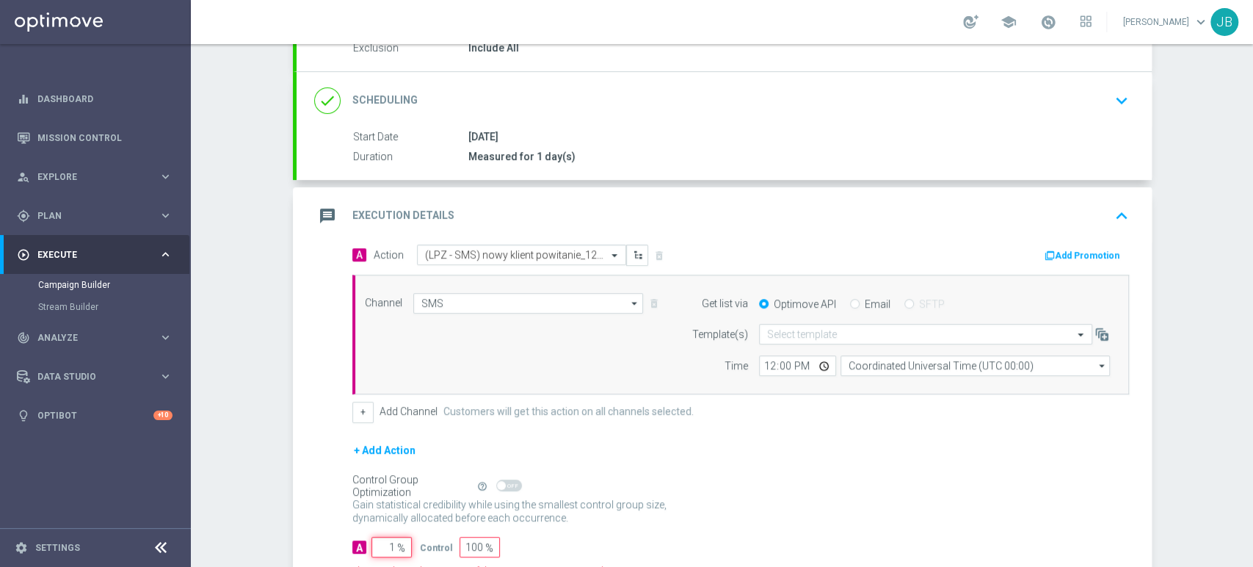
type input "99"
type input "10"
type input "90"
type input "100"
type input "0"
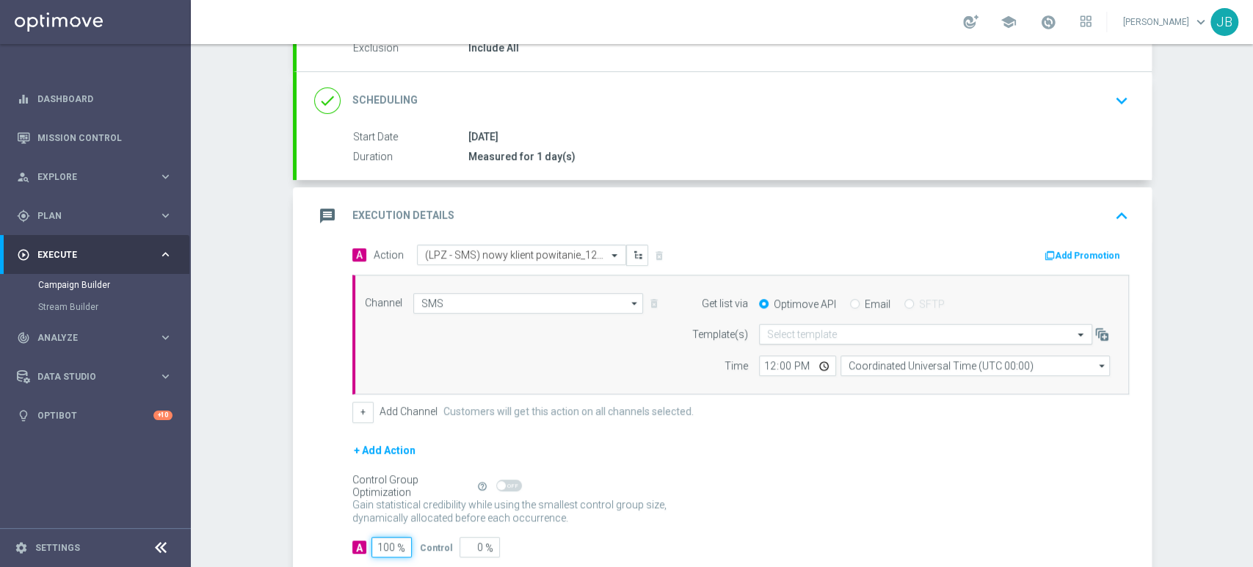
type input "100"
click at [775, 328] on input "text" at bounding box center [911, 334] width 288 height 12
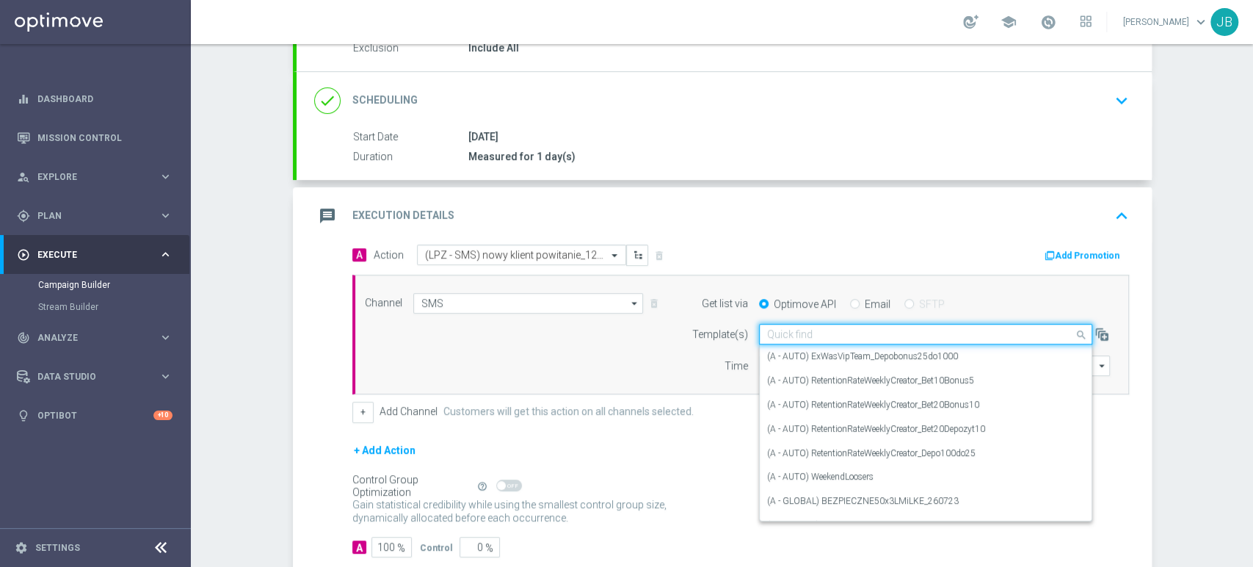
paste input "(LPZ - SMS) nowy klient powitanie_24012024"
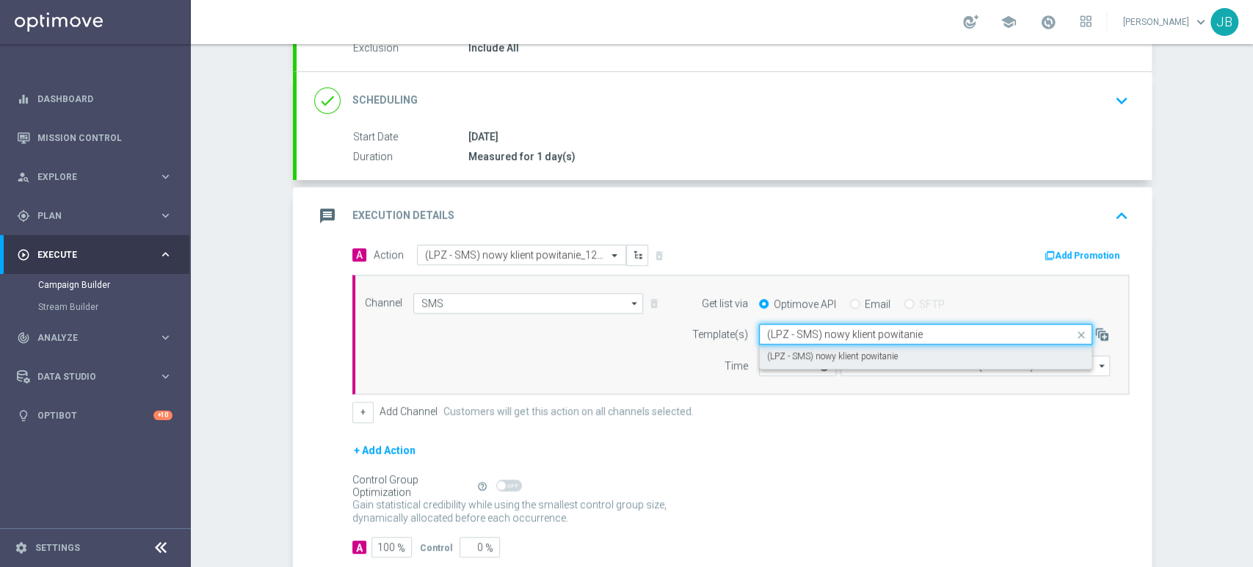
click at [767, 355] on label "(LPZ - SMS) nowy klient powitanie" at bounding box center [832, 356] width 131 height 12
type input "(LPZ - SMS) nowy klient powitanie"
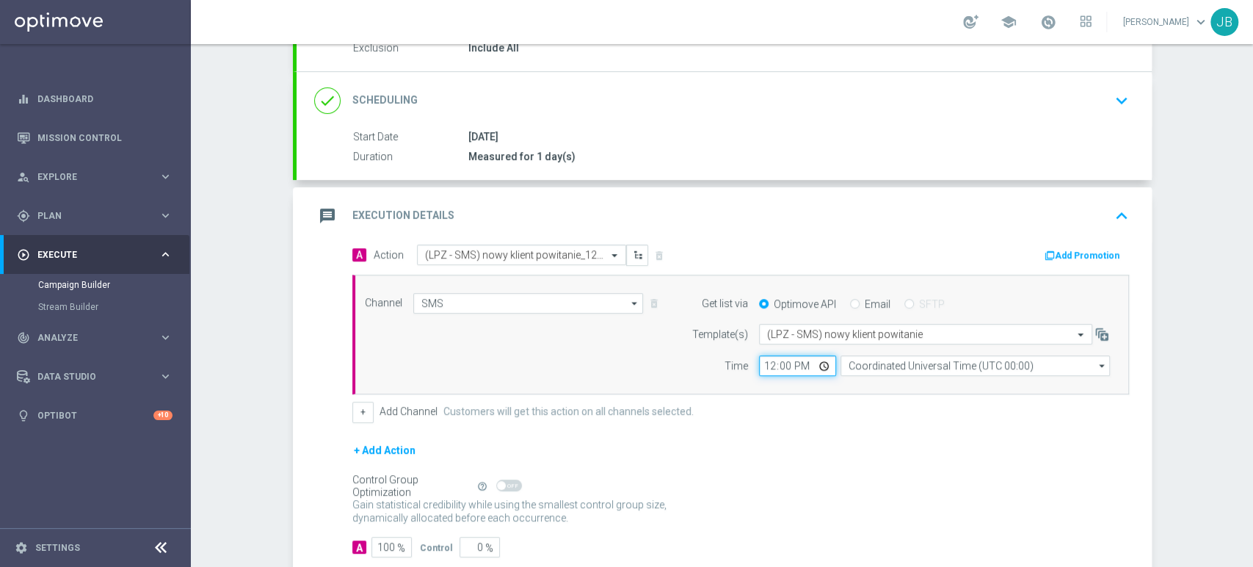
click at [764, 366] on input "12:00" at bounding box center [797, 365] width 77 height 21
type input "01:00"
type input "09:11"
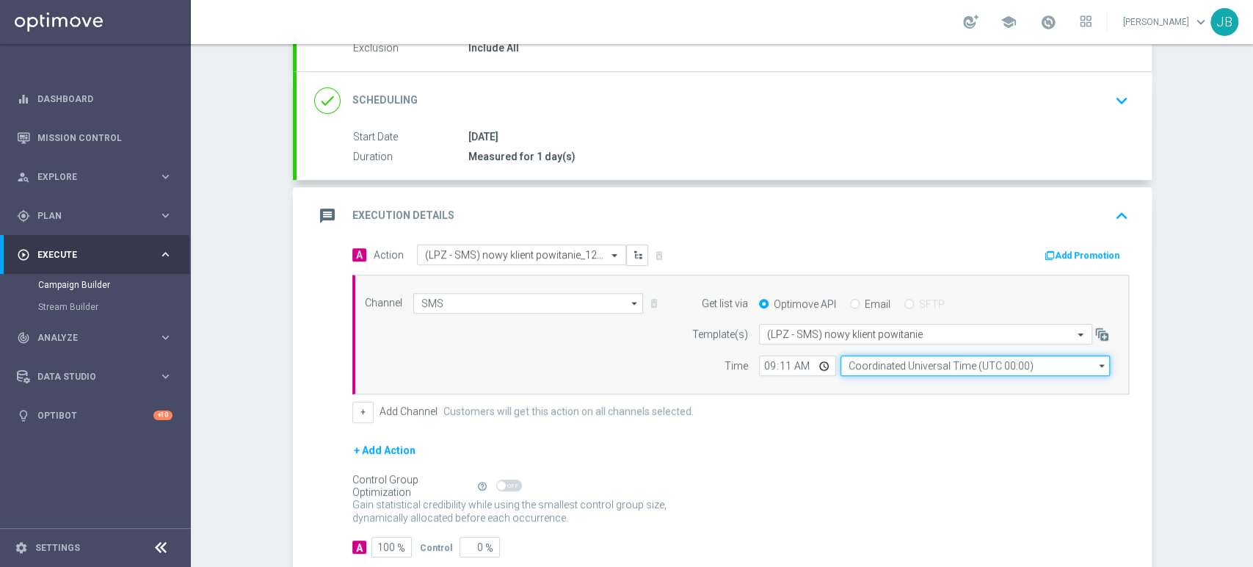
click at [855, 364] on input "Coordinated Universal Time (UTC 00:00)" at bounding box center [975, 365] width 269 height 21
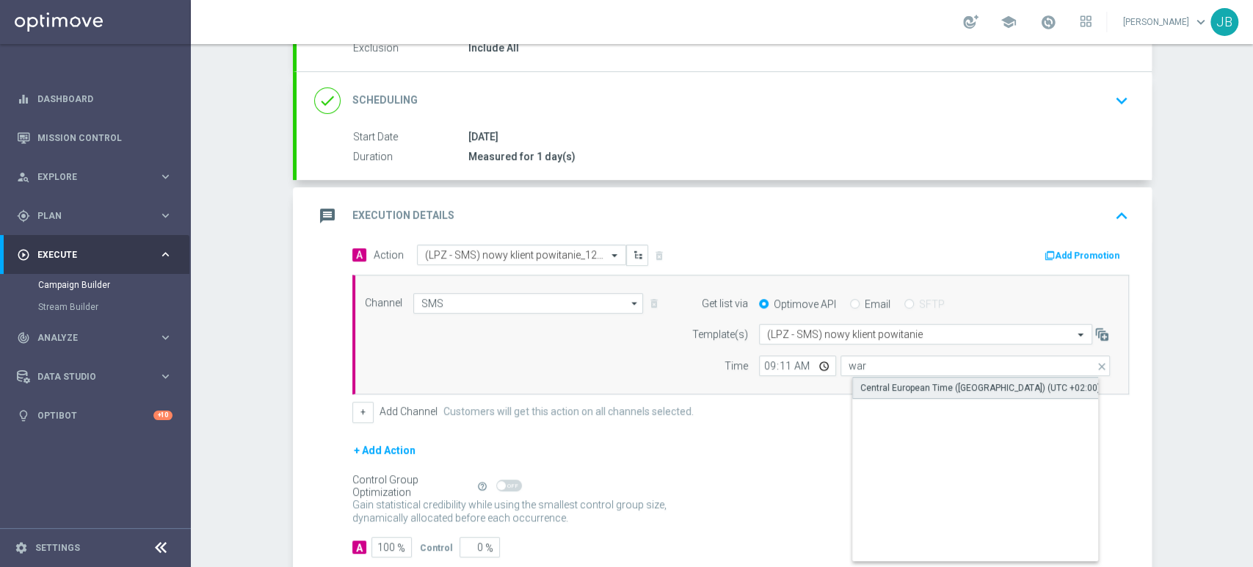
click at [863, 387] on div "Central European Time ([GEOGRAPHIC_DATA]) (UTC +02:00)" at bounding box center [980, 387] width 240 height 13
type input "Central European Time ([GEOGRAPHIC_DATA]) (UTC +02:00)"
click at [842, 429] on form "A Action Select action (LPZ - SMS) nowy klient powitanie_12082025 delete_foreve…" at bounding box center [740, 400] width 777 height 313
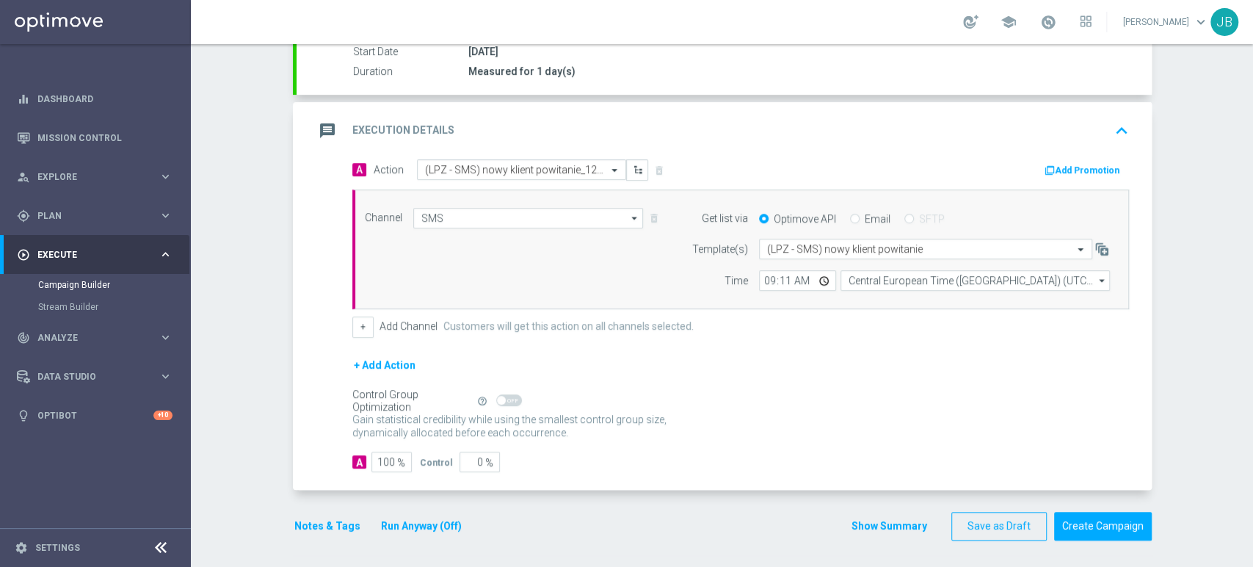
scroll to position [0, 0]
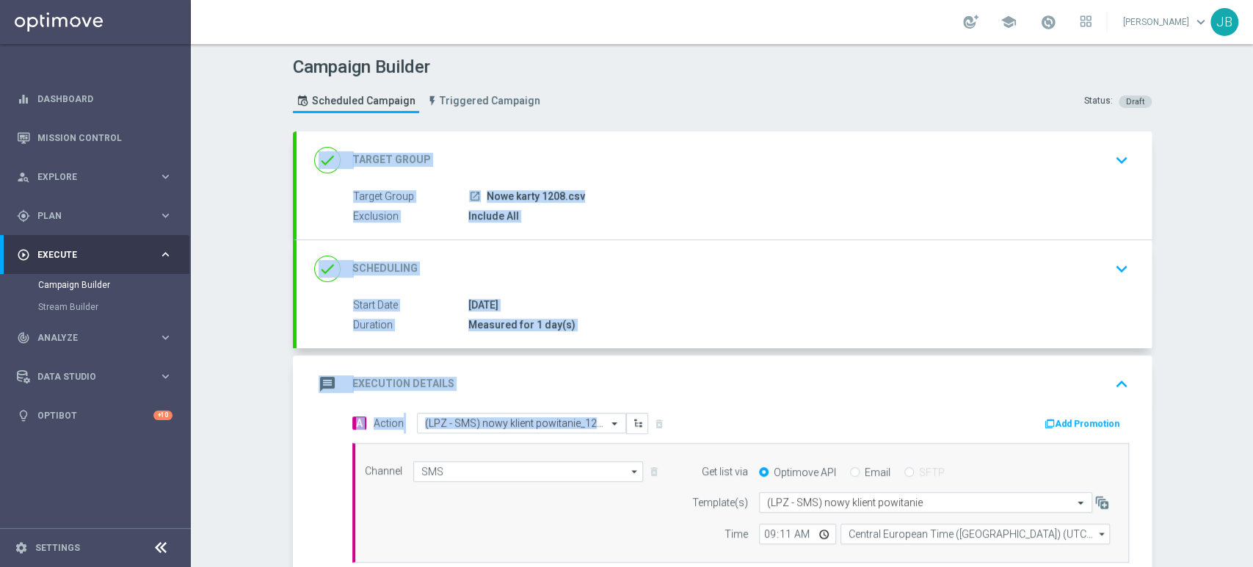
drag, startPoint x: 1252, startPoint y: 314, endPoint x: 1252, endPoint y: 149, distance: 165.2
click at [1252, 149] on div "Campaign Builder Scheduled Campaign Triggered Campaign Status: Draft done Targe…" at bounding box center [722, 305] width 1062 height 523
click at [1217, 233] on div "Campaign Builder Scheduled Campaign Triggered Campaign Status: Draft done Targe…" at bounding box center [722, 305] width 1062 height 523
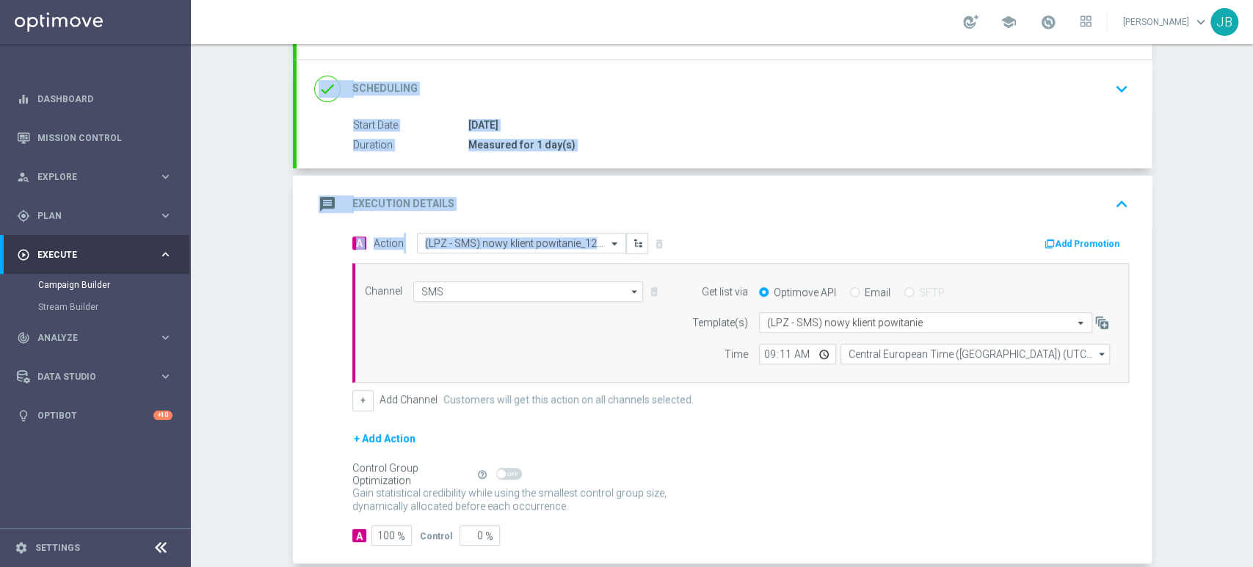
scroll to position [253, 0]
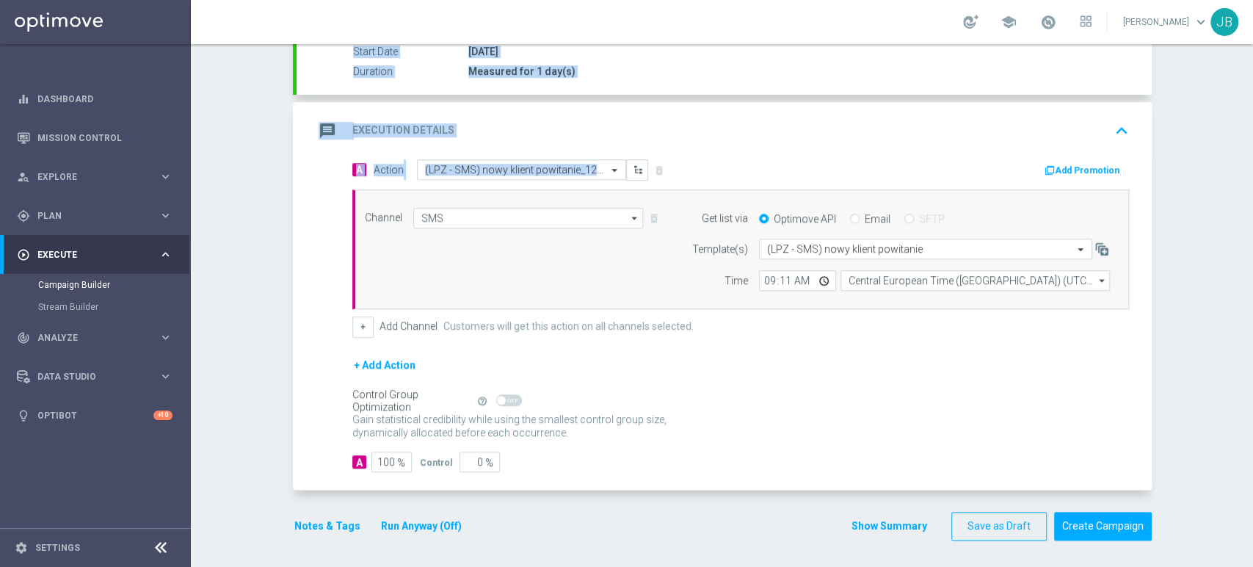
drag, startPoint x: 1252, startPoint y: 226, endPoint x: 1252, endPoint y: 399, distance: 173.3
click at [1252, 399] on div "Campaign Builder Scheduled Campaign Triggered Campaign Status: Draft done Targe…" at bounding box center [722, 305] width 1062 height 523
click at [1090, 520] on button "Create Campaign" at bounding box center [1103, 526] width 98 height 29
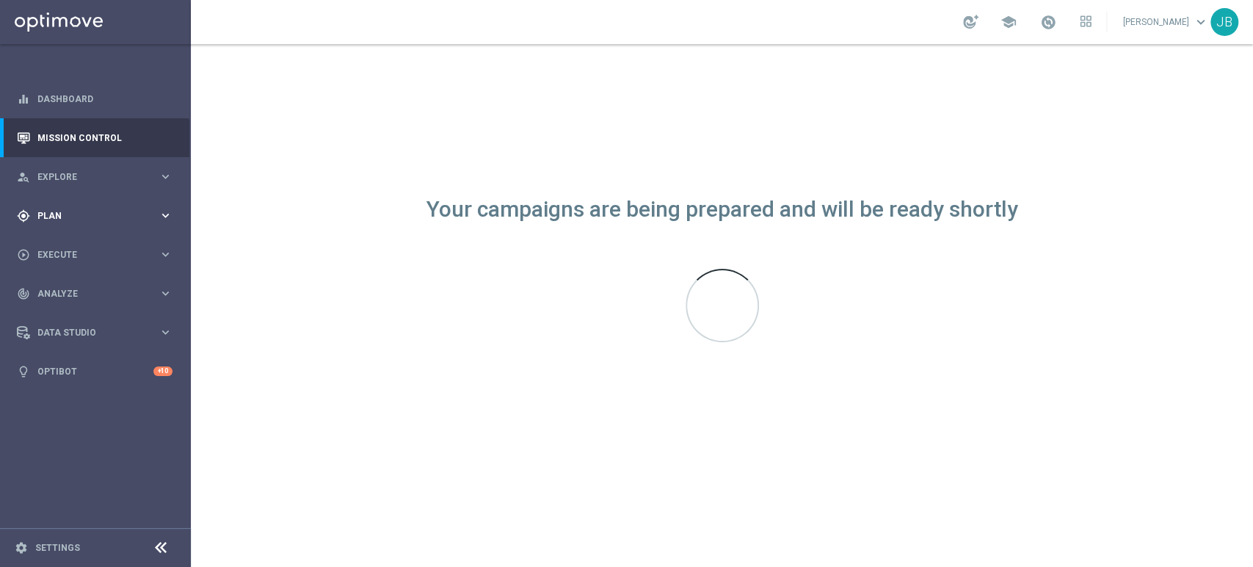
click at [115, 222] on div "gps_fixed Plan keyboard_arrow_right" at bounding box center [94, 215] width 189 height 39
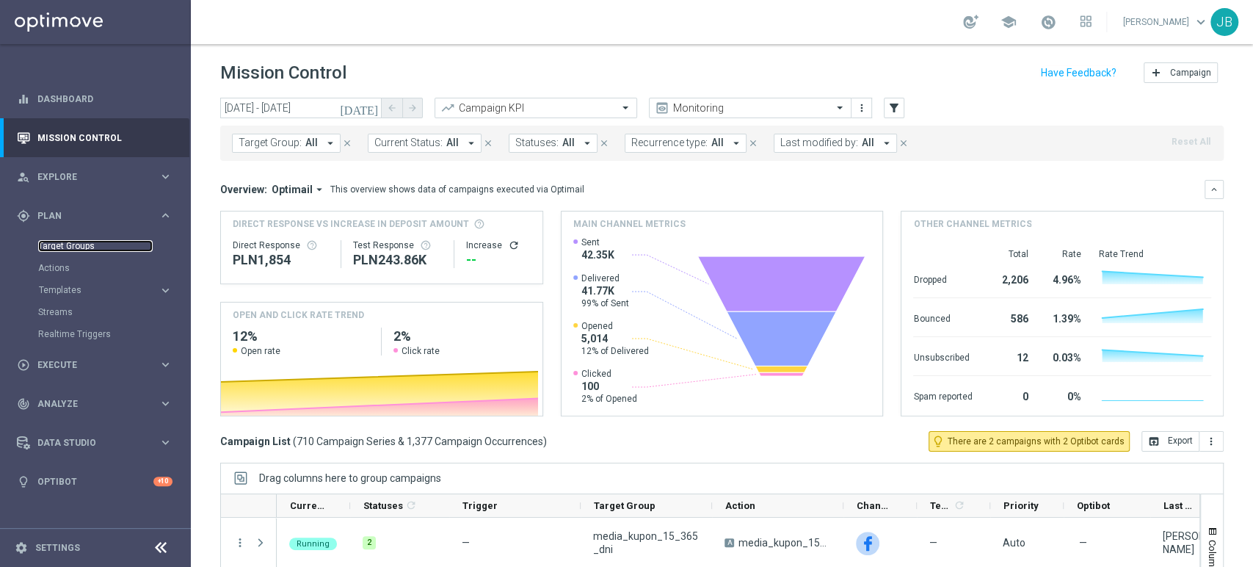
click at [71, 243] on link "Target Groups" at bounding box center [95, 246] width 115 height 12
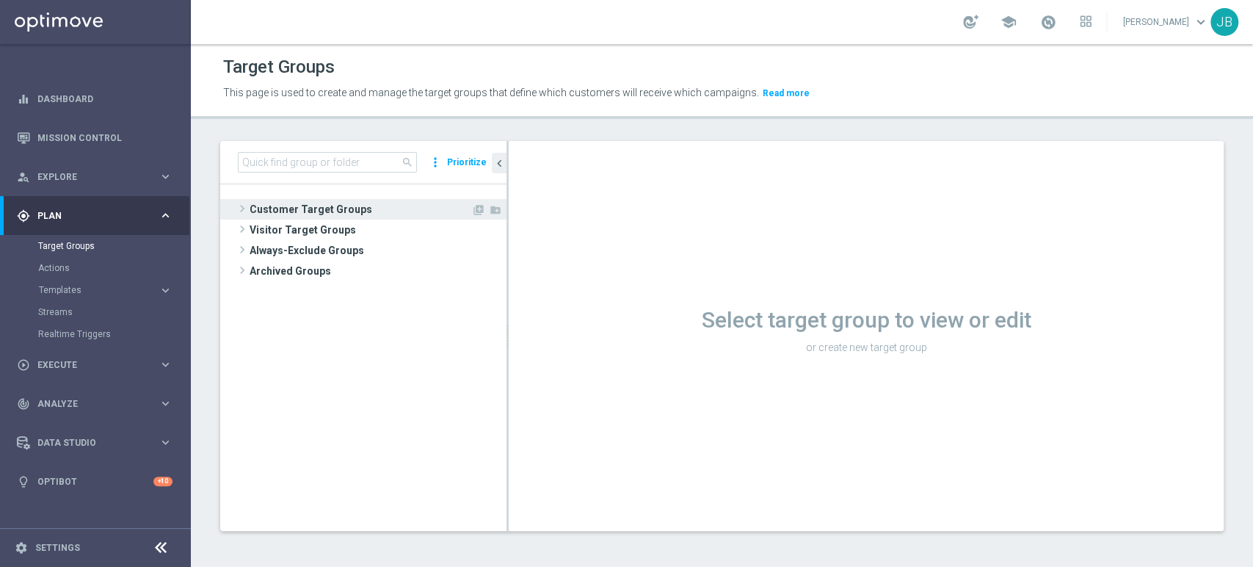
click at [347, 199] on span "Customer Target Groups" at bounding box center [361, 209] width 222 height 21
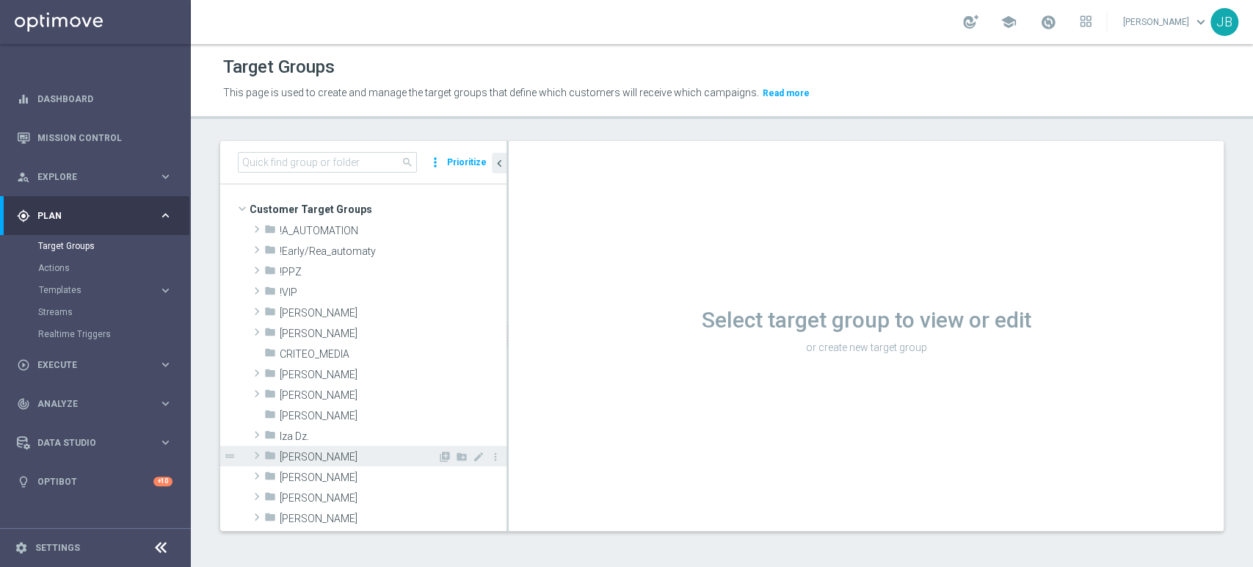
click at [304, 454] on span "[PERSON_NAME]" at bounding box center [359, 457] width 158 height 12
